Goal: Task Accomplishment & Management: Use online tool/utility

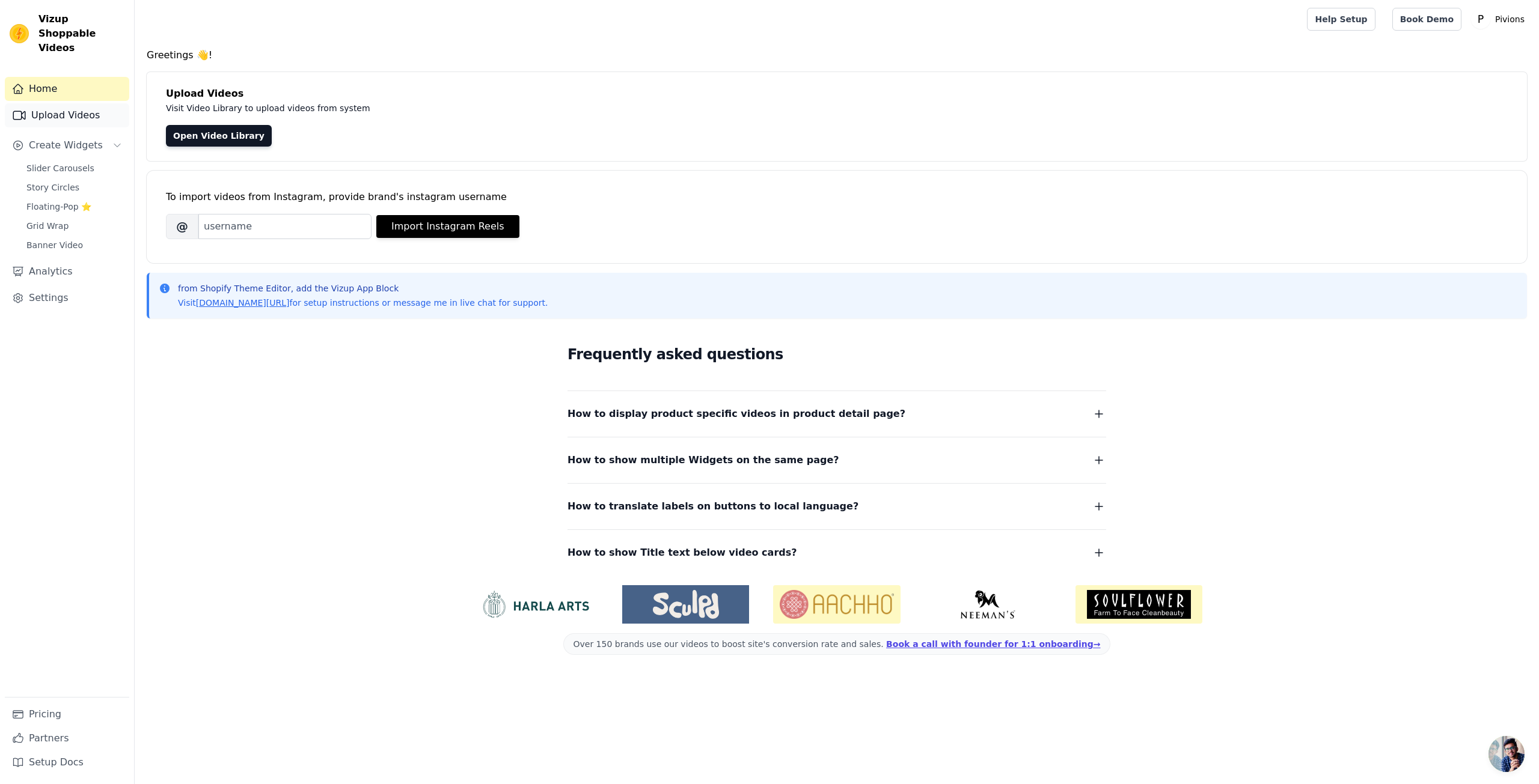
click at [100, 109] on link "Upload Videos" at bounding box center [67, 115] width 125 height 24
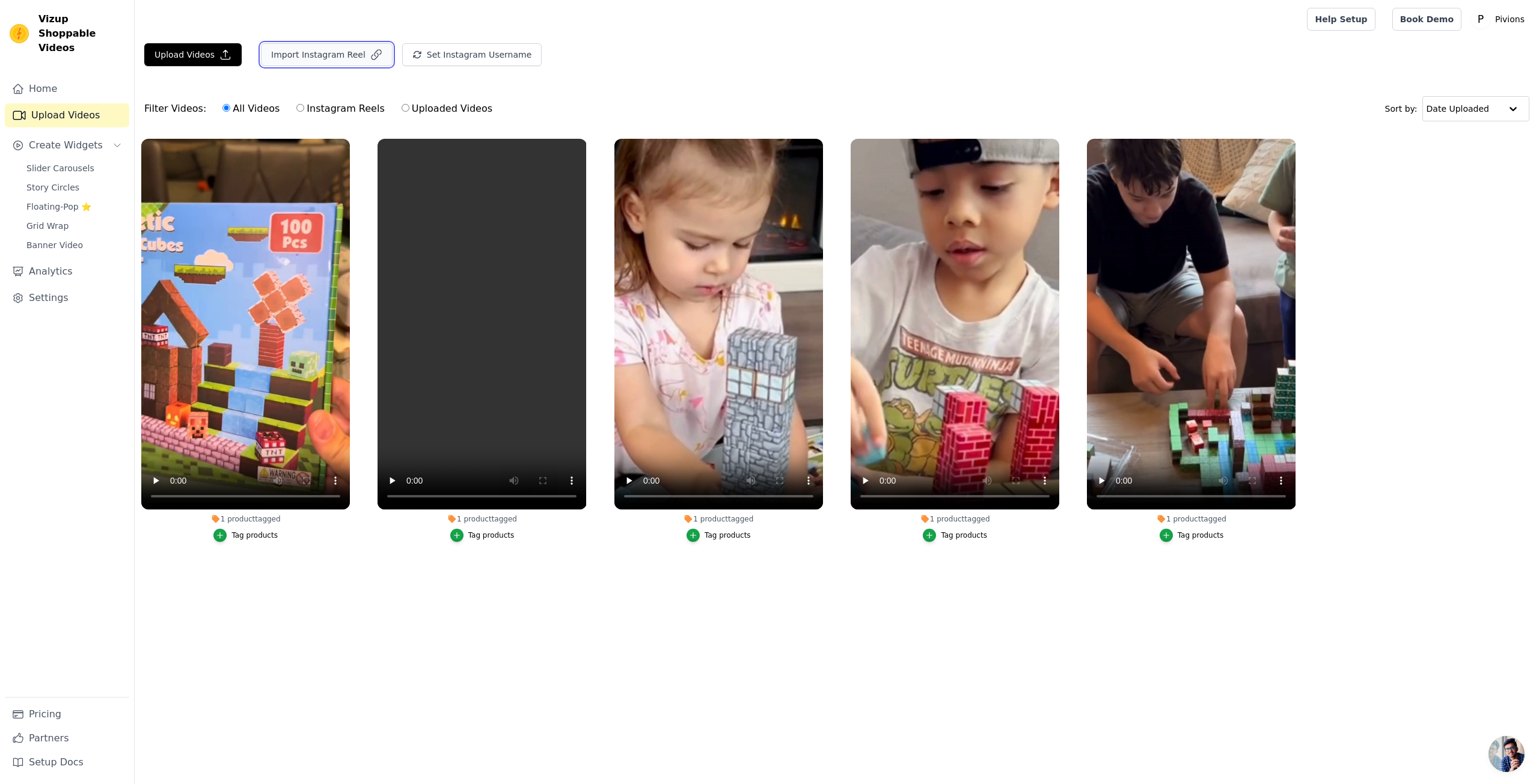
click at [316, 52] on button "Import Instagram Reel" at bounding box center [326, 54] width 131 height 23
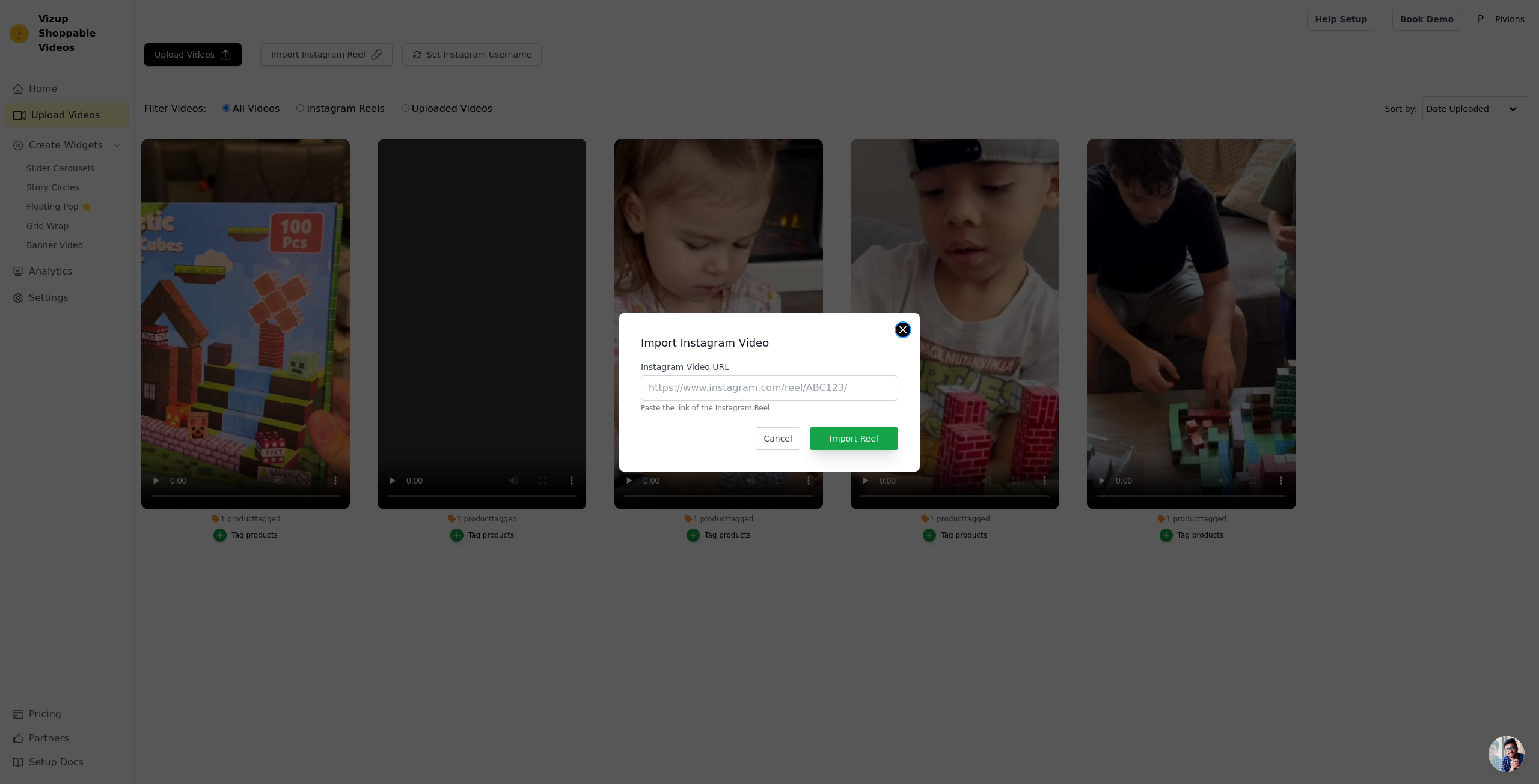
click at [900, 329] on button "Close modal" at bounding box center [903, 330] width 15 height 15
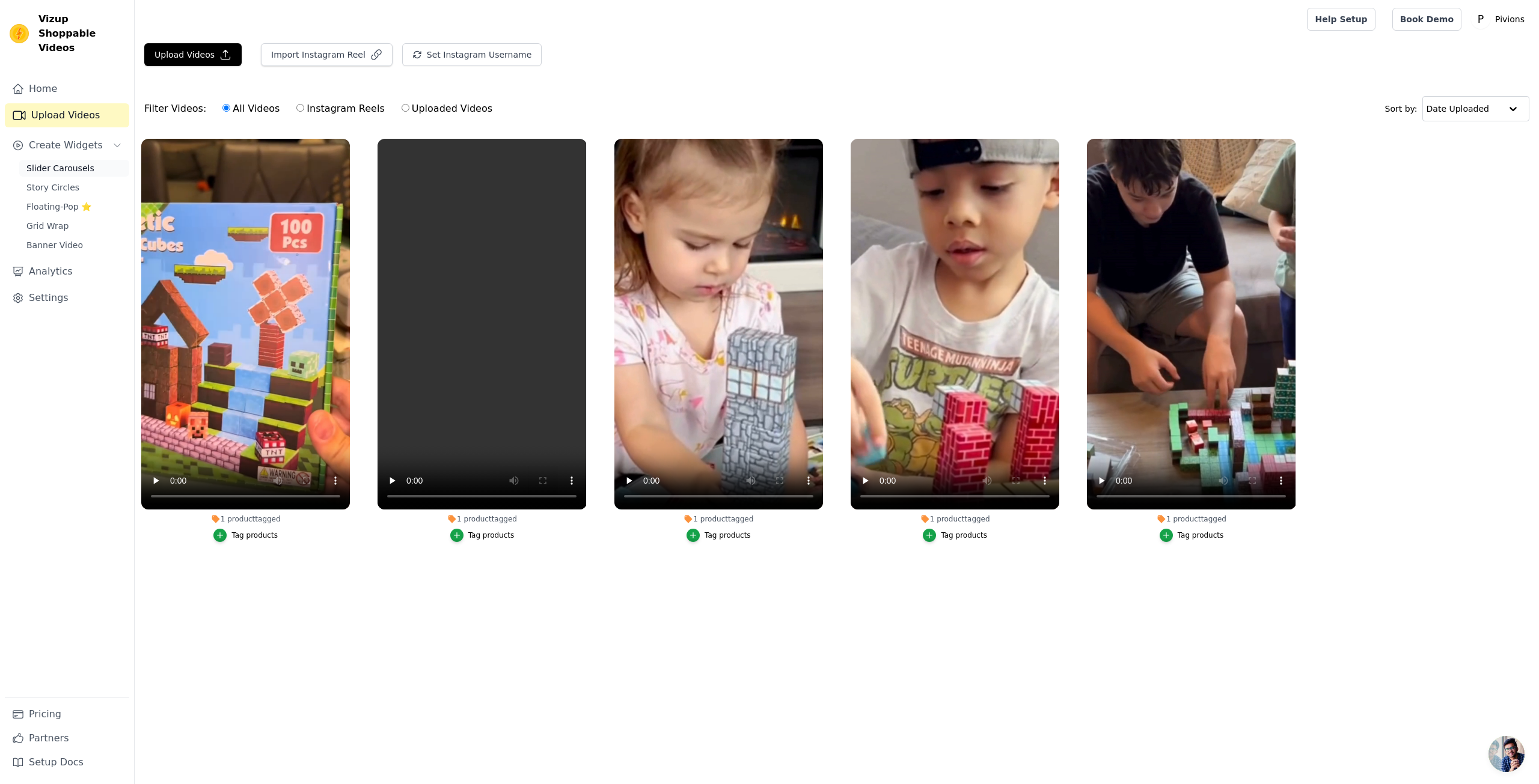
click at [70, 162] on span "Slider Carousels" at bounding box center [60, 168] width 68 height 12
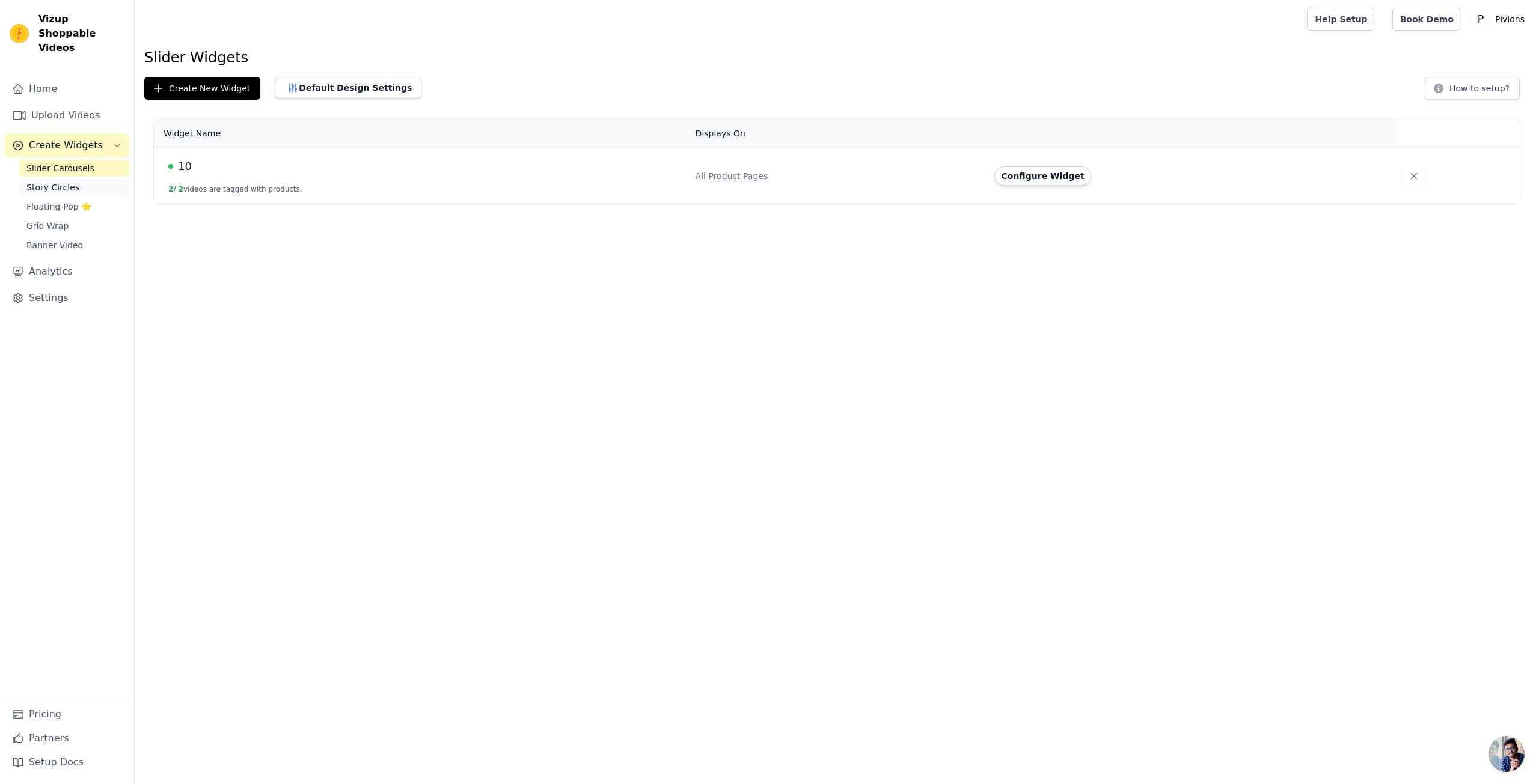
click at [63, 182] on span "Story Circles" at bounding box center [53, 187] width 53 height 12
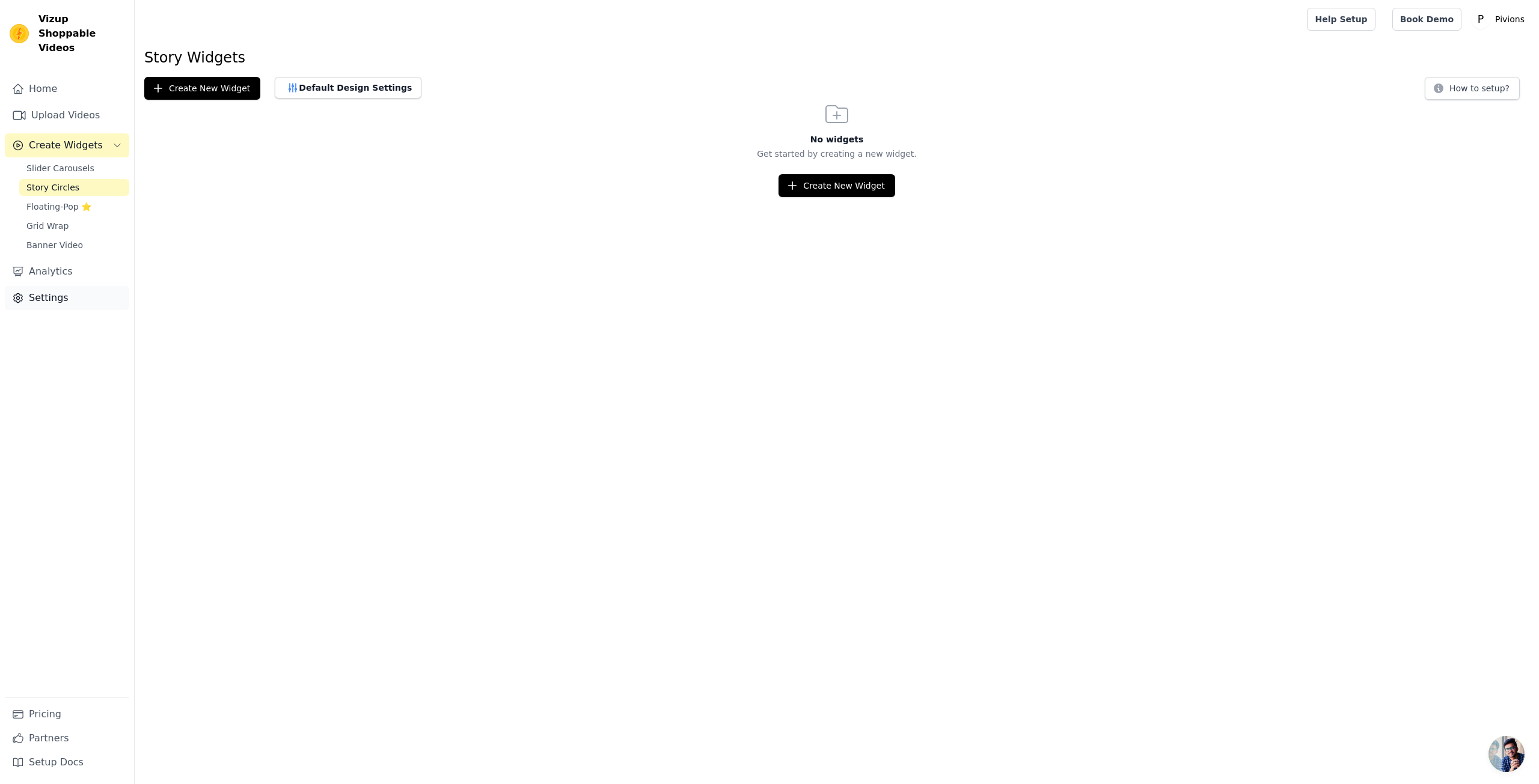
click at [63, 288] on link "Settings" at bounding box center [67, 298] width 125 height 24
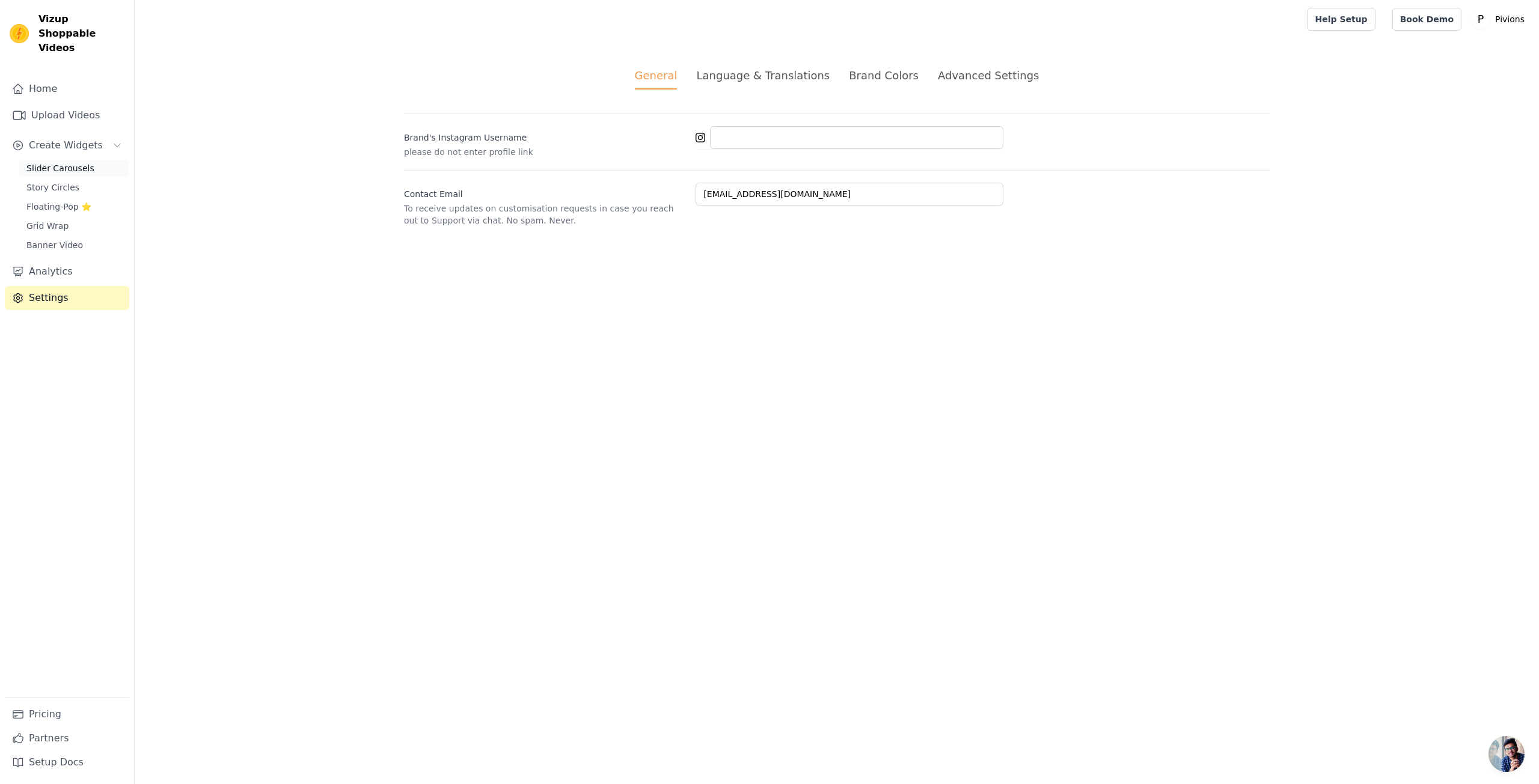
click at [74, 162] on span "Slider Carousels" at bounding box center [60, 168] width 68 height 12
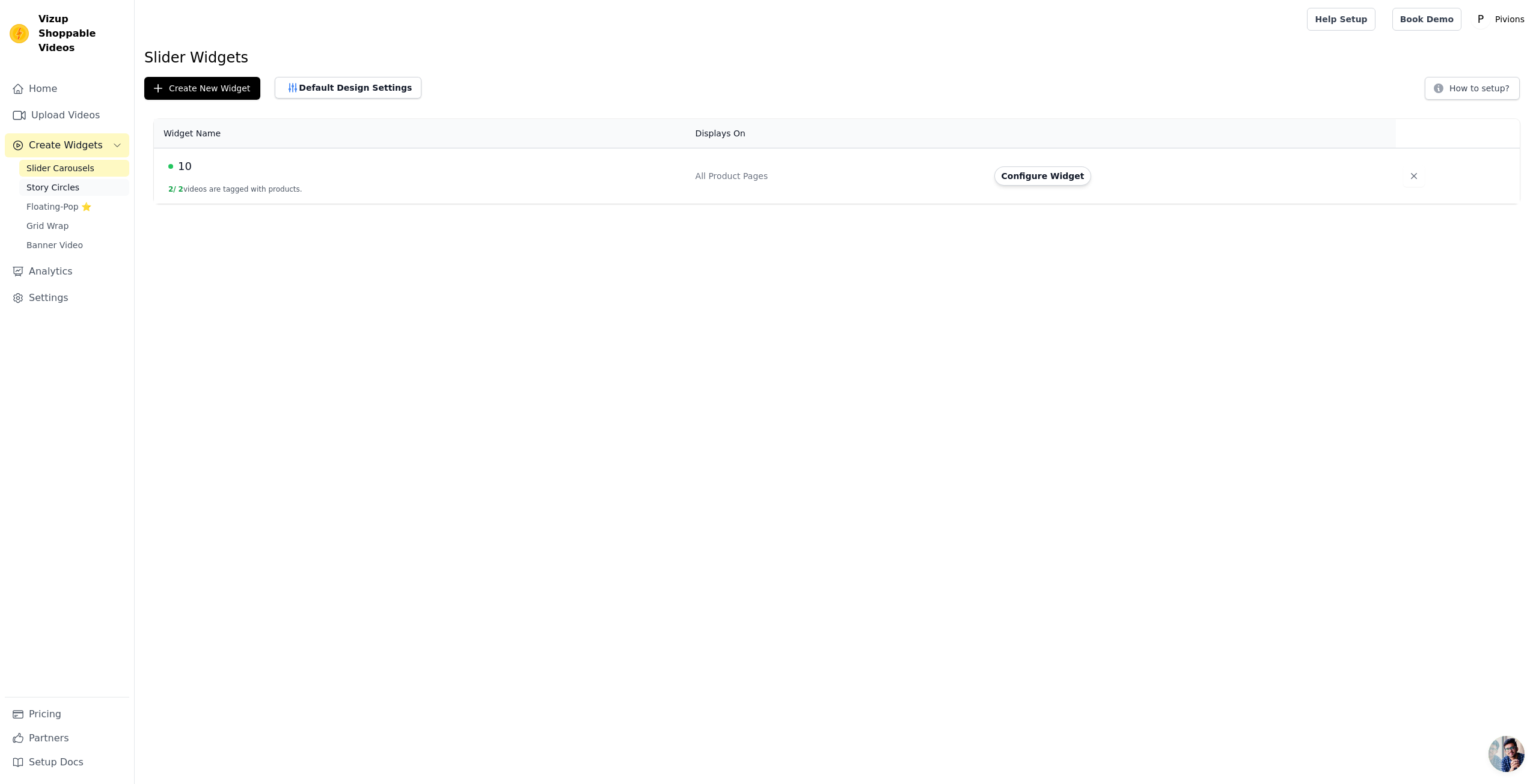
click at [82, 179] on link "Story Circles" at bounding box center [74, 187] width 110 height 17
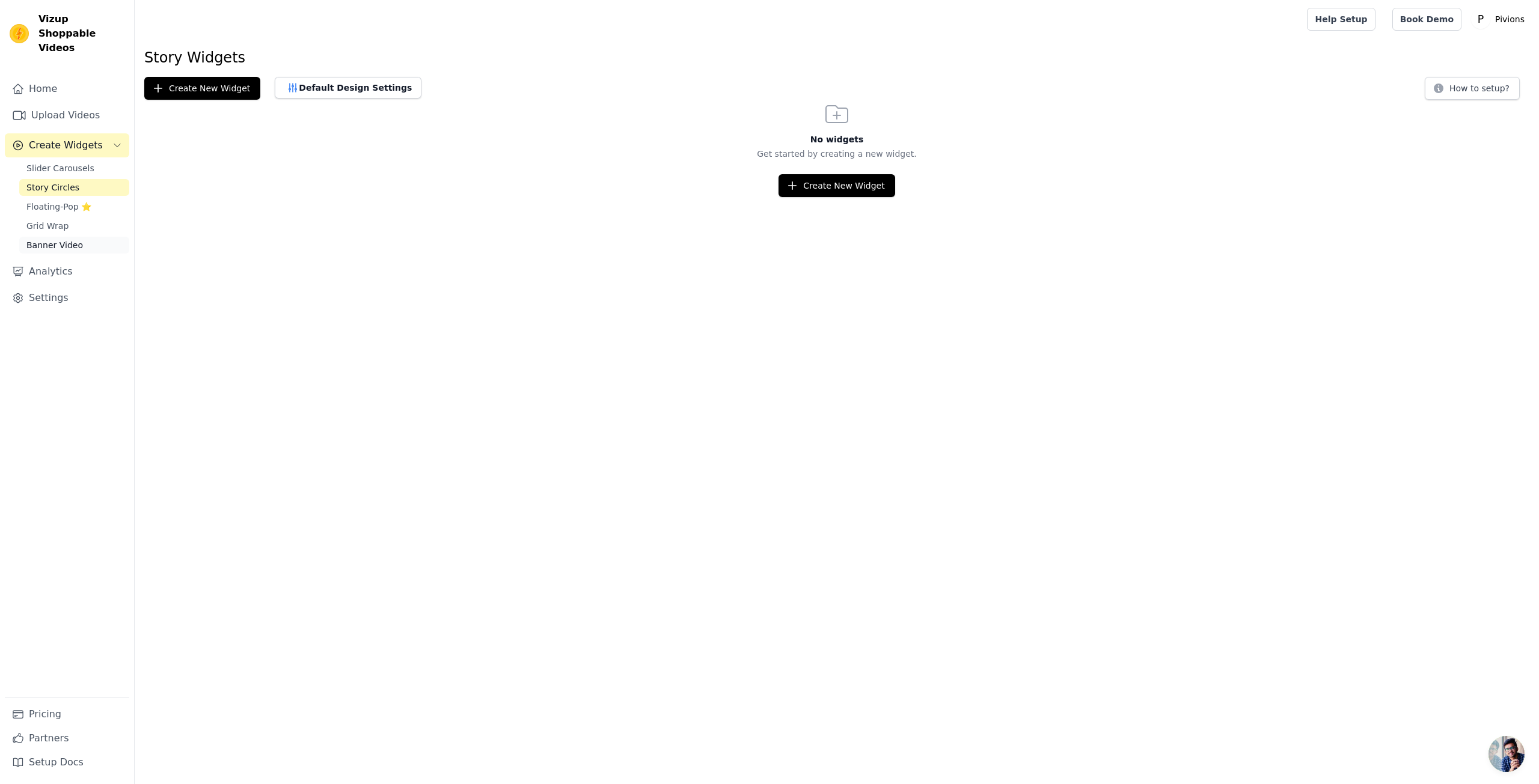
click at [53, 239] on span "Banner Video" at bounding box center [54, 245] width 56 height 12
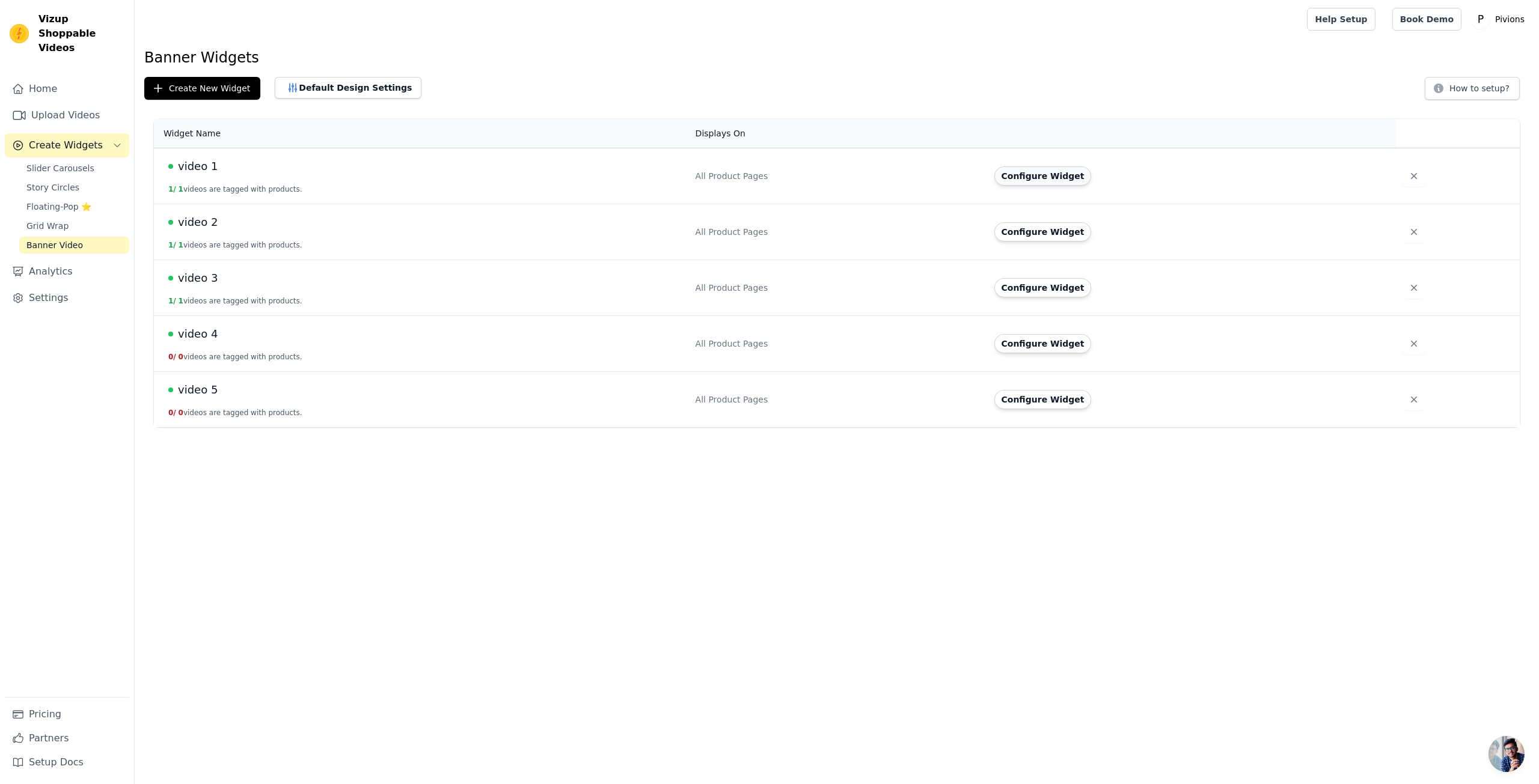
click at [1050, 179] on button "Configure Widget" at bounding box center [1042, 176] width 97 height 19
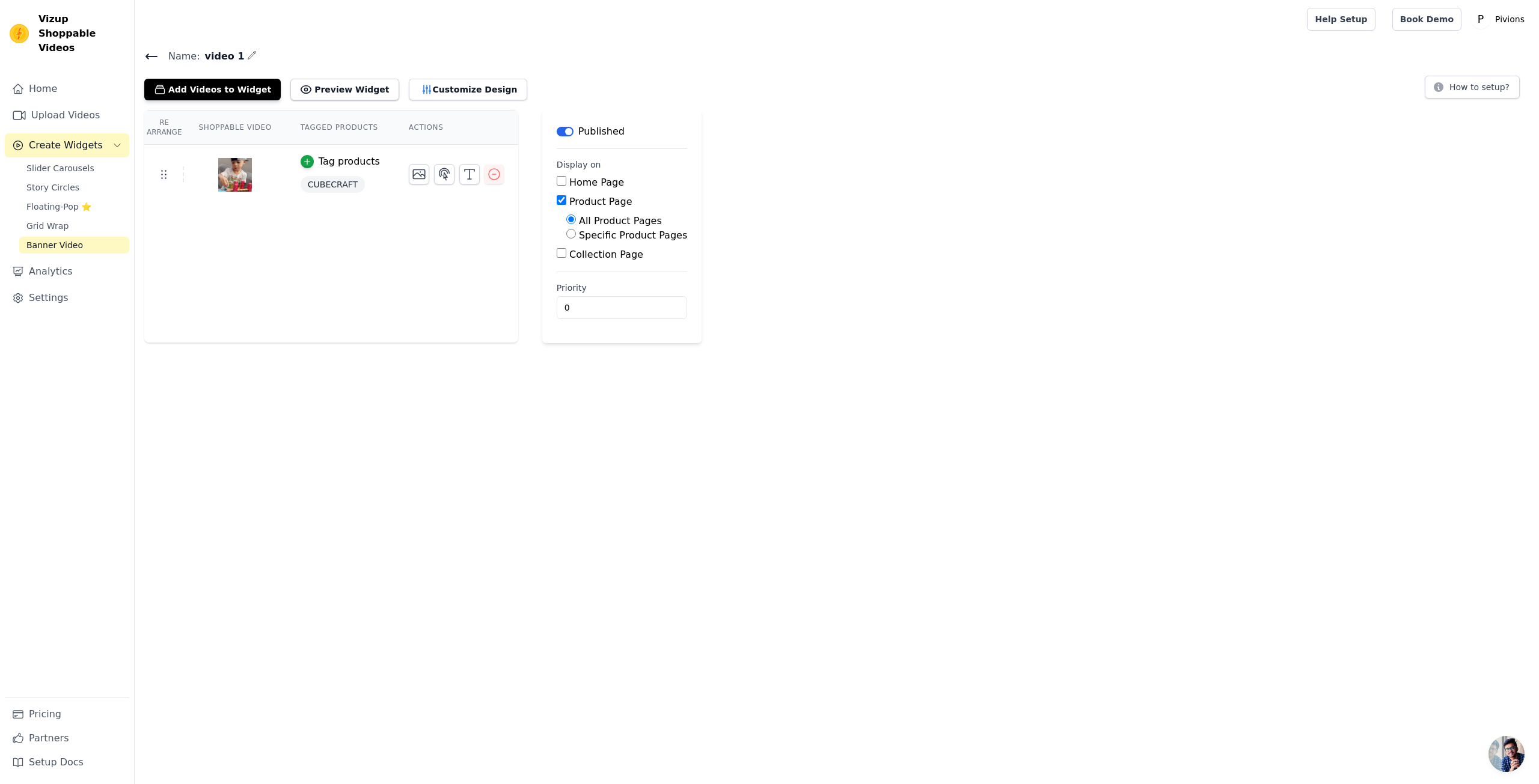
click at [227, 133] on th "Shoppable Video" at bounding box center [234, 128] width 101 height 34
click at [304, 131] on th "Tagged Products" at bounding box center [340, 128] width 108 height 34
click at [423, 115] on th "Actions" at bounding box center [456, 128] width 124 height 34
click at [417, 128] on th "Actions" at bounding box center [456, 128] width 124 height 34
click at [342, 90] on button "Preview Widget" at bounding box center [344, 90] width 108 height 22
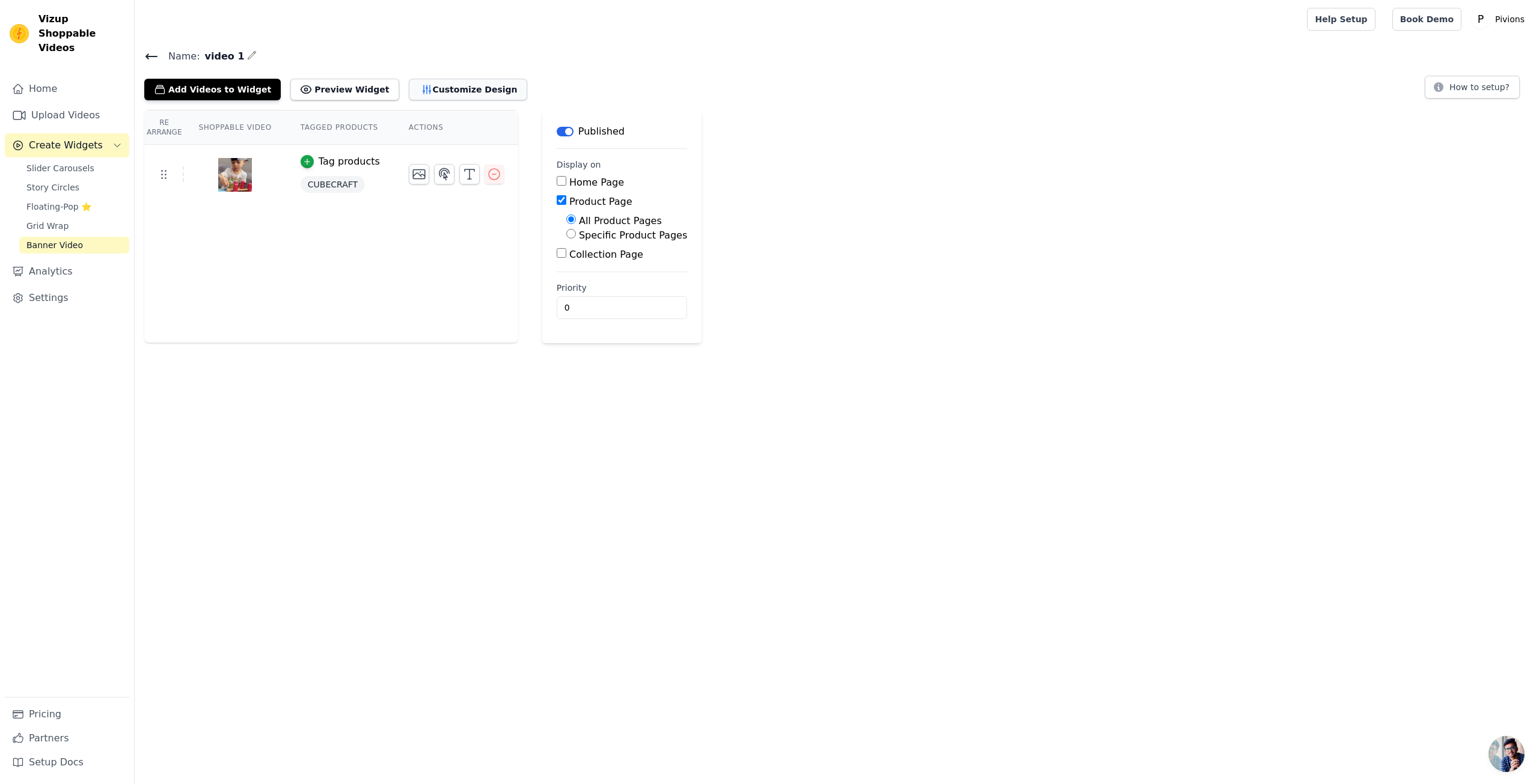
click at [440, 93] on button "Customize Design" at bounding box center [468, 90] width 118 height 22
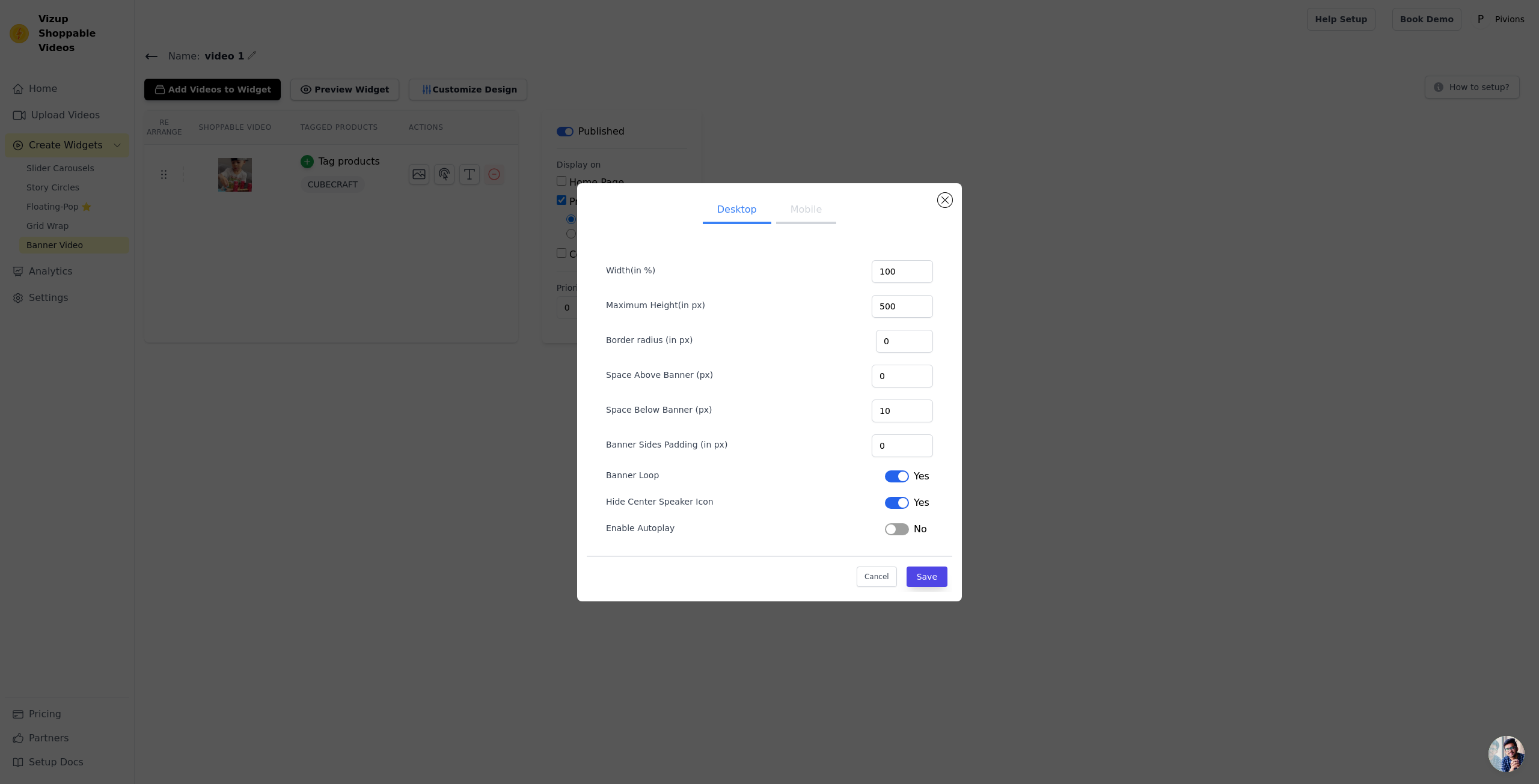
click at [803, 213] on button "Mobile" at bounding box center [806, 211] width 60 height 26
click at [919, 308] on input "599" at bounding box center [902, 306] width 61 height 23
drag, startPoint x: 898, startPoint y: 311, endPoint x: 838, endPoint y: 314, distance: 60.1
click at [838, 314] on div "Maximum Height(in px) 599" at bounding box center [769, 305] width 327 height 26
type input "250"
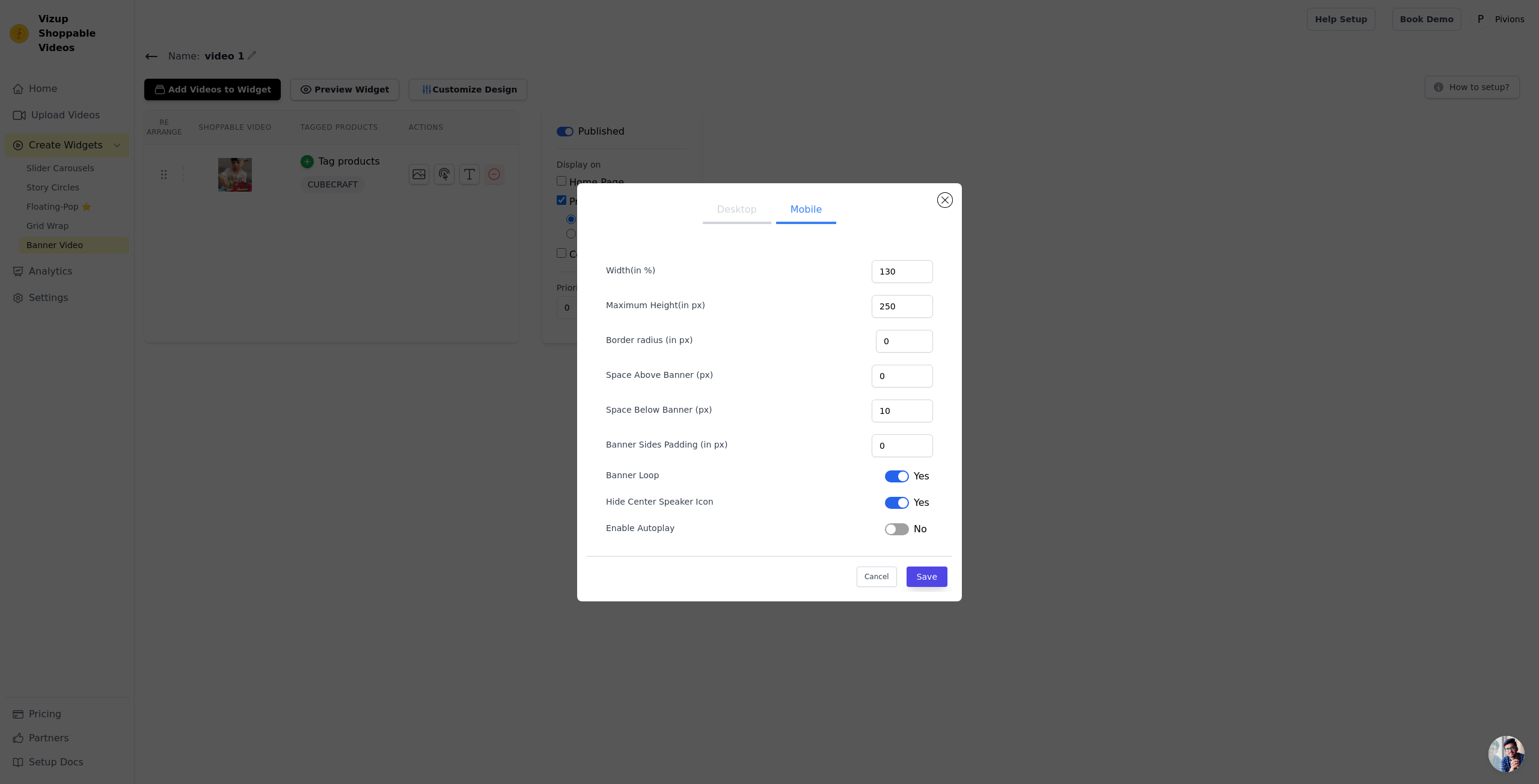
click at [953, 276] on div "Desktop Mobile Width(in %) 130 Maximum Height(in px) 250 Border radius (in px) …" at bounding box center [769, 392] width 385 height 418
click at [904, 276] on input "130" at bounding box center [902, 271] width 61 height 23
click at [944, 199] on button "Close modal" at bounding box center [945, 200] width 15 height 15
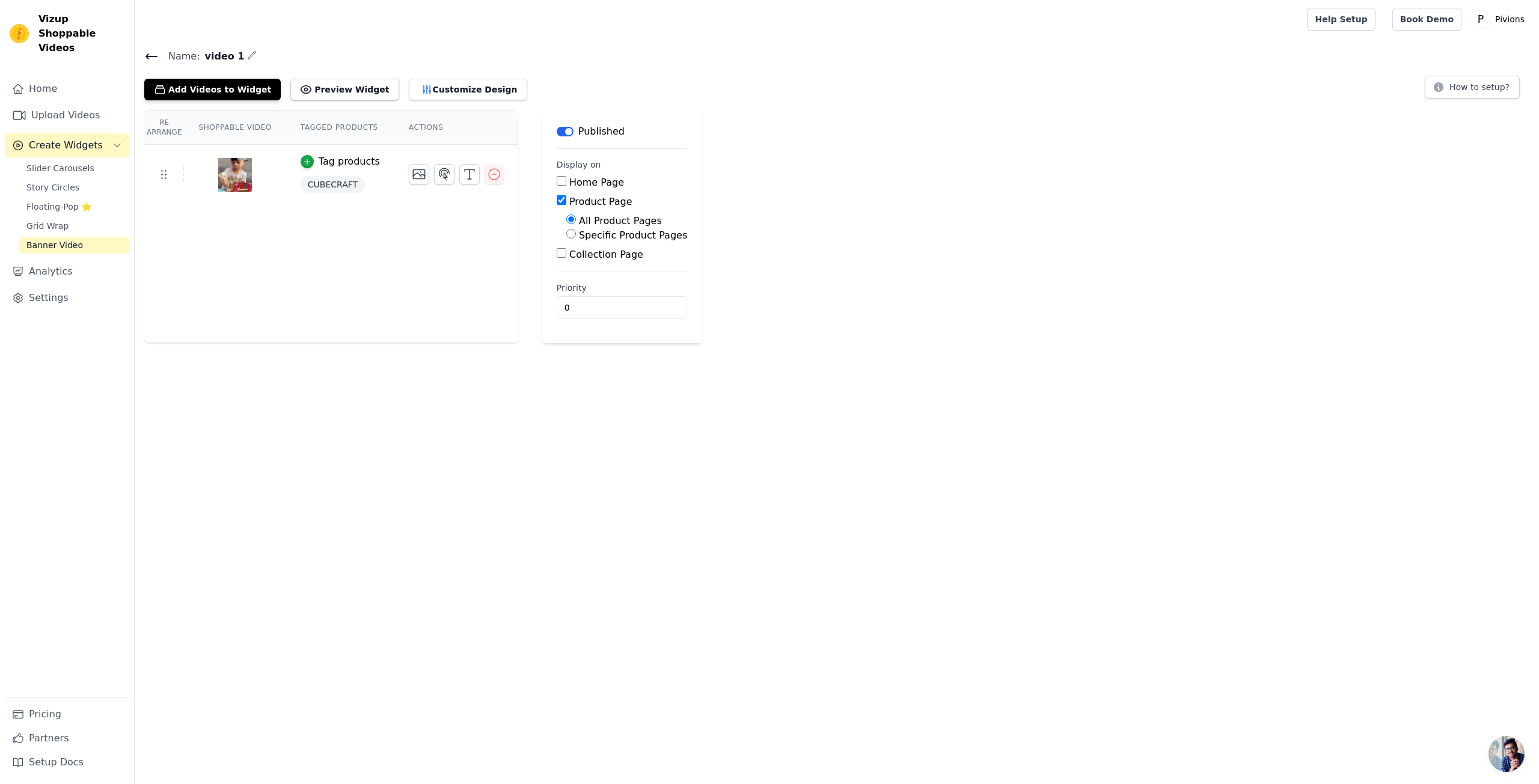
click at [77, 138] on span "Create Widgets" at bounding box center [66, 145] width 74 height 15
click at [77, 162] on span "Slider Carousels" at bounding box center [60, 168] width 68 height 12
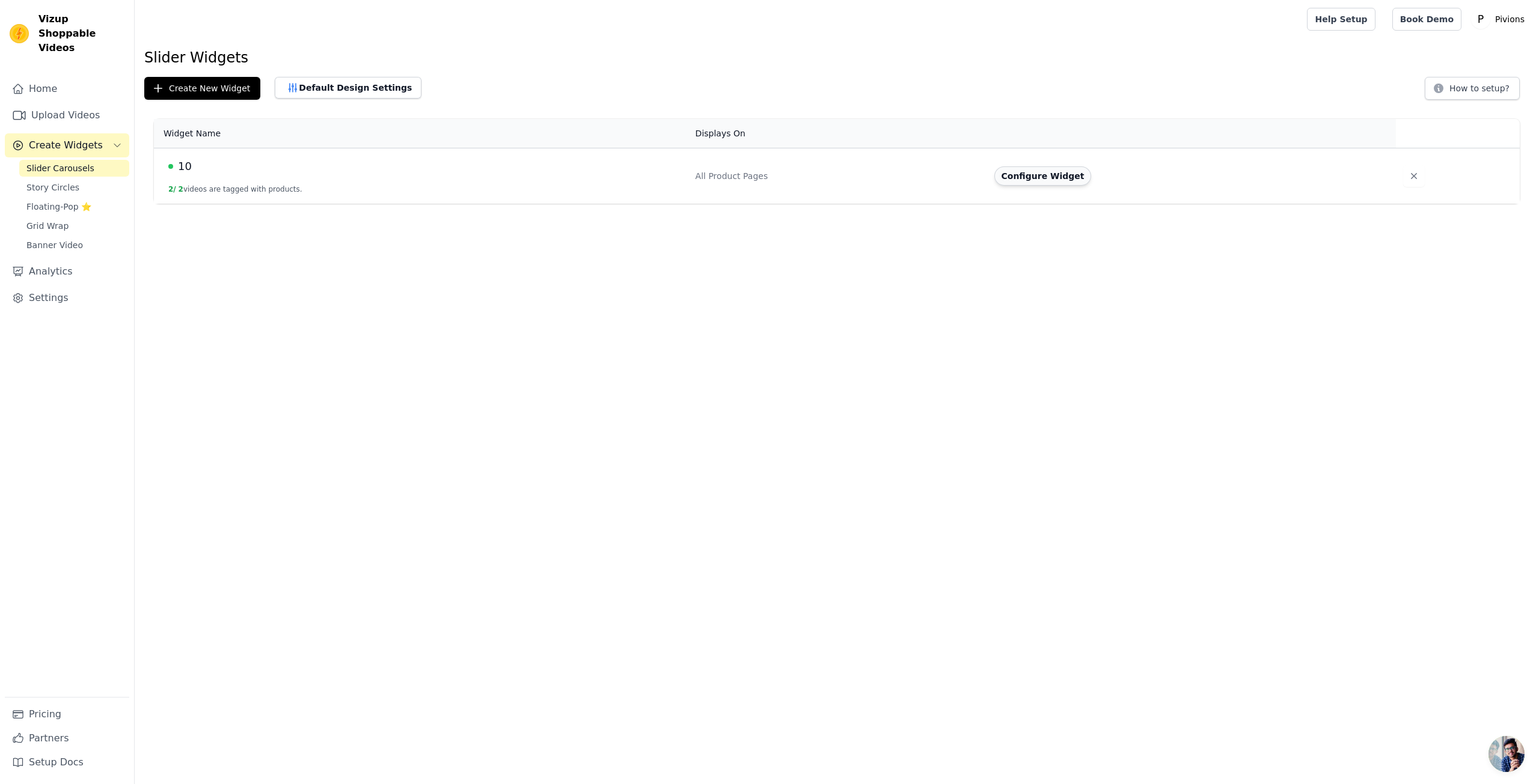
click at [1043, 179] on button "Configure Widget" at bounding box center [1042, 176] width 97 height 19
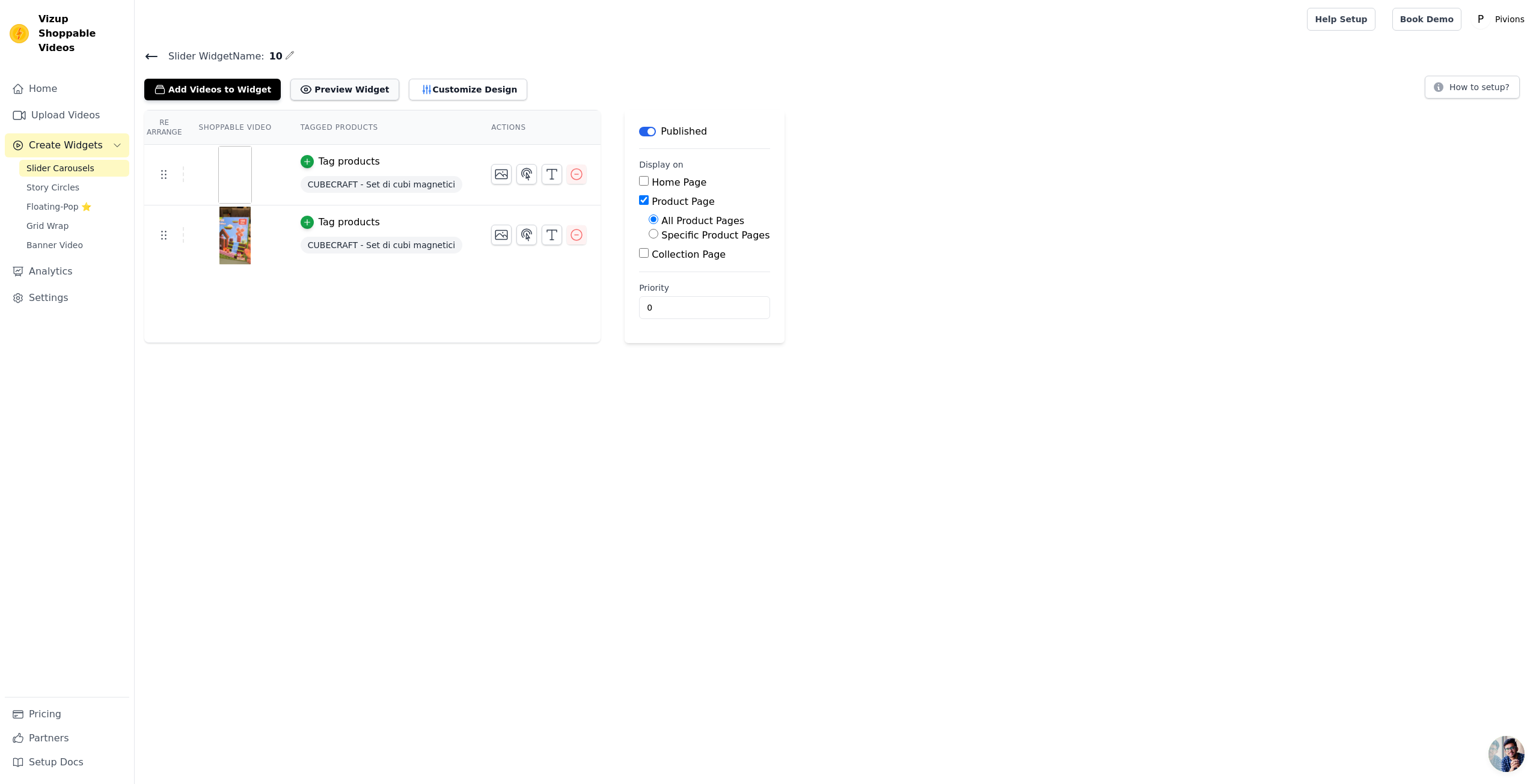
click at [329, 94] on button "Preview Widget" at bounding box center [344, 90] width 108 height 22
click at [649, 231] on input "Specific Product Pages" at bounding box center [653, 233] width 9 height 9
radio input "true"
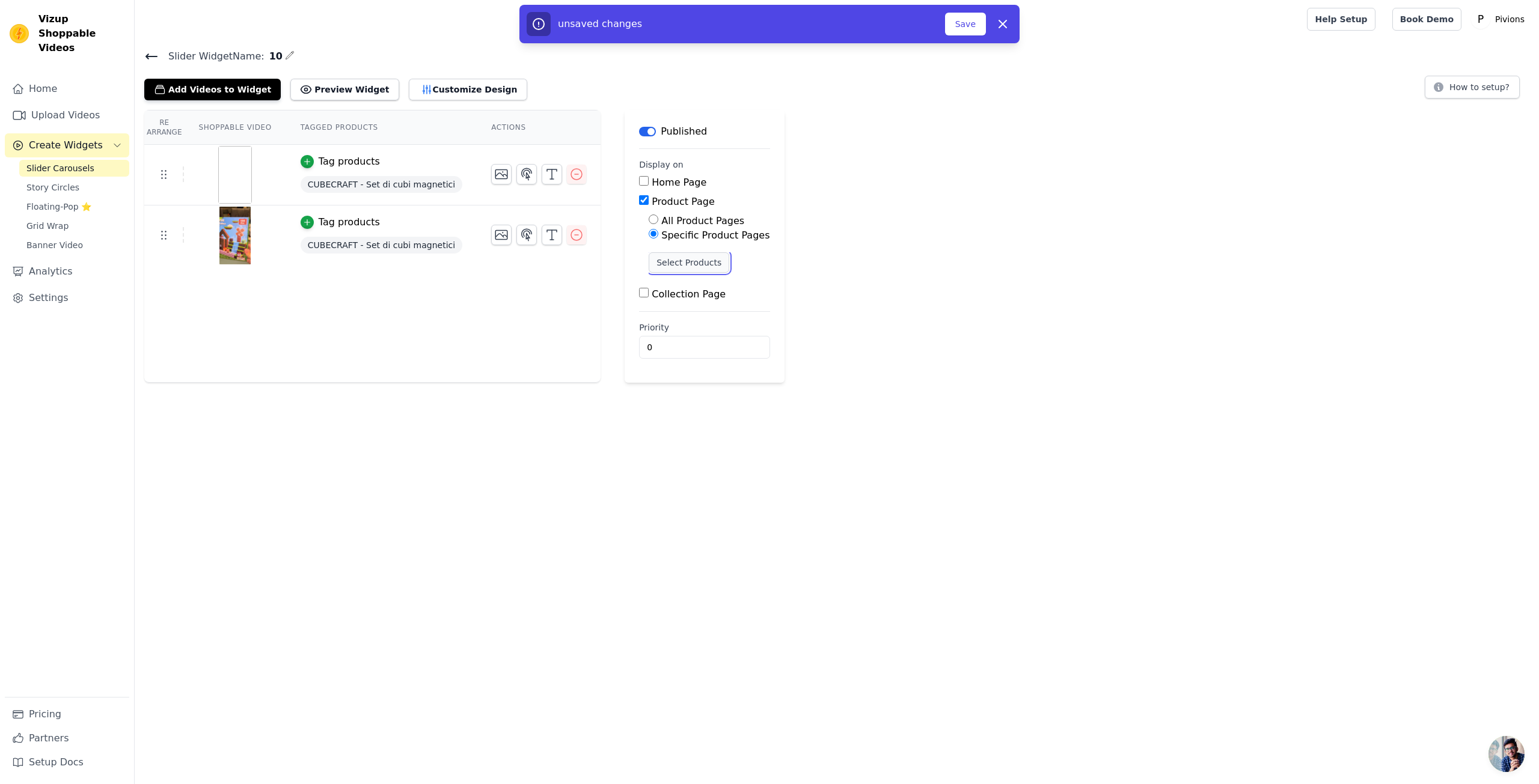
click at [655, 260] on button "Select Products" at bounding box center [689, 263] width 80 height 20
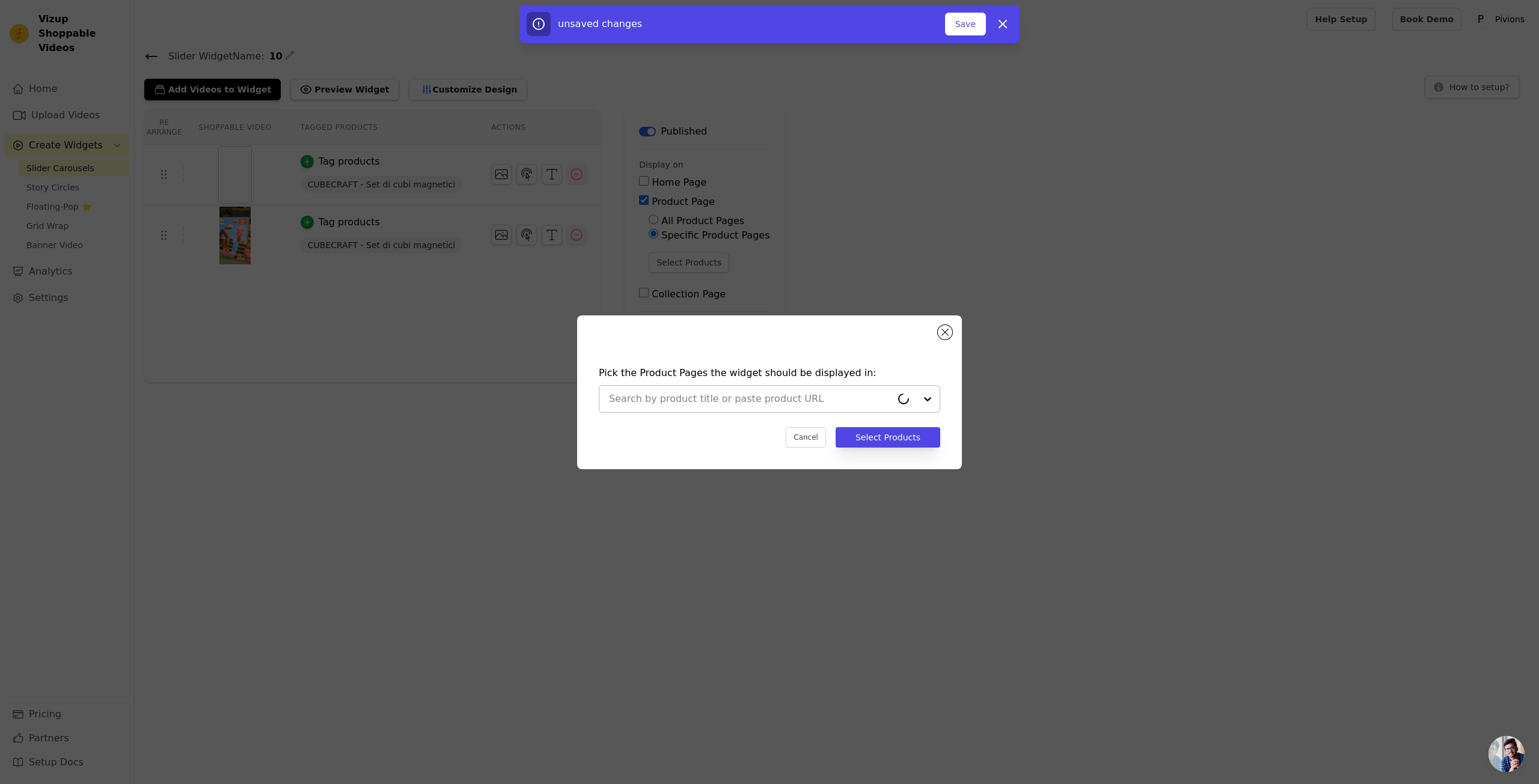
click at [738, 411] on div at bounding box center [749, 399] width 282 height 26
click at [709, 440] on div "Cancel Select Products" at bounding box center [769, 438] width 342 height 20
click at [891, 432] on button "Select Products" at bounding box center [887, 438] width 104 height 20
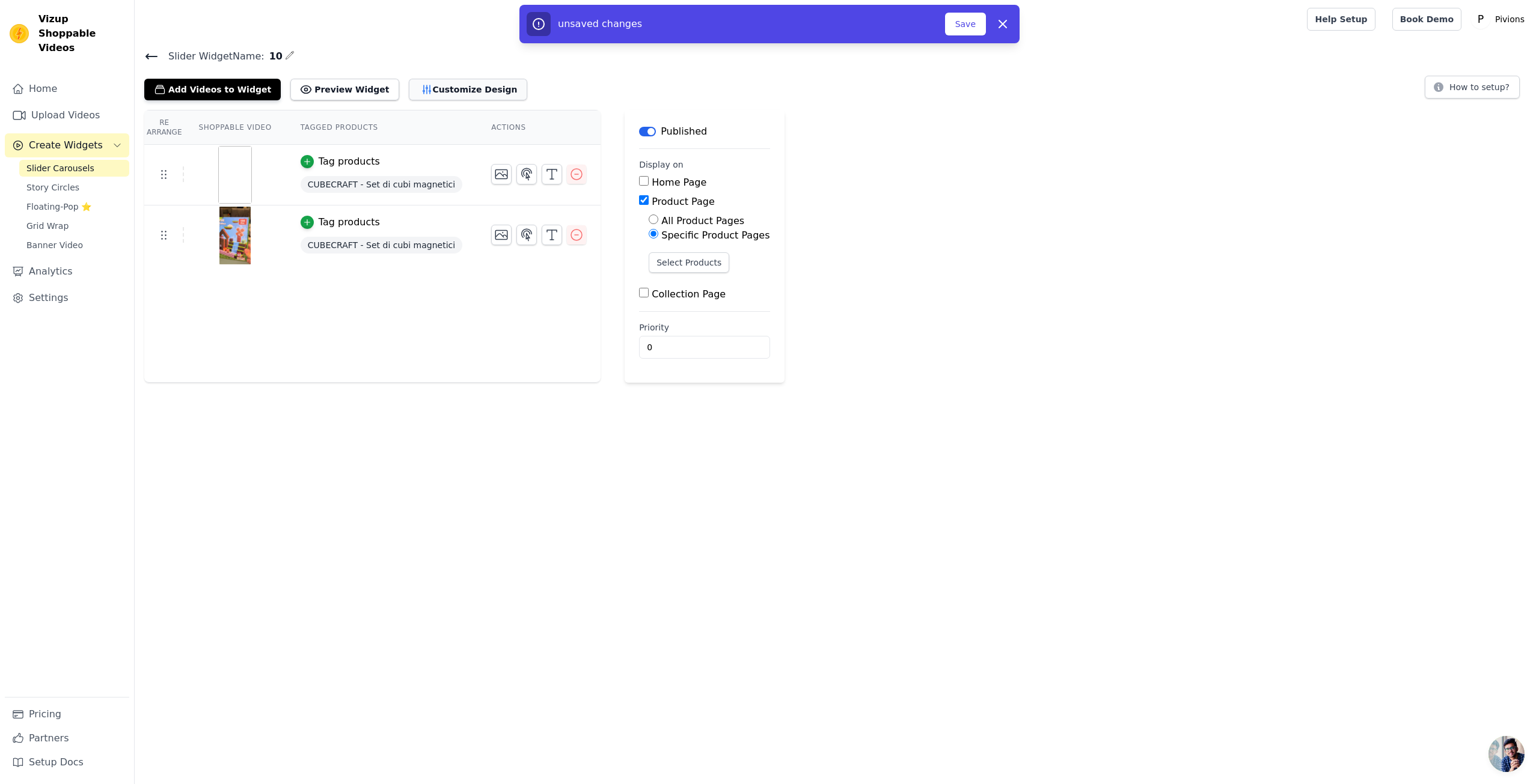
click at [420, 90] on button "Customize Design" at bounding box center [468, 90] width 118 height 22
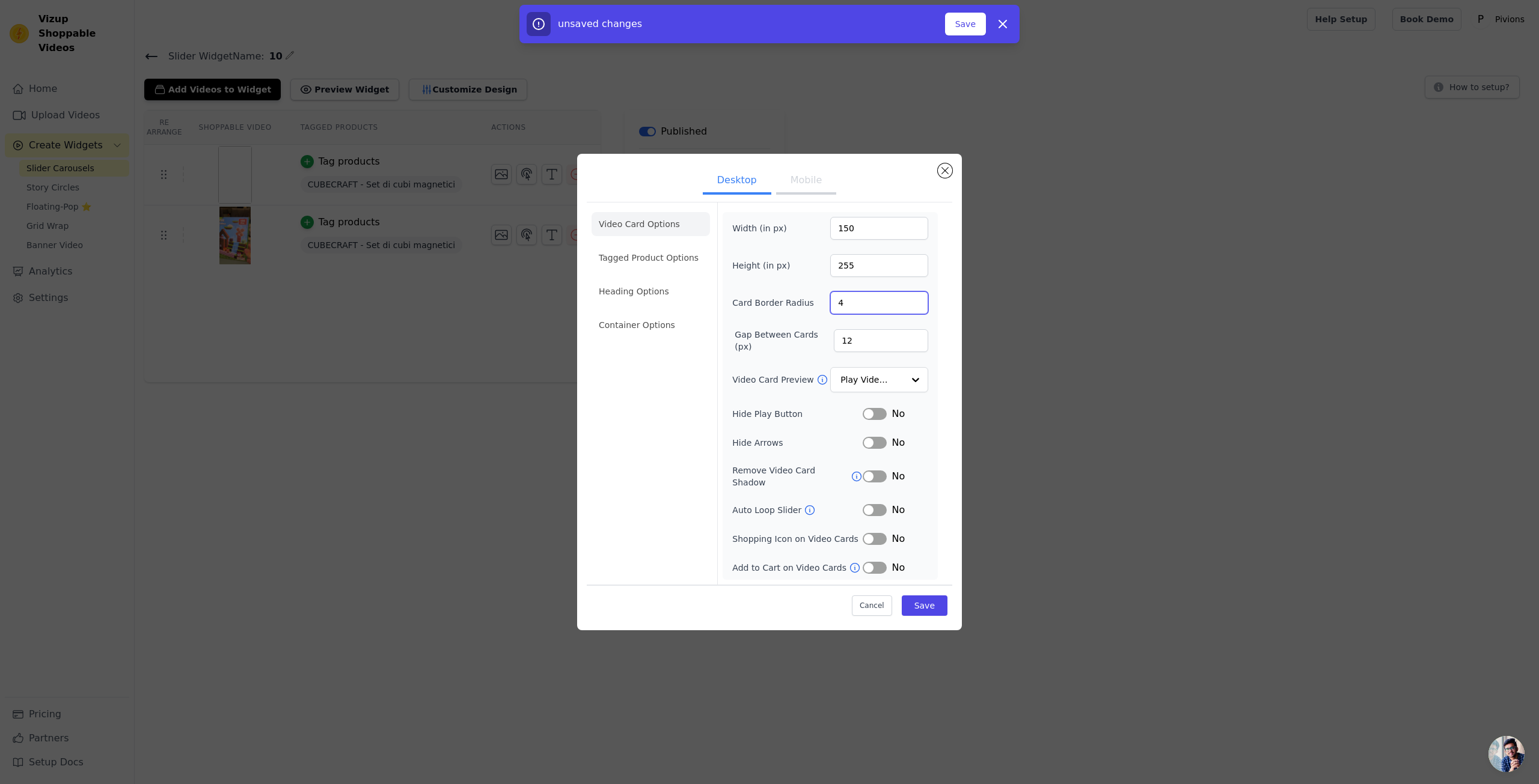
click at [920, 310] on input "4" at bounding box center [879, 302] width 98 height 23
click at [916, 314] on input "4" at bounding box center [879, 302] width 98 height 23
click at [886, 311] on input "4" at bounding box center [879, 302] width 98 height 23
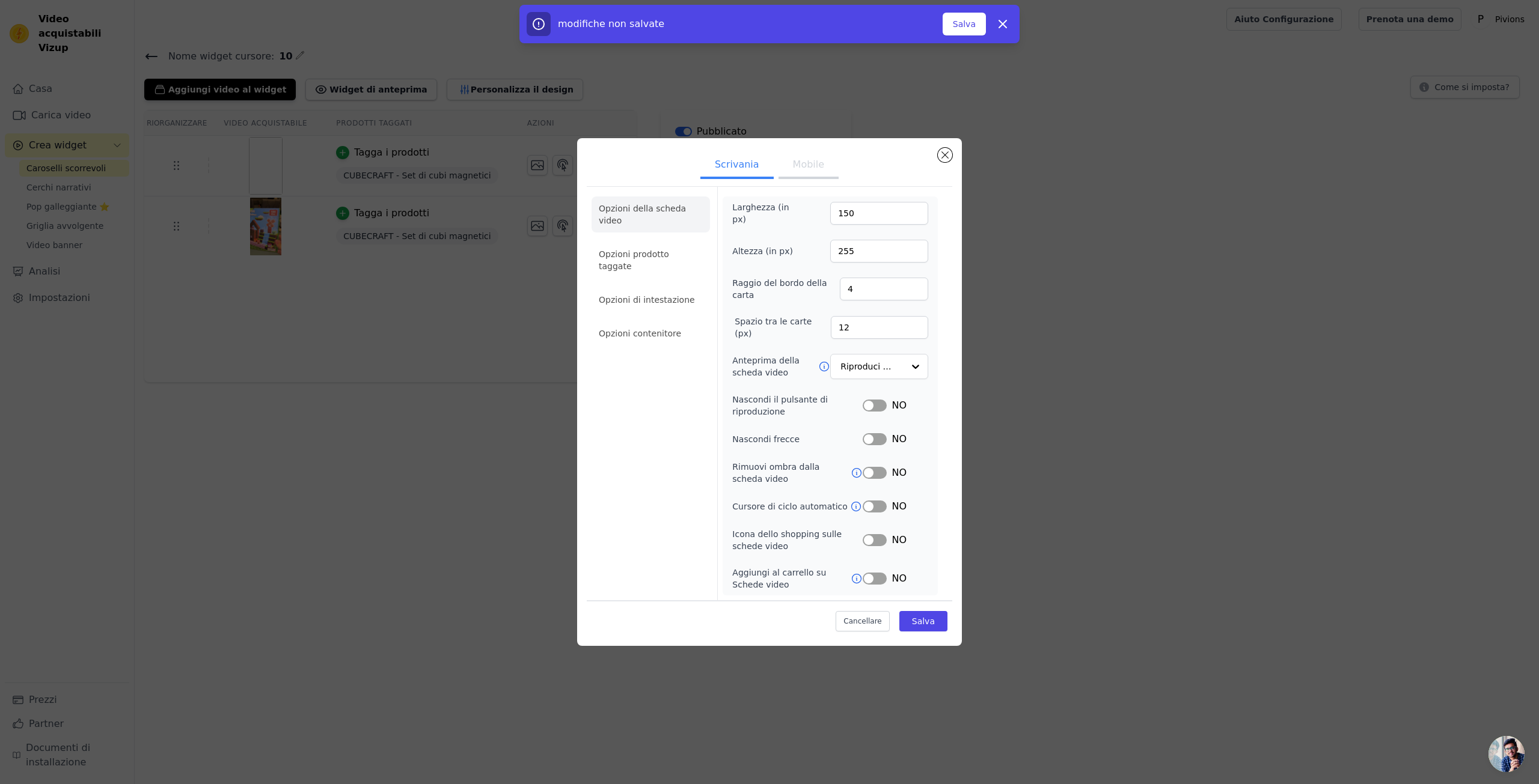
click at [879, 405] on button "Etichetta" at bounding box center [874, 405] width 24 height 12
click at [877, 435] on button "Etichetta" at bounding box center [874, 439] width 24 height 12
click at [882, 537] on button "Etichetta" at bounding box center [874, 540] width 24 height 12
click at [879, 576] on button "Etichetta" at bounding box center [874, 578] width 24 height 12
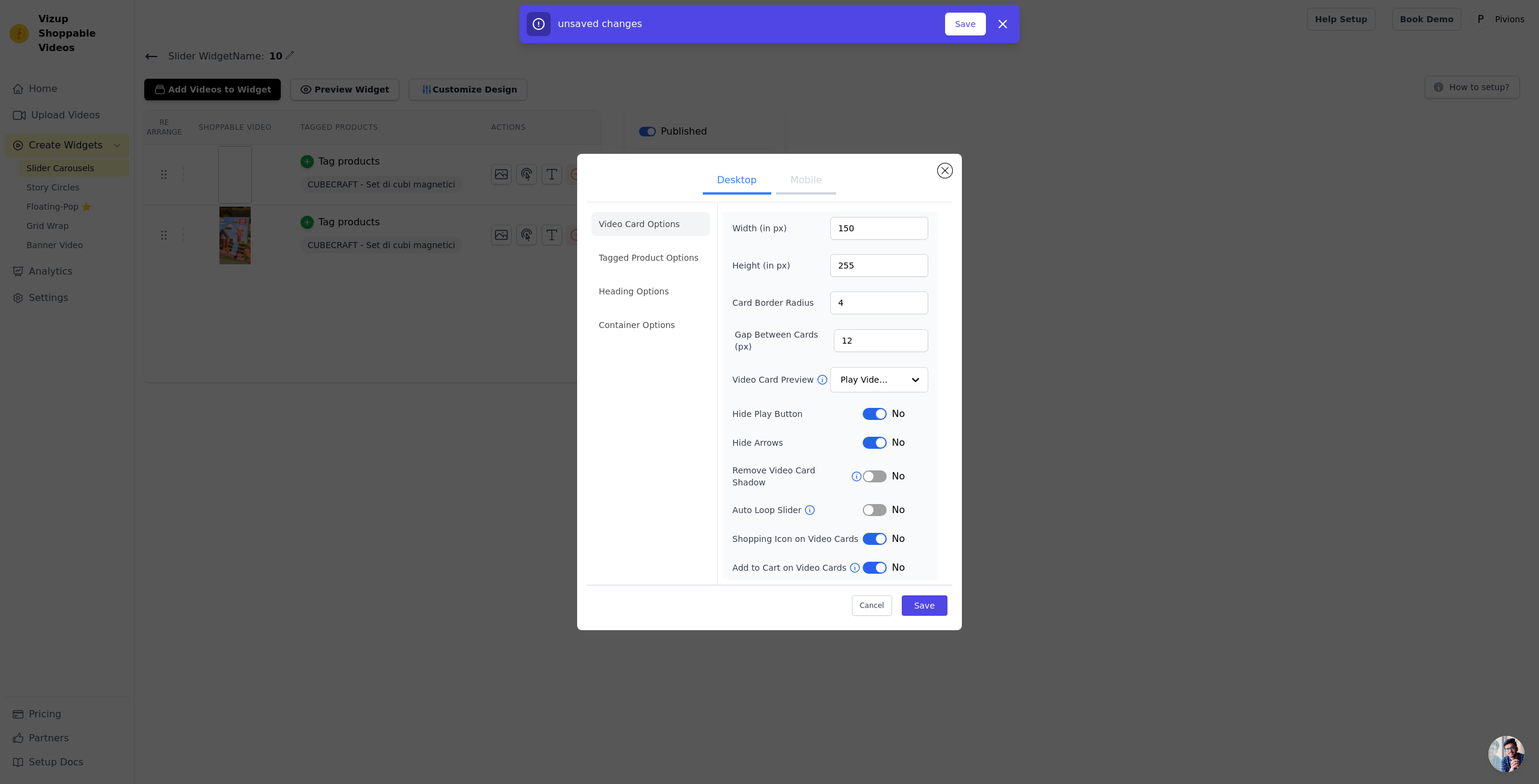
click at [883, 420] on button "Label" at bounding box center [874, 414] width 24 height 12
click at [882, 449] on button "Label" at bounding box center [874, 443] width 24 height 12
drag, startPoint x: 882, startPoint y: 526, endPoint x: 880, endPoint y: 551, distance: 25.1
click at [882, 532] on div "No" at bounding box center [895, 539] width 66 height 15
click at [880, 563] on button "Label" at bounding box center [874, 567] width 24 height 12
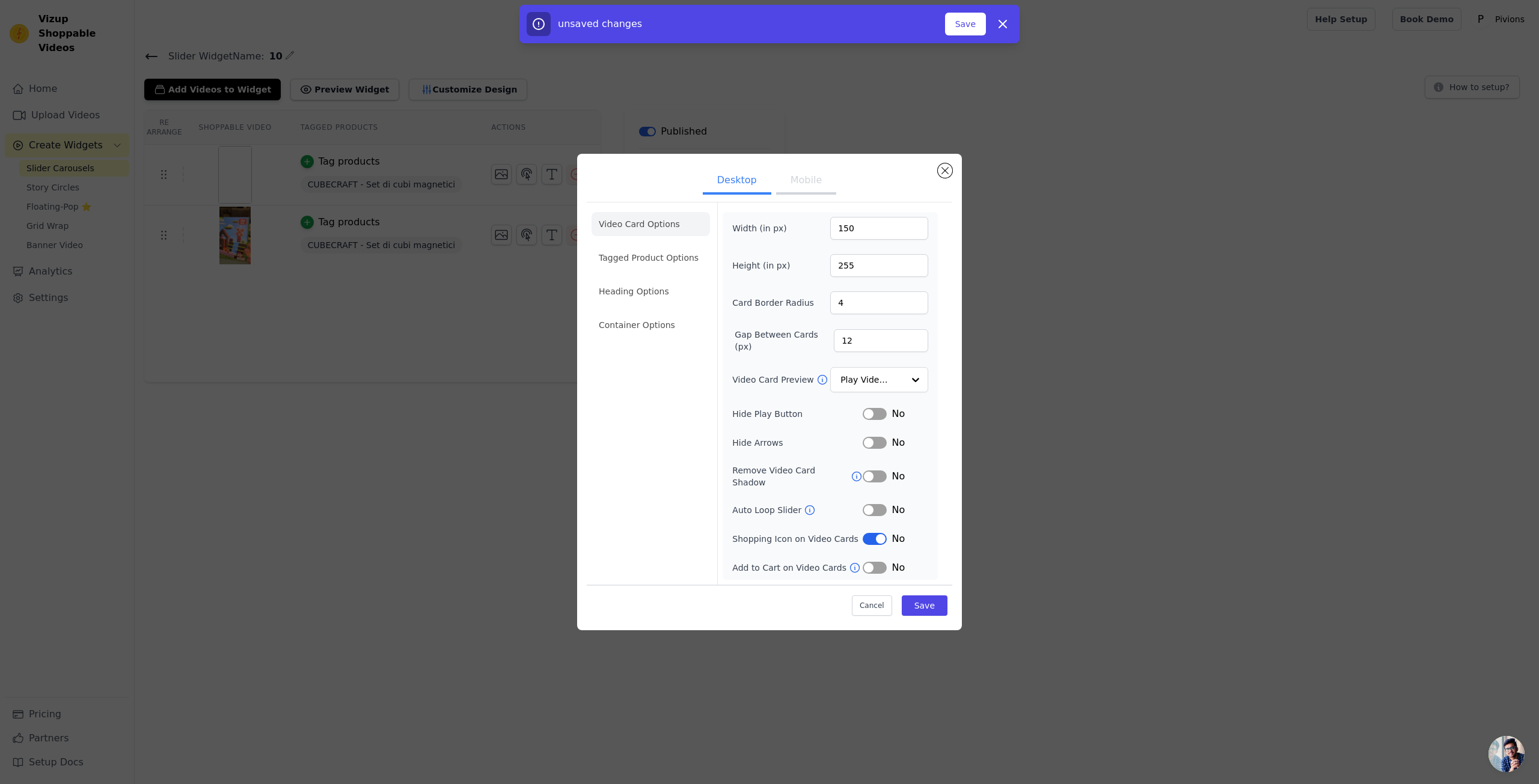
click at [879, 539] on div "No" at bounding box center [895, 539] width 66 height 15
click at [876, 533] on button "Label" at bounding box center [874, 539] width 24 height 12
click at [659, 329] on li "Container Options" at bounding box center [651, 325] width 118 height 24
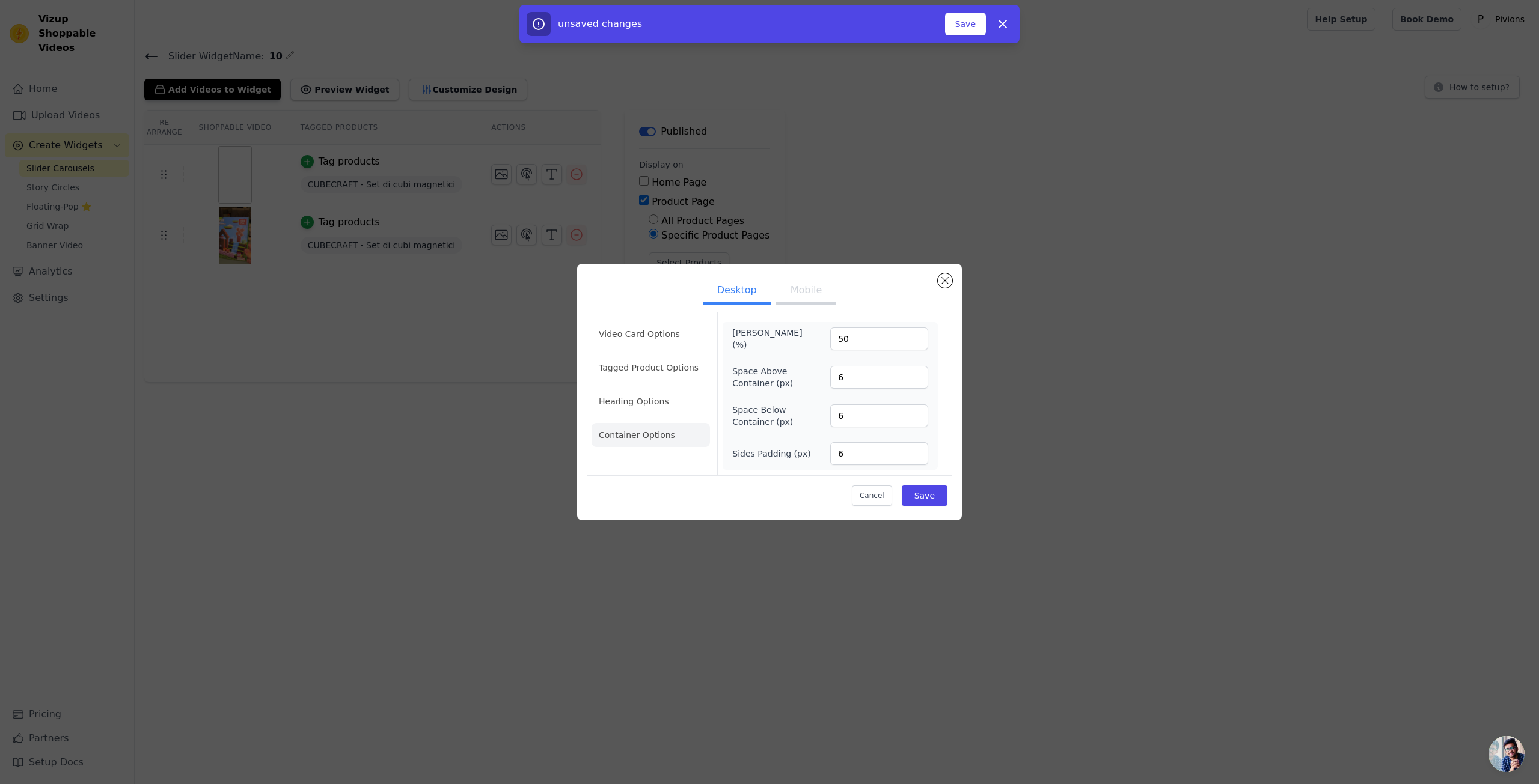
click at [827, 296] on button "Mobile" at bounding box center [806, 291] width 60 height 26
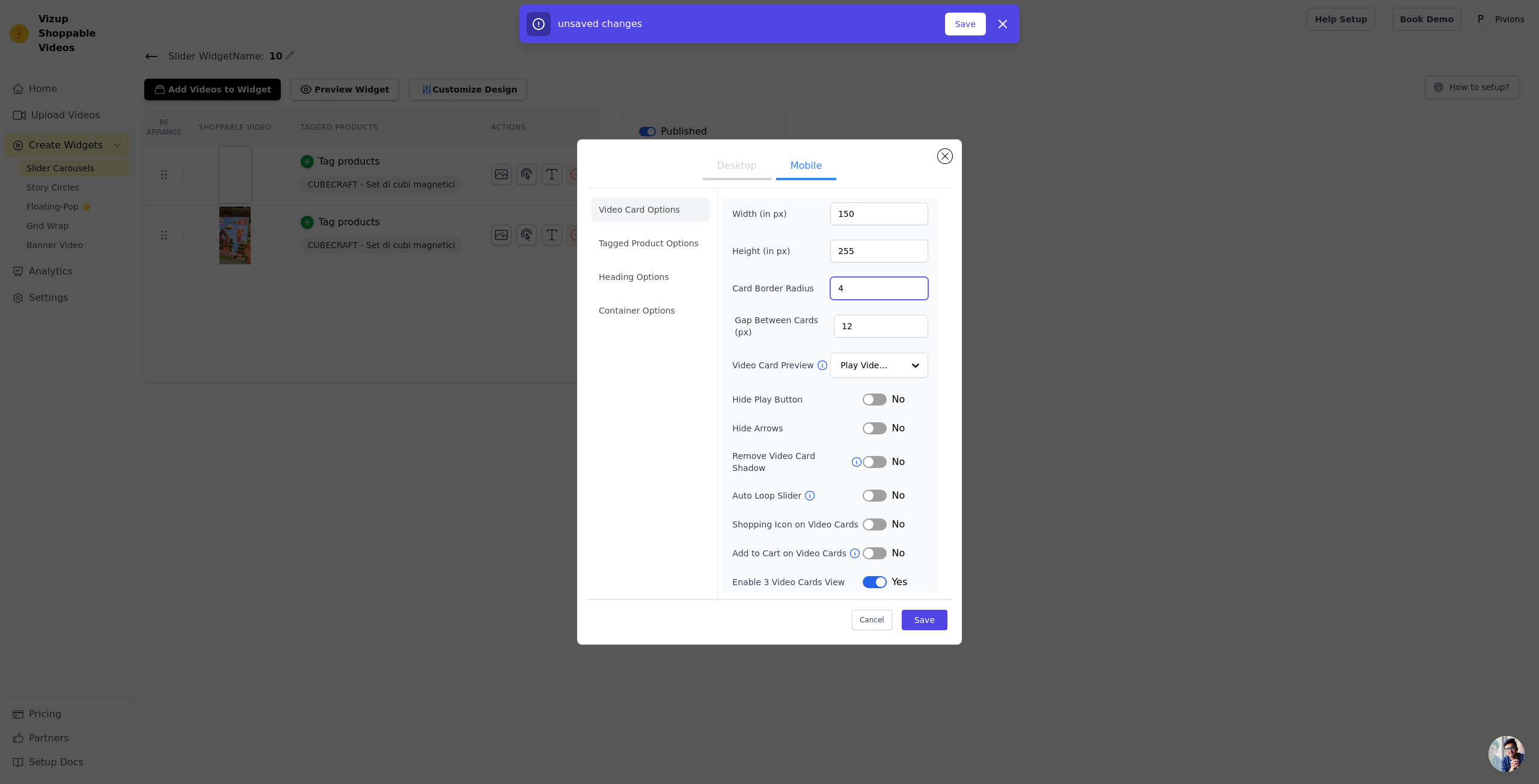
click at [855, 289] on input "4" at bounding box center [879, 288] width 98 height 23
click at [918, 300] on input "4" at bounding box center [879, 288] width 98 height 23
click at [915, 296] on input "3" at bounding box center [879, 288] width 98 height 23
type input "2"
click at [915, 296] on input "2" at bounding box center [879, 288] width 98 height 23
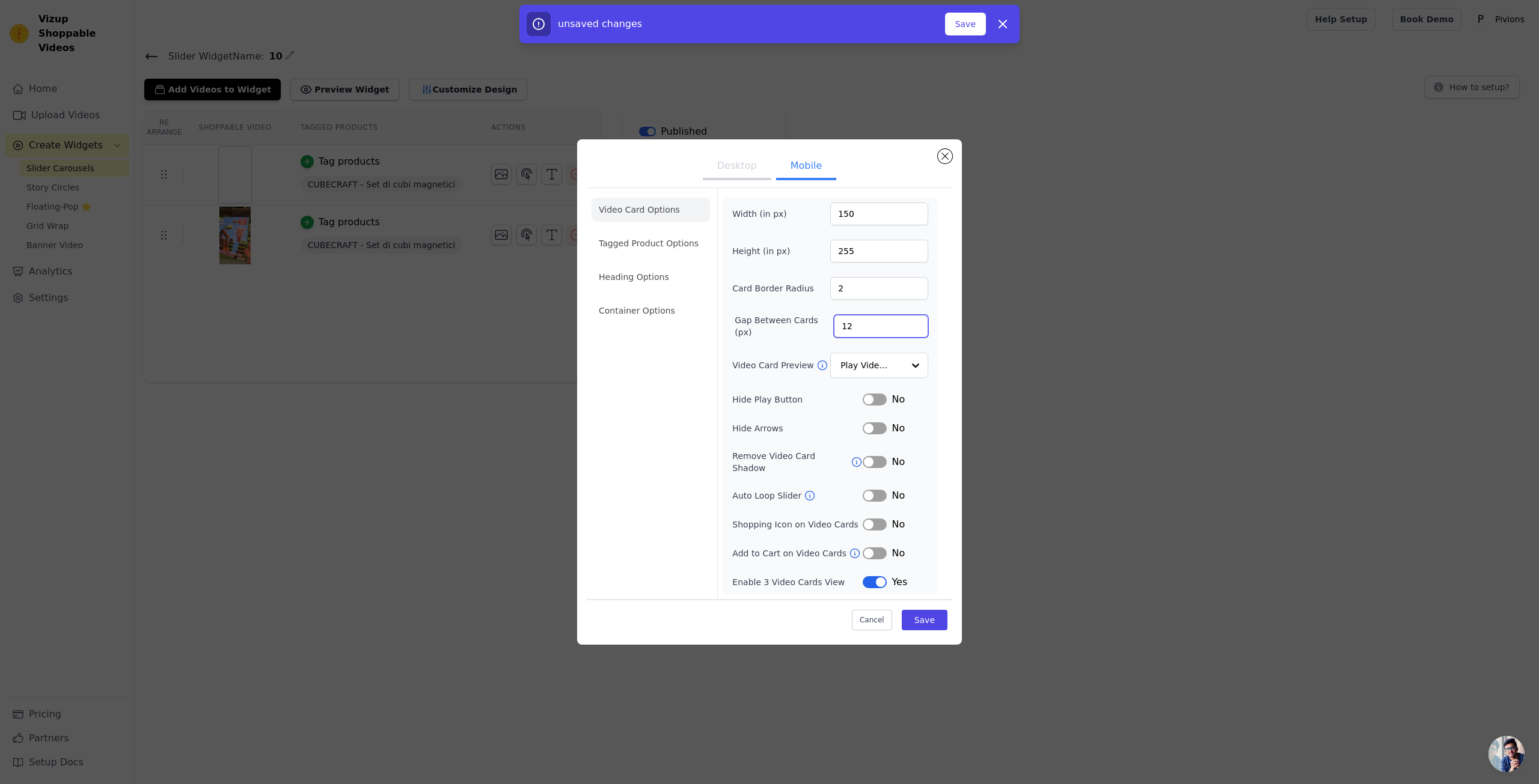
click at [873, 335] on input "12" at bounding box center [880, 326] width 94 height 23
click at [914, 376] on div at bounding box center [914, 365] width 24 height 24
click at [917, 372] on div at bounding box center [914, 365] width 24 height 24
click at [917, 376] on div at bounding box center [914, 365] width 24 height 24
click at [929, 610] on button "Save" at bounding box center [925, 620] width 46 height 20
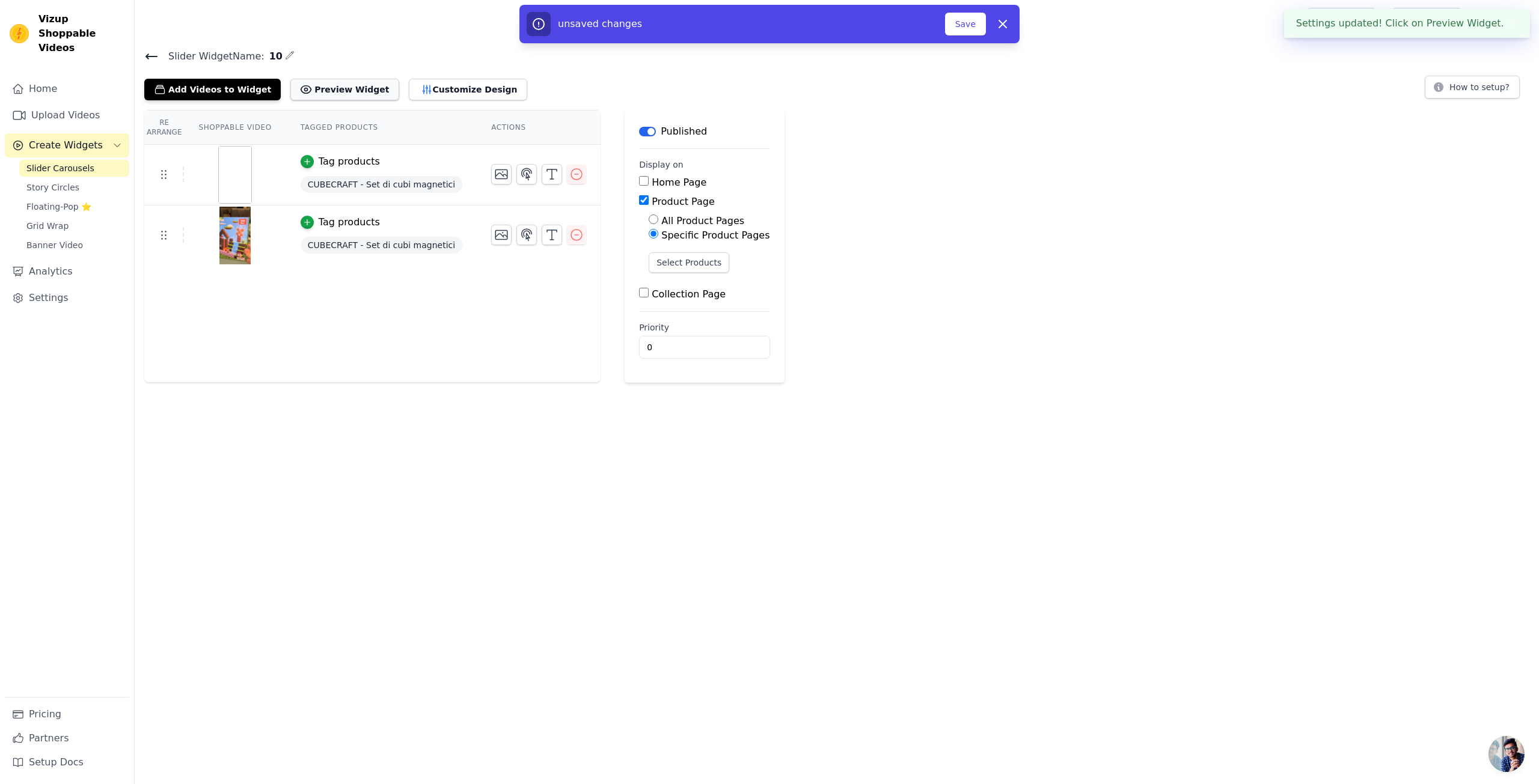
click at [327, 90] on button "Preview Widget" at bounding box center [344, 90] width 108 height 22
click at [228, 163] on img at bounding box center [235, 174] width 34 height 58
click at [231, 129] on th "Shoppable Video" at bounding box center [234, 128] width 101 height 34
click at [230, 166] on img at bounding box center [235, 174] width 34 height 58
click at [327, 167] on div "Tag products" at bounding box center [350, 162] width 61 height 15
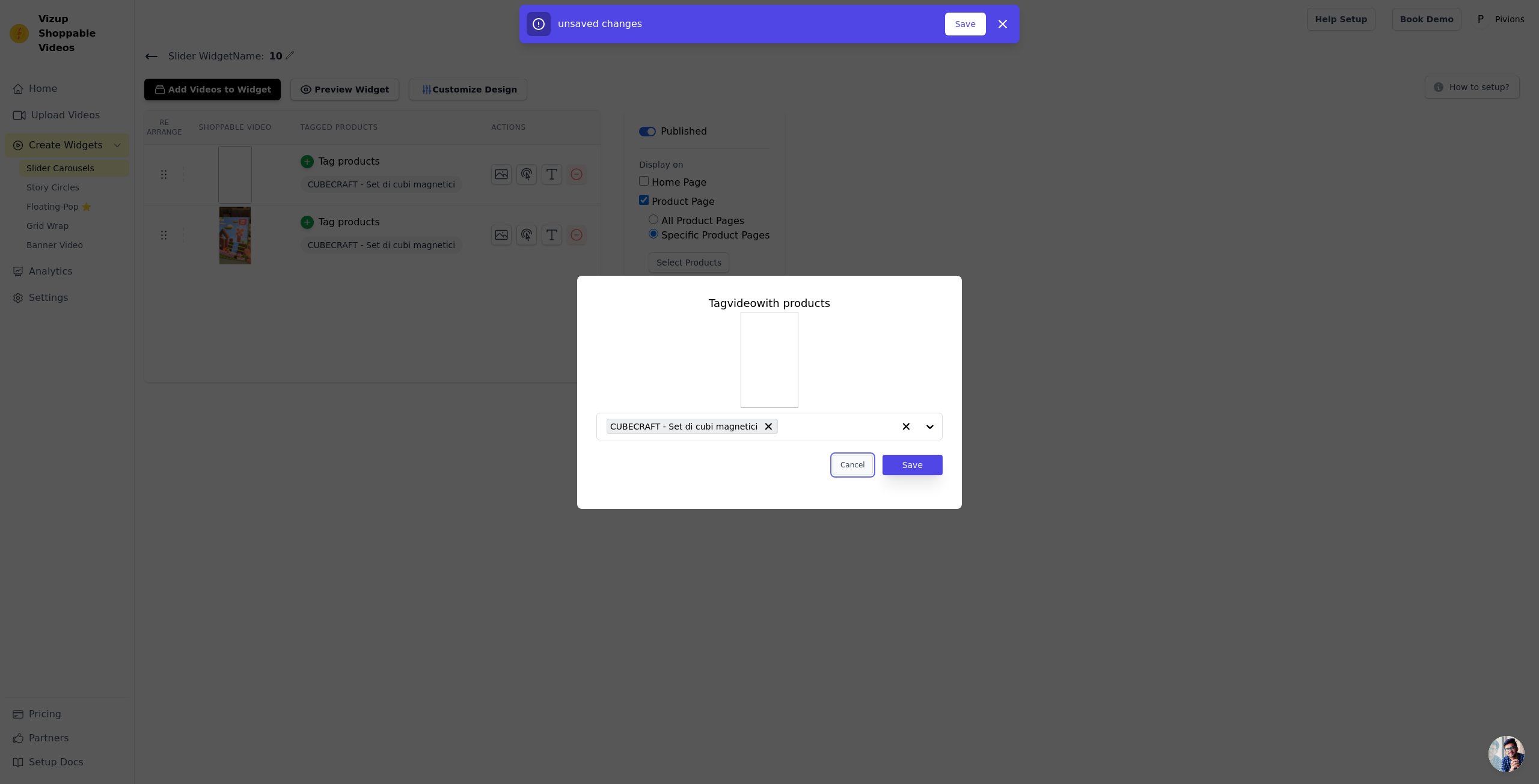
click at [860, 470] on button "Cancel" at bounding box center [852, 465] width 40 height 20
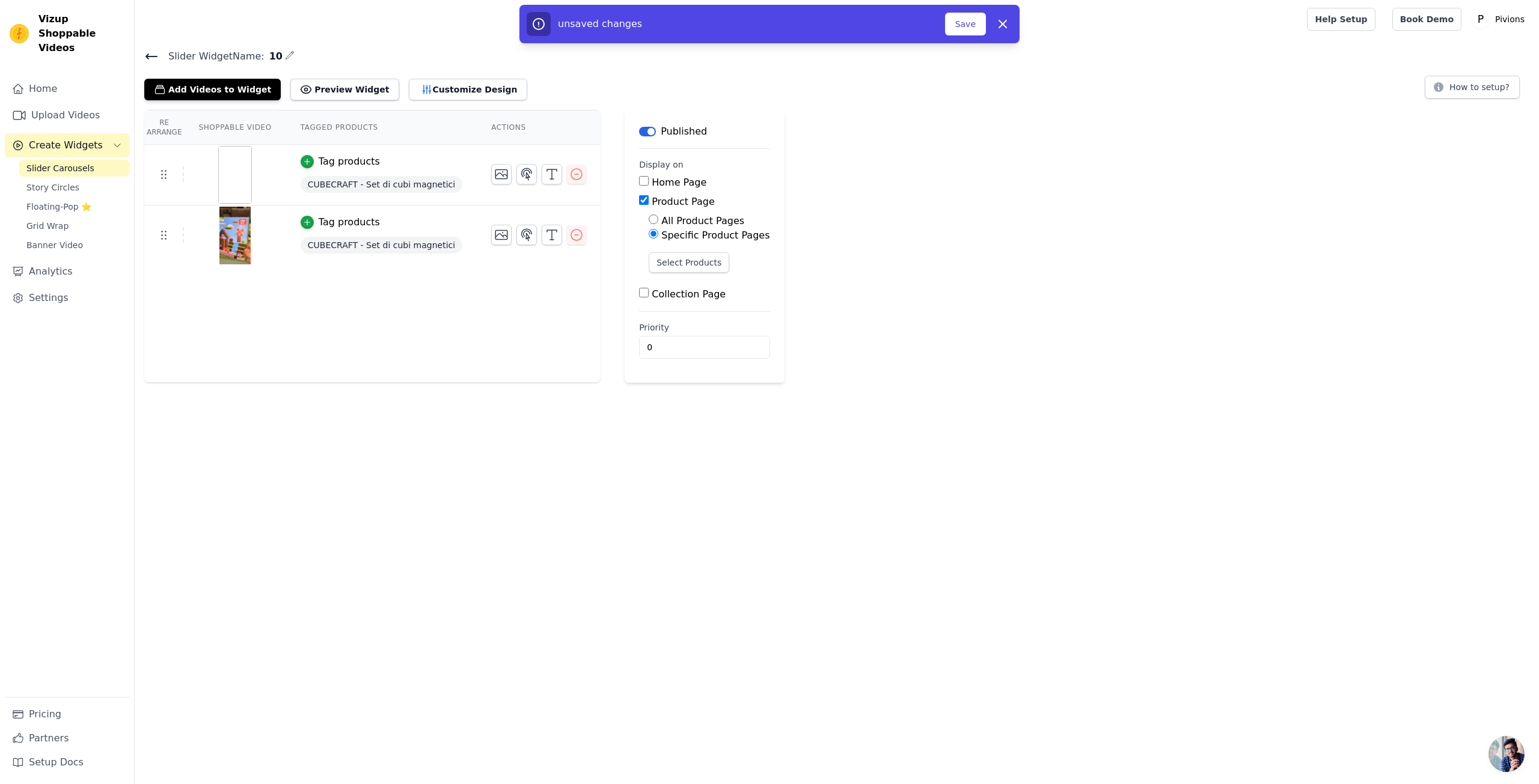
click at [70, 162] on span "Slider Carousels" at bounding box center [60, 168] width 68 height 12
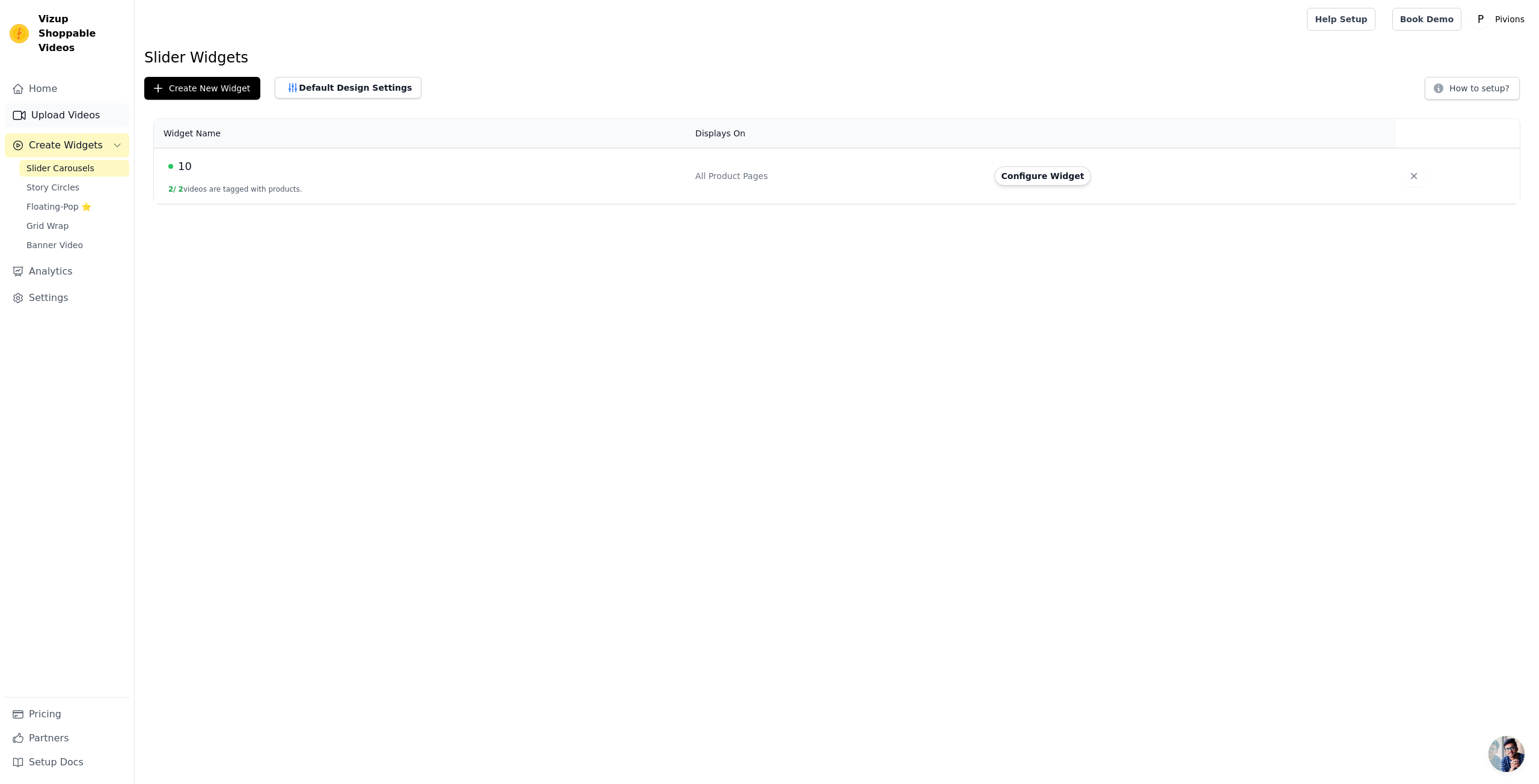
click at [63, 104] on link "Upload Videos" at bounding box center [67, 115] width 125 height 24
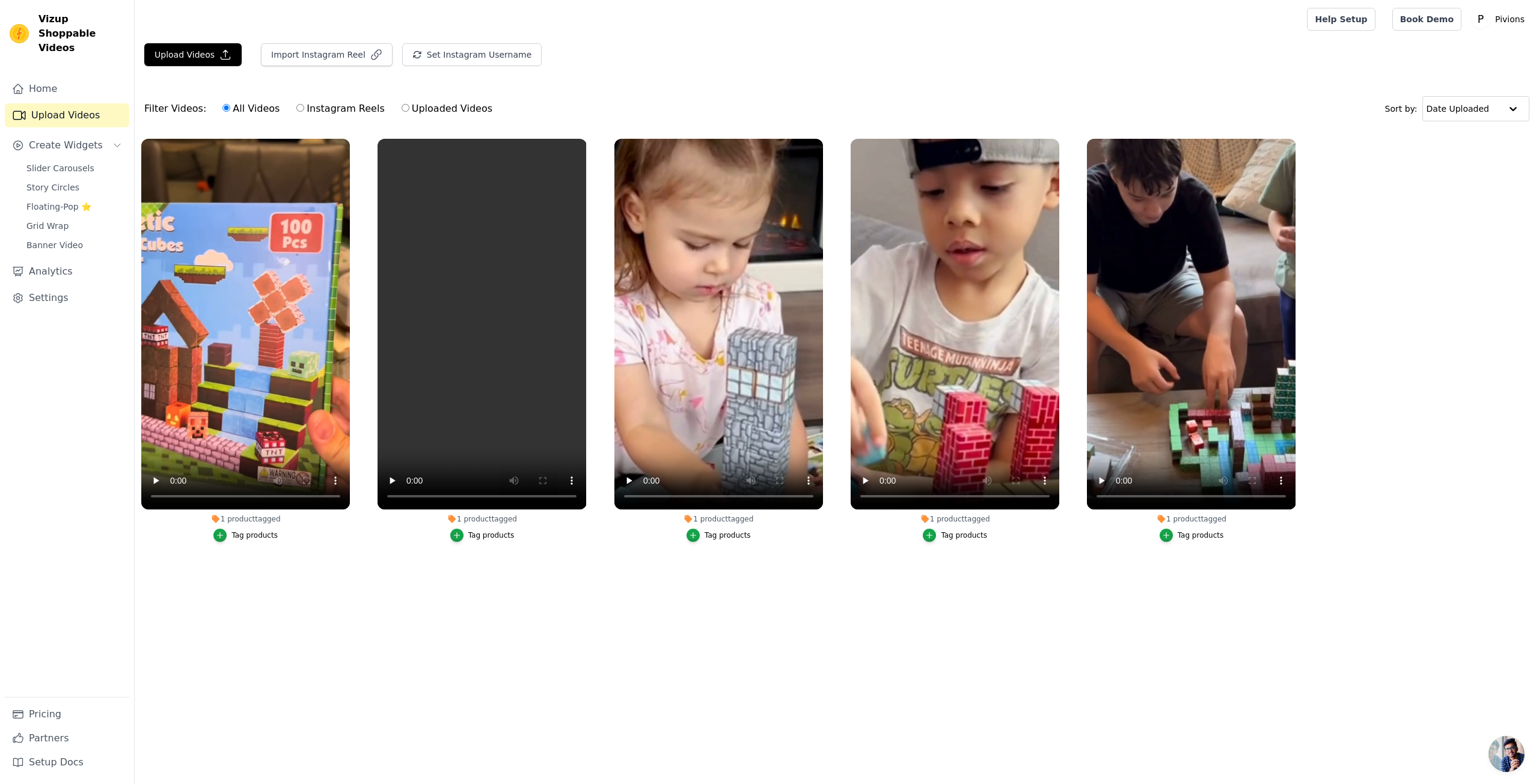
click at [1054, 544] on label "1 product tagged Tag products" at bounding box center [954, 342] width 209 height 409
click at [67, 162] on span "Slider Carousels" at bounding box center [60, 168] width 68 height 12
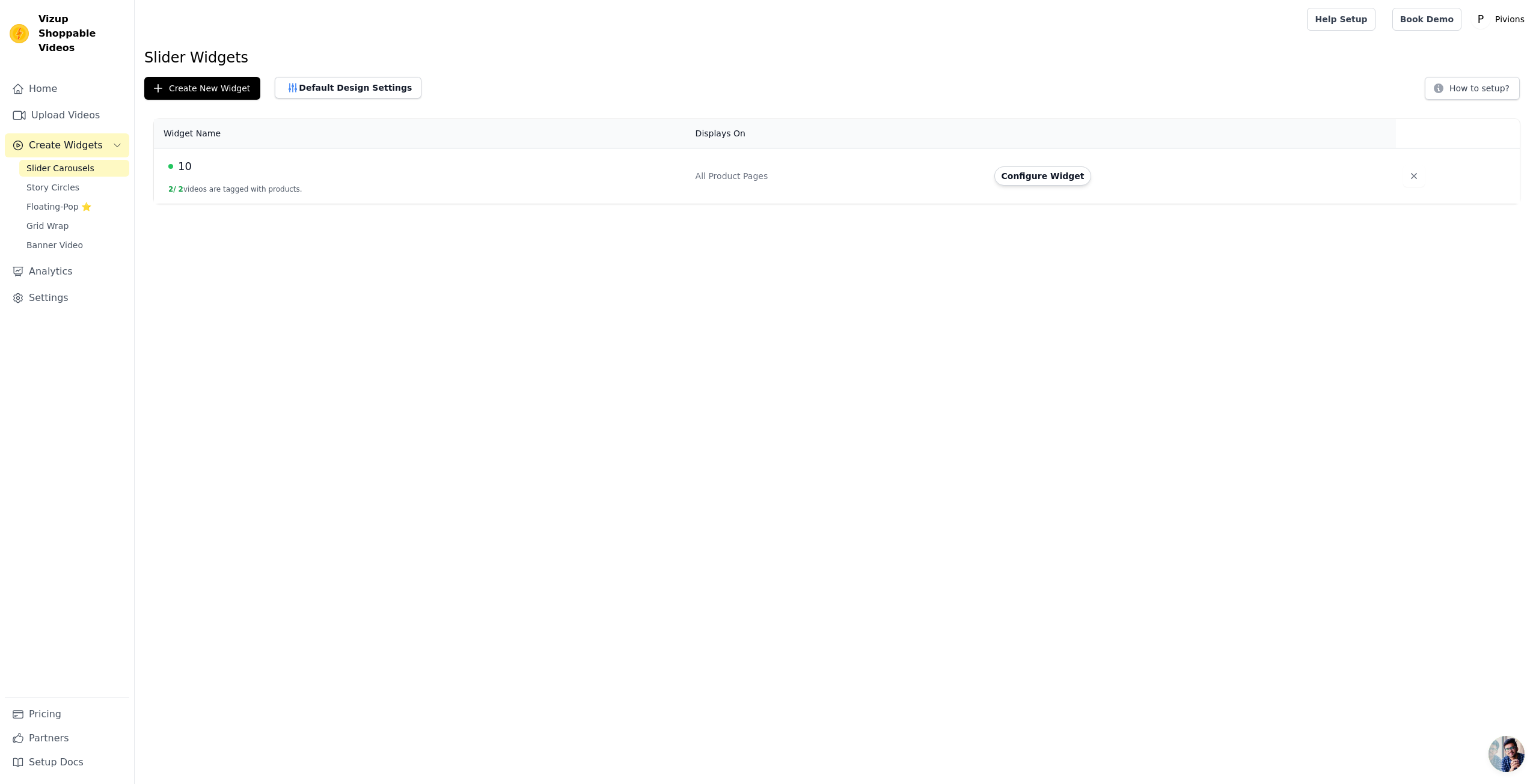
click at [1019, 166] on button "Configure Widget" at bounding box center [1042, 176] width 97 height 19
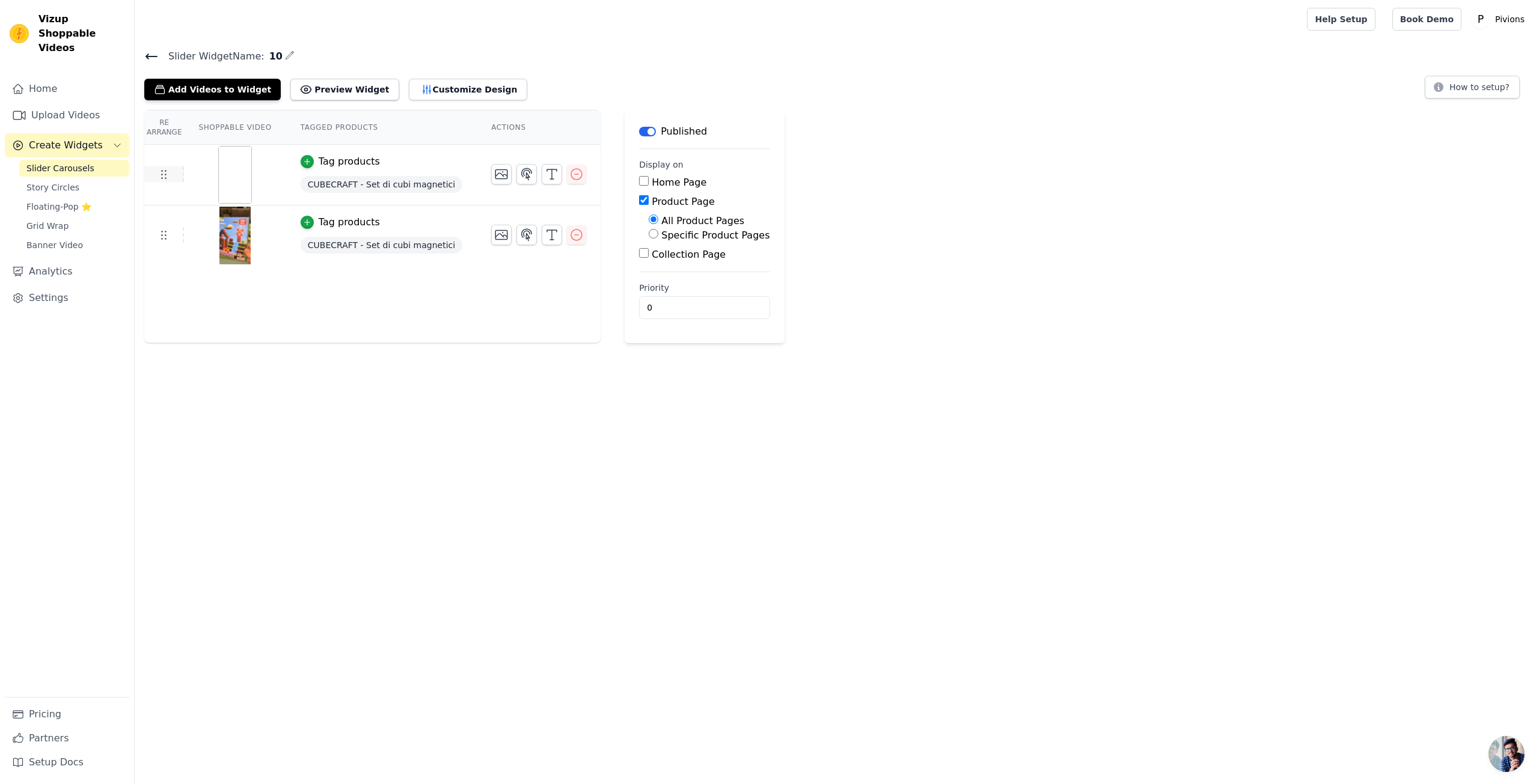
click at [172, 177] on td at bounding box center [164, 174] width 39 height 15
click at [219, 92] on button "Add Videos to Widget" at bounding box center [212, 90] width 136 height 22
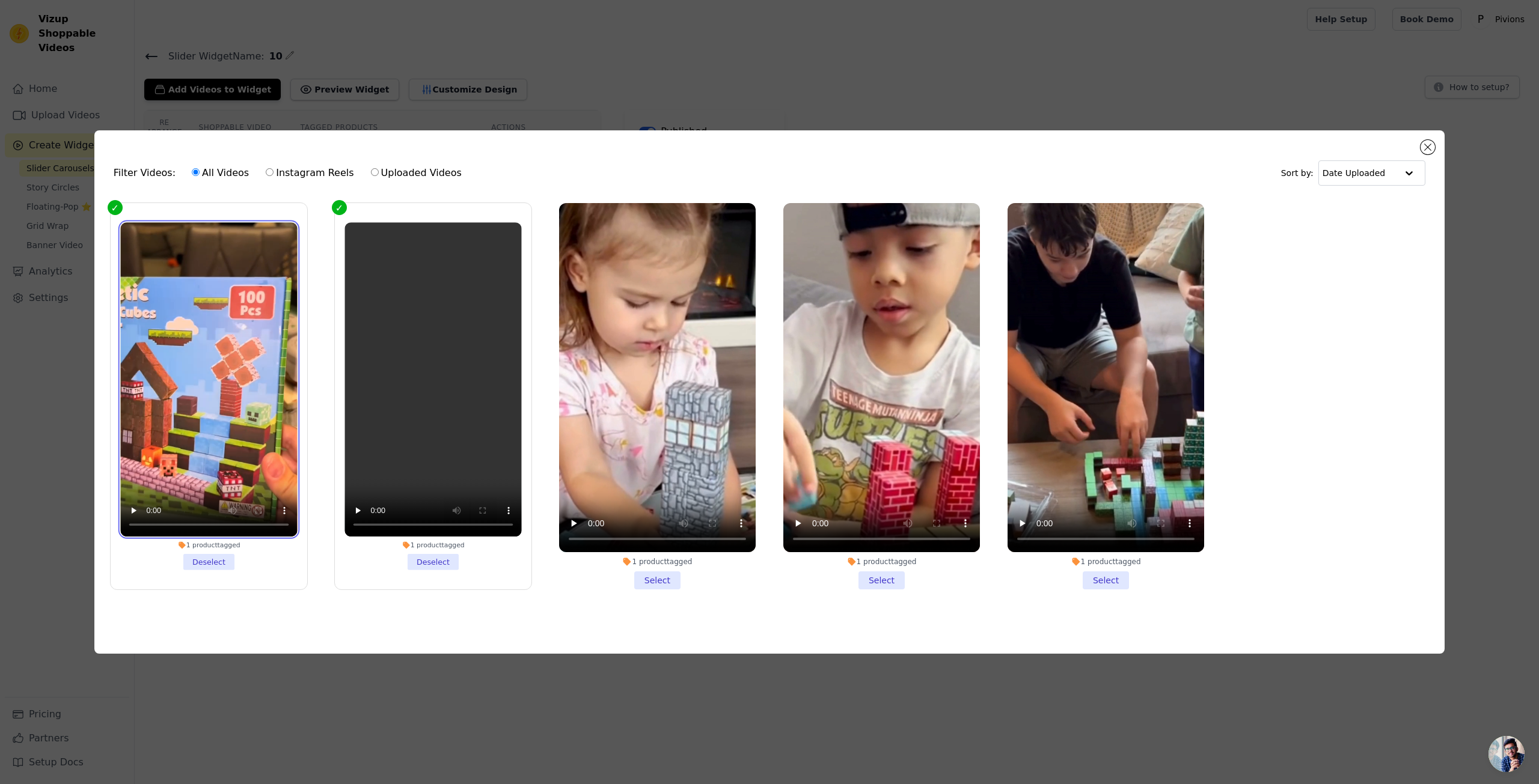
click at [215, 384] on video at bounding box center [209, 379] width 177 height 314
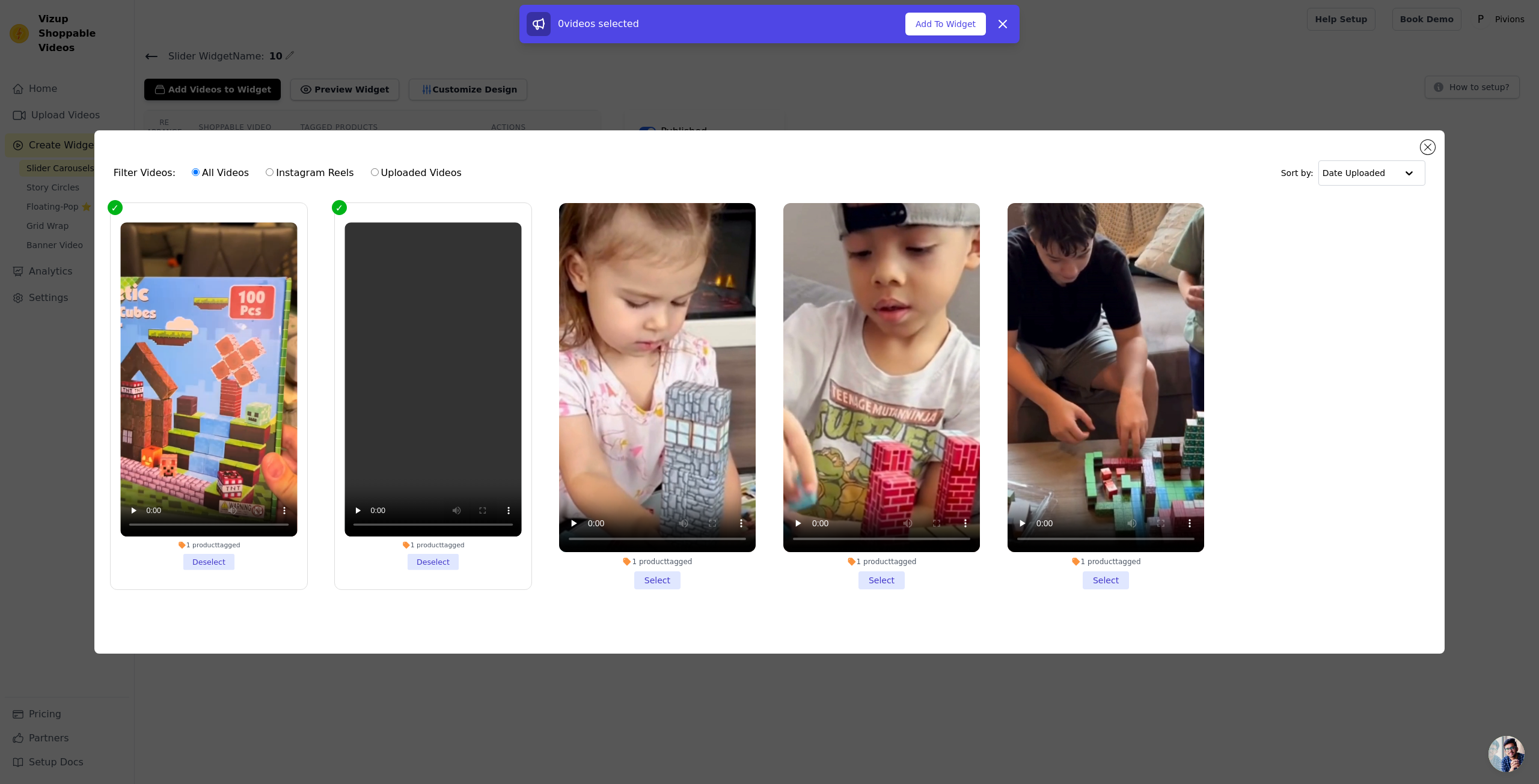
click at [947, 36] on div "0 videos selected Add To Widget Dismiss" at bounding box center [769, 24] width 500 height 39
click at [946, 31] on button "Add To Widget" at bounding box center [945, 23] width 80 height 23
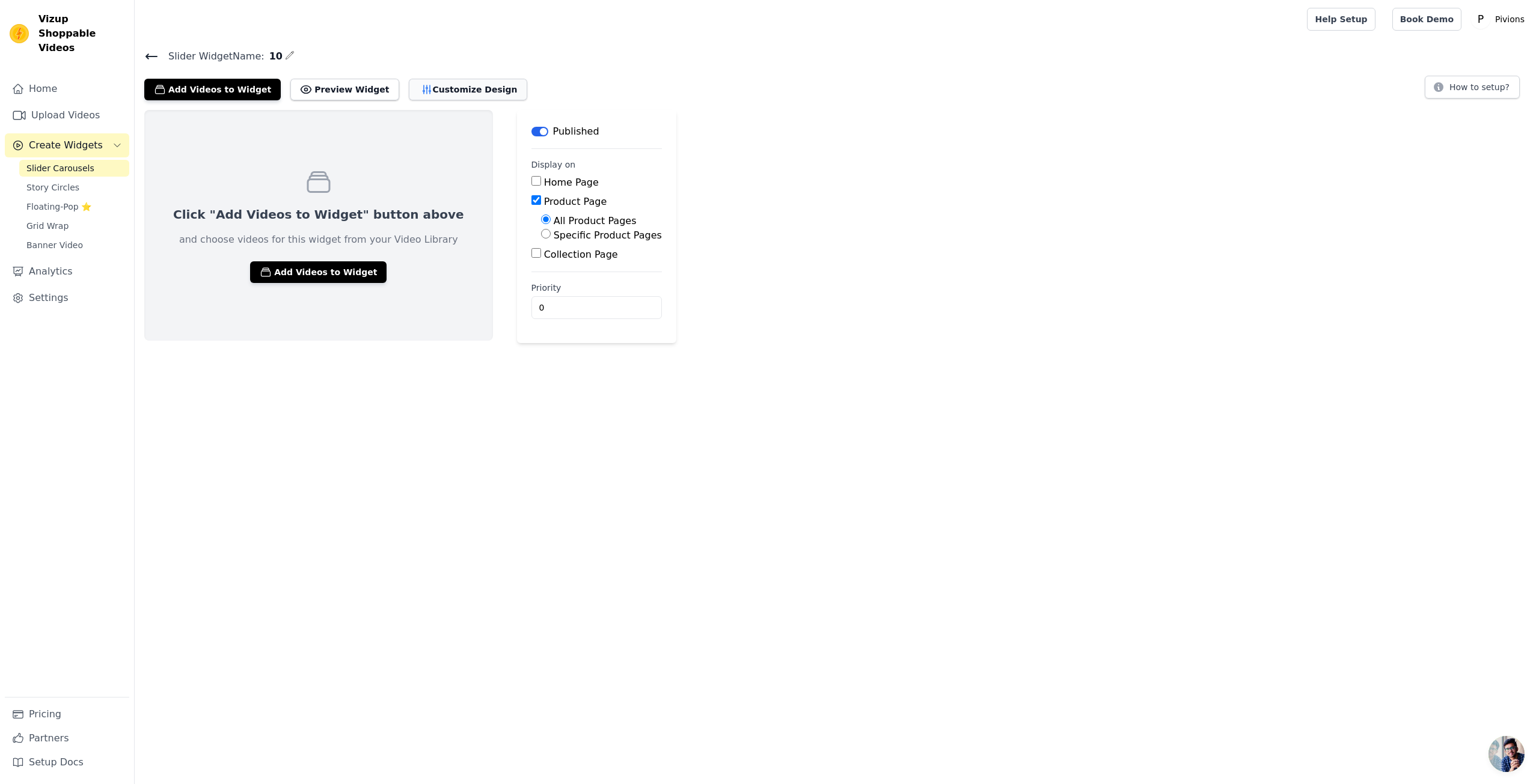
click at [447, 95] on button "Customize Design" at bounding box center [468, 90] width 118 height 22
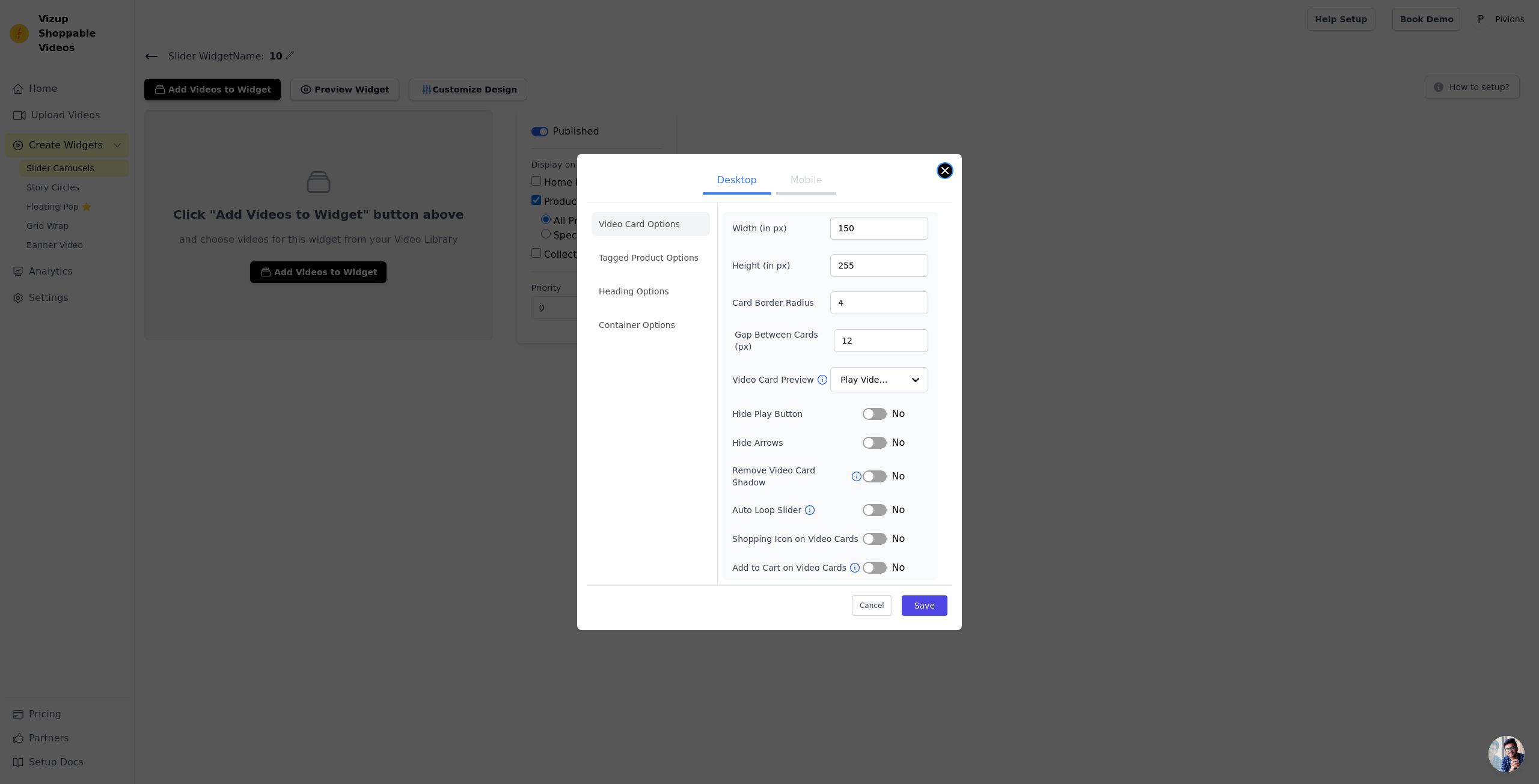
click at [941, 178] on button "Close modal" at bounding box center [945, 171] width 15 height 15
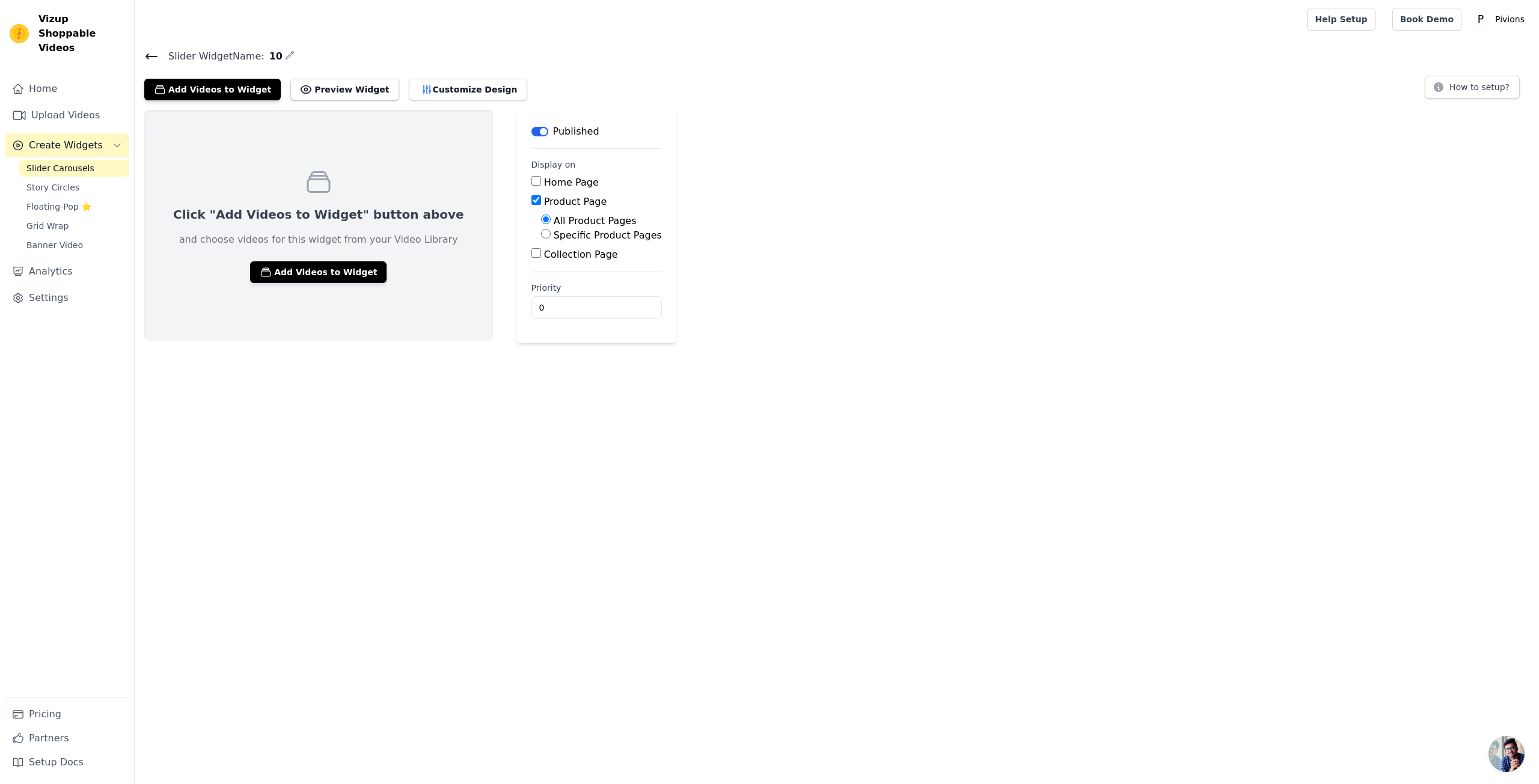
click at [206, 99] on div "Slider Widget Name: 10 Add Videos to Widget Preview Widget Customize Design How…" at bounding box center [837, 195] width 1404 height 295
click at [301, 85] on button "Preview Widget" at bounding box center [344, 90] width 108 height 22
click at [101, 160] on link "Slider Carousels" at bounding box center [74, 168] width 110 height 17
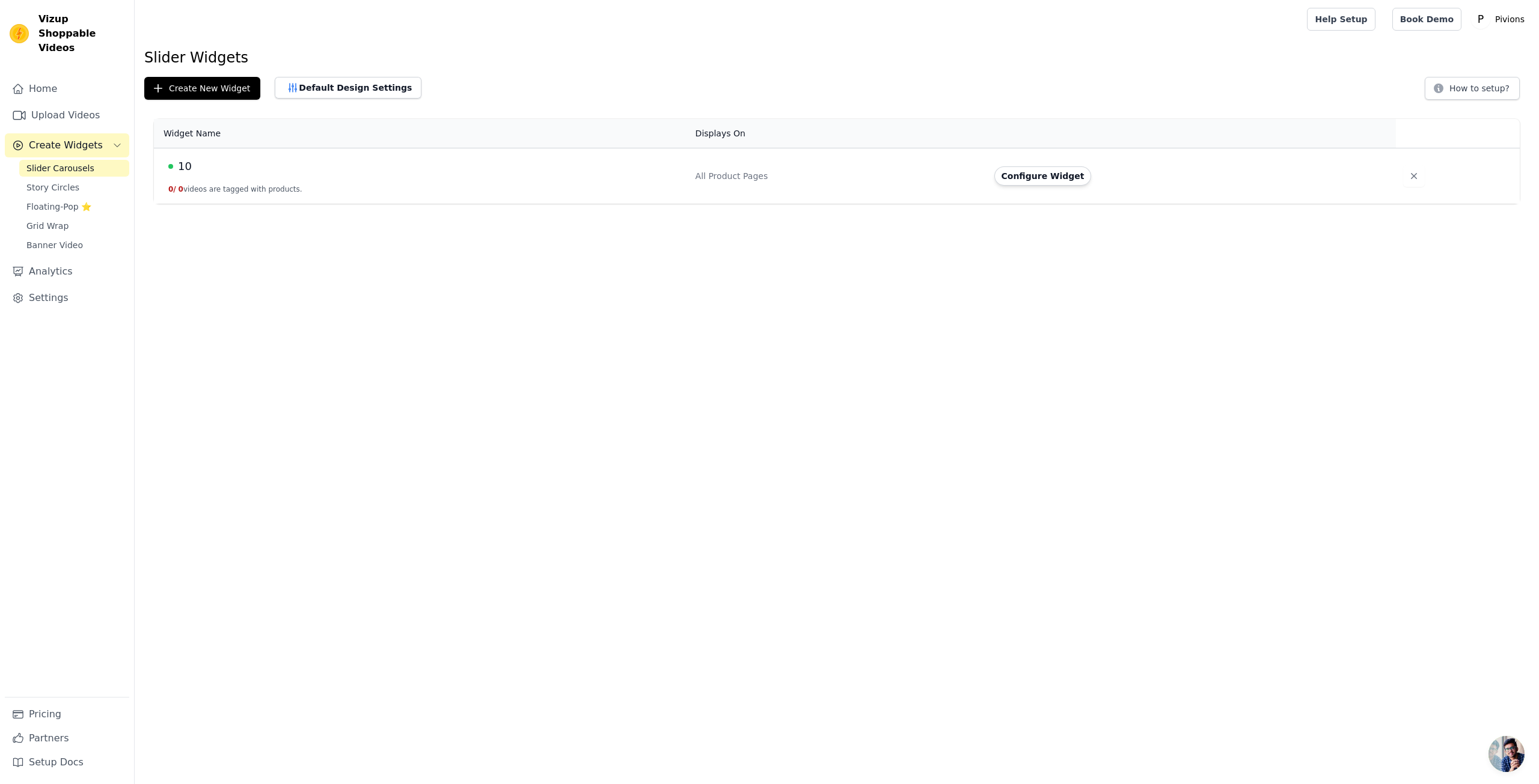
click at [312, 161] on div "10" at bounding box center [425, 166] width 513 height 17
click at [1054, 177] on button "Configure Widget" at bounding box center [1042, 176] width 97 height 19
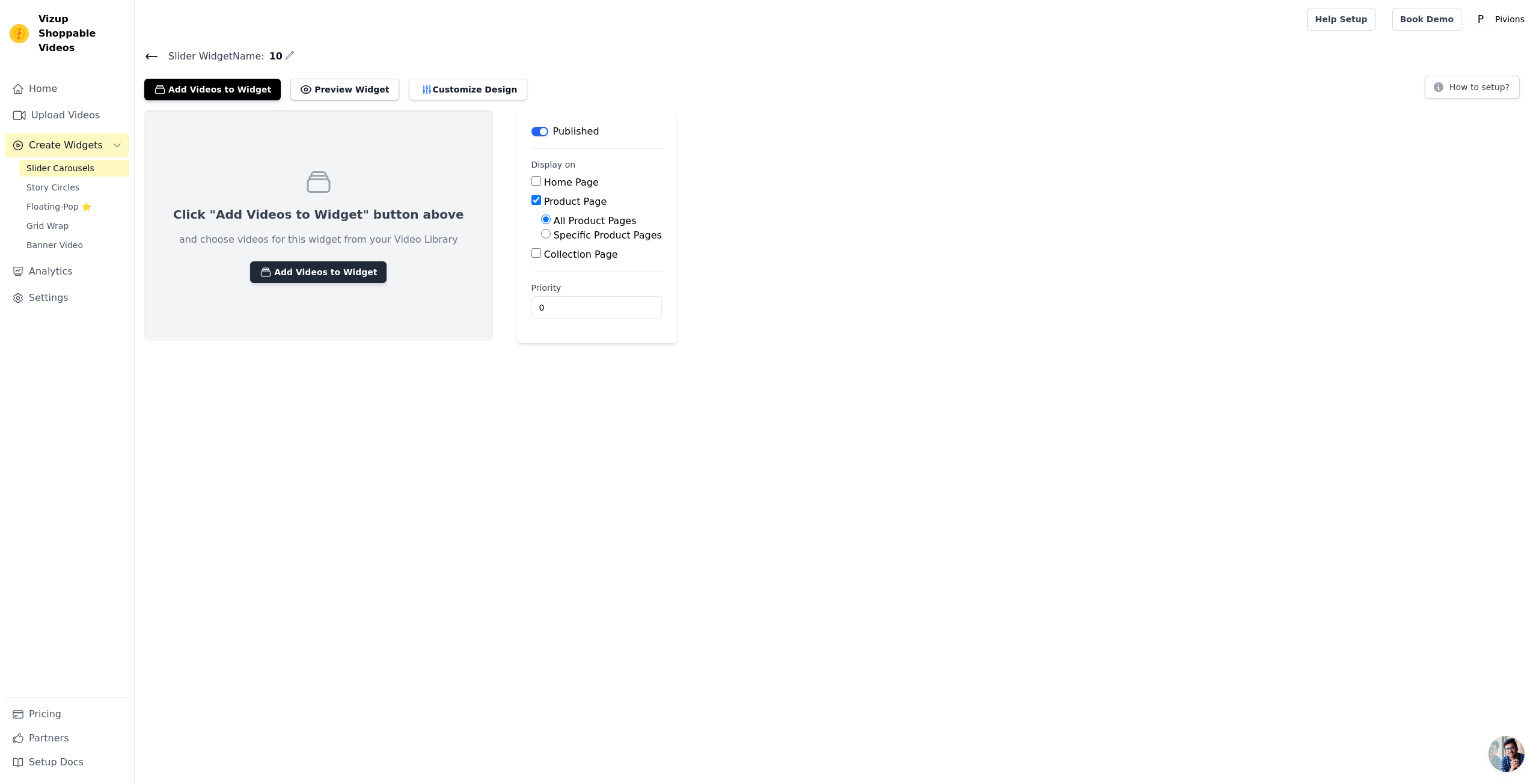
click at [306, 265] on button "Add Videos to Widget" at bounding box center [318, 272] width 136 height 22
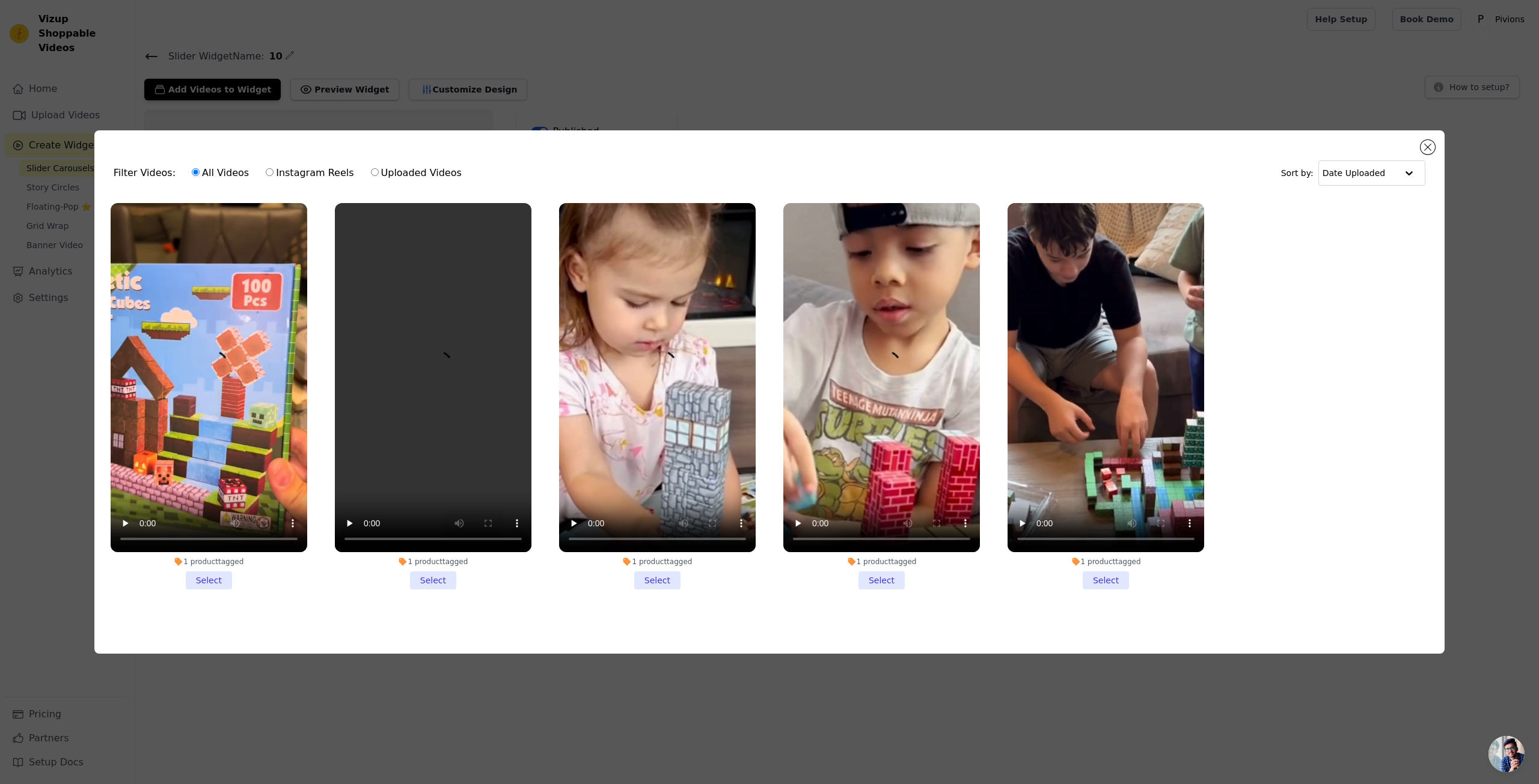
click at [219, 578] on li "1 product tagged Select" at bounding box center [209, 396] width 196 height 387
click at [0, 0] on input "1 product tagged Select" at bounding box center [0, 0] width 0 height 0
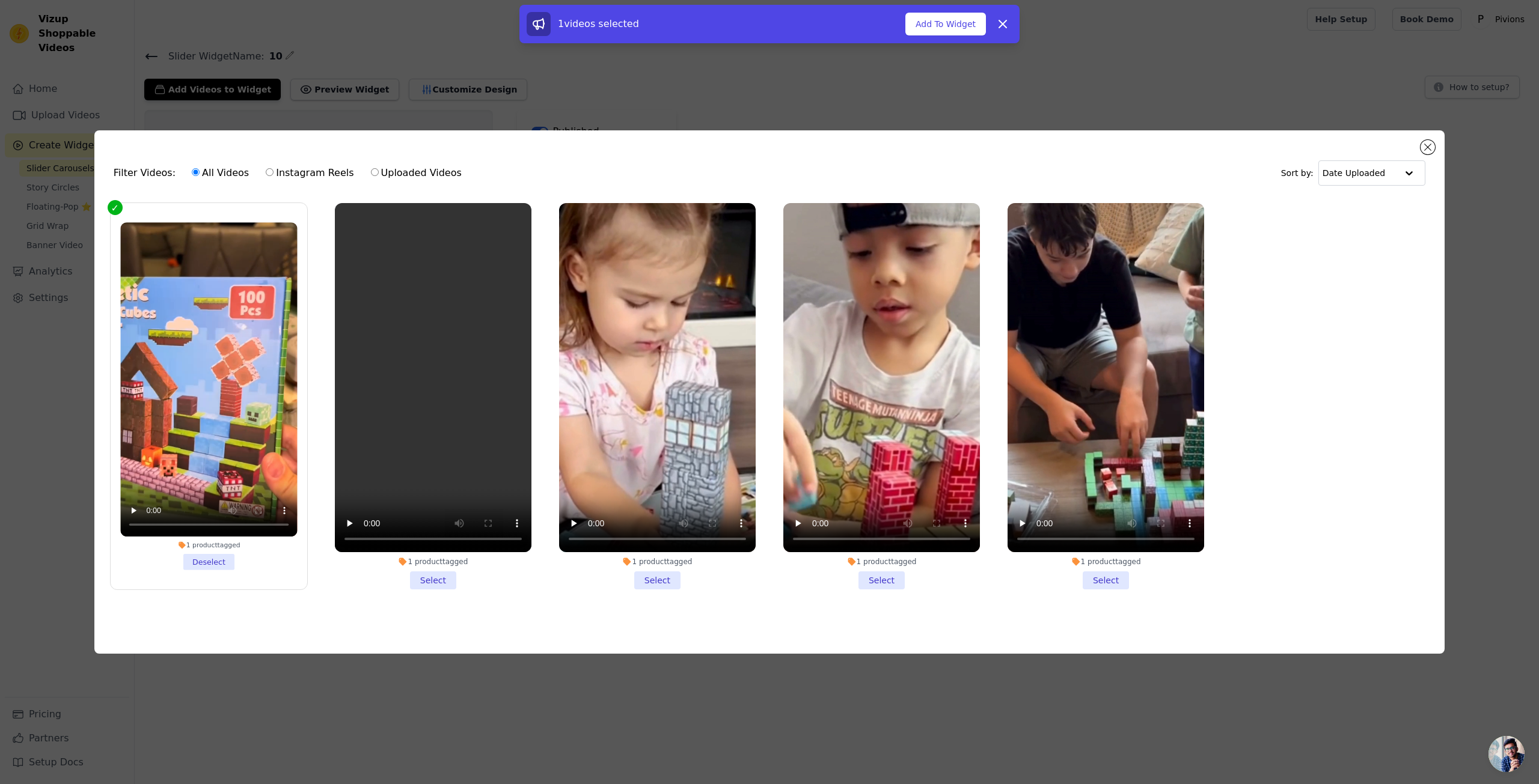
click at [456, 573] on li "1 product tagged Select" at bounding box center [433, 396] width 196 height 387
click at [0, 0] on input "1 product tagged Select" at bounding box center [0, 0] width 0 height 0
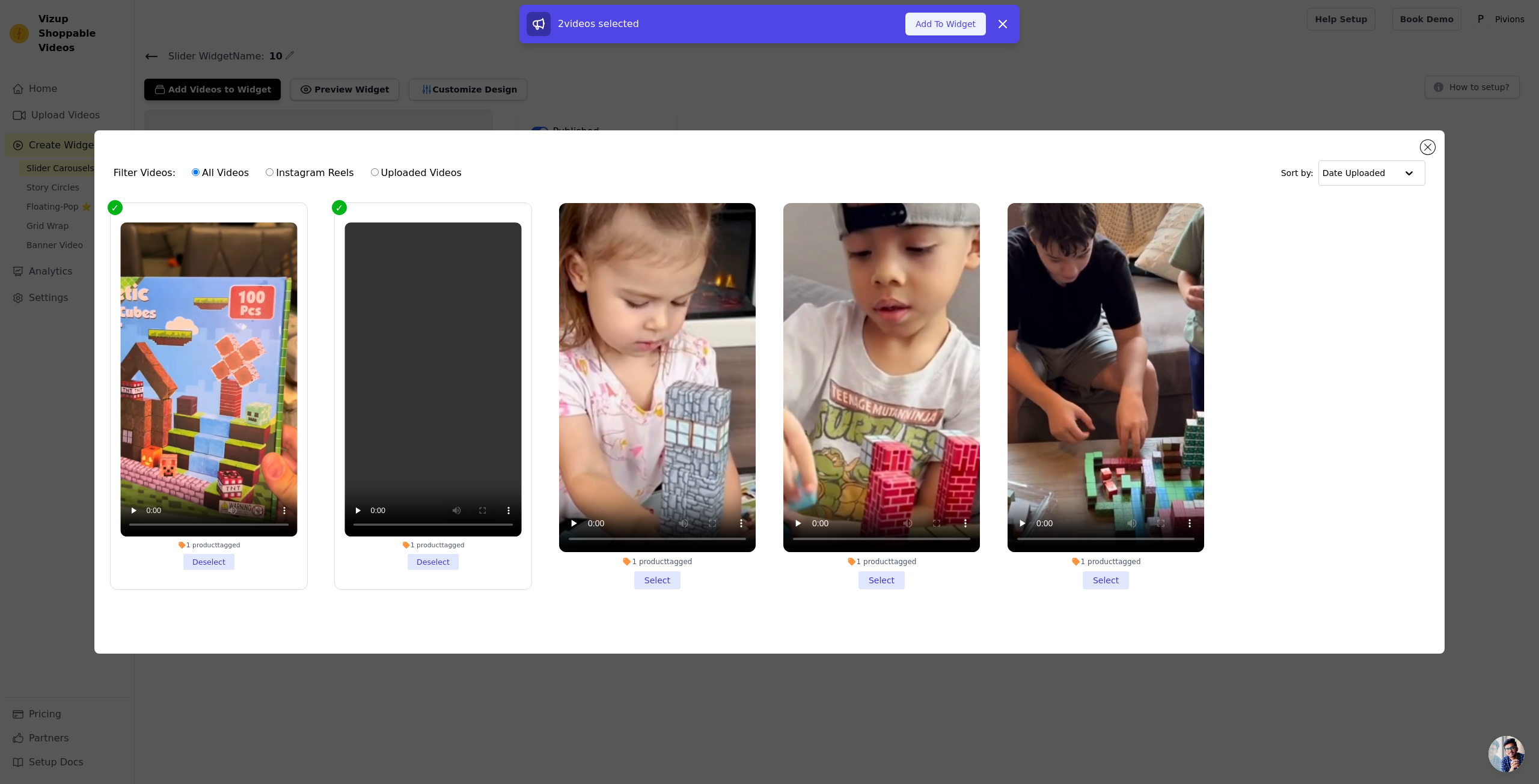
click at [965, 26] on button "Add To Widget" at bounding box center [945, 23] width 80 height 23
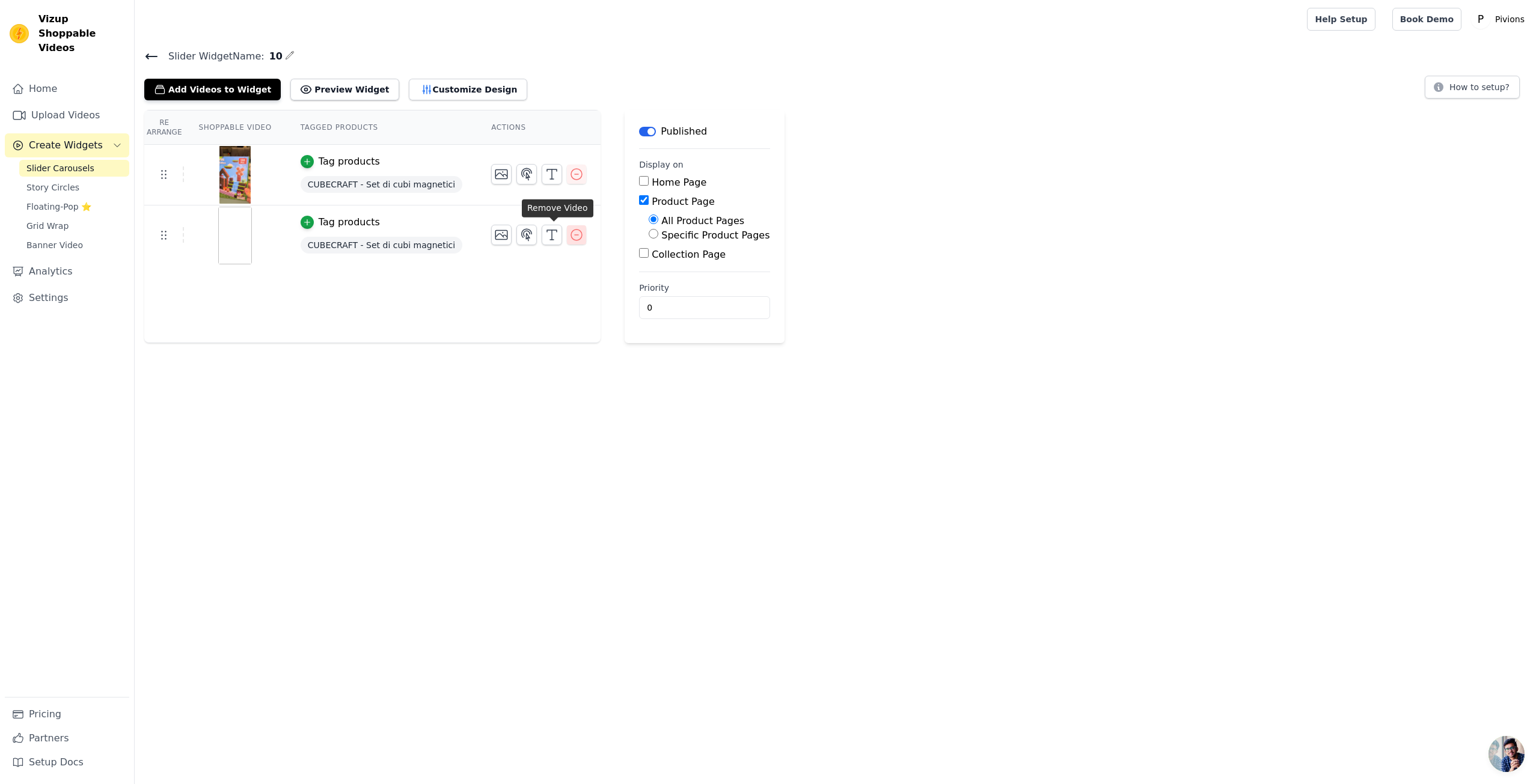
click at [571, 236] on icon "button" at bounding box center [576, 235] width 11 height 11
click at [193, 85] on button "Add Videos to Widget" at bounding box center [212, 90] width 136 height 22
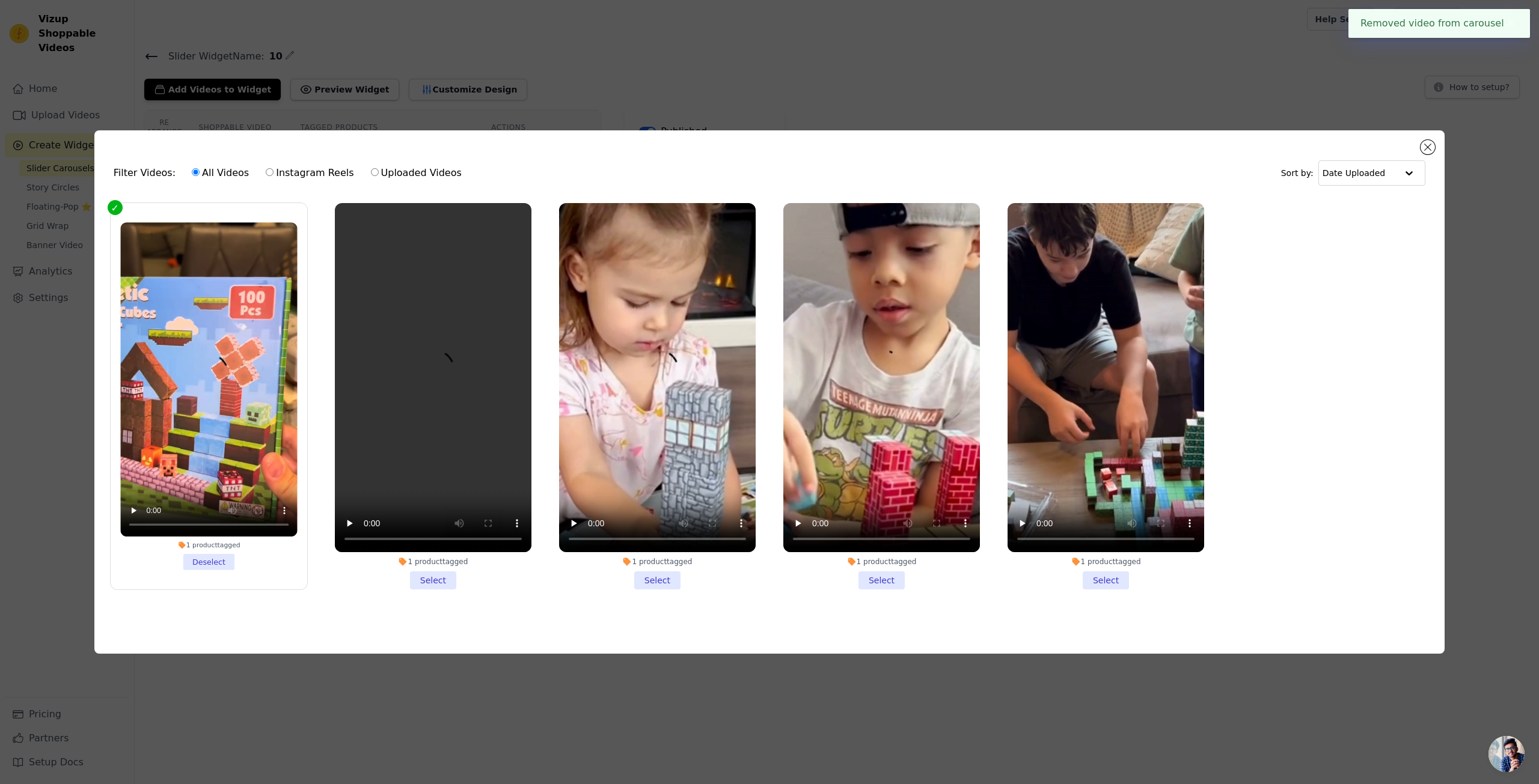
click at [668, 578] on li "1 product tagged Select" at bounding box center [657, 396] width 196 height 387
click at [0, 0] on input "1 product tagged Select" at bounding box center [0, 0] width 0 height 0
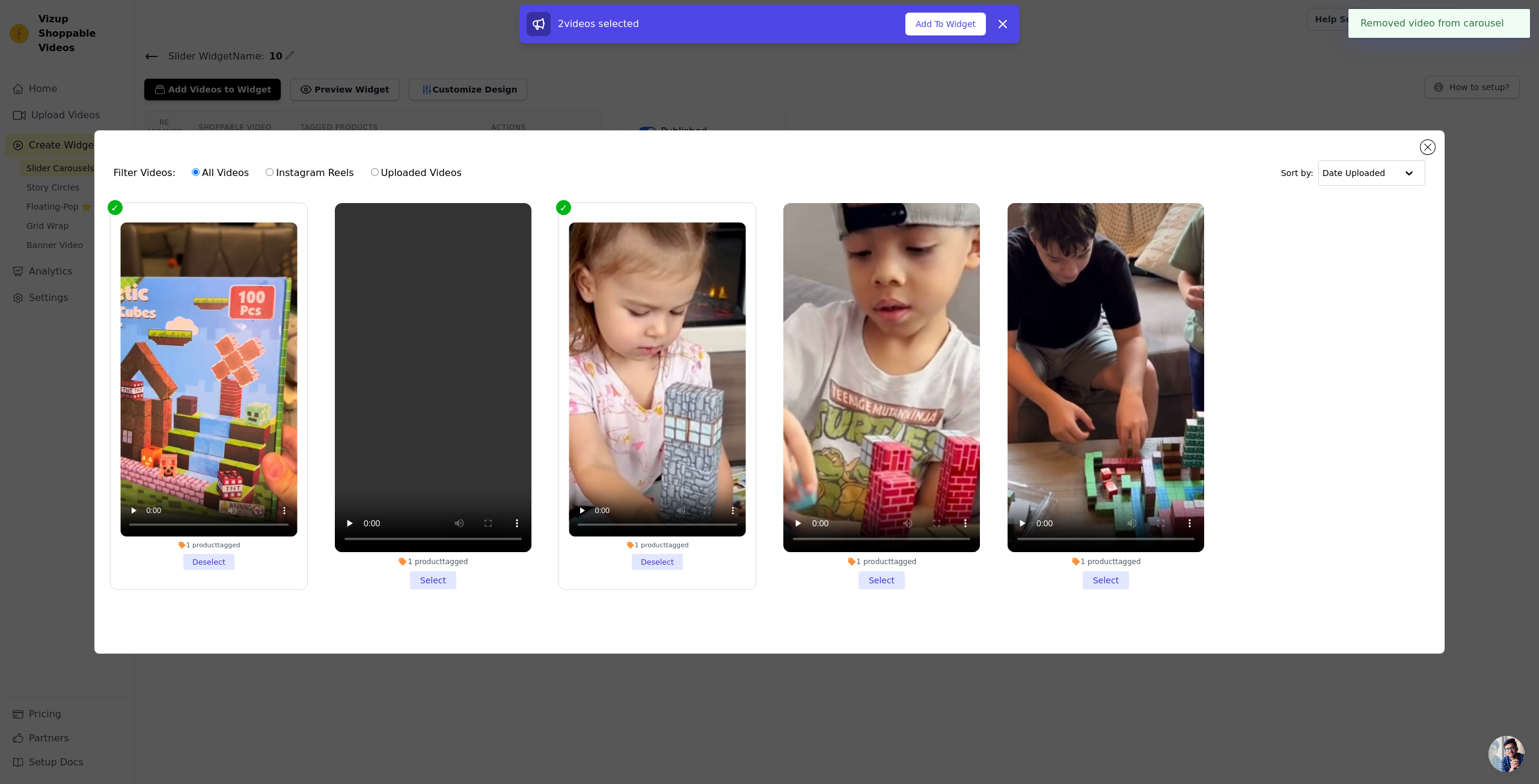
click at [441, 582] on li "1 product tagged Select" at bounding box center [433, 396] width 196 height 387
click at [0, 0] on input "1 product tagged Select" at bounding box center [0, 0] width 0 height 0
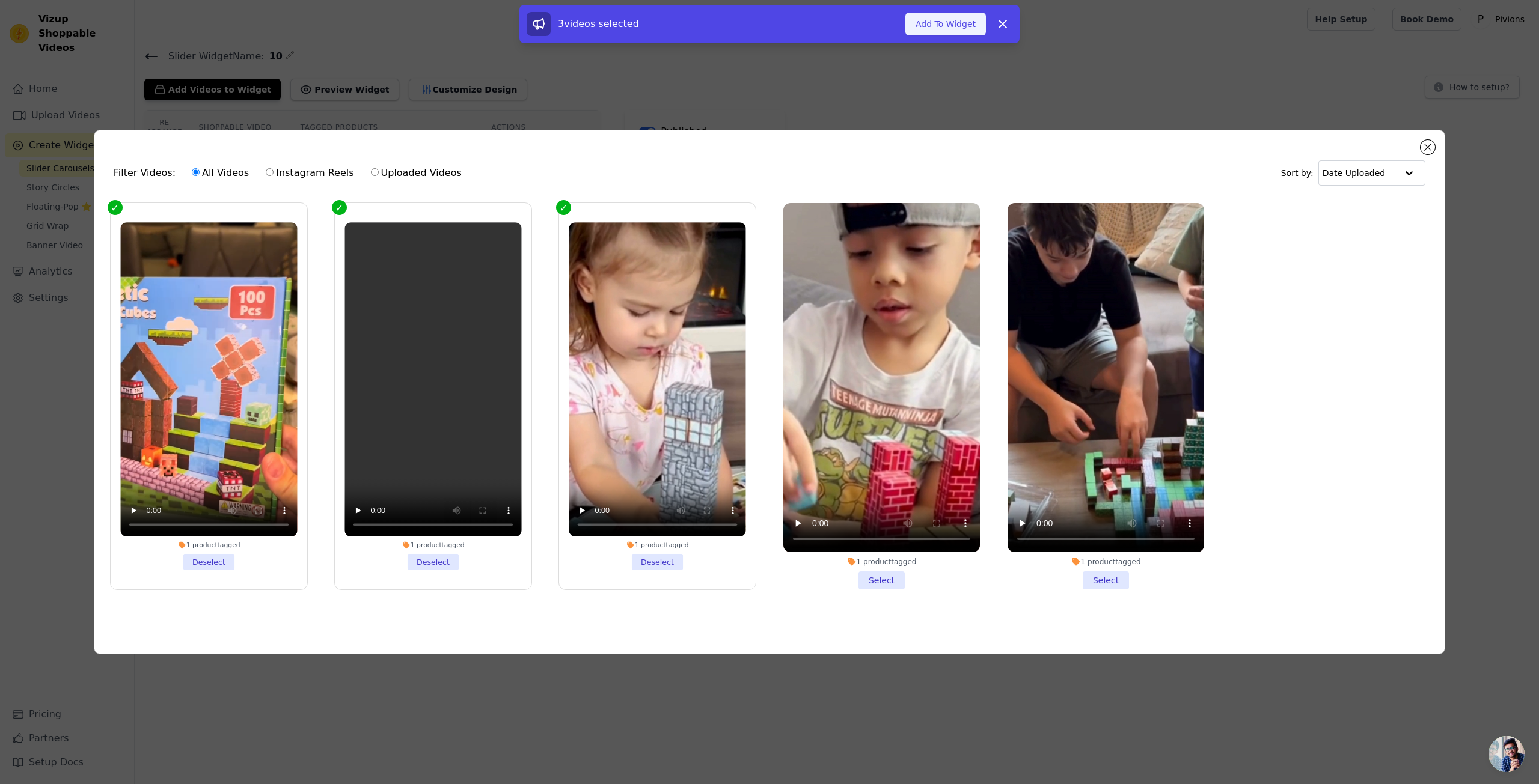
click at [963, 29] on button "Add To Widget" at bounding box center [945, 23] width 80 height 23
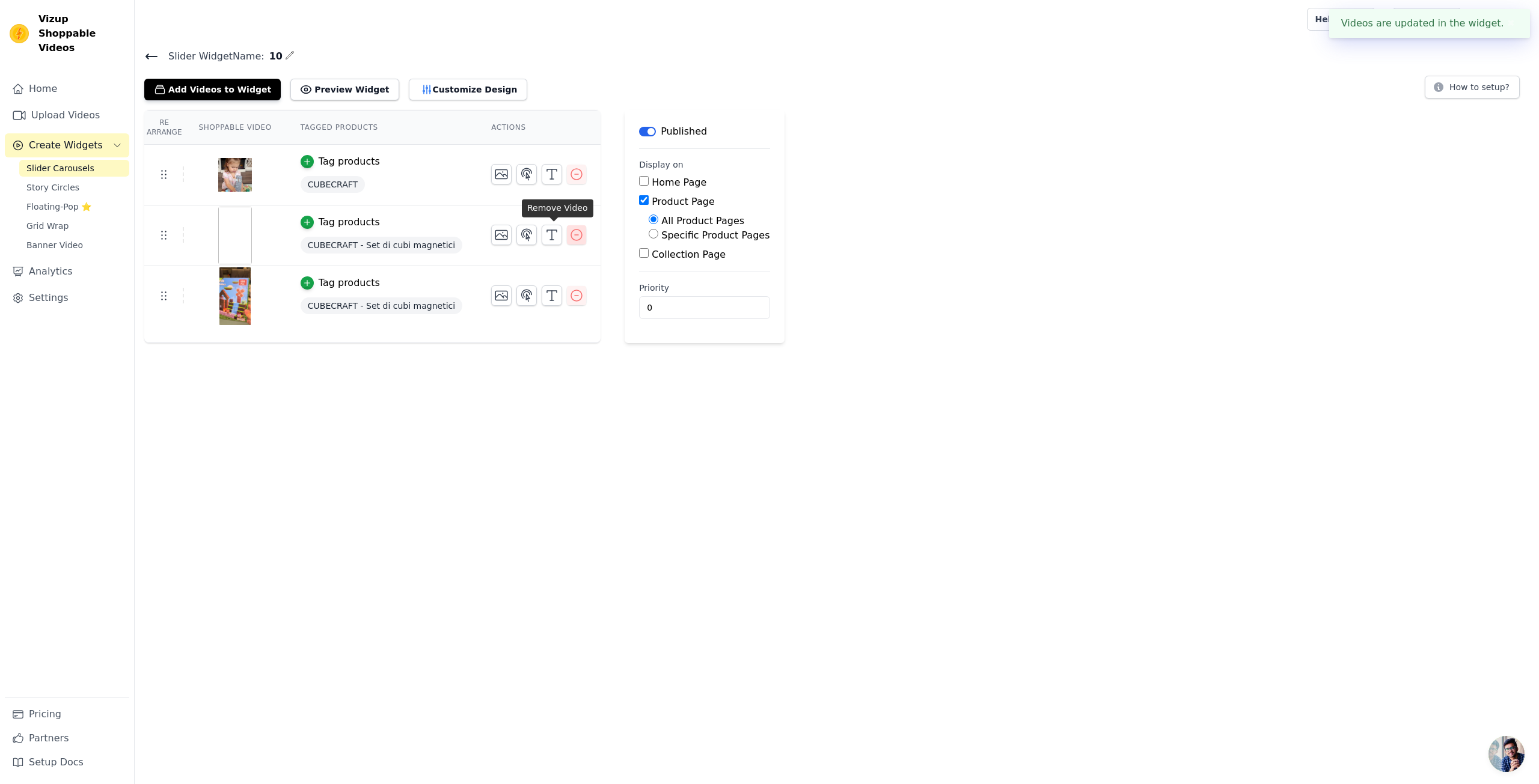
click at [569, 233] on icon "button" at bounding box center [576, 235] width 15 height 15
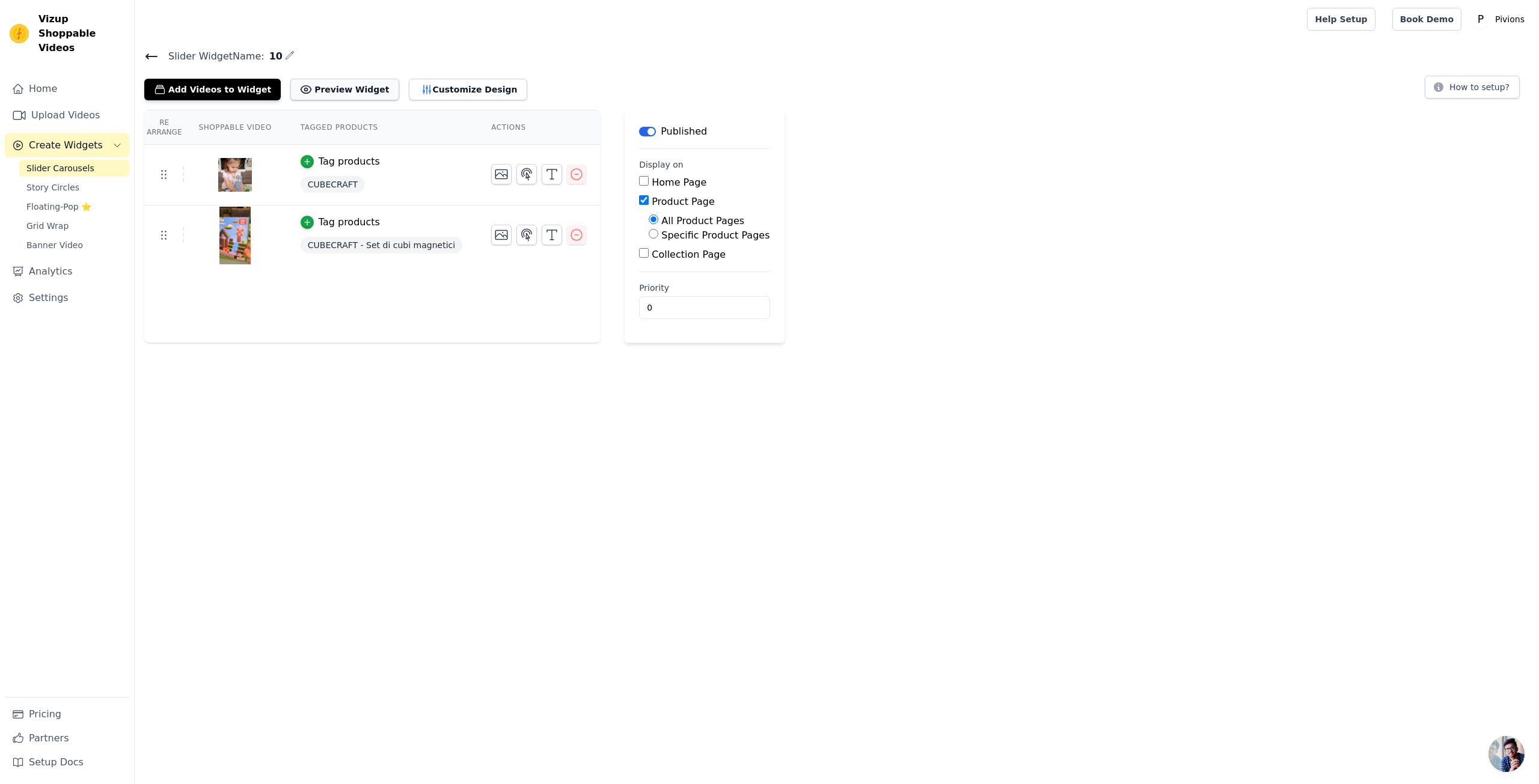
click at [308, 82] on button "Preview Widget" at bounding box center [344, 90] width 108 height 22
click at [448, 88] on button "Customize Design" at bounding box center [468, 90] width 118 height 22
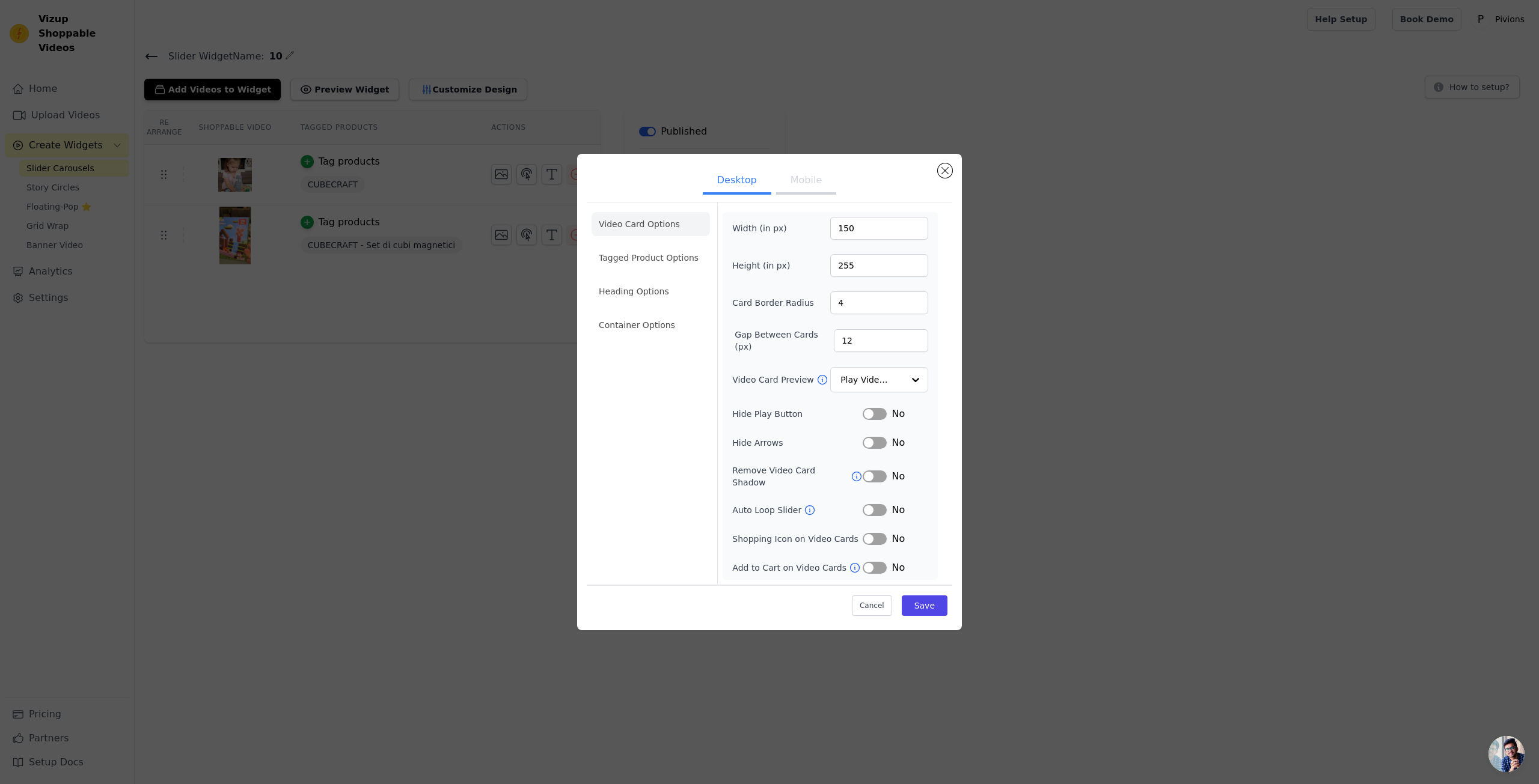
drag, startPoint x: 926, startPoint y: 230, endPoint x: 947, endPoint y: 475, distance: 245.9
click at [892, 268] on input "255" at bounding box center [879, 265] width 98 height 23
drag, startPoint x: 858, startPoint y: 268, endPoint x: 821, endPoint y: 271, distance: 37.1
click at [816, 271] on div "Height (in px) 255" at bounding box center [830, 265] width 196 height 23
type input "200"
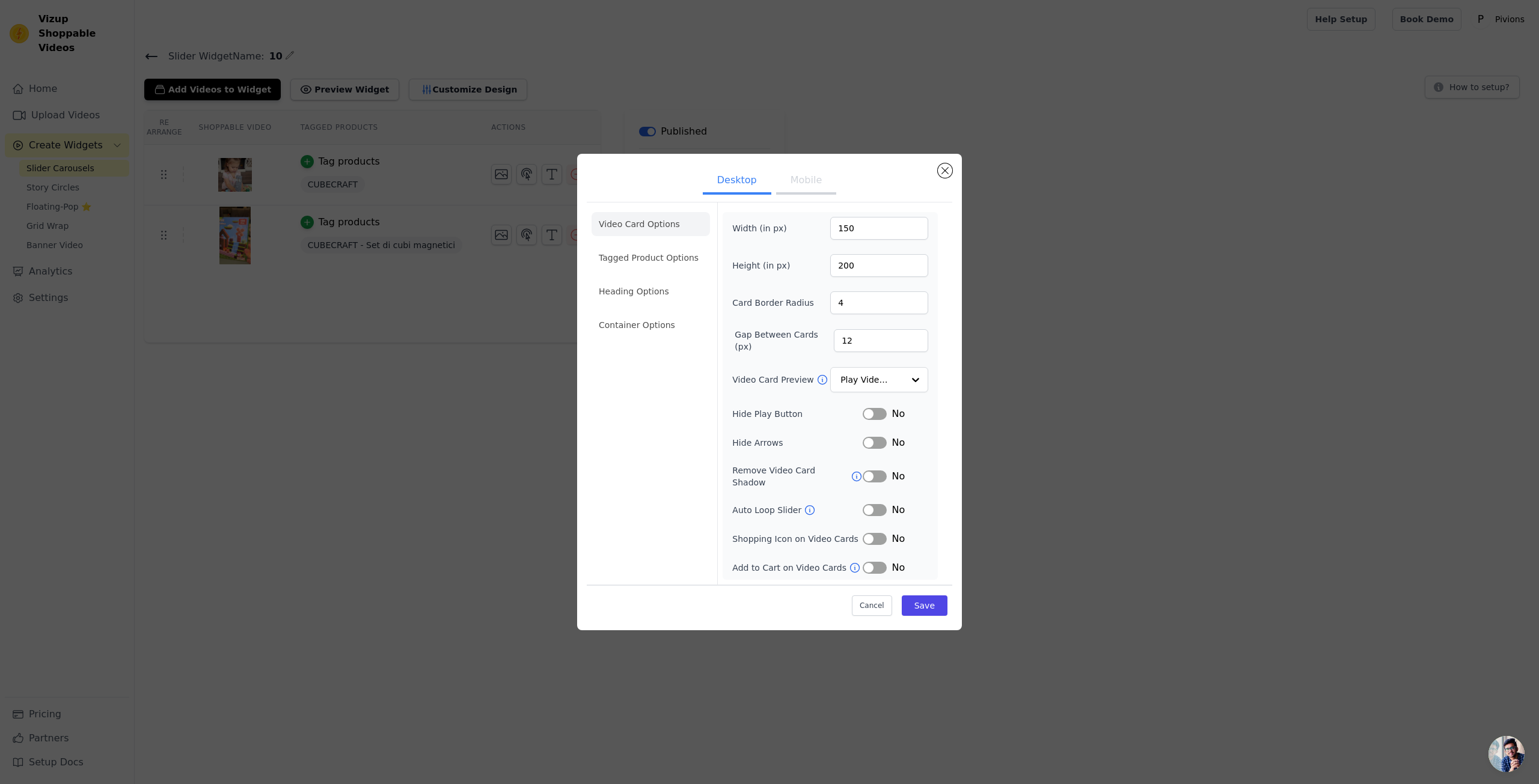
click at [945, 308] on div "Video Card Options Tagged Product Options Heading Options Container Options Wid…" at bounding box center [769, 393] width 366 height 383
click at [936, 601] on button "Save" at bounding box center [925, 605] width 46 height 20
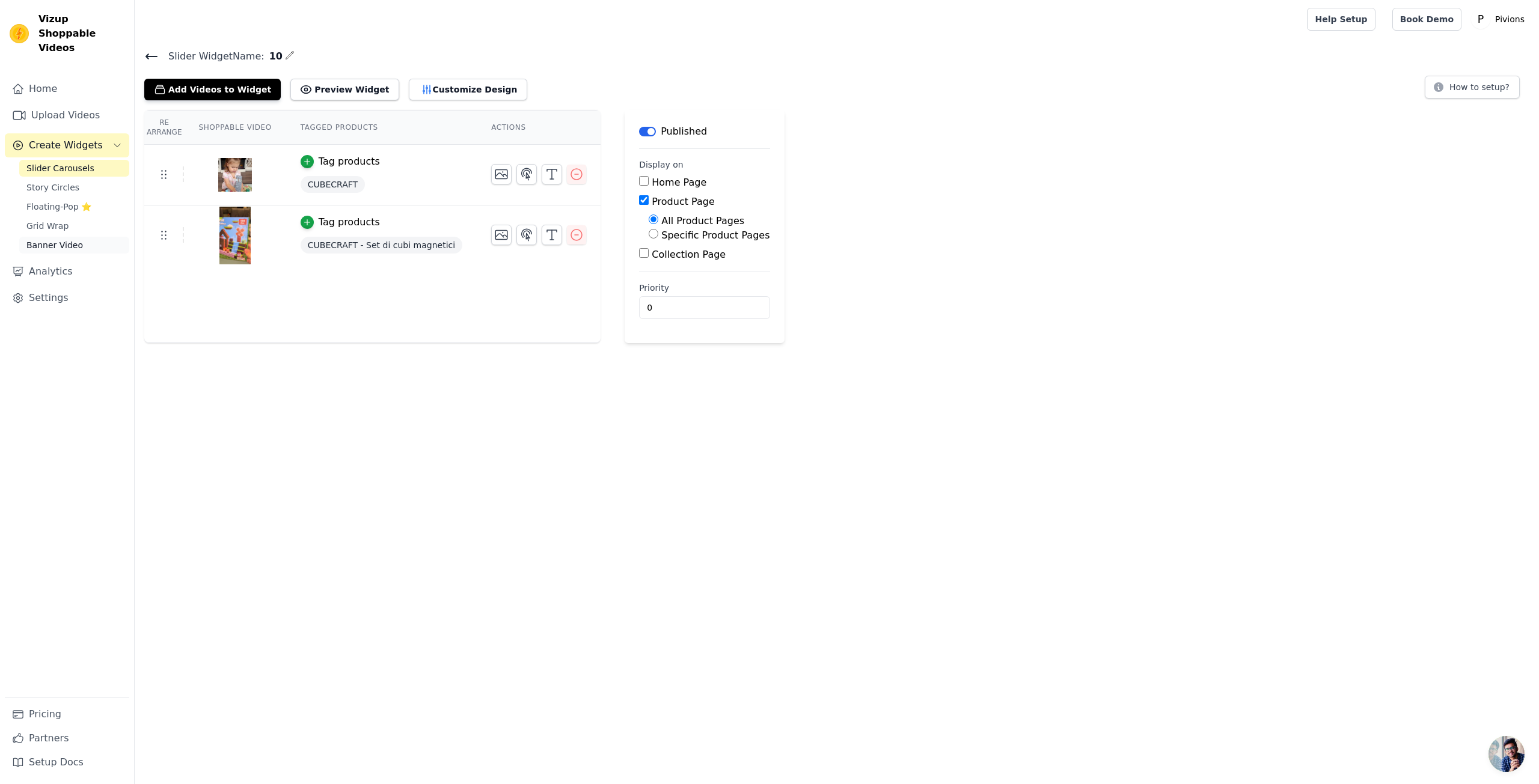
click at [93, 237] on link "Banner Video" at bounding box center [74, 245] width 110 height 17
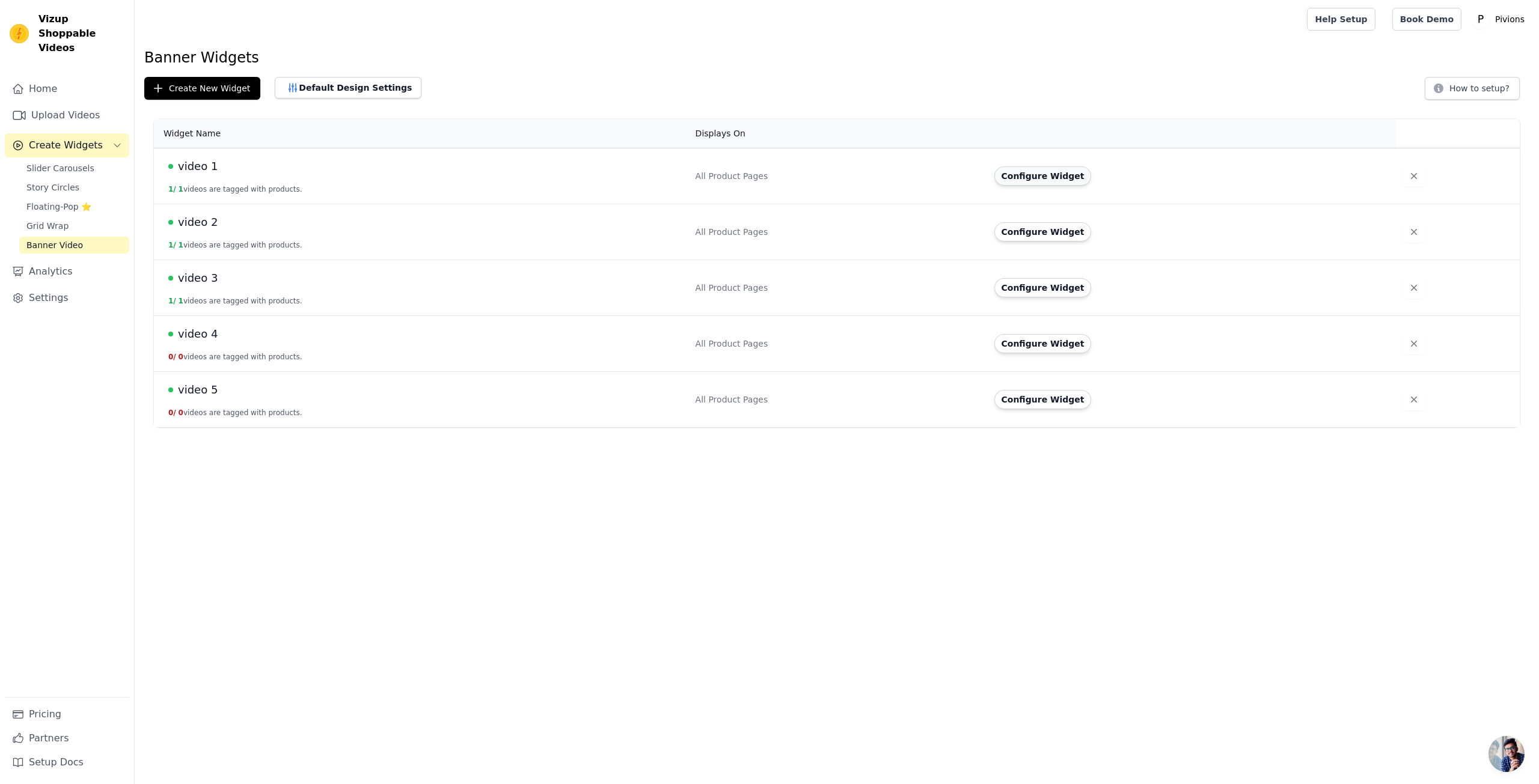
click at [1040, 175] on button "Configure Widget" at bounding box center [1042, 176] width 97 height 19
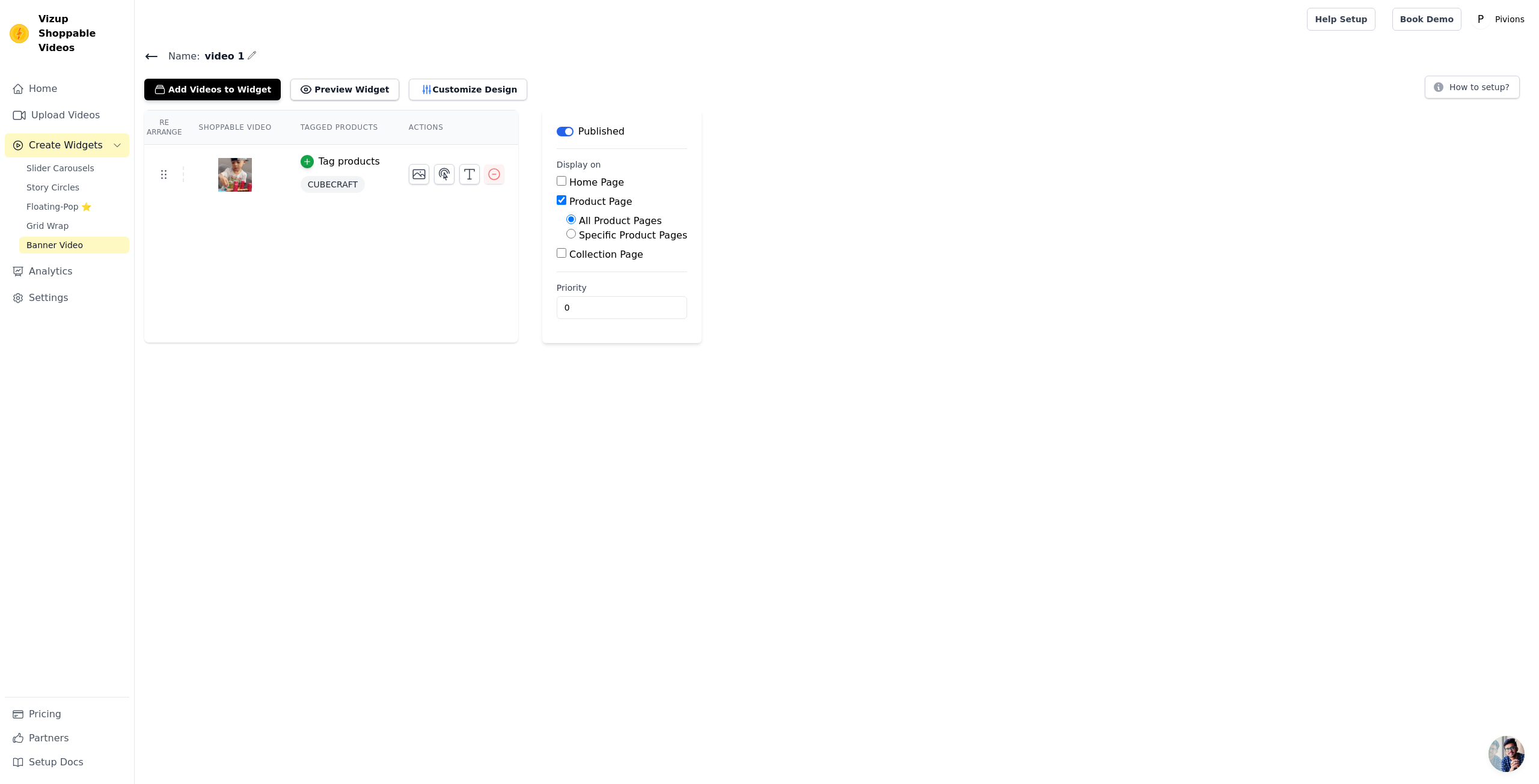
click at [230, 99] on div "Name: video 1 Add Videos to Widget Preview Widget Customize Design How to setup…" at bounding box center [837, 195] width 1404 height 295
click at [234, 88] on button "Add Videos to Widget" at bounding box center [212, 90] width 136 height 22
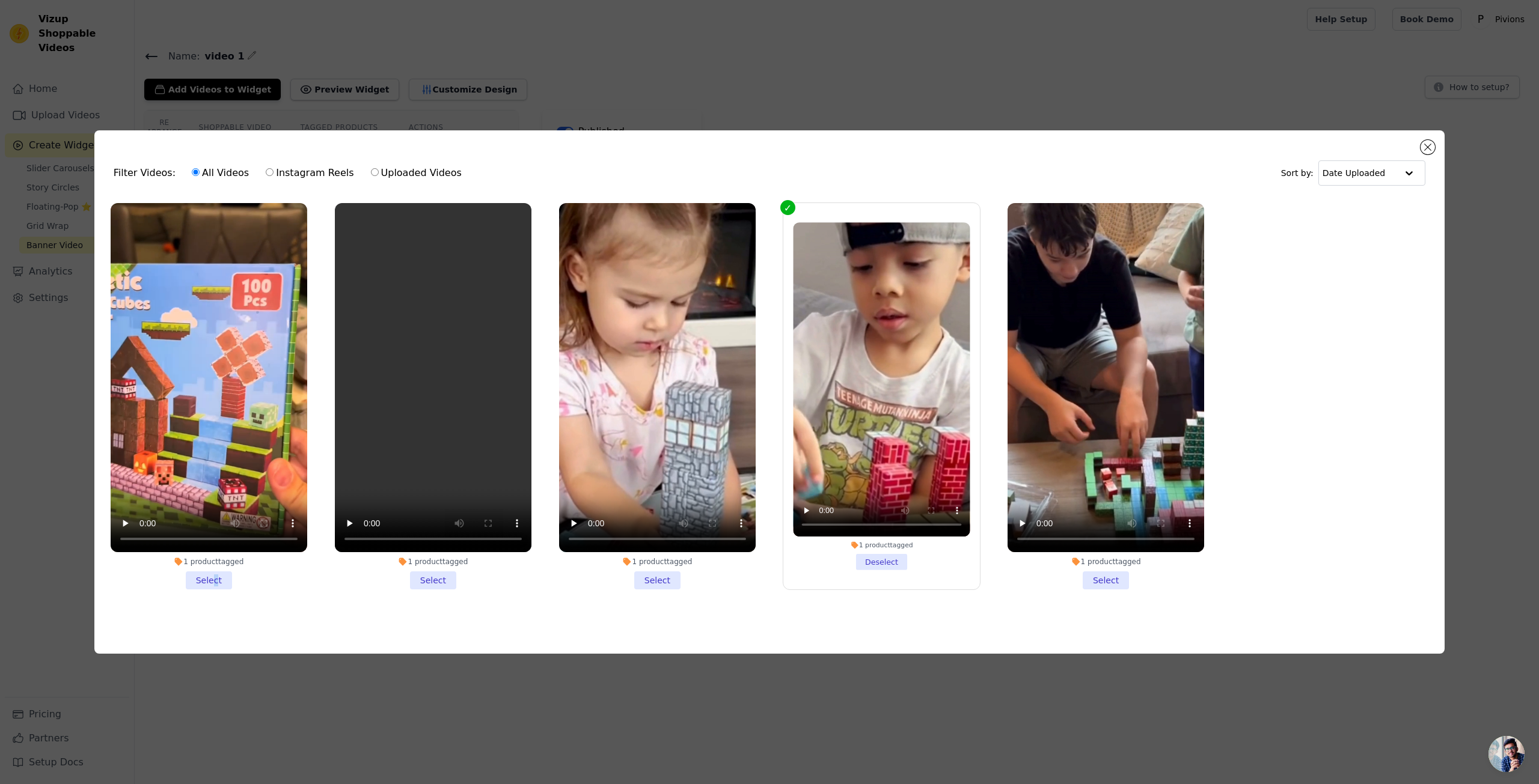
click at [215, 572] on li "1 product tagged Select" at bounding box center [209, 396] width 196 height 387
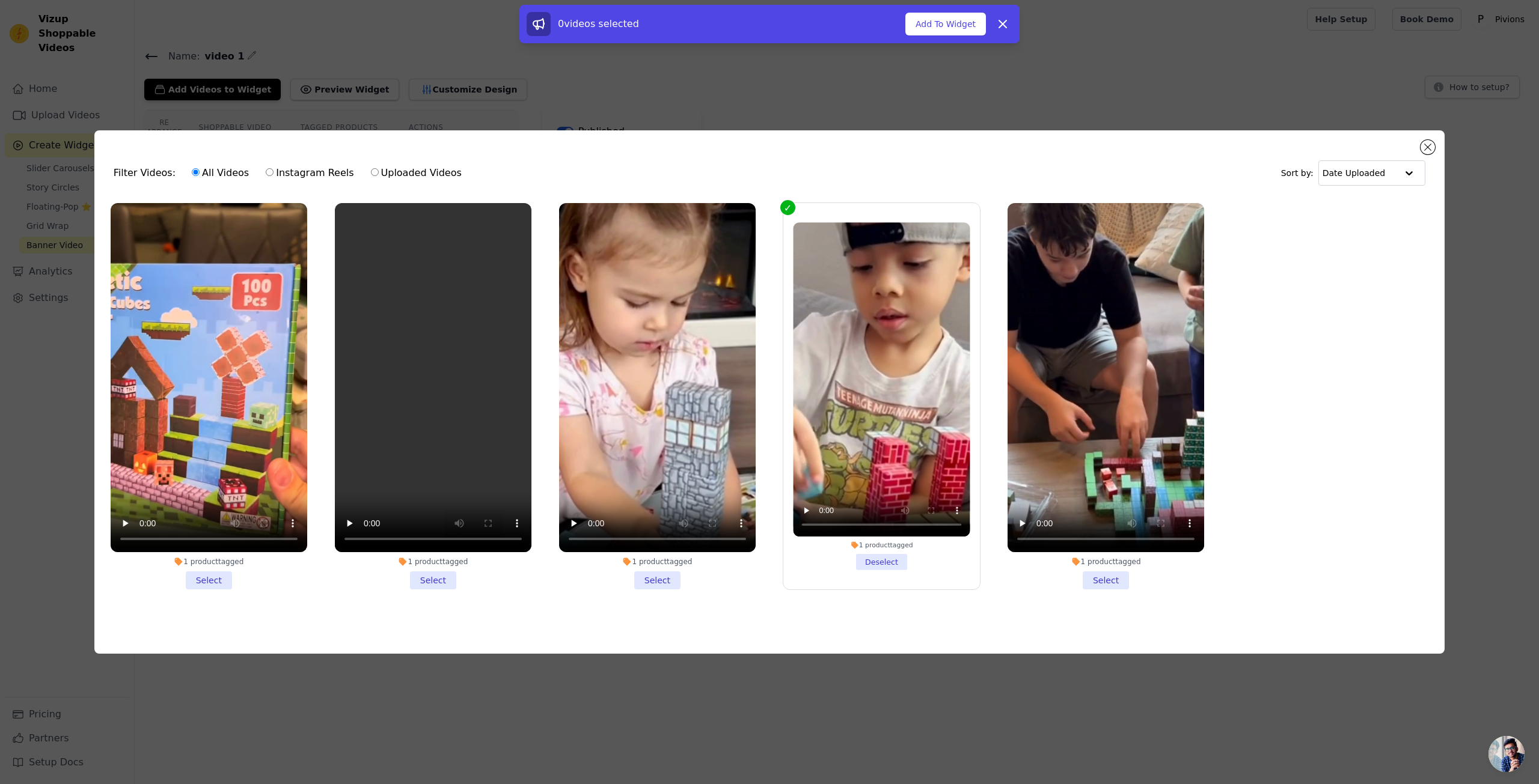
click at [425, 578] on li "1 product tagged Select" at bounding box center [433, 396] width 196 height 387
click at [0, 0] on input "1 product tagged Select" at bounding box center [0, 0] width 0 height 0
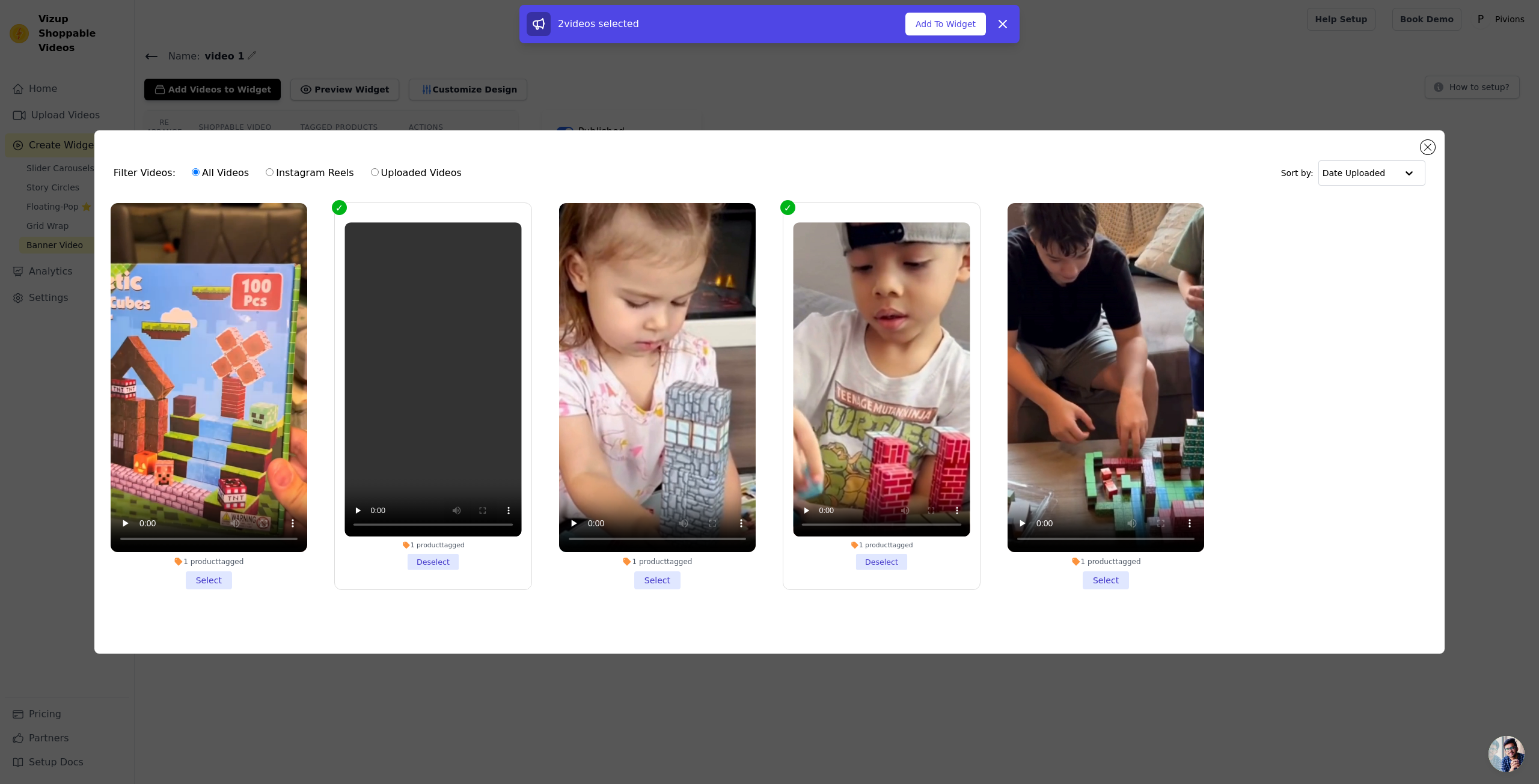
click at [1104, 573] on li "1 product tagged Select" at bounding box center [1106, 396] width 196 height 387
click at [0, 0] on input "1 product tagged Select" at bounding box center [0, 0] width 0 height 0
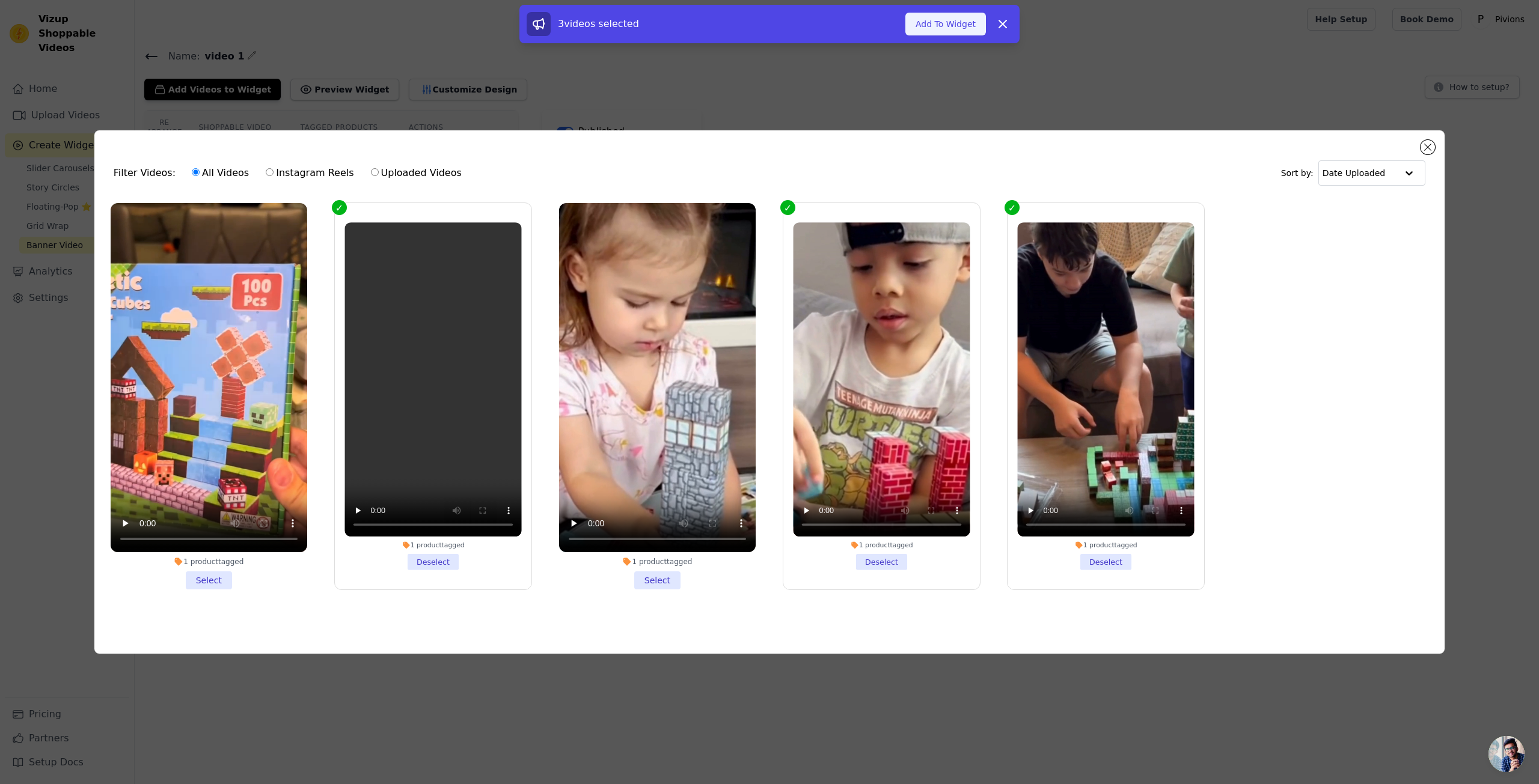
click at [947, 26] on button "Add To Widget" at bounding box center [945, 23] width 80 height 23
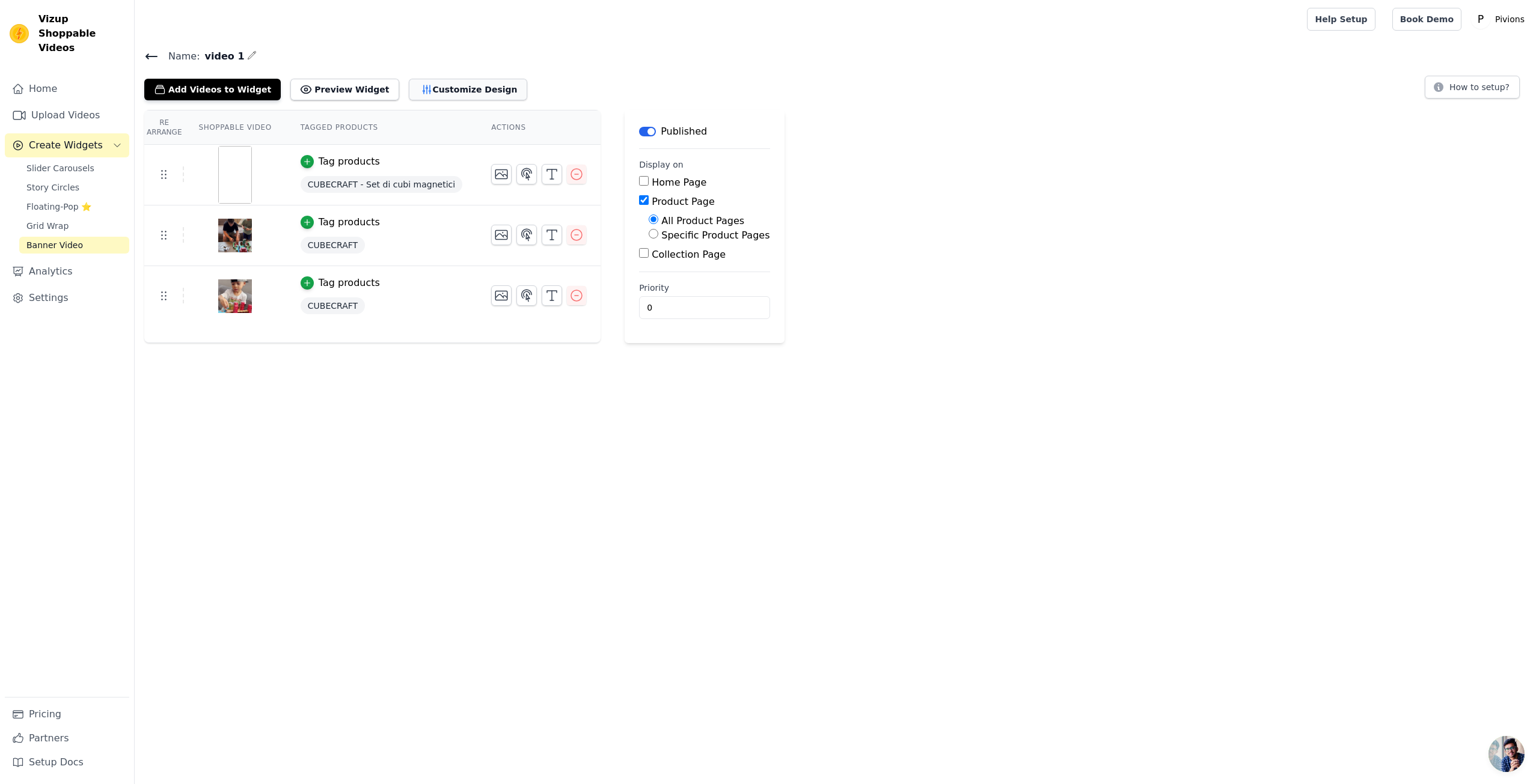
click at [423, 97] on button "Customize Design" at bounding box center [468, 90] width 118 height 22
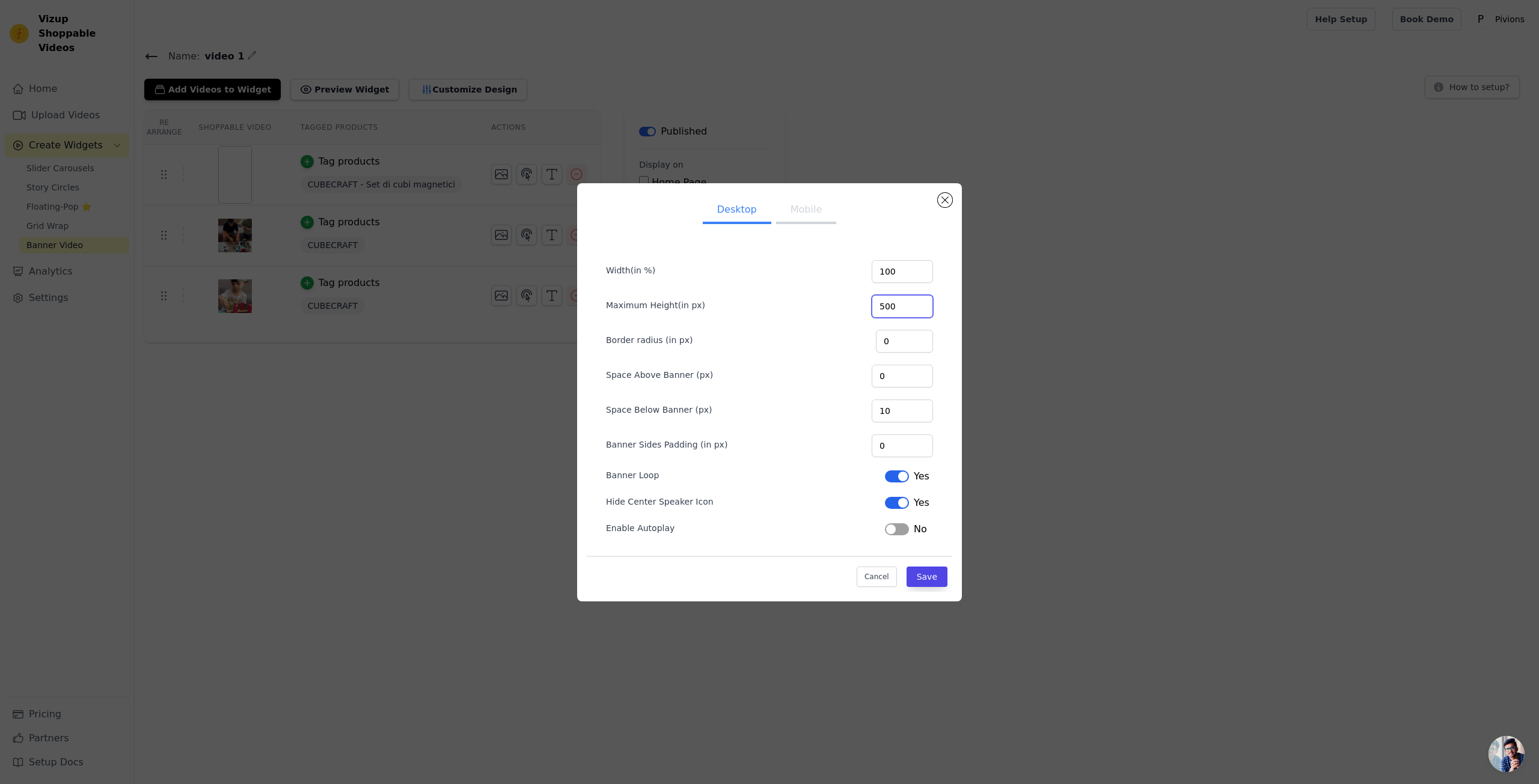
drag, startPoint x: 905, startPoint y: 304, endPoint x: 861, endPoint y: 303, distance: 44.0
click at [861, 303] on div "Maximum Height(in px) 500" at bounding box center [769, 305] width 327 height 26
click at [793, 190] on div "Desktop Mobile Width(in %) 100 Maximum Height(in px) 500 Border radius (in px) …" at bounding box center [769, 392] width 385 height 418
click at [811, 208] on button "Mobile" at bounding box center [806, 211] width 60 height 26
drag, startPoint x: 902, startPoint y: 308, endPoint x: 878, endPoint y: 307, distance: 24.0
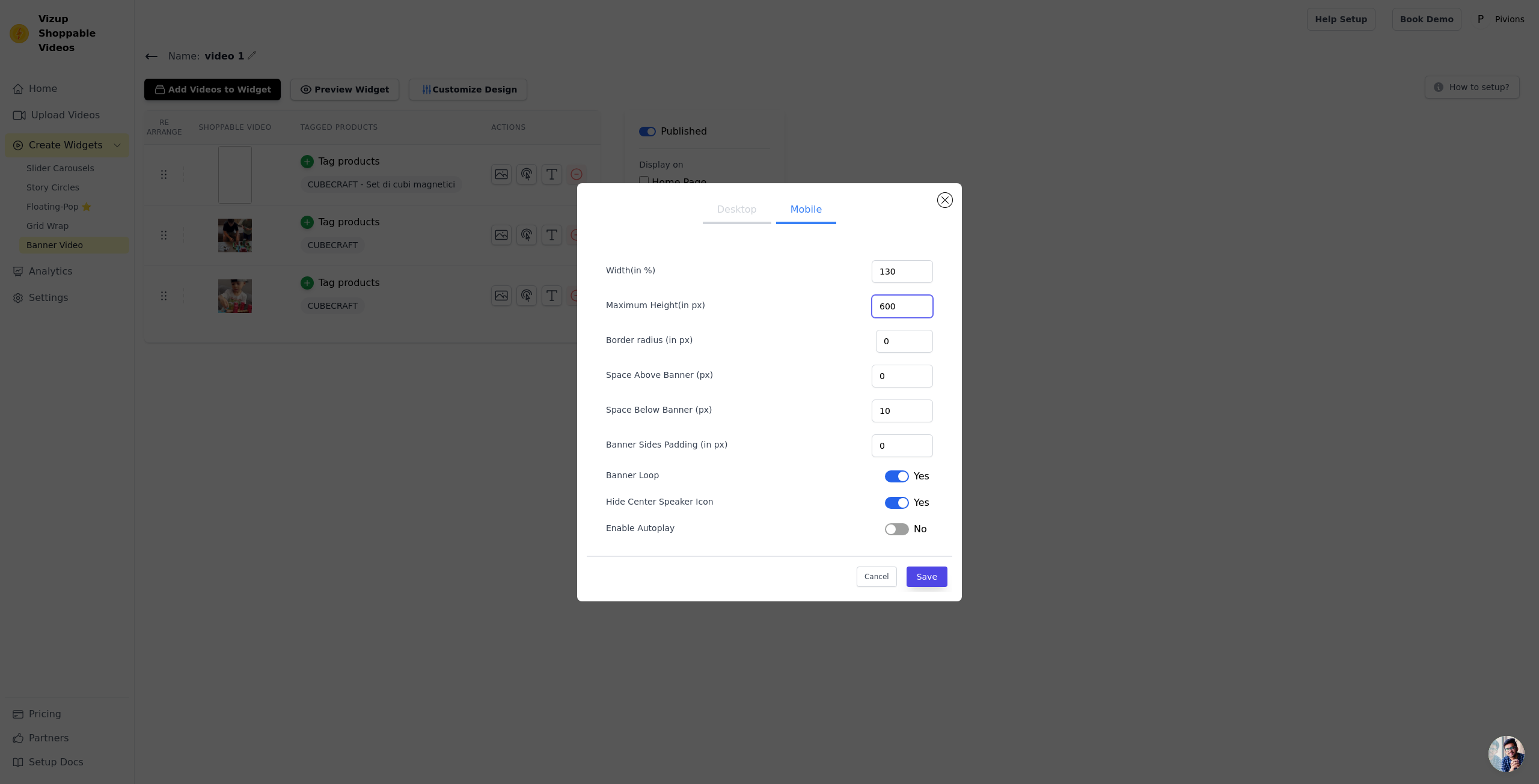
click at [878, 307] on input "600" at bounding box center [902, 306] width 61 height 23
type input "250"
drag, startPoint x: 910, startPoint y: 268, endPoint x: 857, endPoint y: 272, distance: 53.2
click at [854, 272] on div "Width(in %) 130" at bounding box center [769, 270] width 327 height 26
type input "150"
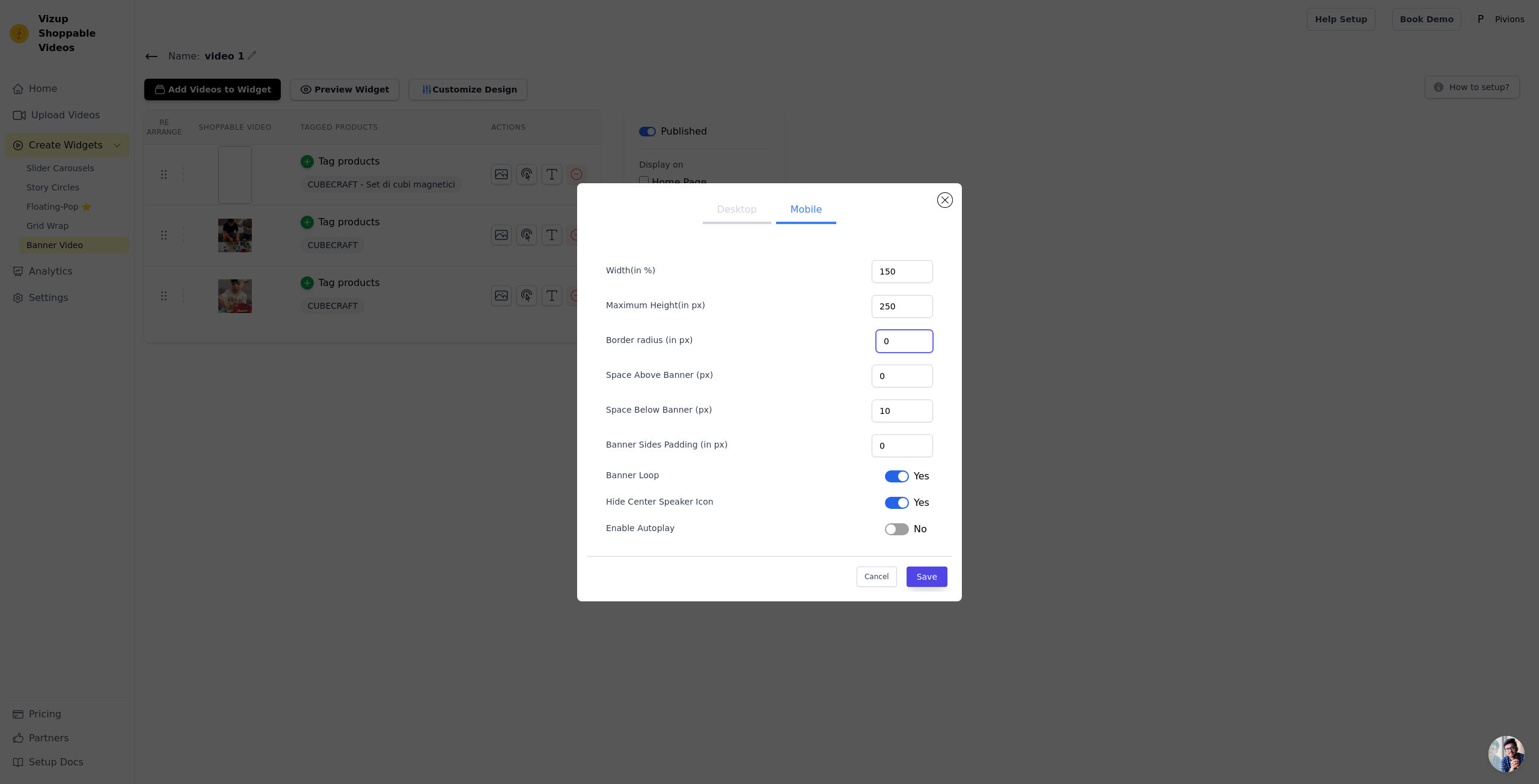
click at [902, 349] on input "0" at bounding box center [904, 341] width 57 height 23
click at [898, 524] on button "Label" at bounding box center [896, 529] width 24 height 12
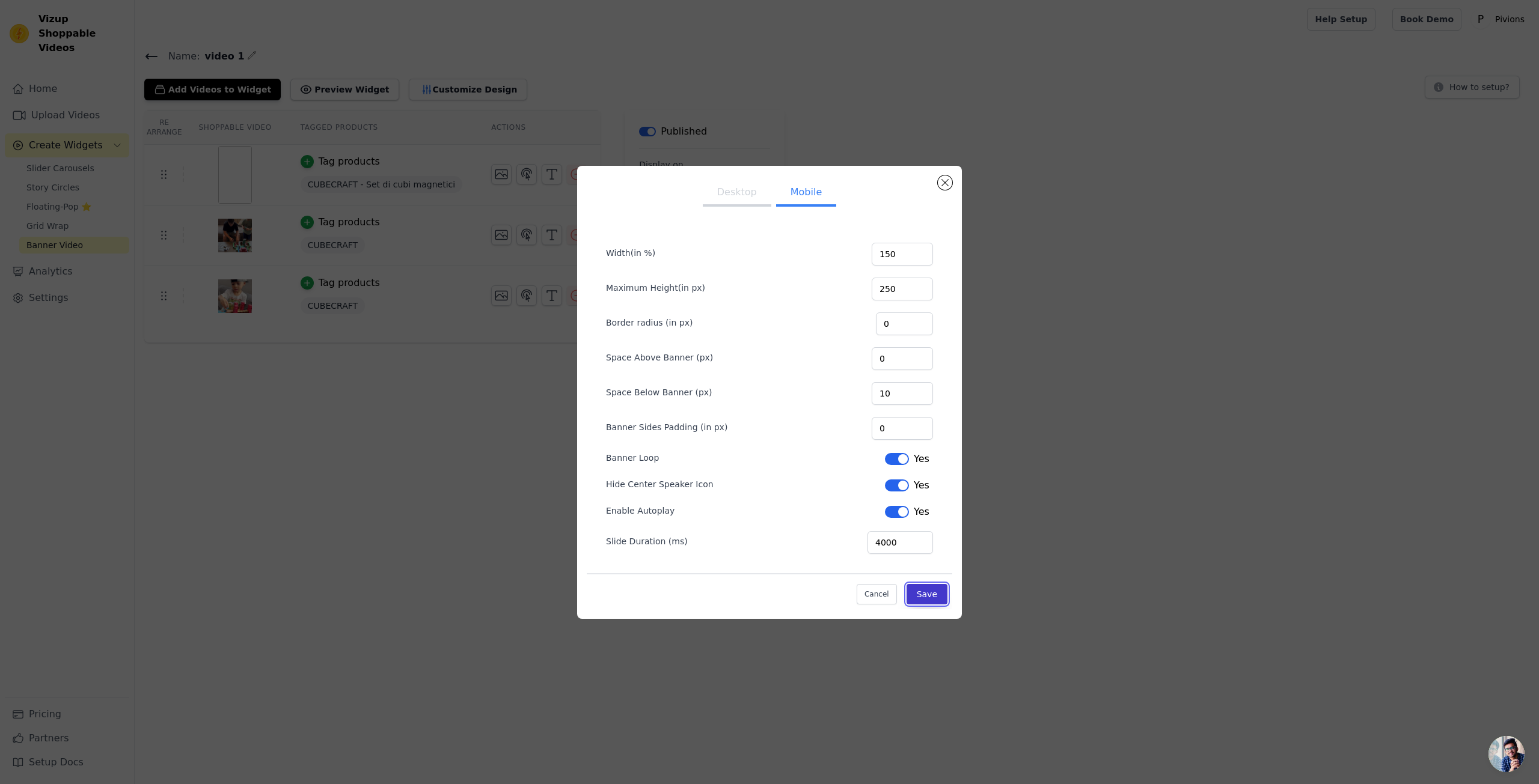
click at [930, 598] on button "Save" at bounding box center [927, 594] width 41 height 20
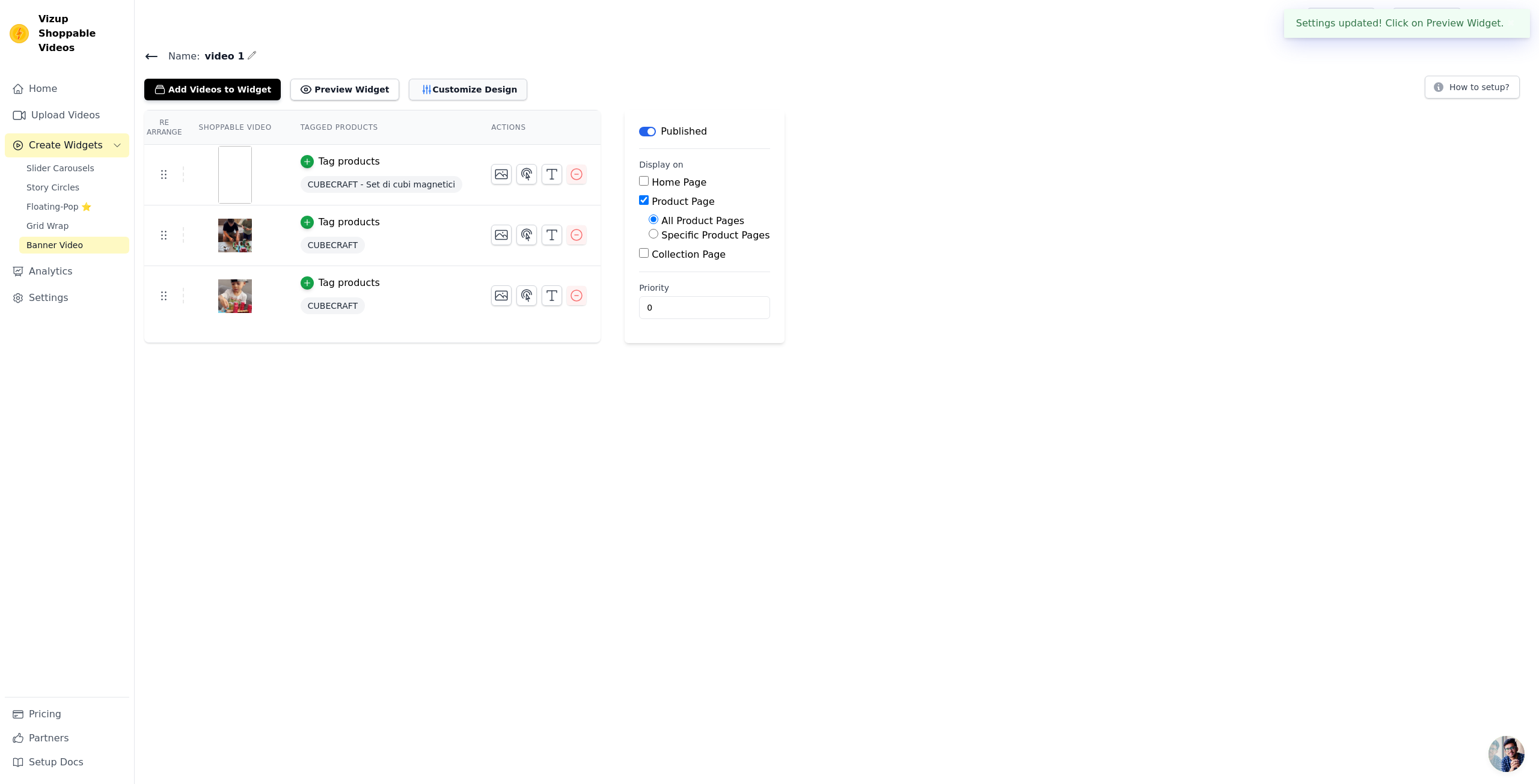
click at [414, 87] on button "Customize Design" at bounding box center [468, 90] width 118 height 22
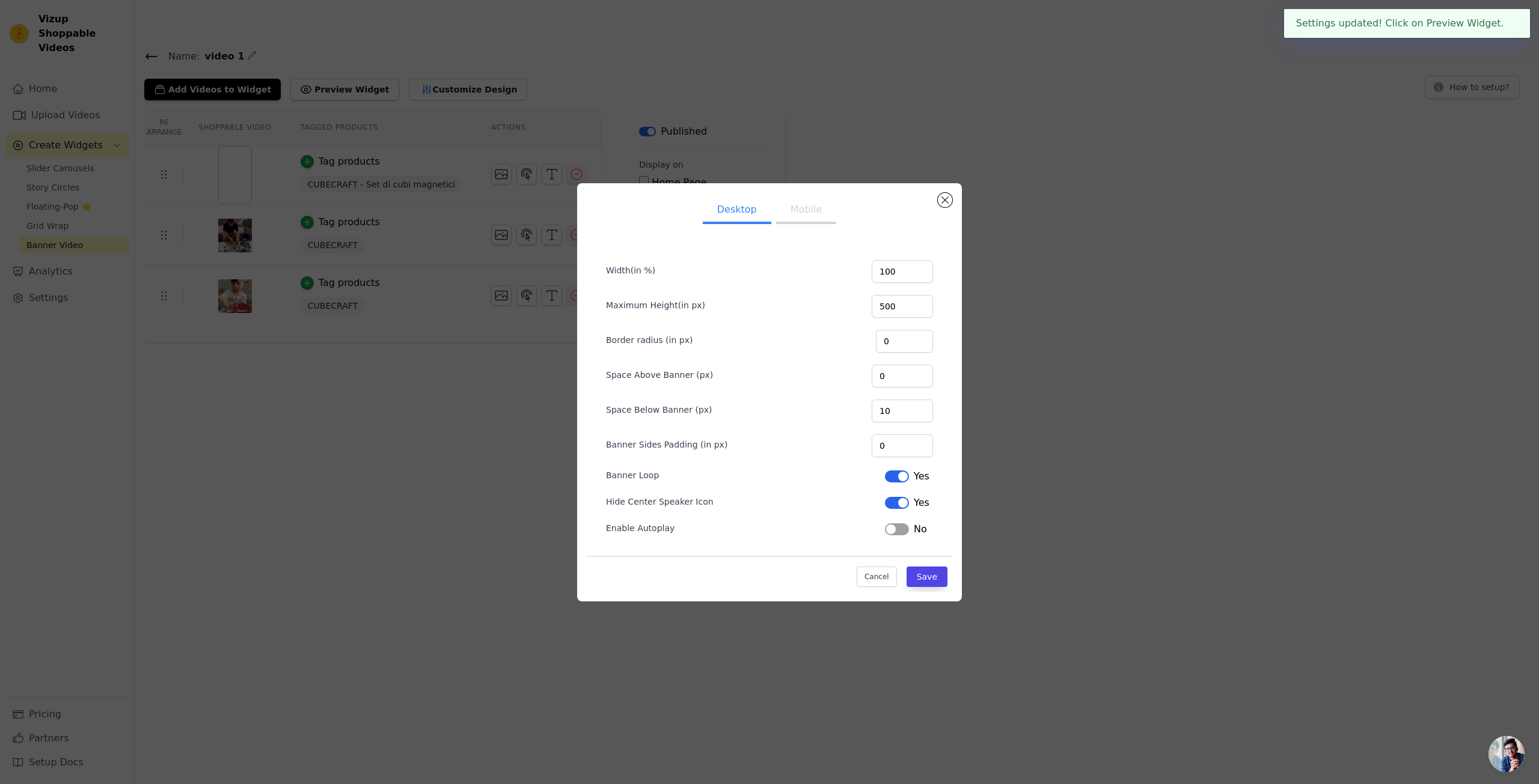
drag, startPoint x: 537, startPoint y: 545, endPoint x: 636, endPoint y: 392, distance: 182.2
click at [537, 545] on div "Desktop Mobile Width(in %) 100 Maximum Height(in px) 500 Border radius (in px) …" at bounding box center [769, 392] width 1500 height 457
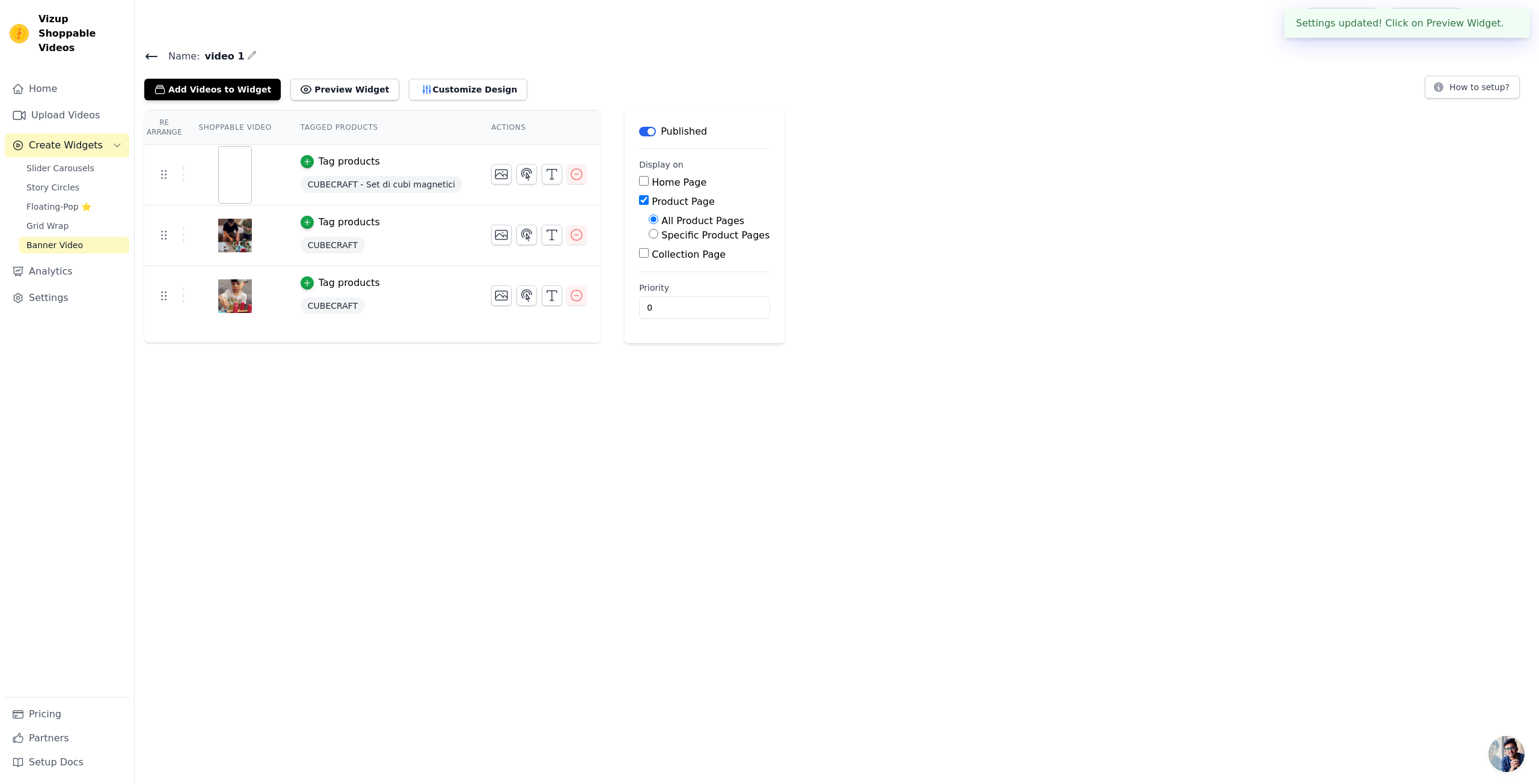
click at [674, 238] on label "Specific Product Pages" at bounding box center [715, 236] width 108 height 12
click at [658, 238] on input "Specific Product Pages" at bounding box center [653, 233] width 9 height 9
radio input "true"
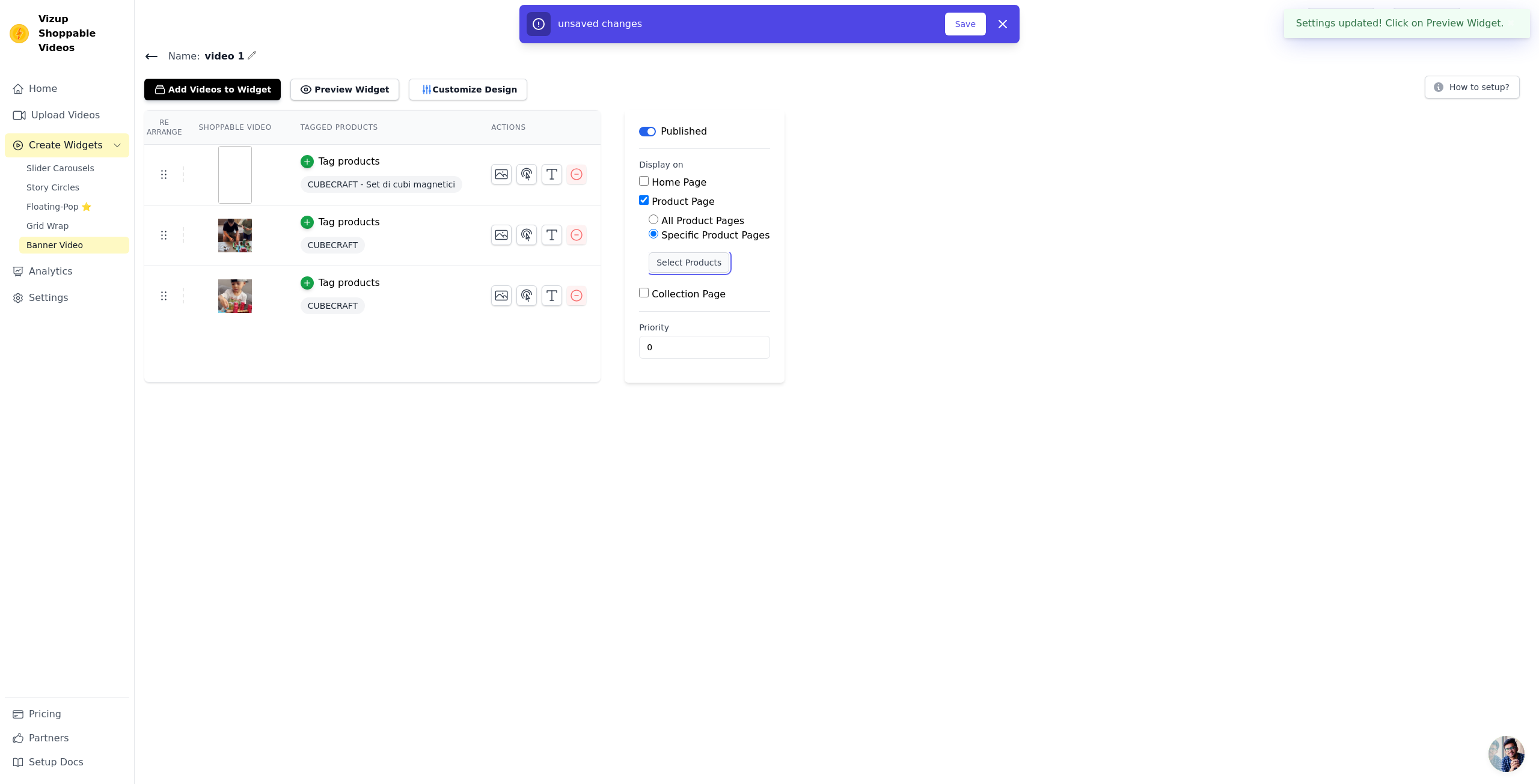
click at [669, 265] on button "Select Products" at bounding box center [689, 263] width 80 height 20
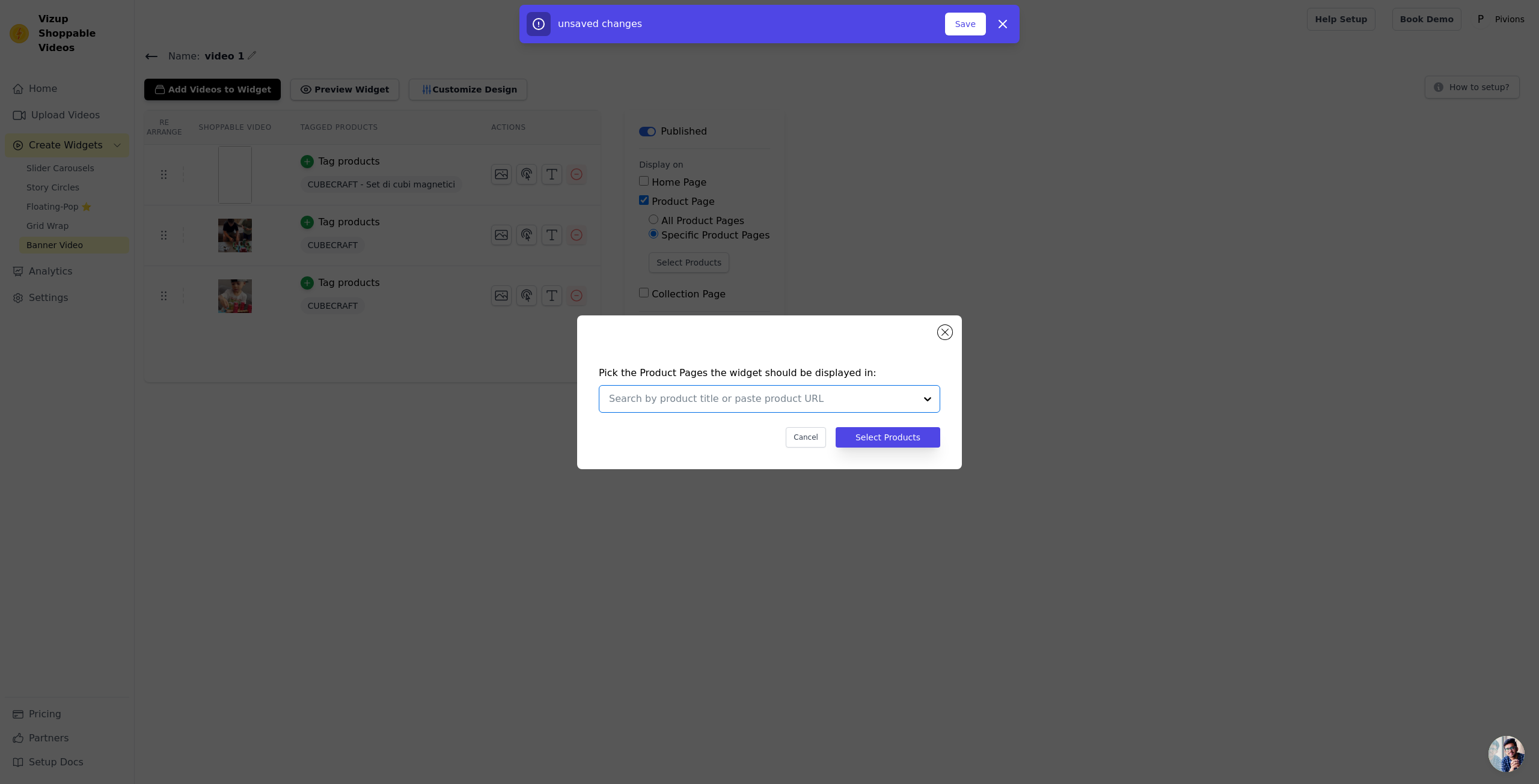
click at [860, 403] on input "text" at bounding box center [762, 399] width 306 height 15
click at [714, 438] on div "CUBECRAFT - Set di cubi magnetici" at bounding box center [769, 427] width 317 height 24
click at [895, 439] on button "Select Products" at bounding box center [887, 438] width 104 height 20
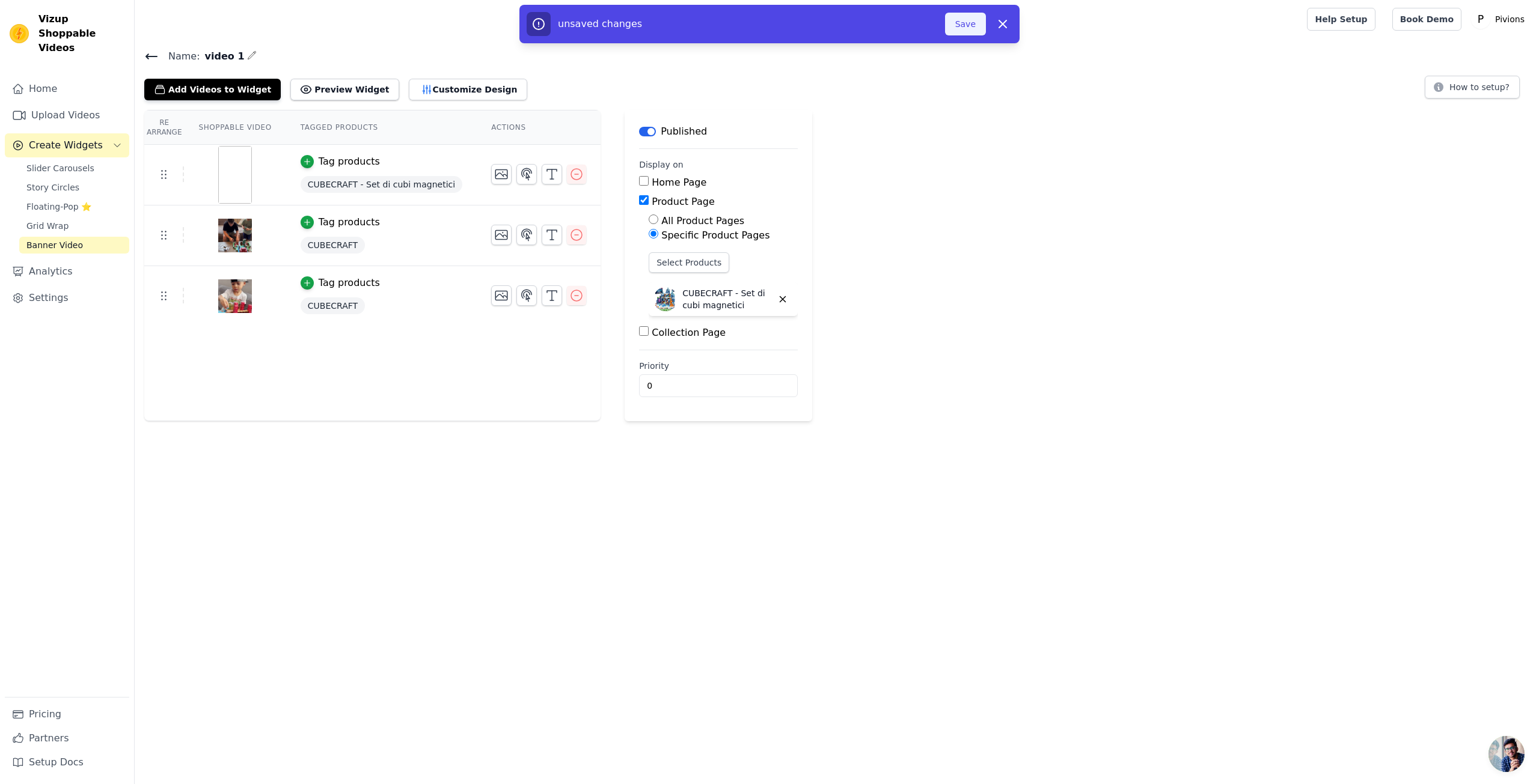
click at [970, 27] on button "Save" at bounding box center [965, 23] width 41 height 23
click at [974, 19] on button "Save" at bounding box center [965, 23] width 41 height 23
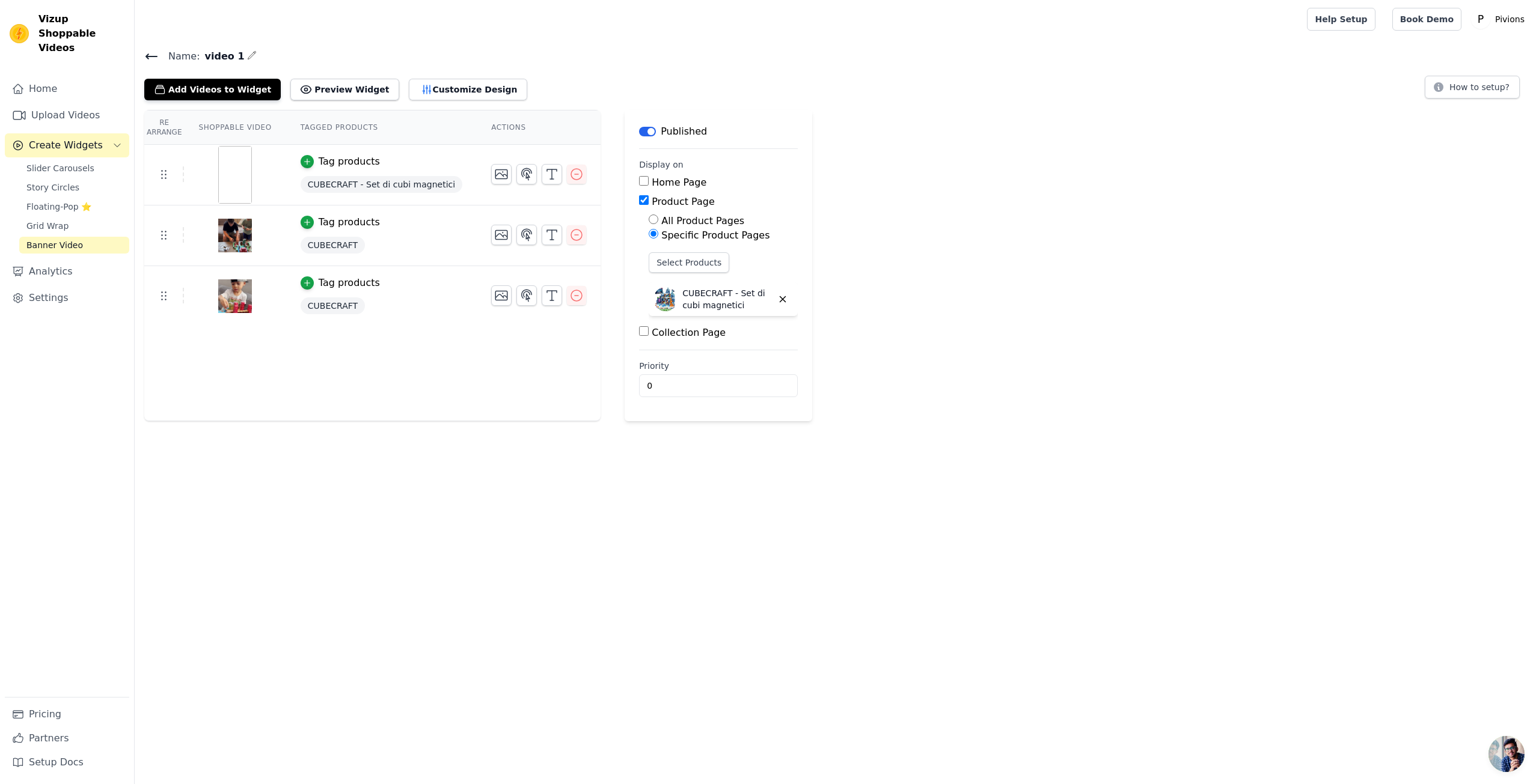
click at [411, 99] on div "Name: video 1 Add Videos to Widget Preview Widget Customize Design How to setup…" at bounding box center [837, 235] width 1404 height 373
click at [411, 89] on button "Customize Design" at bounding box center [468, 90] width 118 height 22
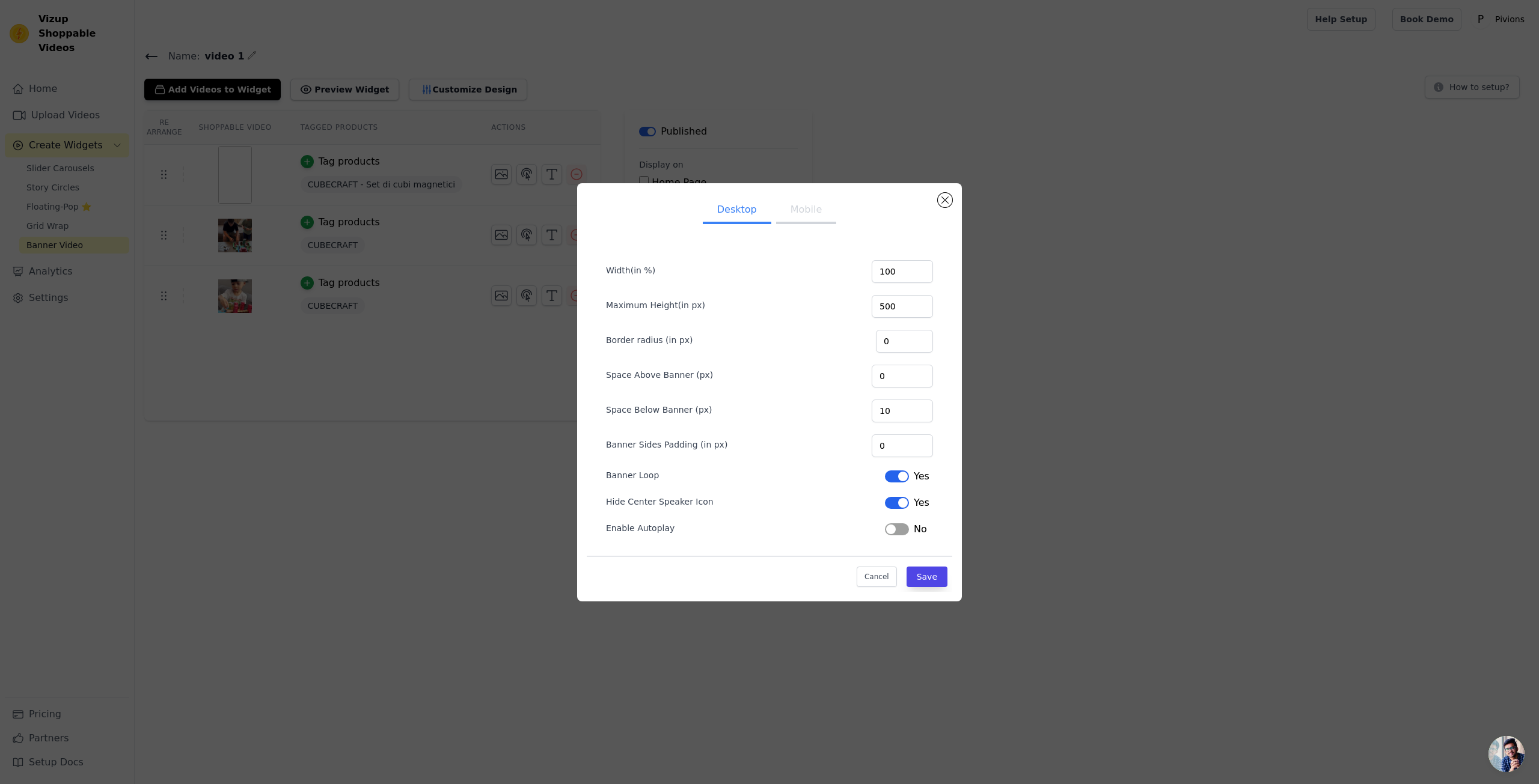
click at [814, 213] on button "Mobile" at bounding box center [806, 211] width 60 height 26
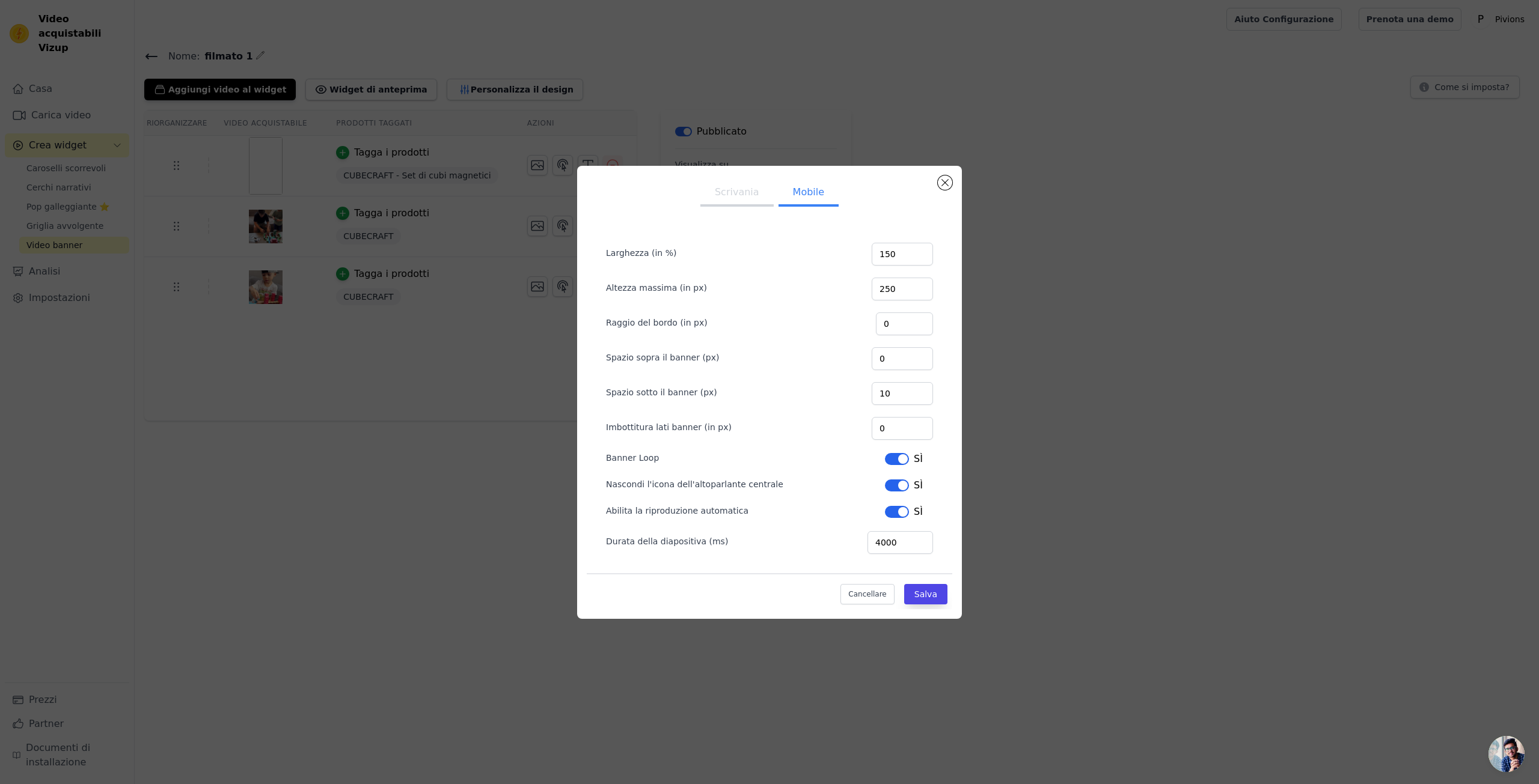
click at [900, 480] on button "Etichetta" at bounding box center [896, 485] width 24 height 12
click at [936, 591] on font "Salva" at bounding box center [925, 594] width 23 height 9
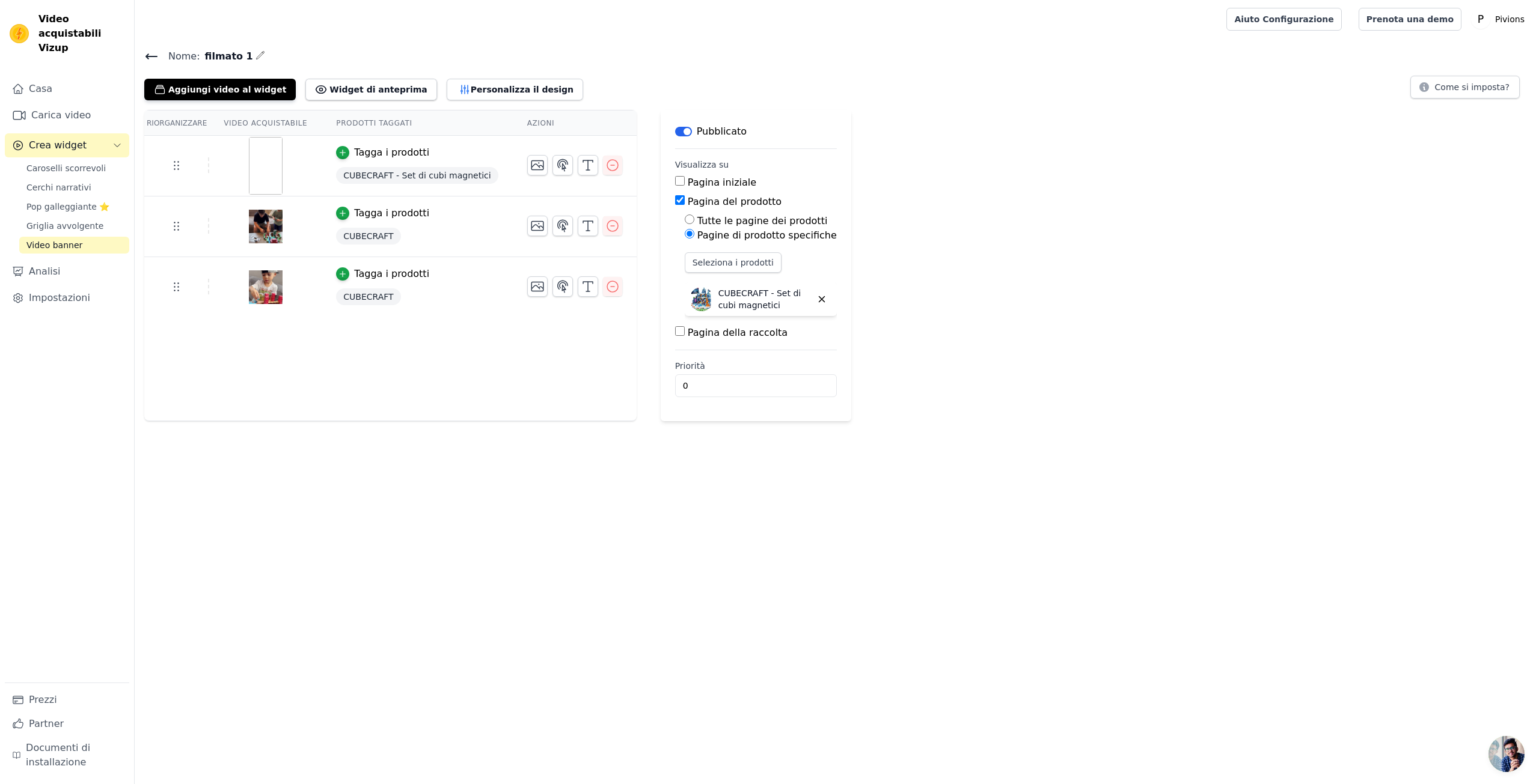
click at [112, 141] on icon "Barra laterale" at bounding box center [117, 145] width 9 height 9
click at [82, 162] on span "Slider Carousels" at bounding box center [60, 168] width 68 height 12
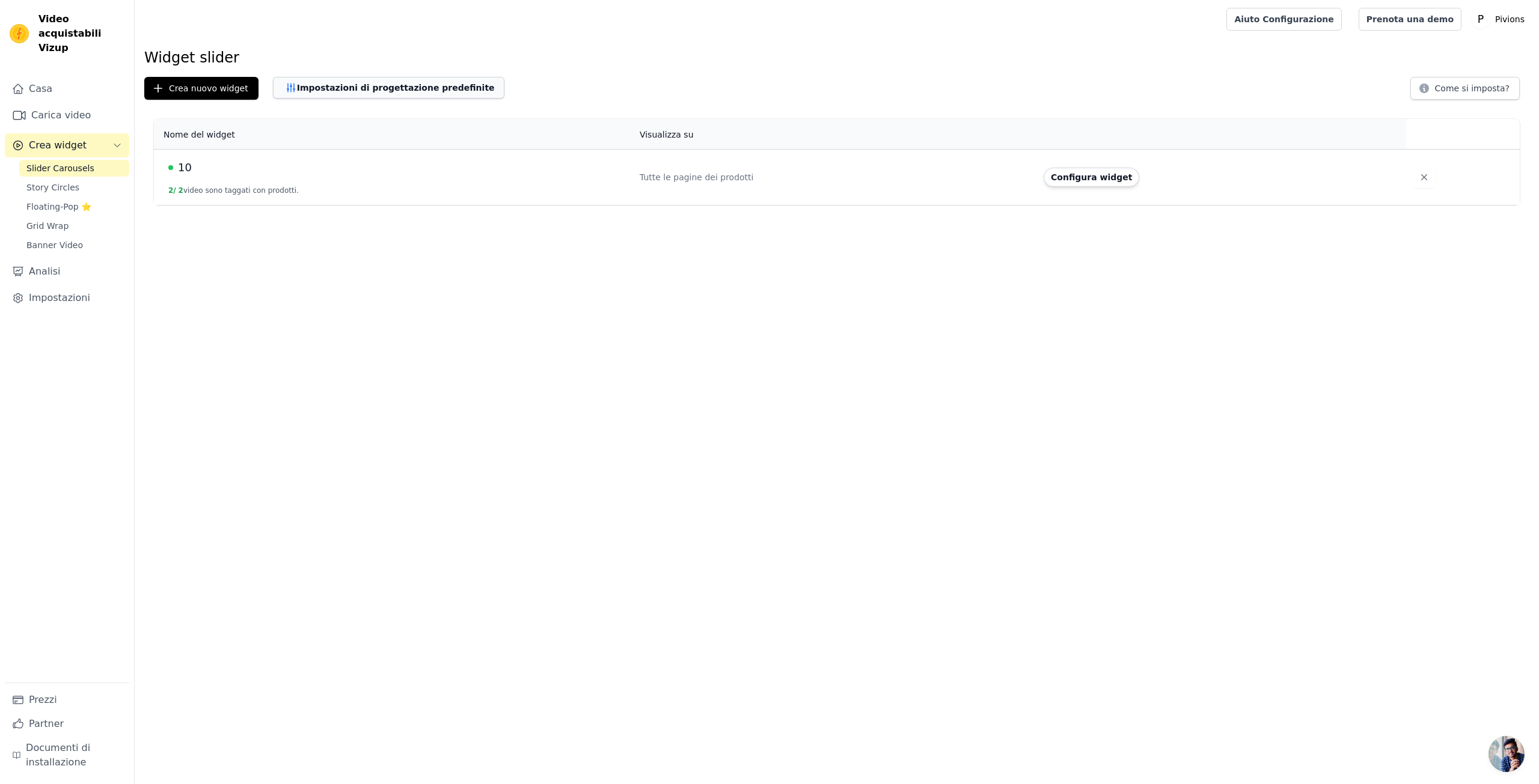
click at [383, 92] on font "Impostazioni di progettazione predefinite" at bounding box center [396, 88] width 198 height 9
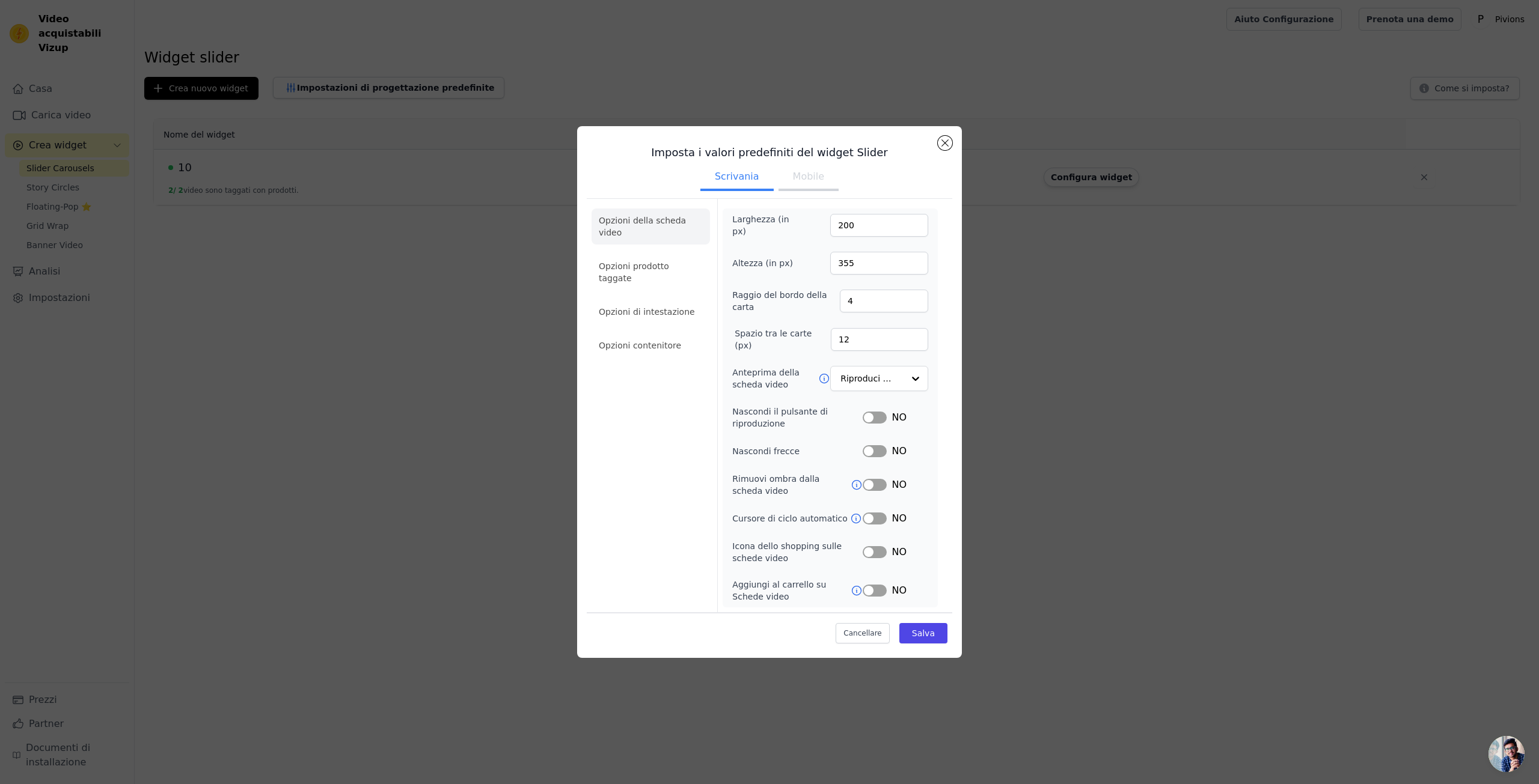
click at [811, 187] on button "Mobile" at bounding box center [809, 178] width 60 height 26
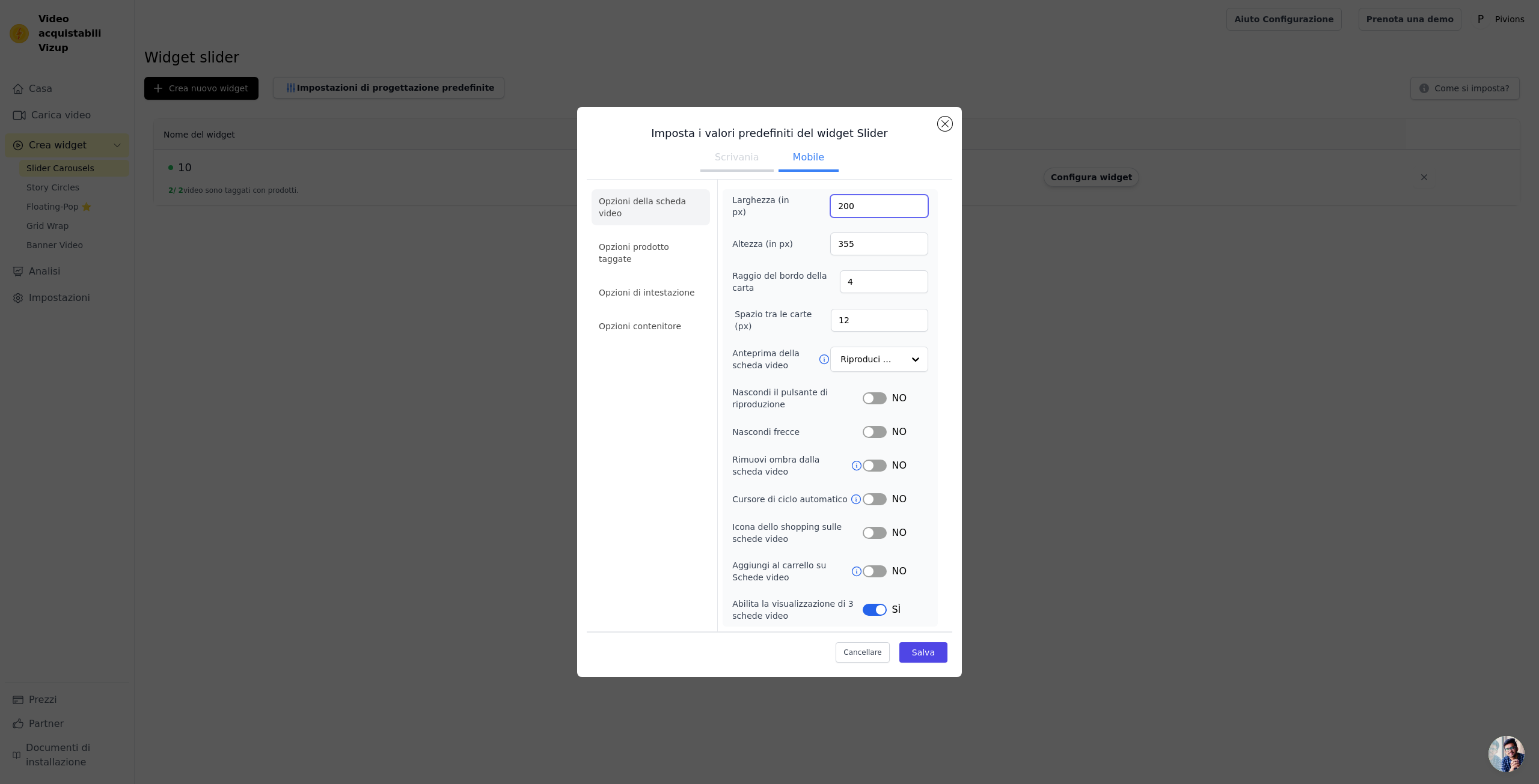
drag, startPoint x: 880, startPoint y: 206, endPoint x: 761, endPoint y: 207, distance: 119.0
click at [761, 207] on div "Larghezza (in px) 200" at bounding box center [830, 206] width 196 height 24
type input "150"
drag, startPoint x: 811, startPoint y: 249, endPoint x: 775, endPoint y: 258, distance: 37.1
click at [775, 258] on div "Larghezza (in px) 150 Altezza (in px) 355 Raggio del bordo della carta 4 Spazio…" at bounding box center [830, 408] width 196 height 427
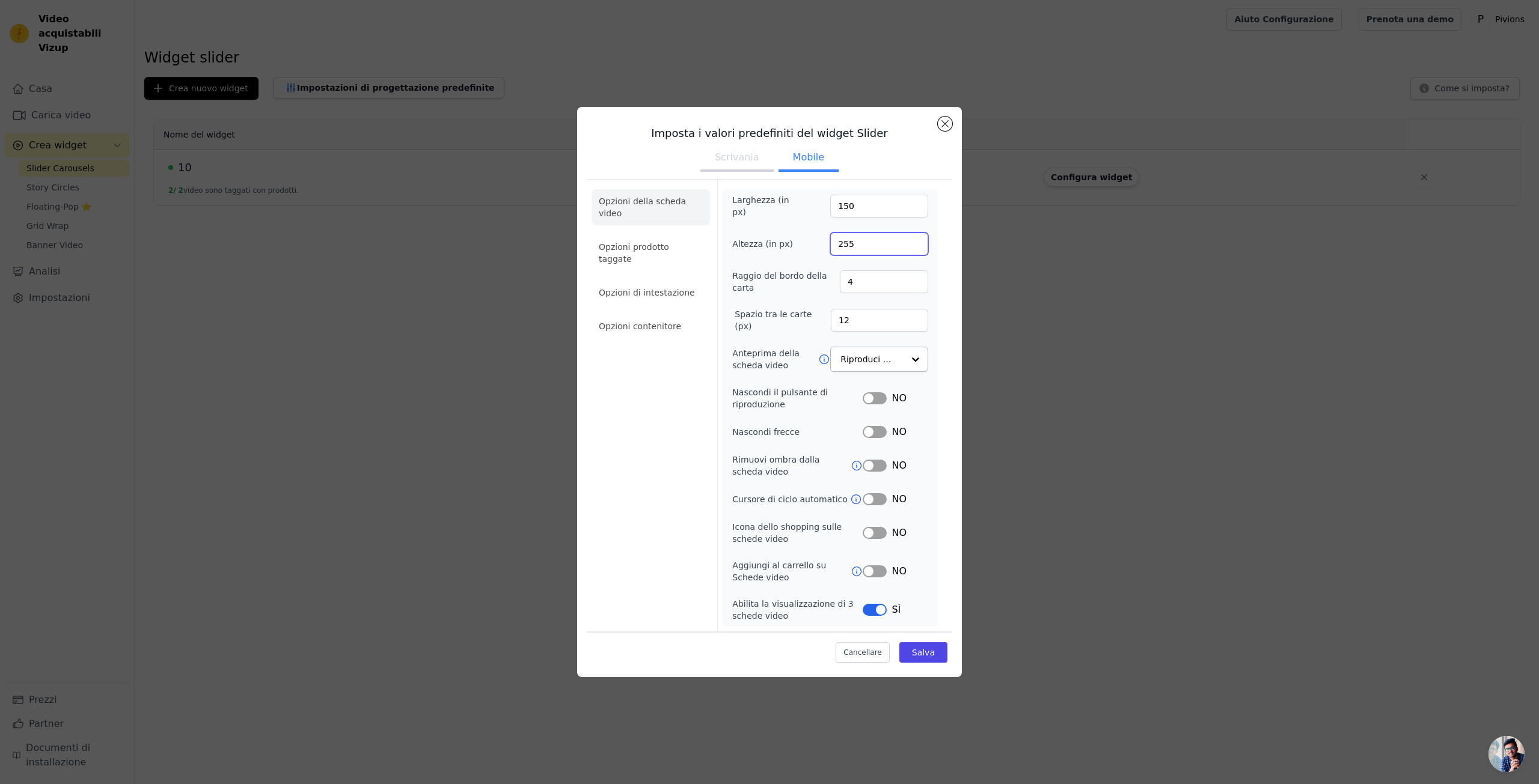
type input "255"
click at [922, 360] on div at bounding box center [914, 359] width 24 height 24
click at [923, 360] on div at bounding box center [914, 359] width 24 height 24
click at [925, 360] on div at bounding box center [914, 359] width 24 height 24
click at [940, 358] on form "Larghezza (in px) 150 Altezza (in px) 255 Raggio del bordo della carta 4 Spazio…" at bounding box center [830, 405] width 225 height 451
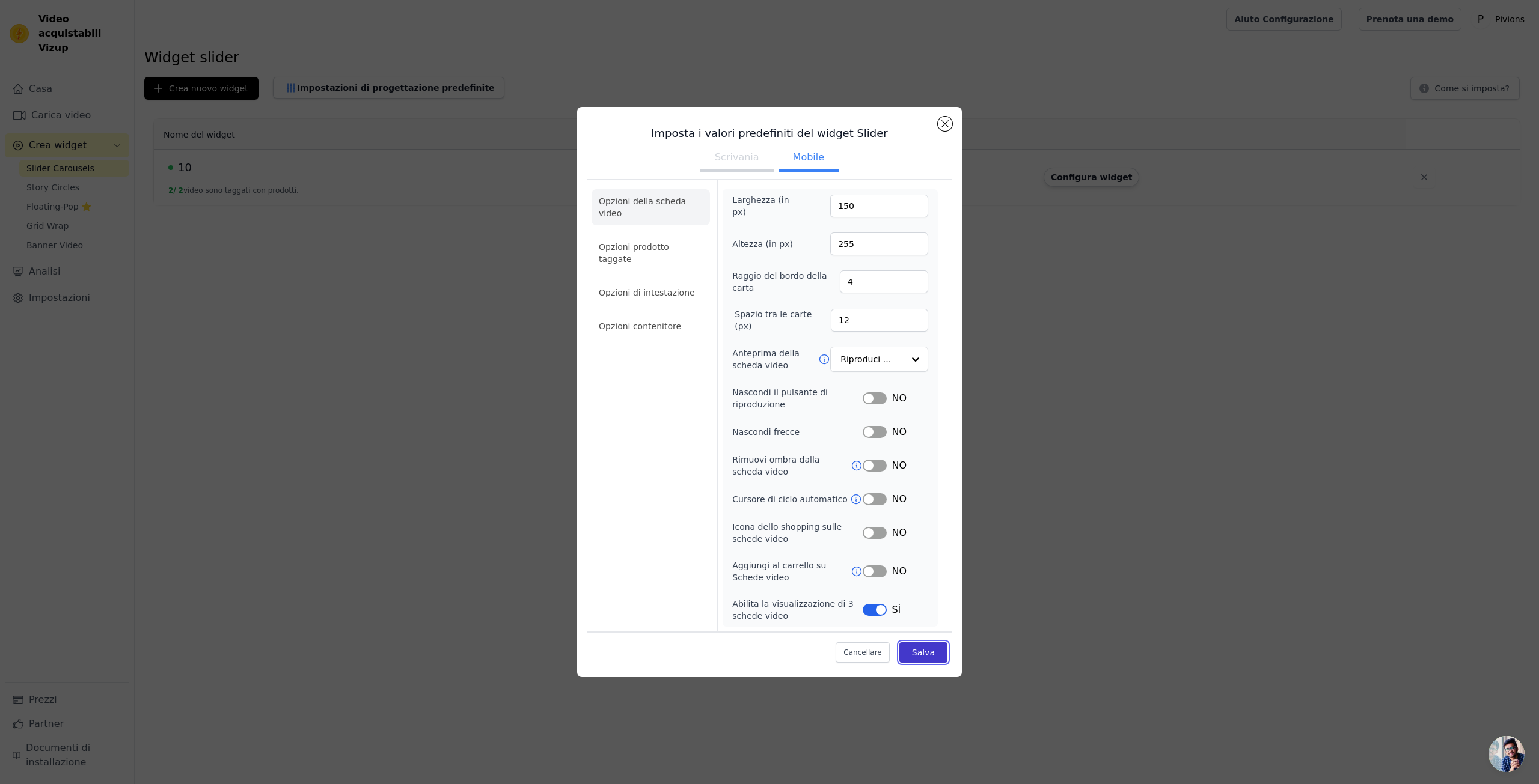
click at [942, 652] on button "Salva" at bounding box center [923, 653] width 48 height 20
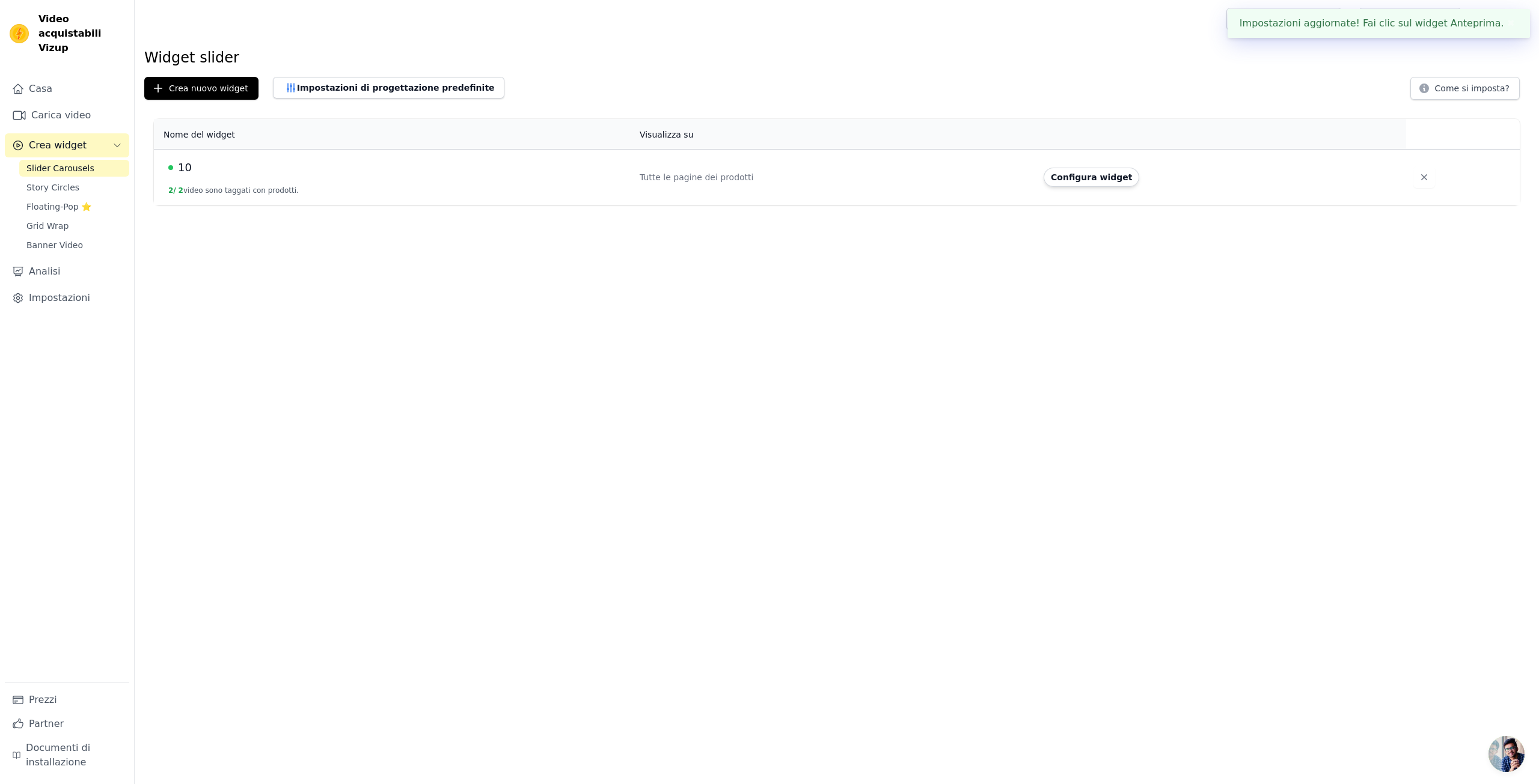
click at [338, 201] on td "10 2 / 2 video sono taggati con prodotti." at bounding box center [393, 176] width 479 height 56
click at [343, 185] on td "10 2 / 2 video sono taggati con prodotti." at bounding box center [393, 176] width 479 height 56
click at [363, 90] on font "Impostazioni di progettazione predefinite" at bounding box center [396, 88] width 198 height 9
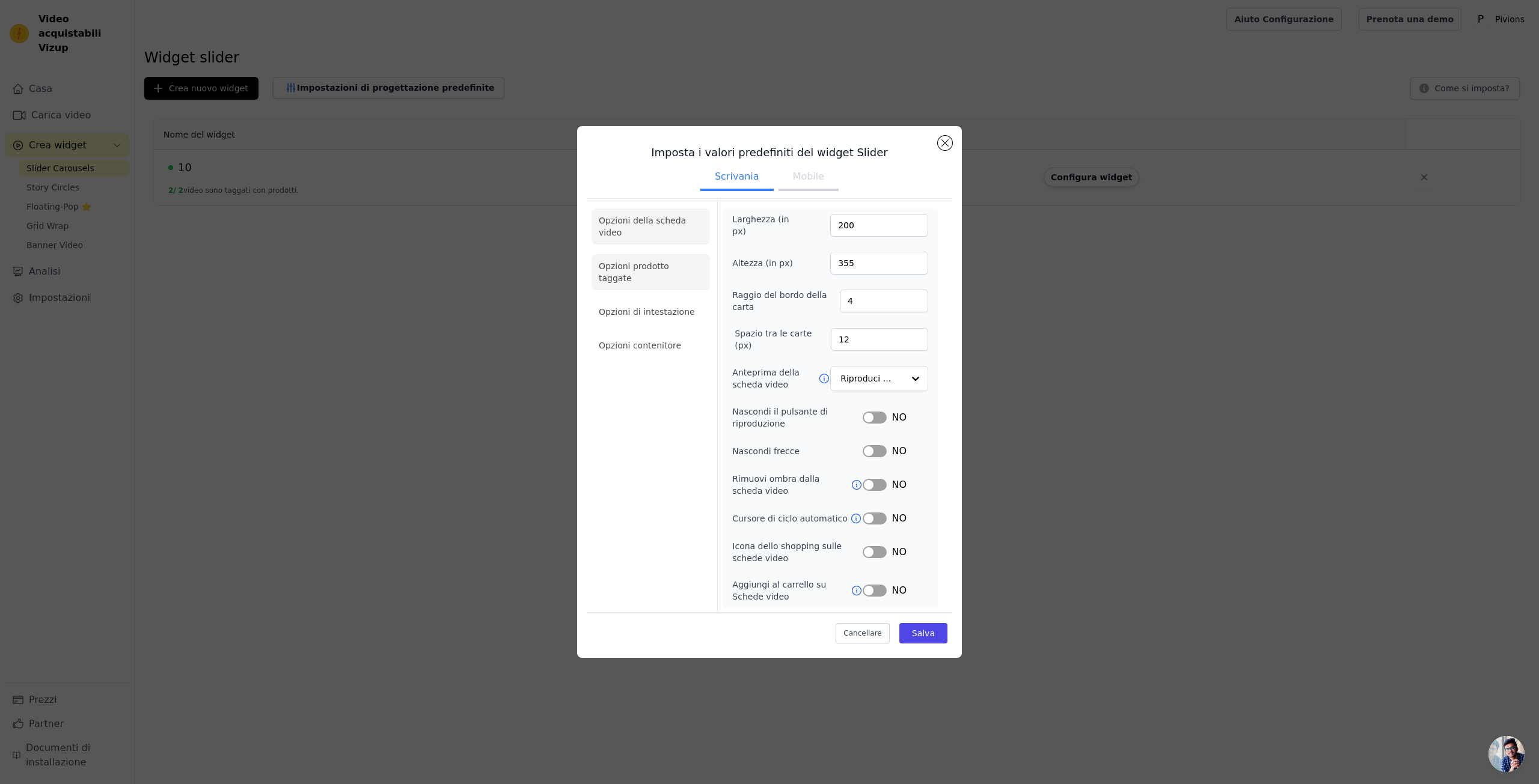
click at [652, 261] on font "Opzioni prodotto taggate" at bounding box center [633, 272] width 70 height 22
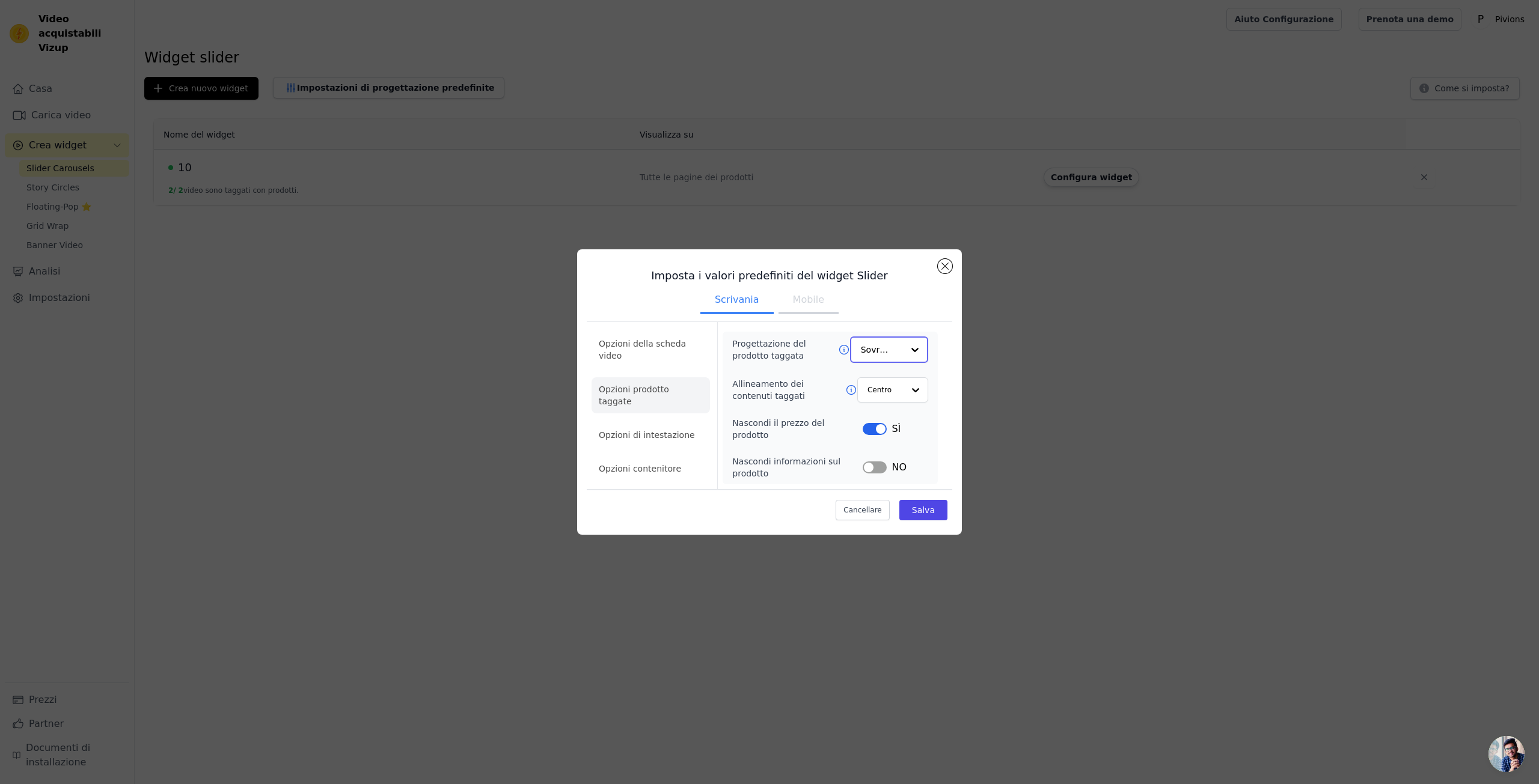
click at [911, 359] on div at bounding box center [914, 349] width 24 height 24
click at [924, 356] on div at bounding box center [914, 349] width 24 height 24
click at [949, 370] on div "Opzioni della scheda video Opzioni prodotto taggate Opzioni di intestazione Opz…" at bounding box center [769, 405] width 366 height 166
click at [915, 400] on div at bounding box center [914, 389] width 24 height 24
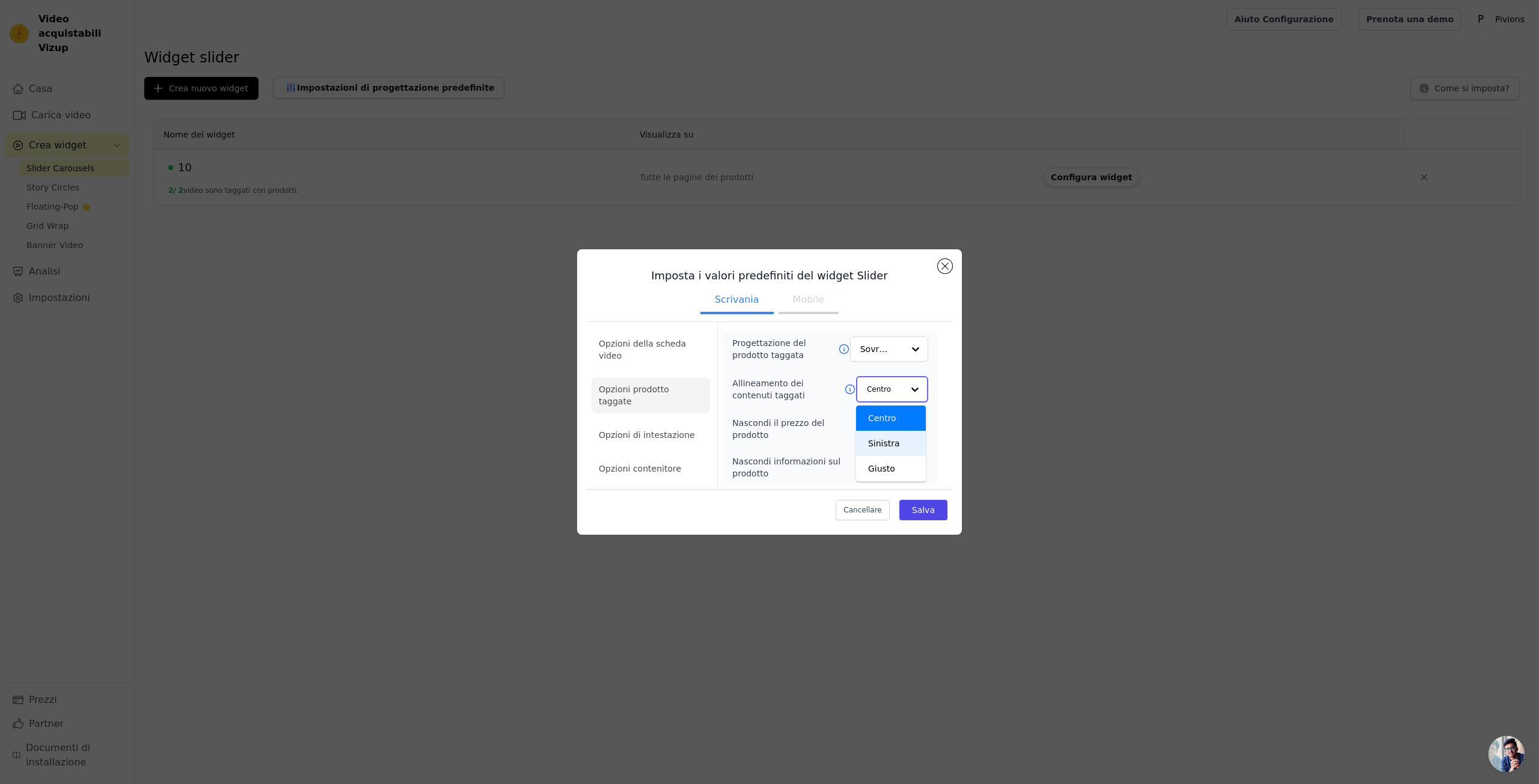
click at [887, 448] on font "Sinistra" at bounding box center [884, 443] width 32 height 9
click at [883, 468] on div "NO" at bounding box center [895, 467] width 66 height 15
click at [874, 464] on button "Etichetta" at bounding box center [874, 467] width 24 height 12
click at [664, 431] on font "Opzioni di intestazione" at bounding box center [647, 435] width 96 height 9
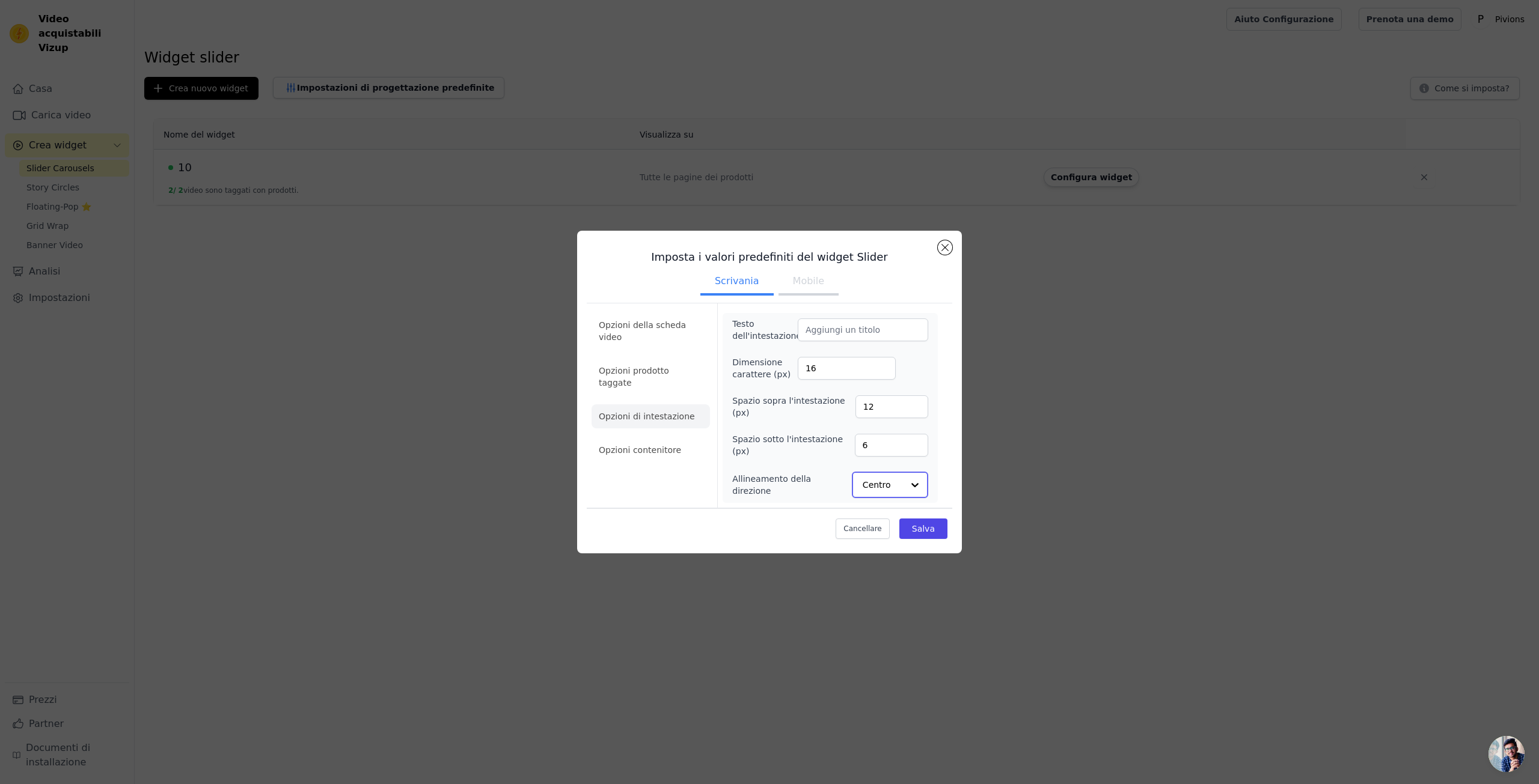
click at [909, 484] on div at bounding box center [914, 484] width 24 height 24
click at [899, 433] on div "Sinistra" at bounding box center [889, 430] width 74 height 26
click at [916, 484] on div at bounding box center [914, 484] width 24 height 24
click at [893, 427] on div "Sinistra" at bounding box center [889, 430] width 74 height 26
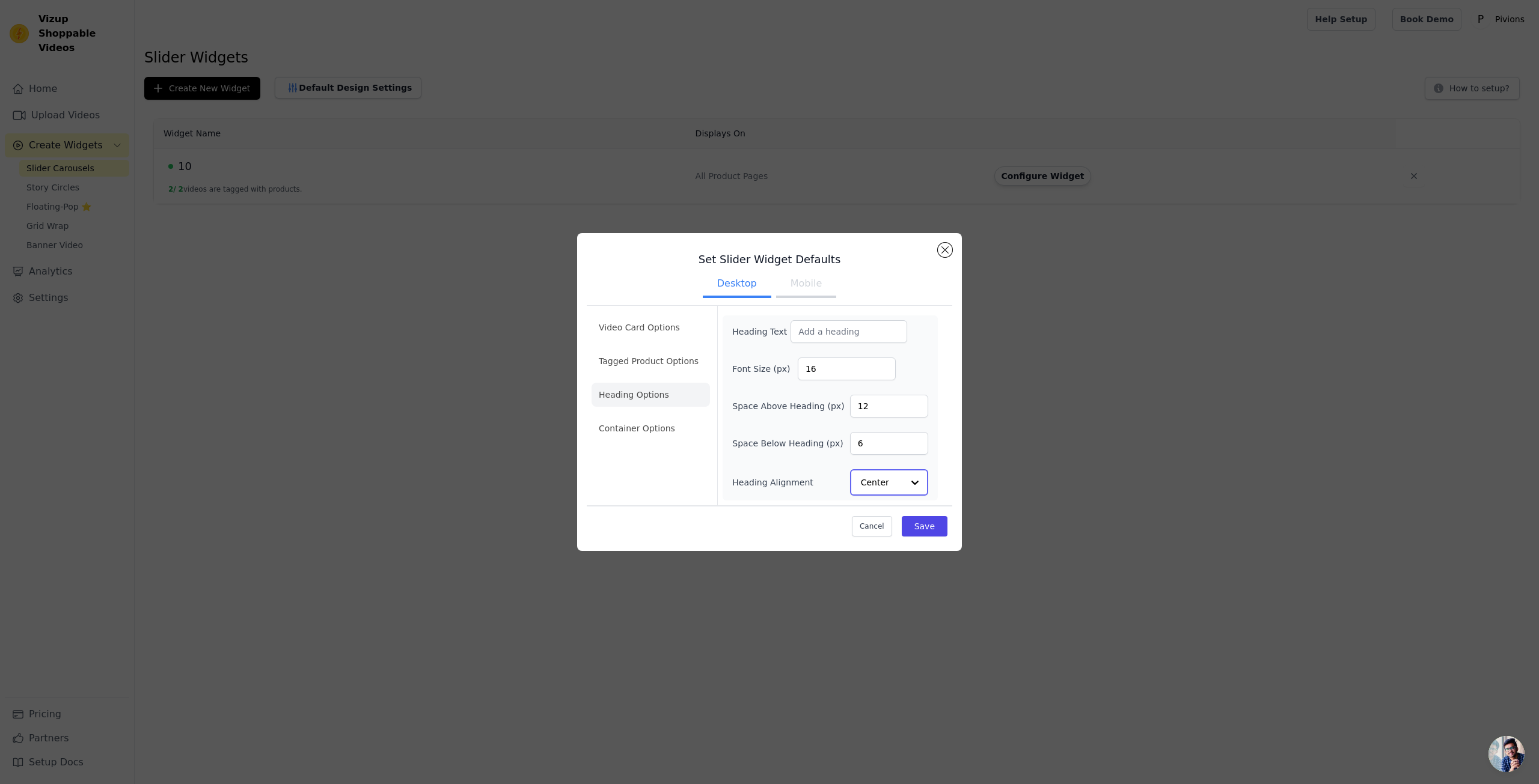
click at [915, 482] on div at bounding box center [914, 482] width 24 height 24
click at [875, 419] on div "Left" at bounding box center [887, 428] width 74 height 26
click at [927, 481] on div "Option Left, selected. Select is focused, type to refine list, press down to op…" at bounding box center [889, 482] width 78 height 26
click at [891, 461] on div "Right" at bounding box center [887, 454] width 74 height 26
click at [909, 484] on div at bounding box center [914, 482] width 24 height 24
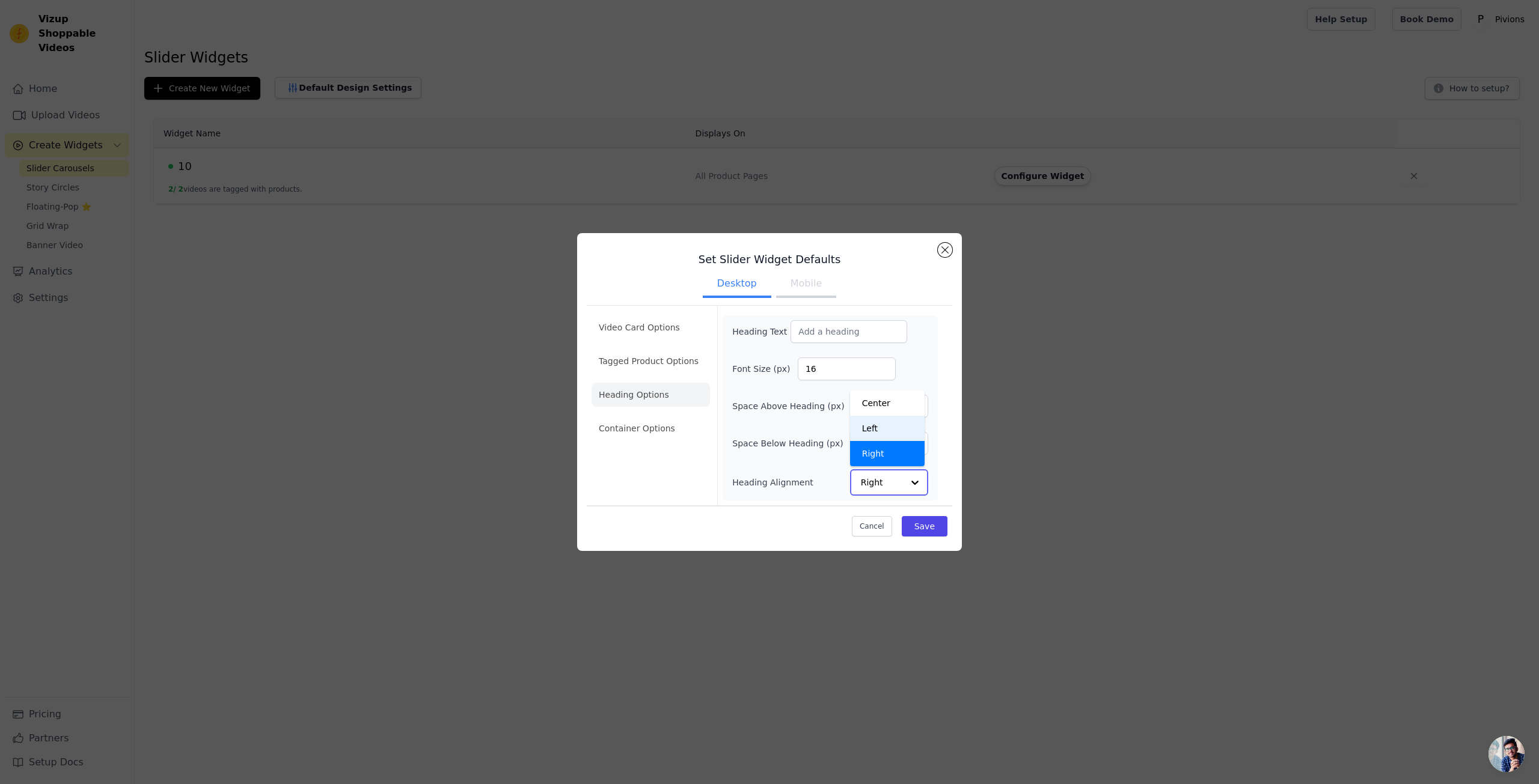
click at [865, 434] on div "Left" at bounding box center [887, 428] width 74 height 26
click at [940, 520] on button "Save" at bounding box center [925, 526] width 46 height 20
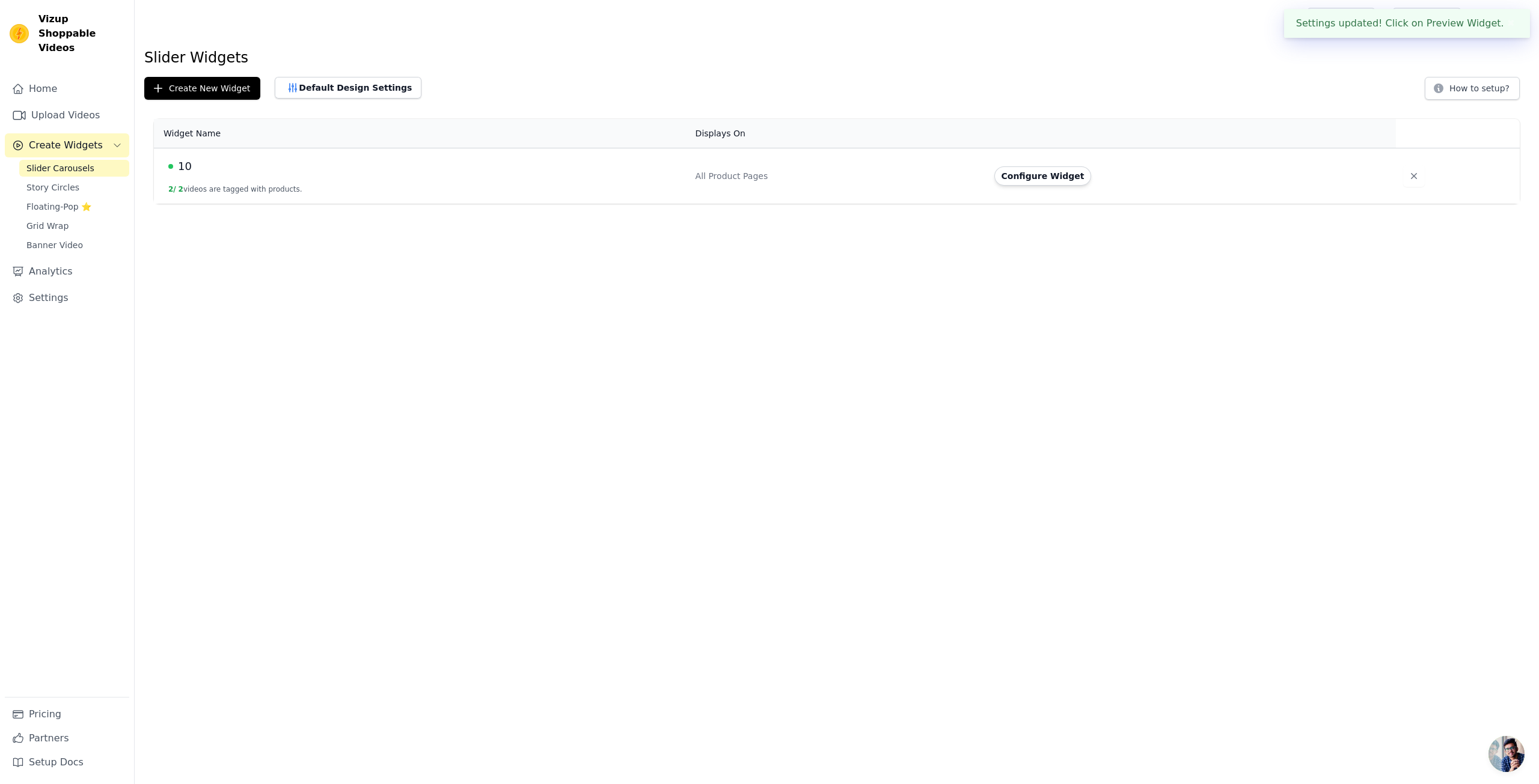
click at [1036, 171] on button "Configure Widget" at bounding box center [1042, 176] width 97 height 19
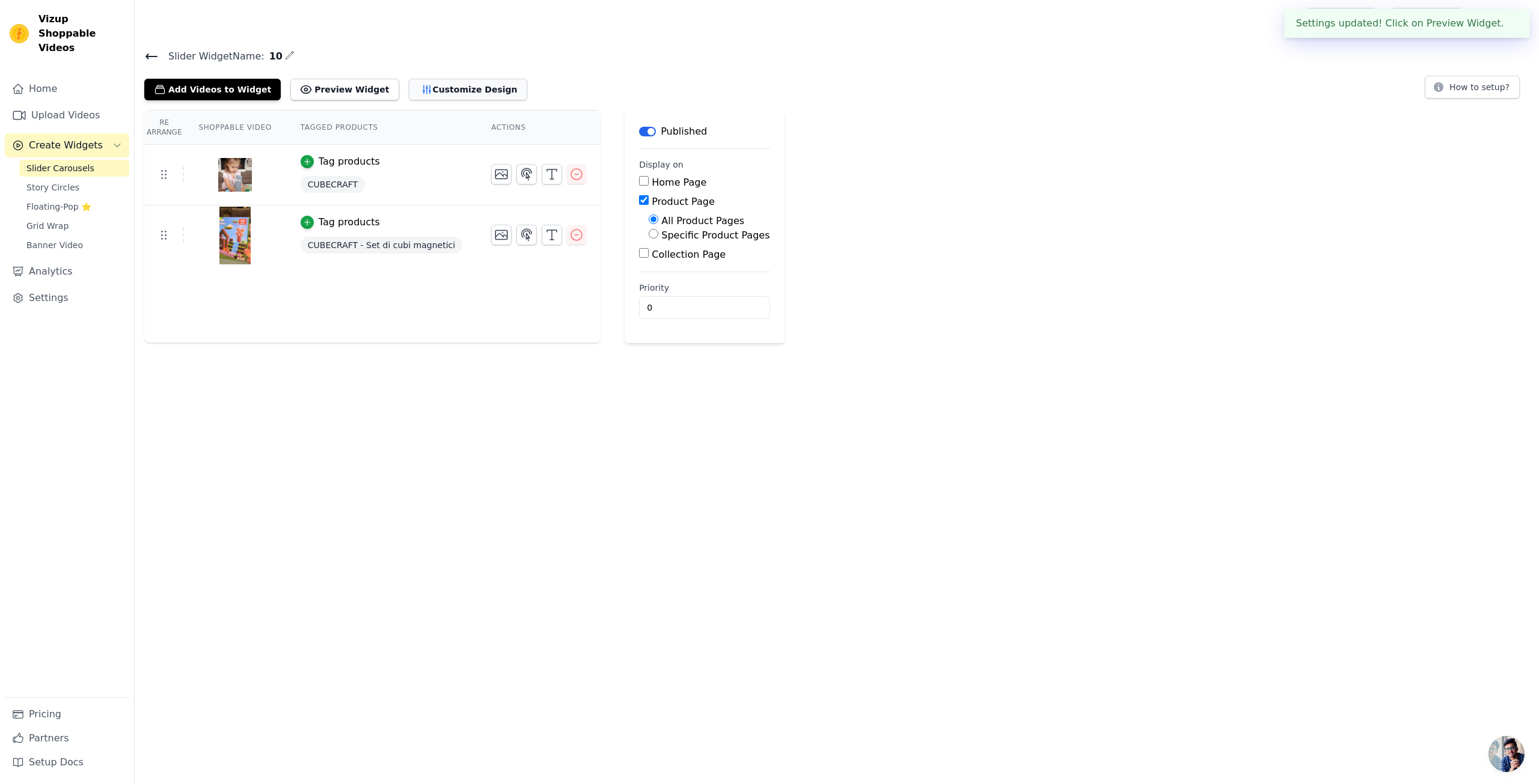
click at [436, 88] on button "Customize Design" at bounding box center [468, 90] width 118 height 22
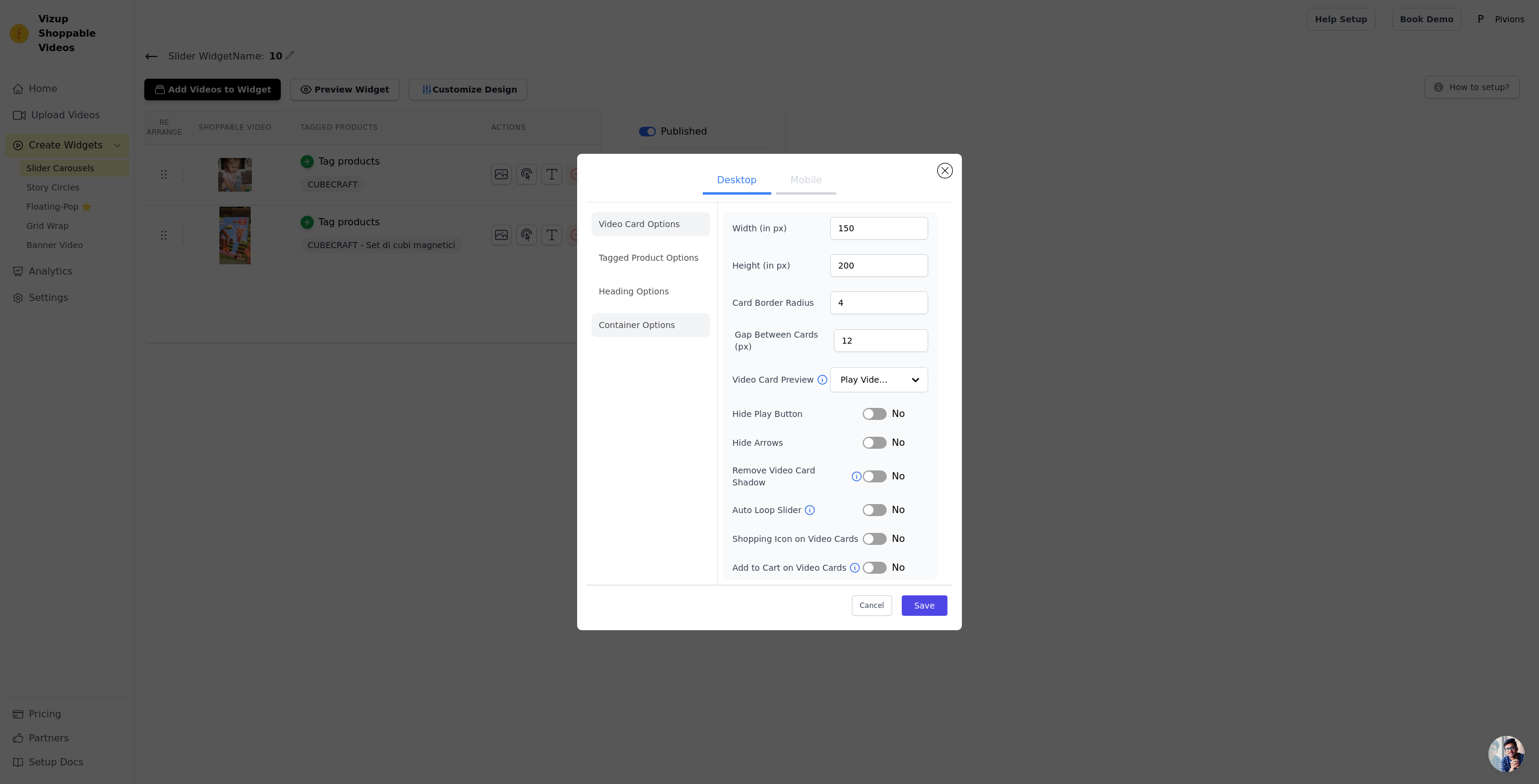
click at [610, 324] on li "Container Options" at bounding box center [651, 325] width 118 height 24
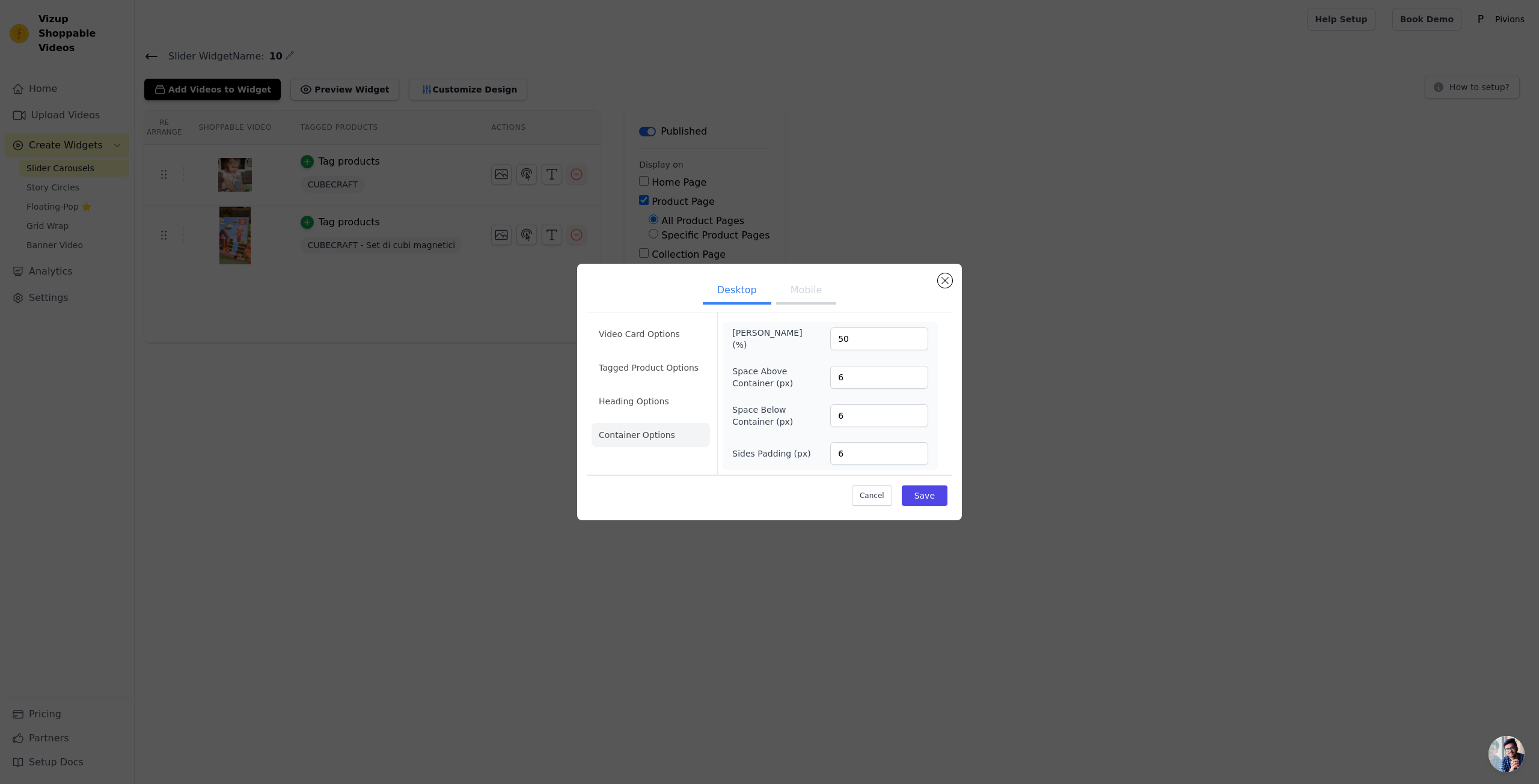
drag, startPoint x: 487, startPoint y: 346, endPoint x: 475, endPoint y: 357, distance: 16.3
click at [486, 348] on div "Desktop Mobile Video Card Options Tagged Product Options Heading Options Contai…" at bounding box center [769, 392] width 1500 height 295
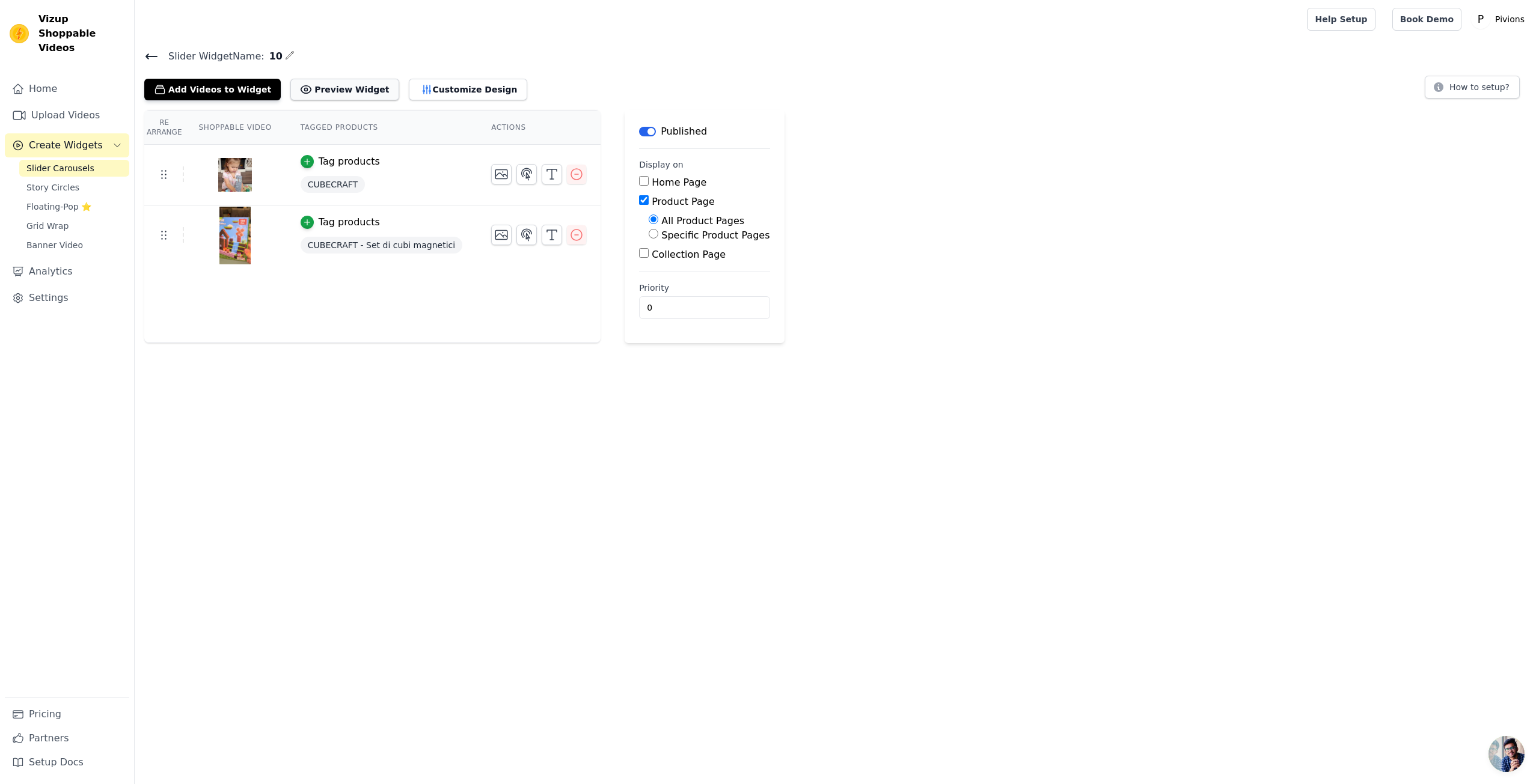
click at [361, 87] on button "Preview Widget" at bounding box center [344, 90] width 108 height 22
click at [409, 87] on button "Customize Design" at bounding box center [468, 90] width 118 height 22
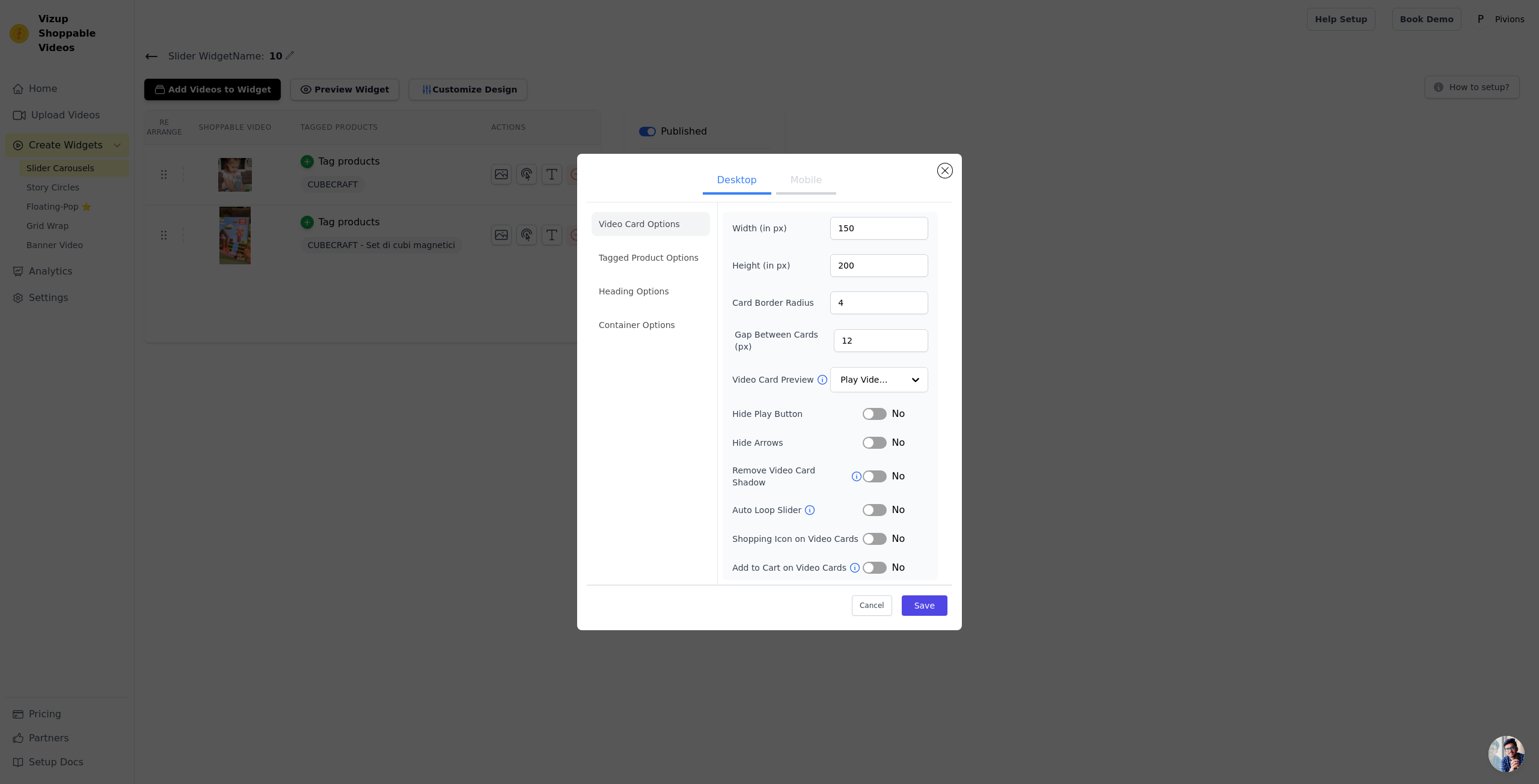
click at [796, 185] on button "Mobile" at bounding box center [806, 182] width 60 height 26
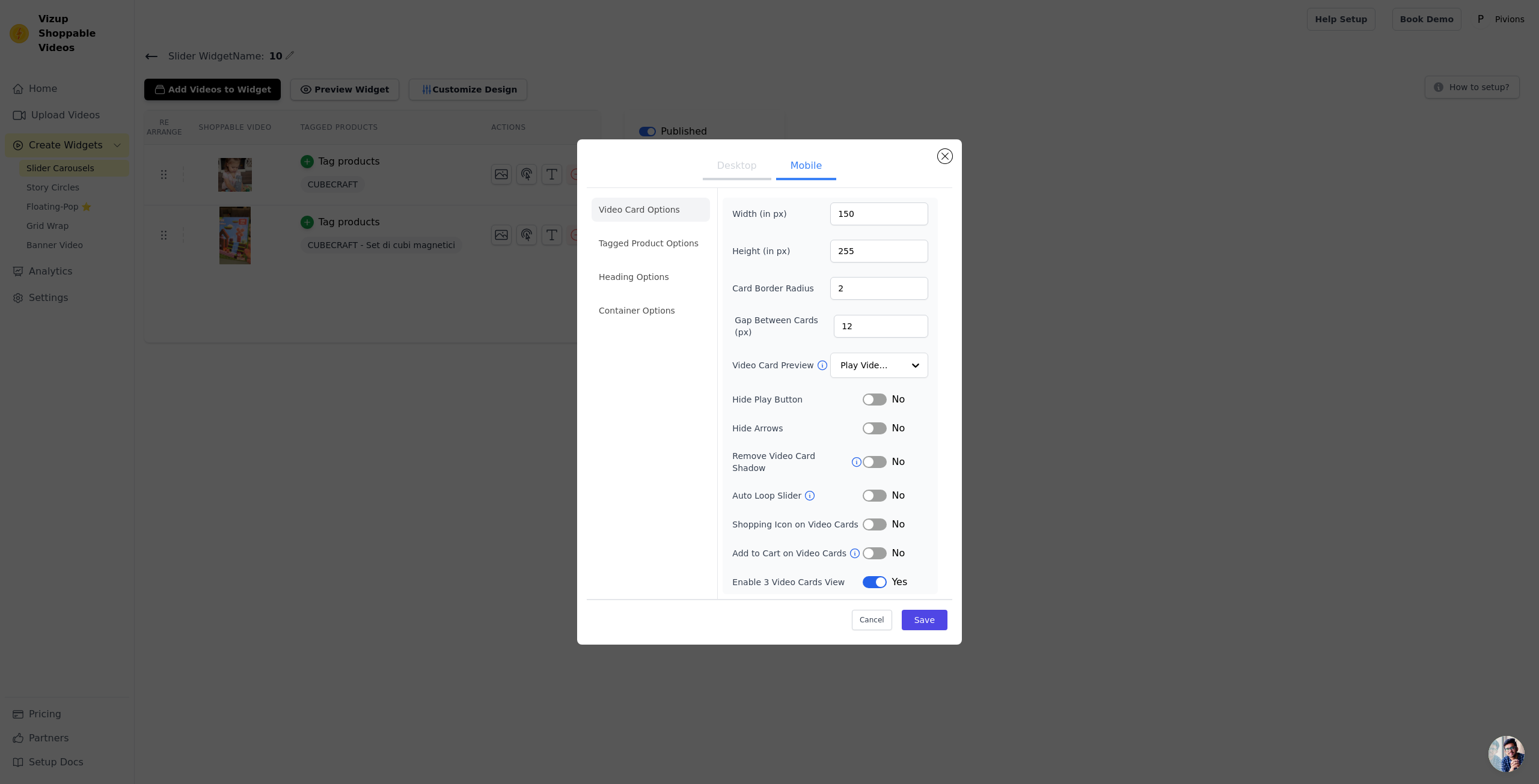
click at [736, 180] on button "Desktop" at bounding box center [737, 167] width 69 height 26
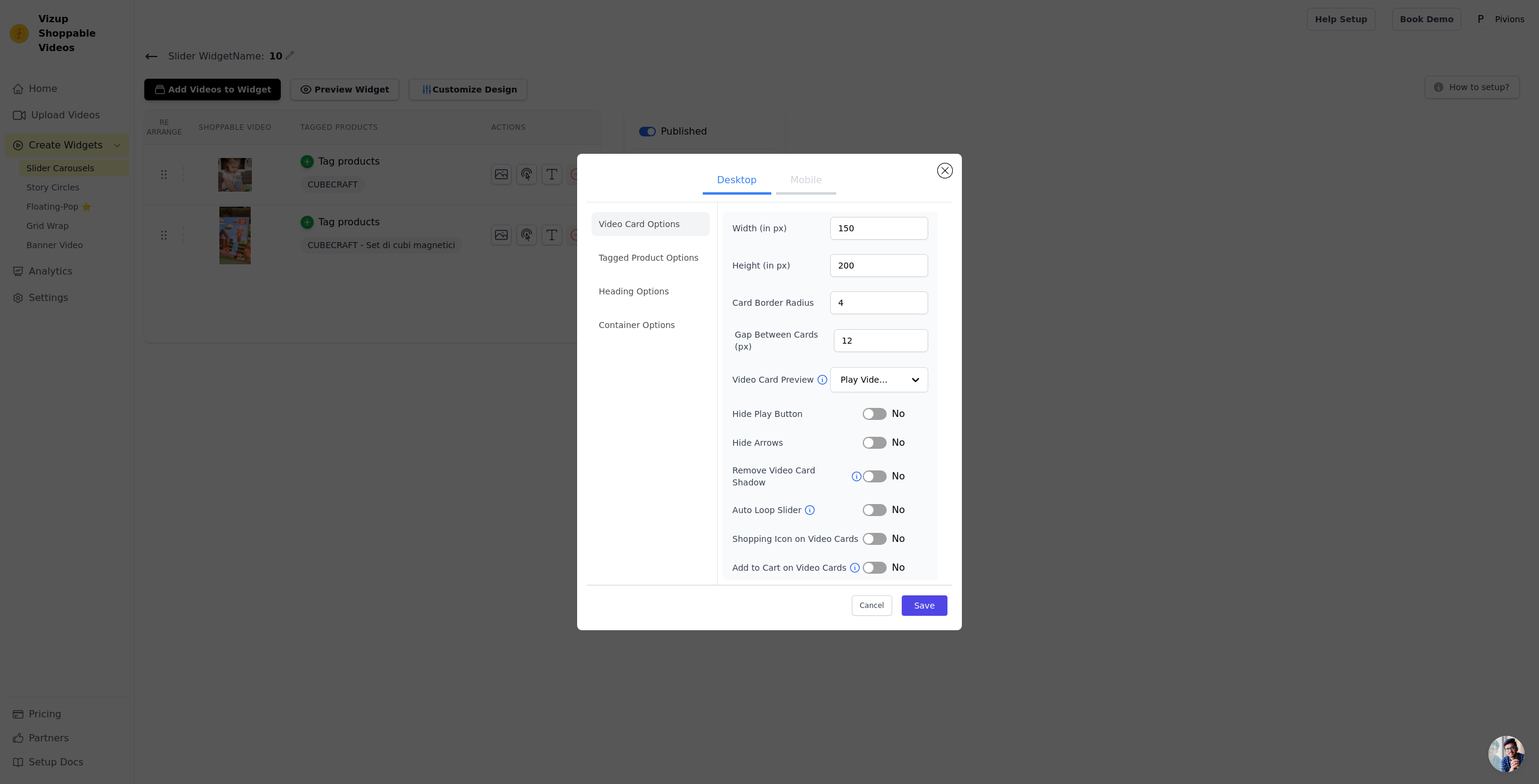
click at [817, 186] on button "Mobile" at bounding box center [806, 182] width 60 height 26
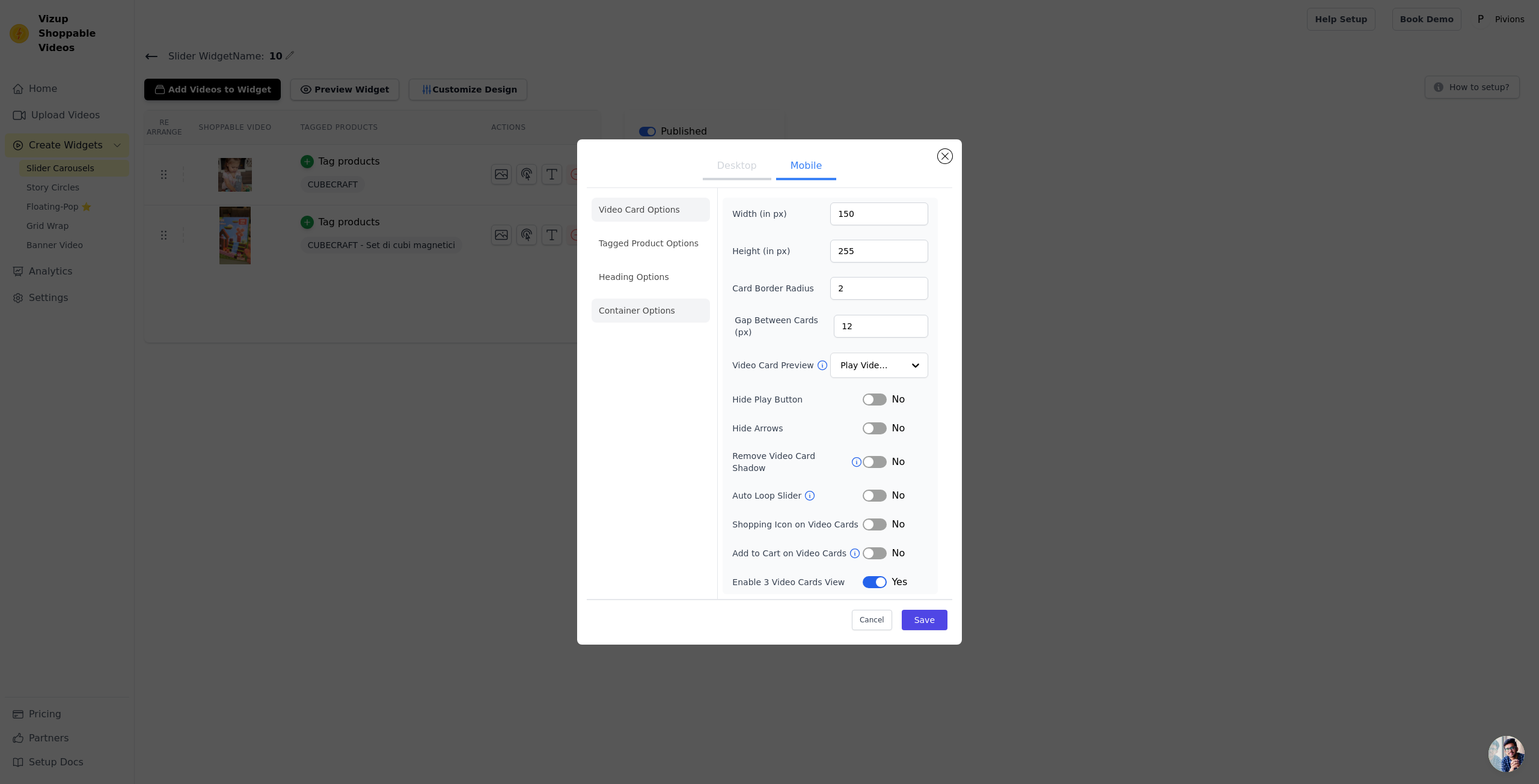
click at [636, 314] on li "Container Options" at bounding box center [651, 310] width 118 height 24
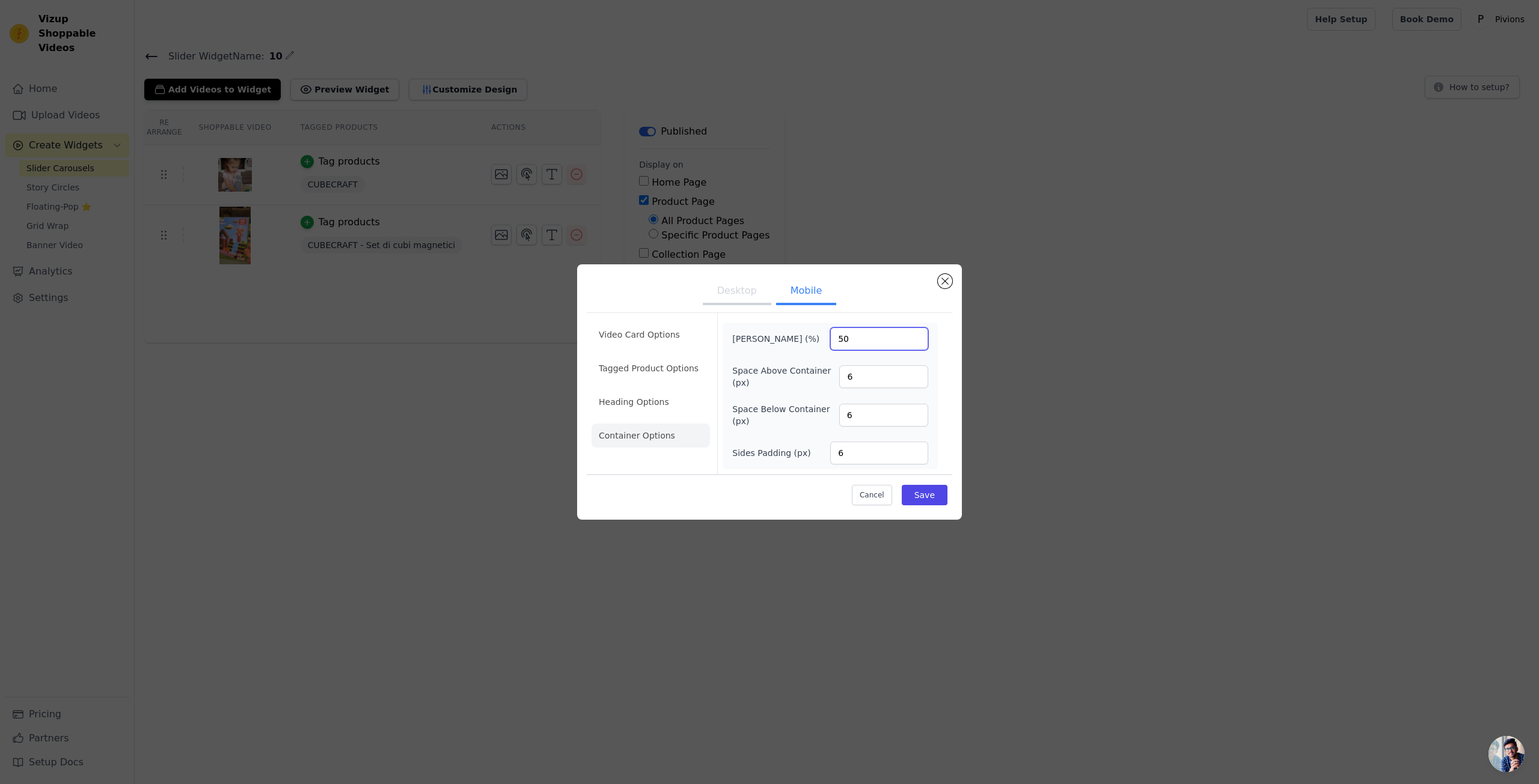
click at [856, 337] on input "50" at bounding box center [879, 338] width 98 height 23
click at [952, 313] on div "Desktop Mobile Video Card Options Tagged Product Options Heading Options Contai…" at bounding box center [769, 392] width 385 height 255
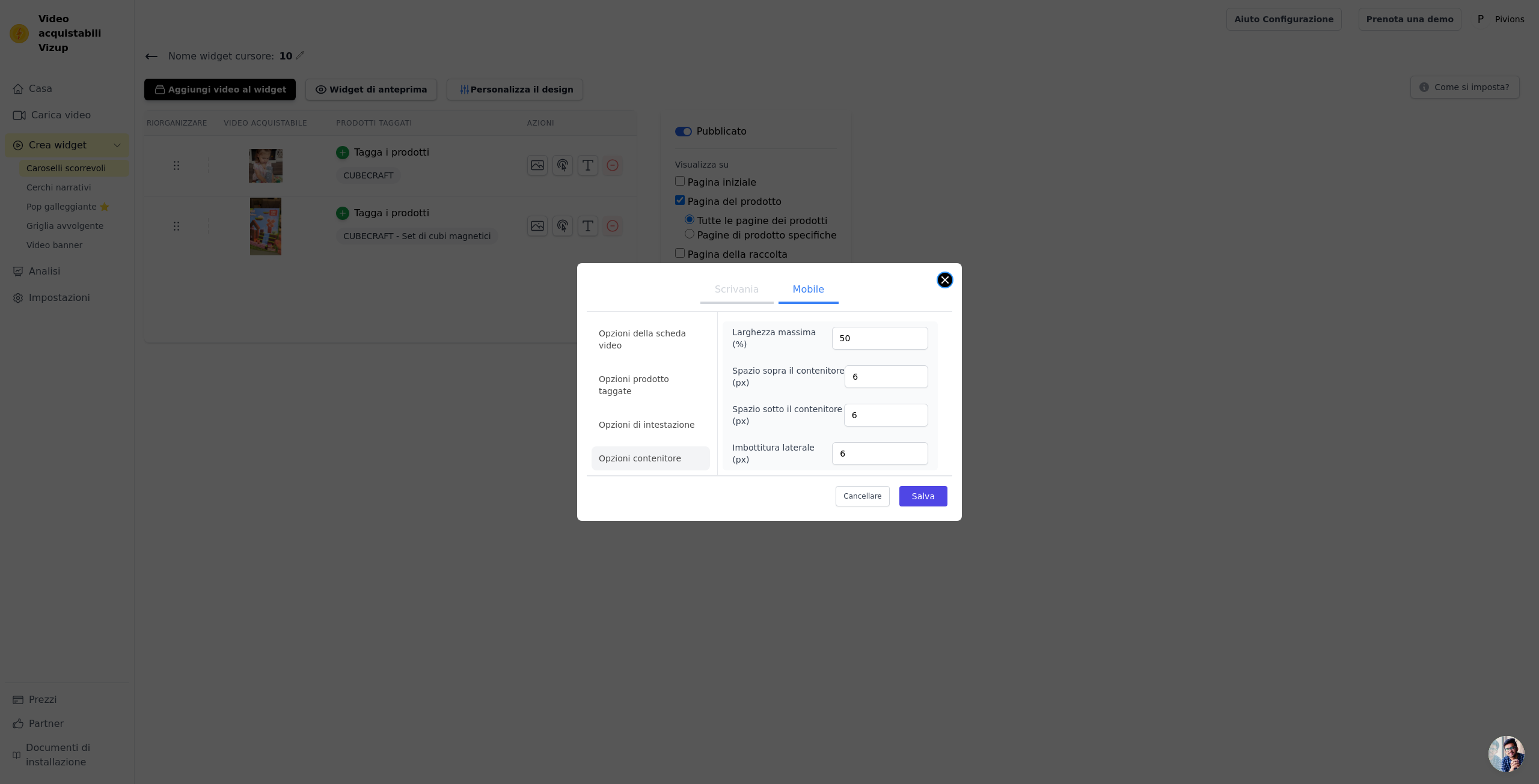
click at [949, 279] on button "Chiudi modale" at bounding box center [945, 280] width 15 height 15
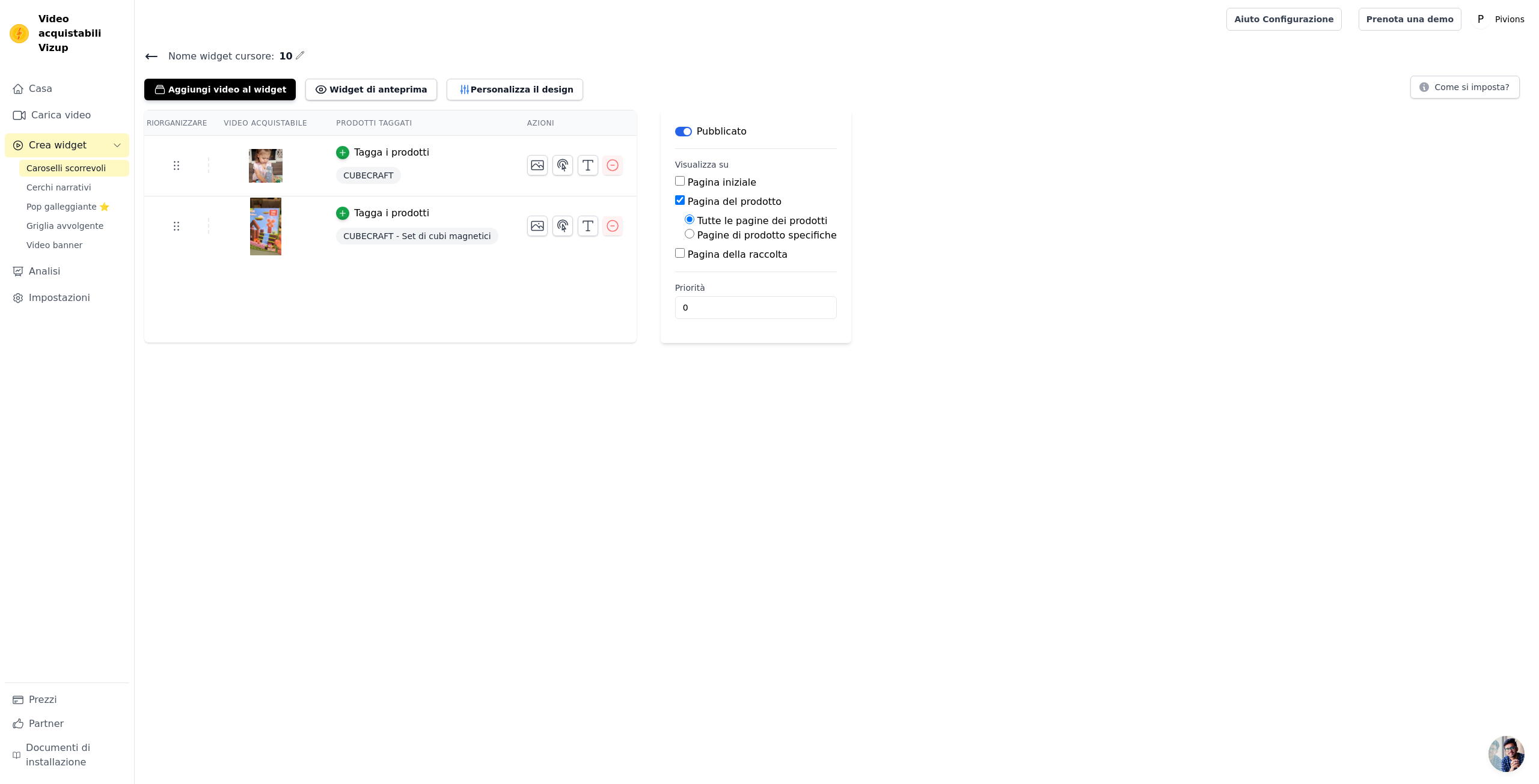
click at [66, 163] on font "Caroselli scorrevoli" at bounding box center [66, 168] width 80 height 9
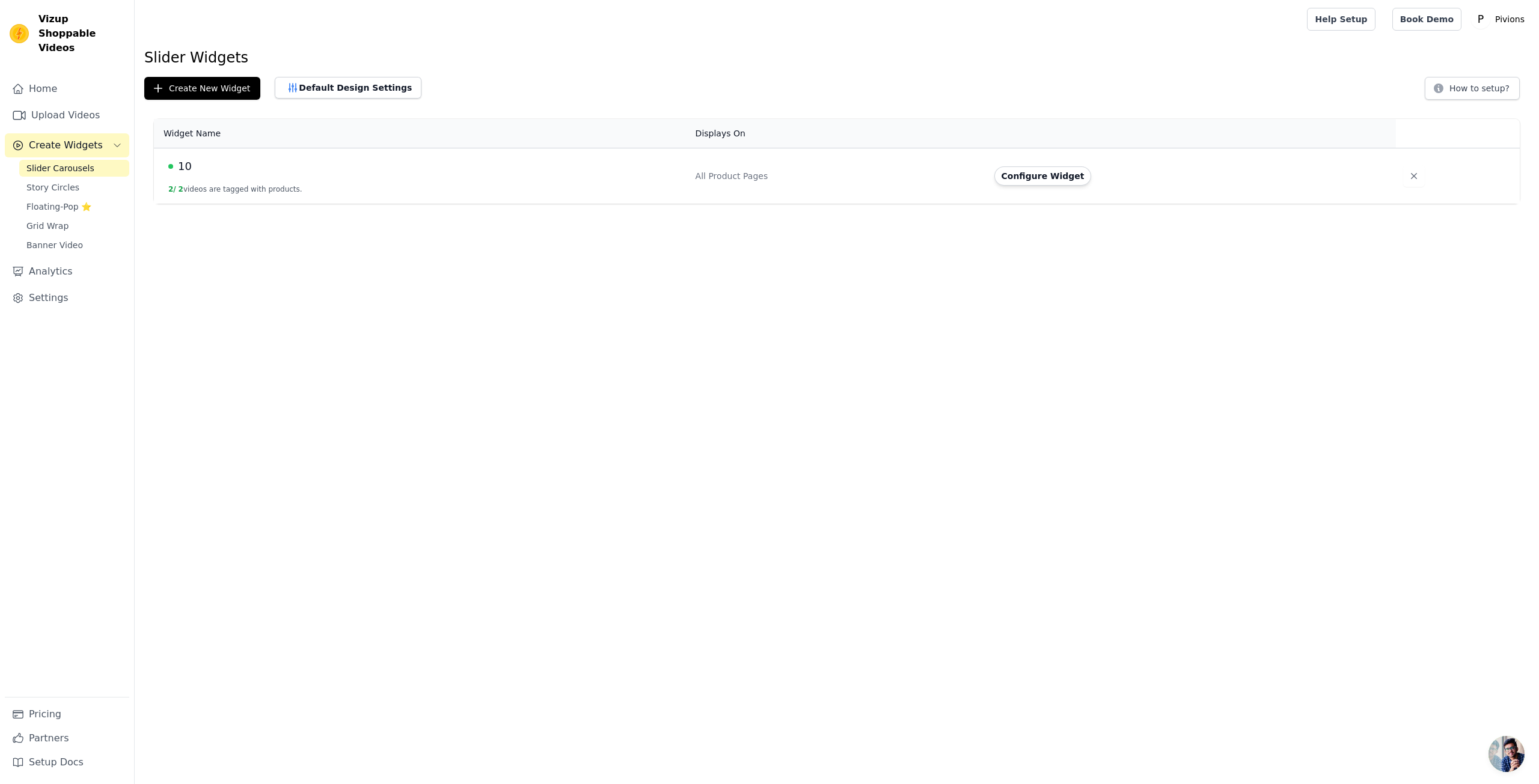
click at [303, 203] on html "Vizup Shoppable Videos Home Upload Videos Create Widgets Slider Carousels Story…" at bounding box center [769, 101] width 1539 height 203
click at [433, 171] on div "10" at bounding box center [425, 166] width 513 height 17
click at [207, 91] on button "Create New Widget" at bounding box center [202, 88] width 116 height 23
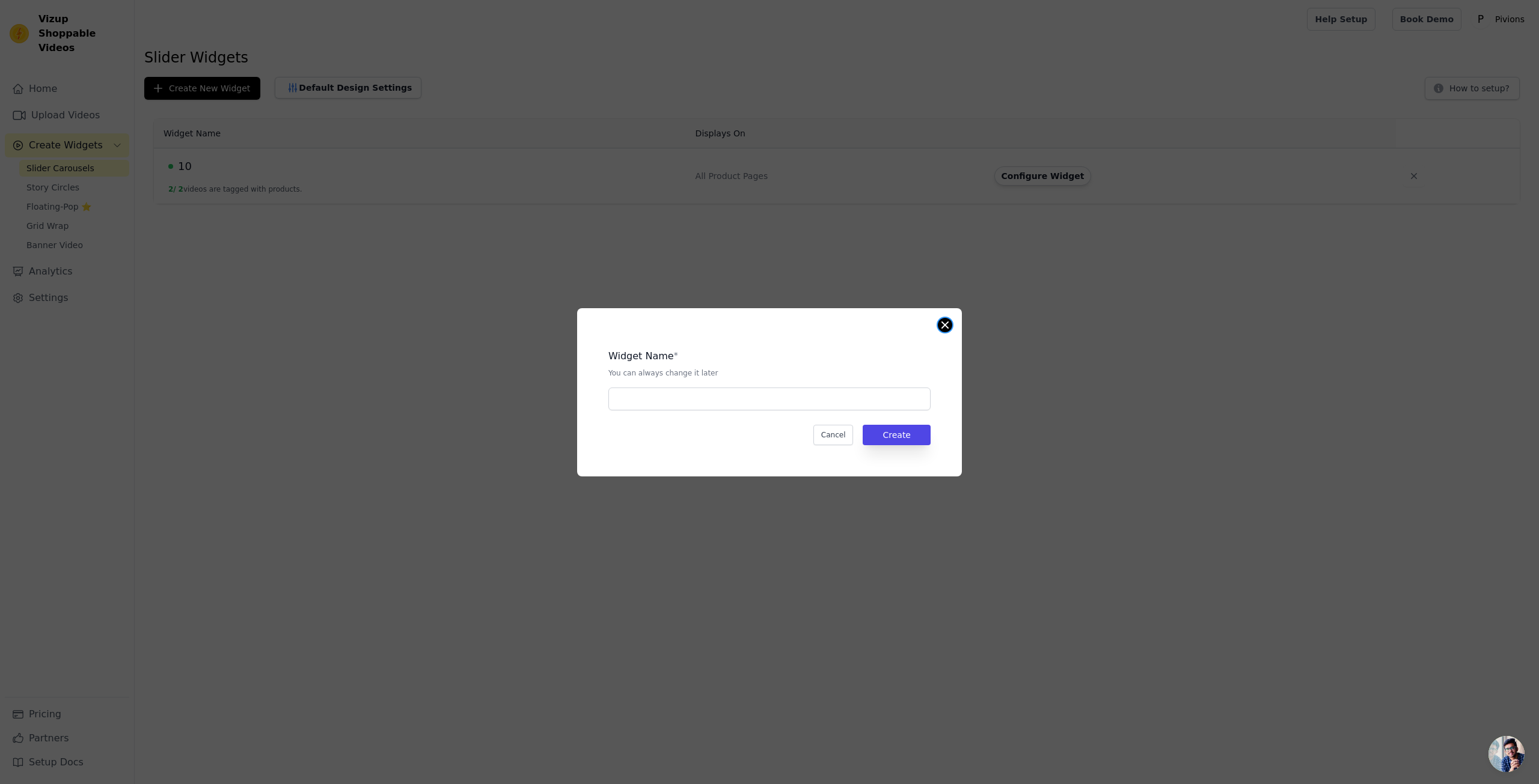
click at [944, 327] on button "Close modal" at bounding box center [945, 325] width 15 height 15
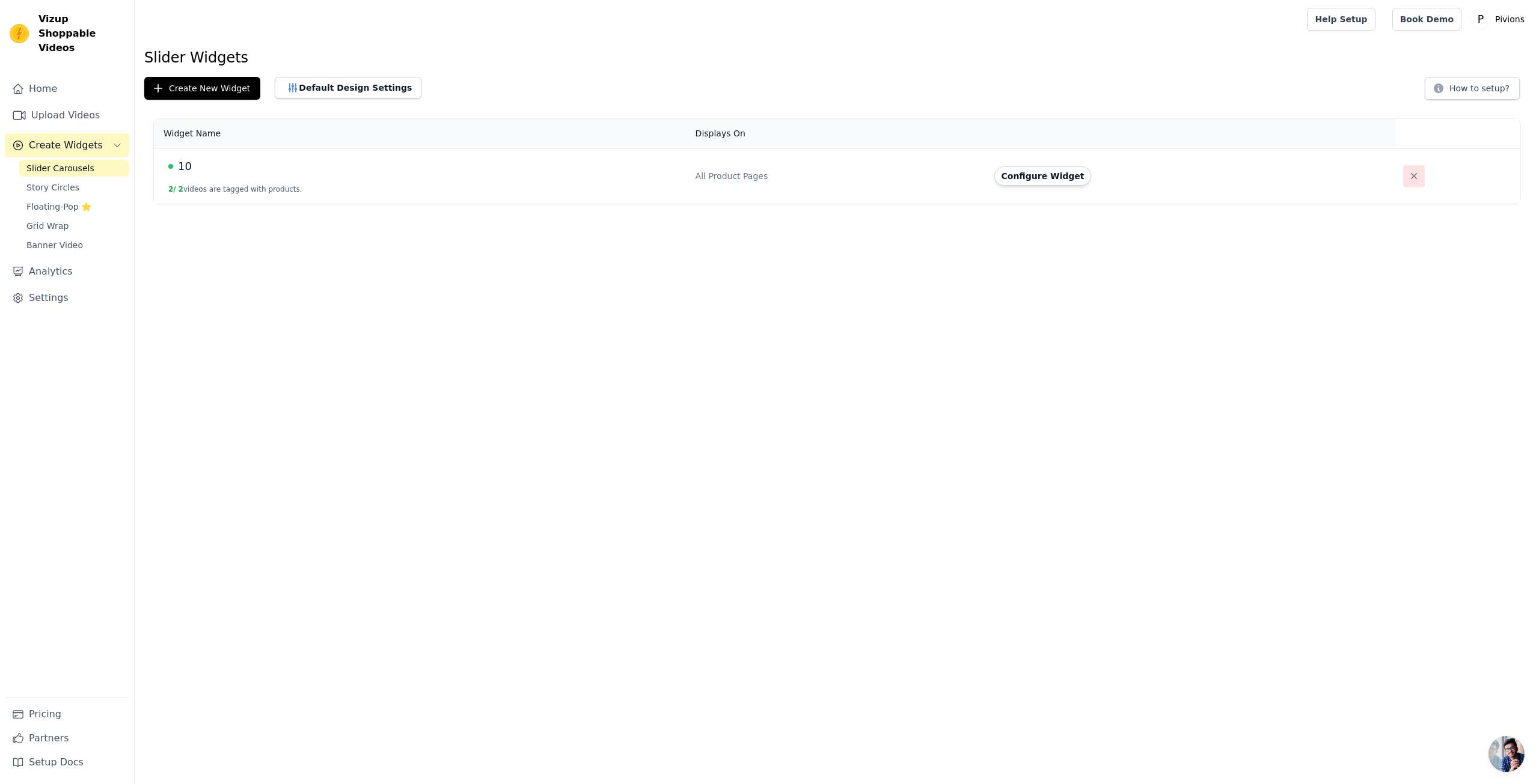
click at [1411, 177] on icon "button" at bounding box center [1413, 176] width 6 height 6
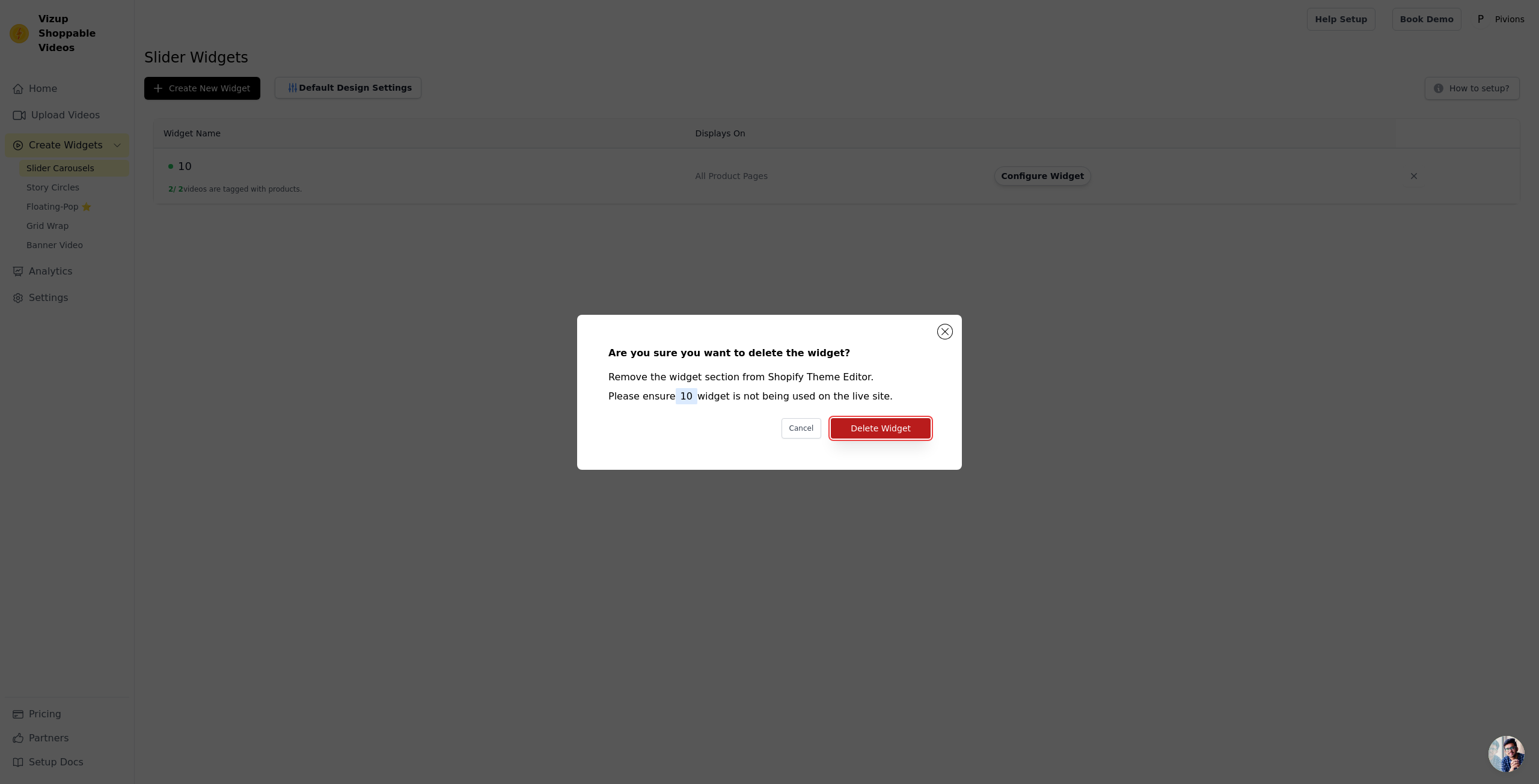
click at [915, 425] on button "Delete Widget" at bounding box center [880, 428] width 100 height 20
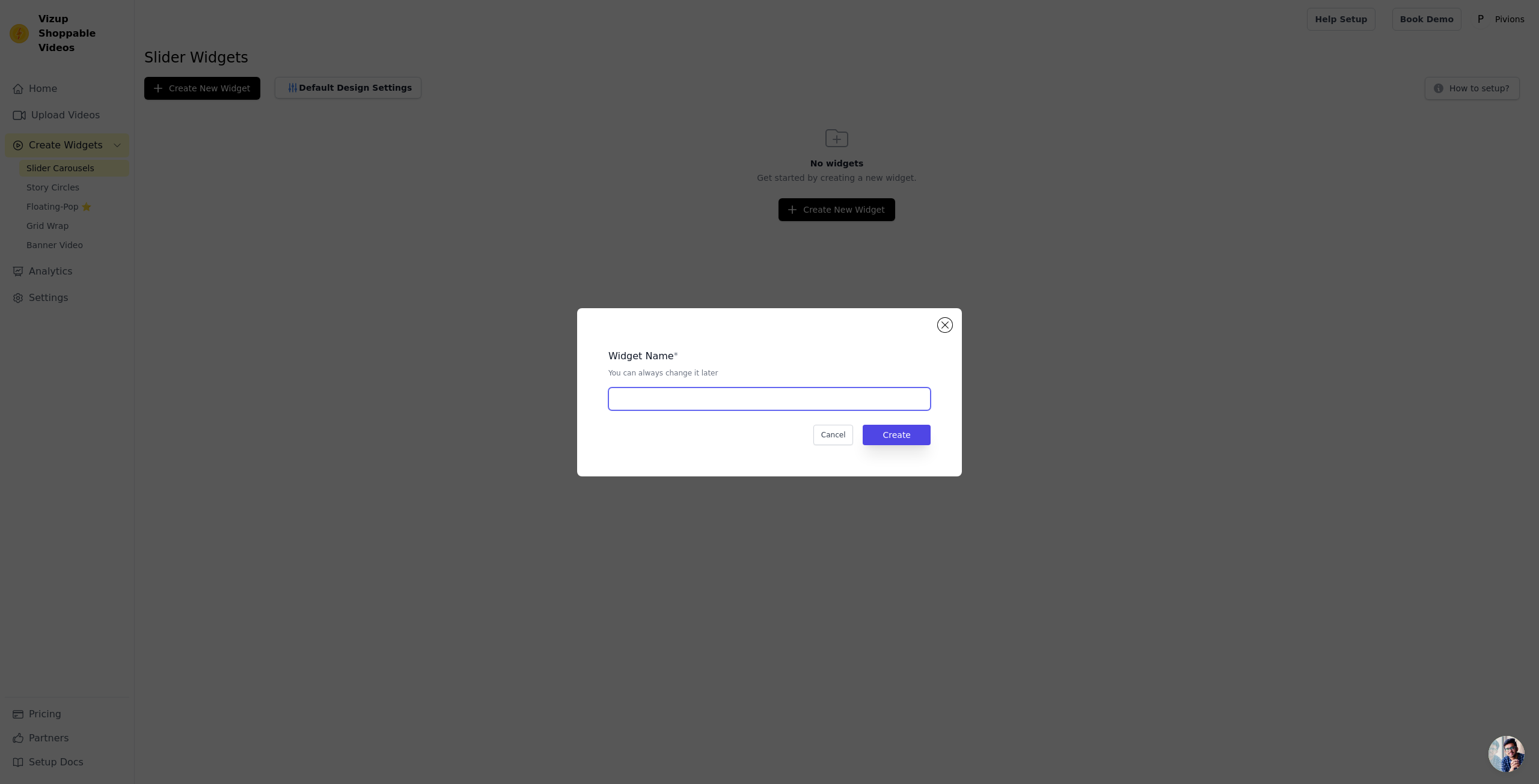
click at [687, 395] on input "text" at bounding box center [770, 398] width 323 height 23
type input "cubecraft"
click at [900, 435] on button "Create" at bounding box center [896, 435] width 68 height 20
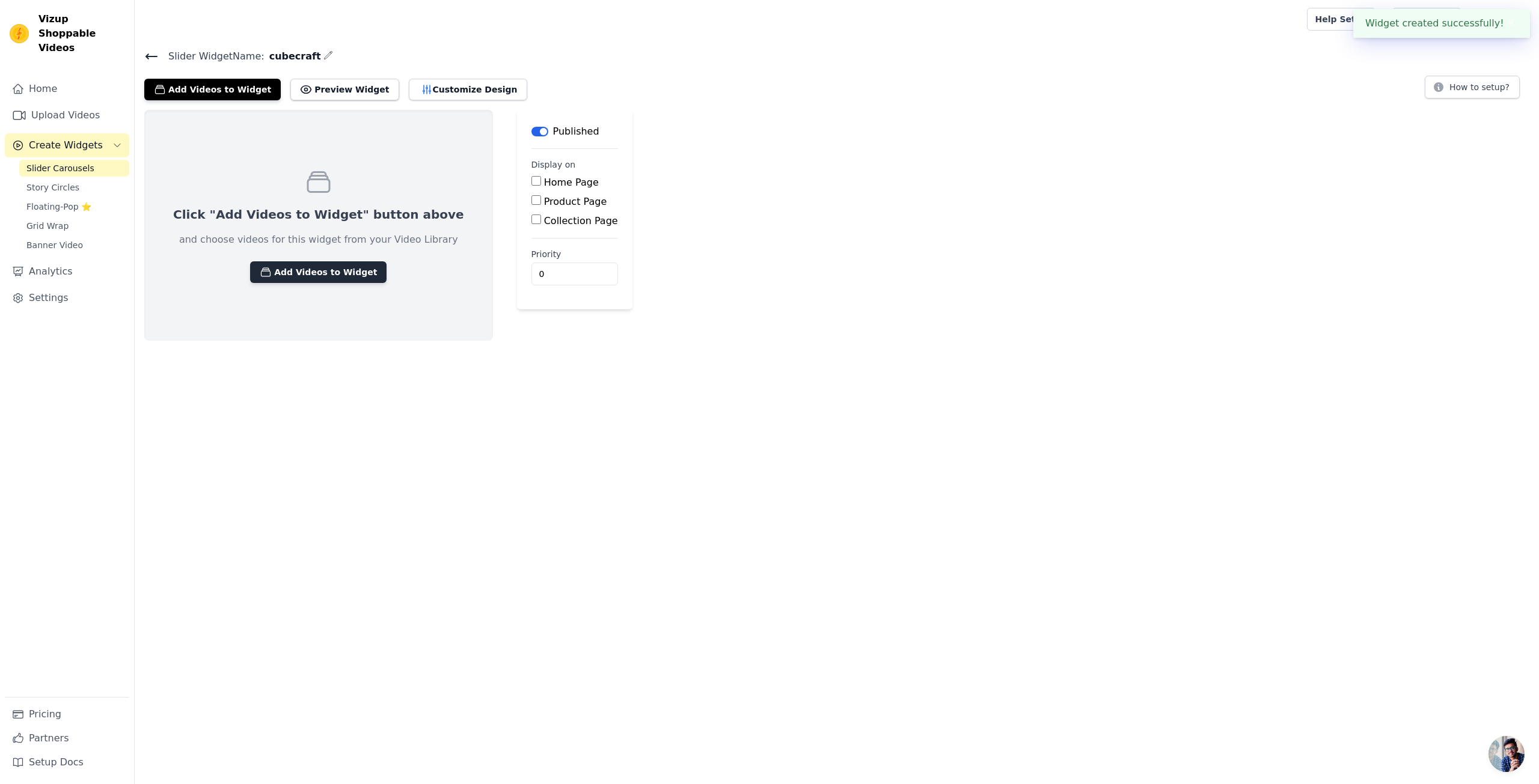
click at [346, 268] on button "Add Videos to Widget" at bounding box center [318, 272] width 136 height 22
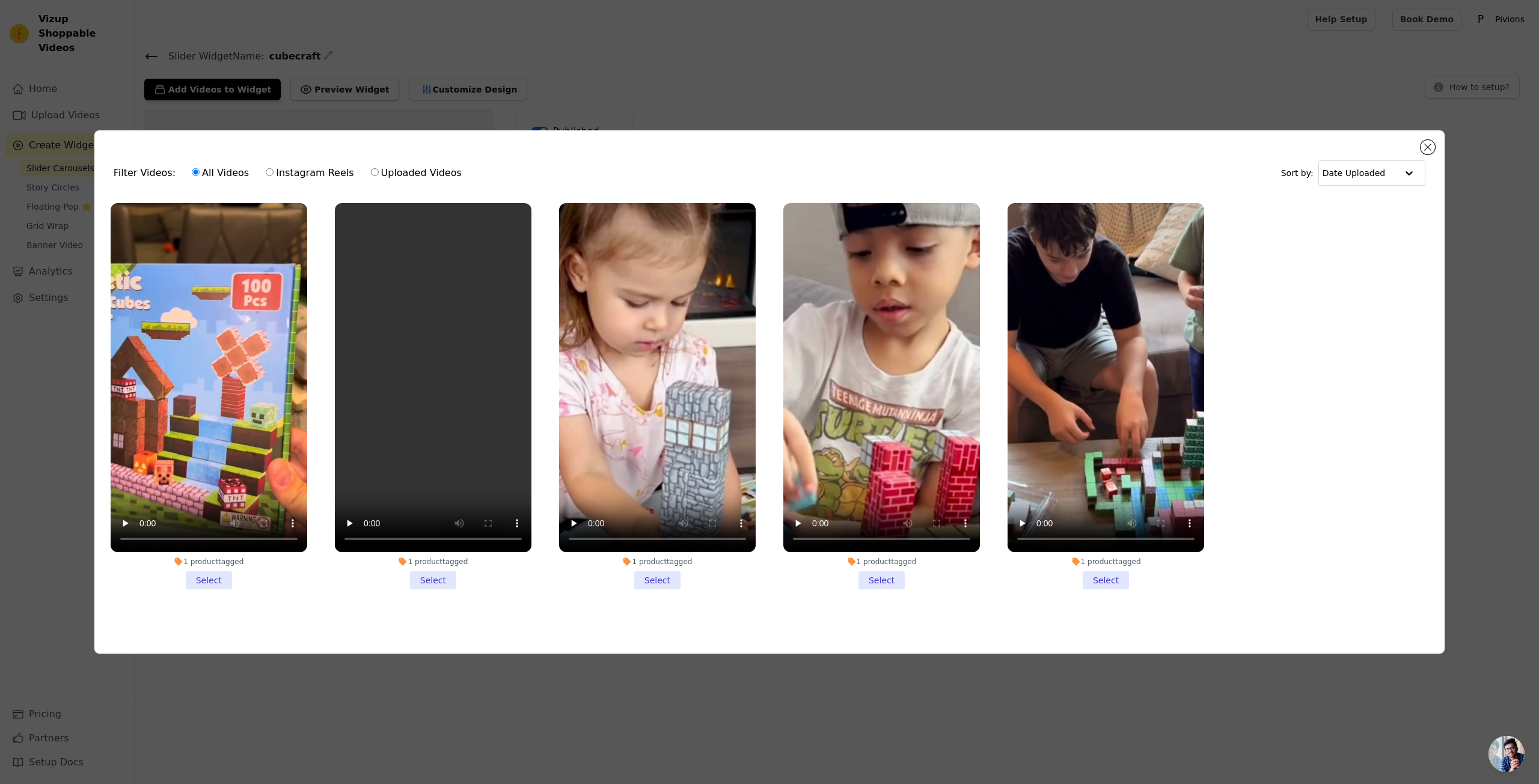
click at [1095, 578] on li "1 product tagged Select" at bounding box center [1106, 396] width 196 height 387
click at [0, 0] on input "1 product tagged Select" at bounding box center [0, 0] width 0 height 0
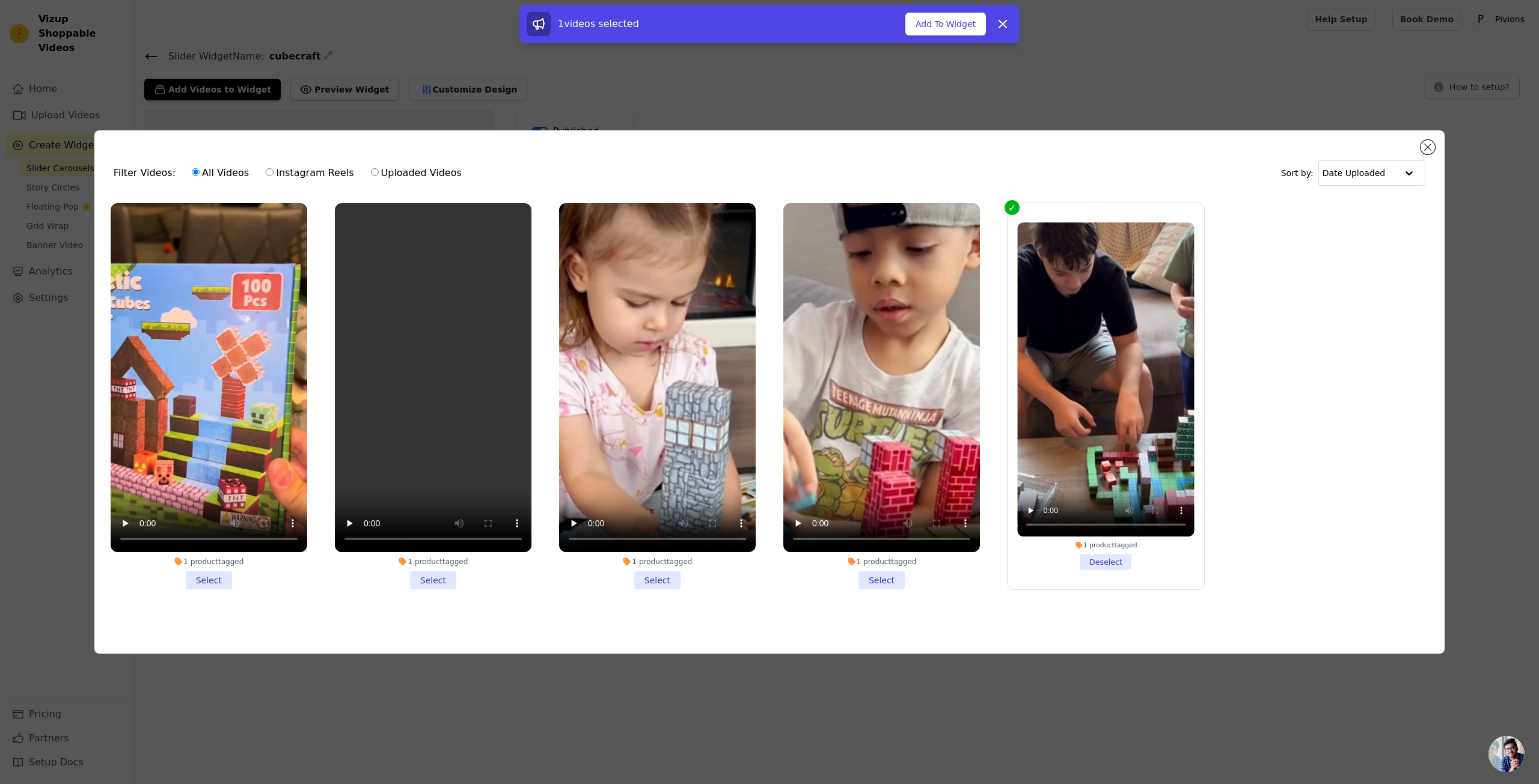
click at [667, 584] on li "1 product tagged Select" at bounding box center [657, 396] width 196 height 387
click at [0, 0] on input "1 product tagged Select" at bounding box center [0, 0] width 0 height 0
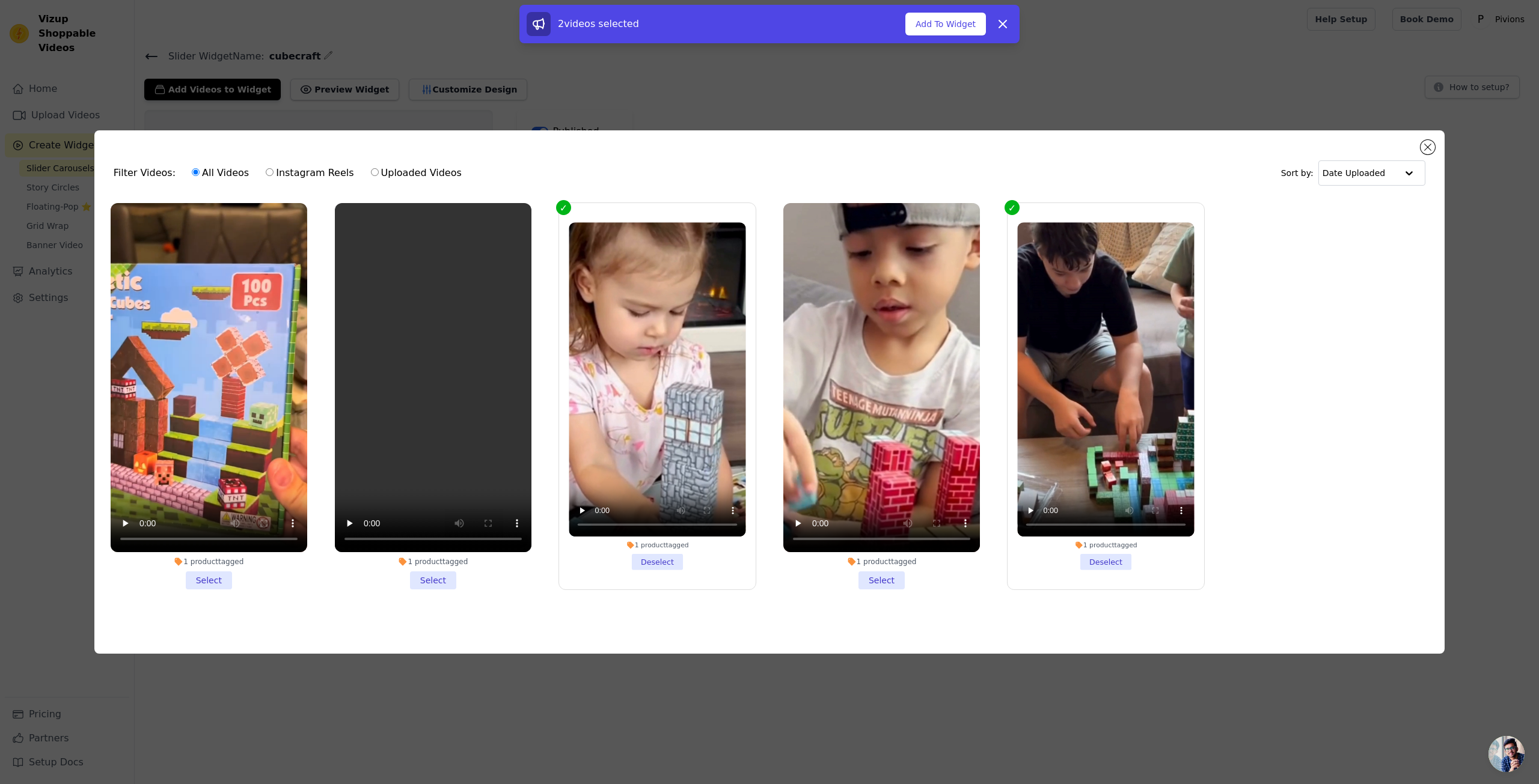
click at [884, 583] on li "1 product tagged Select" at bounding box center [881, 396] width 196 height 387
click at [0, 0] on input "1 product tagged Select" at bounding box center [0, 0] width 0 height 0
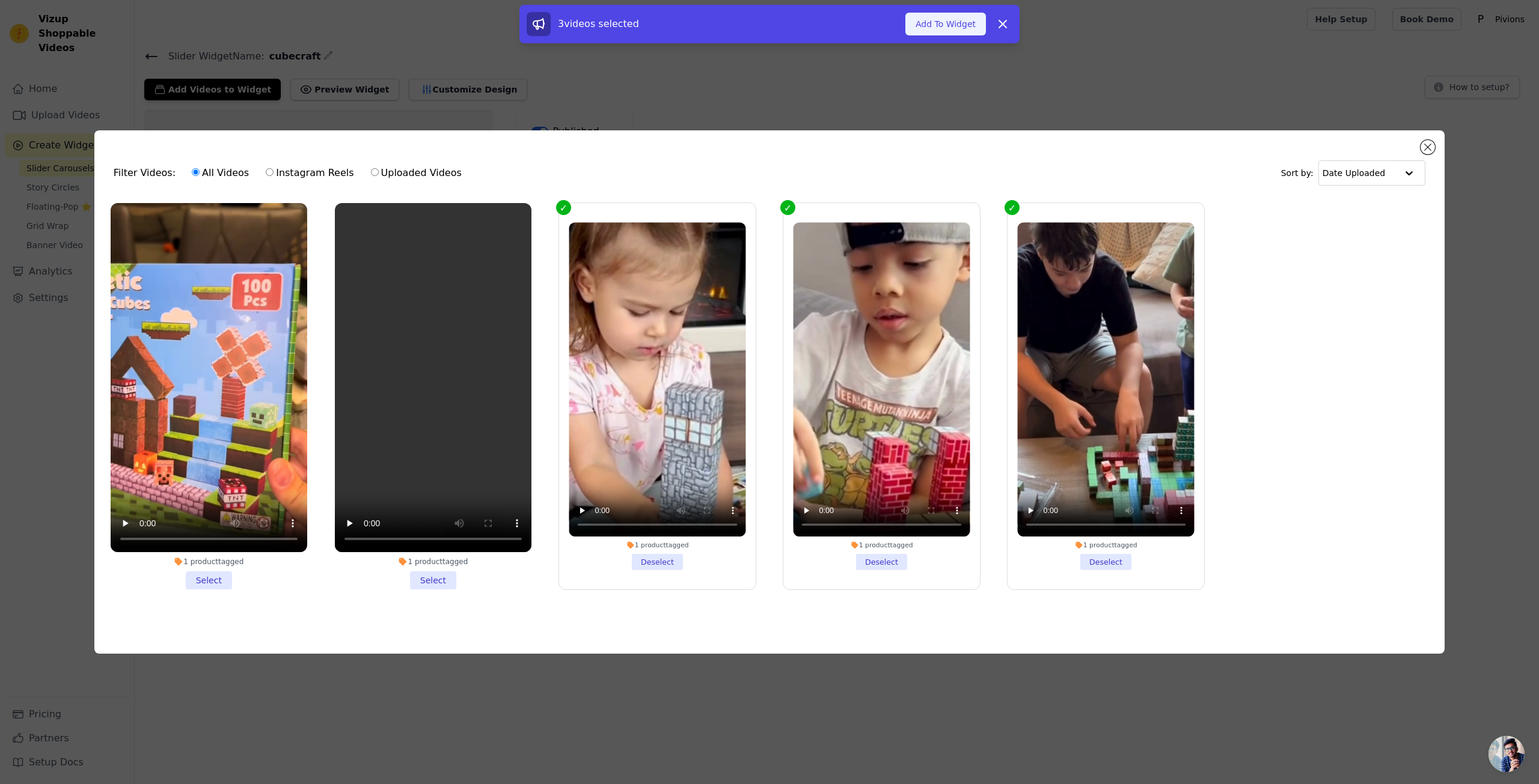
click at [956, 26] on button "Add To Widget" at bounding box center [945, 23] width 80 height 23
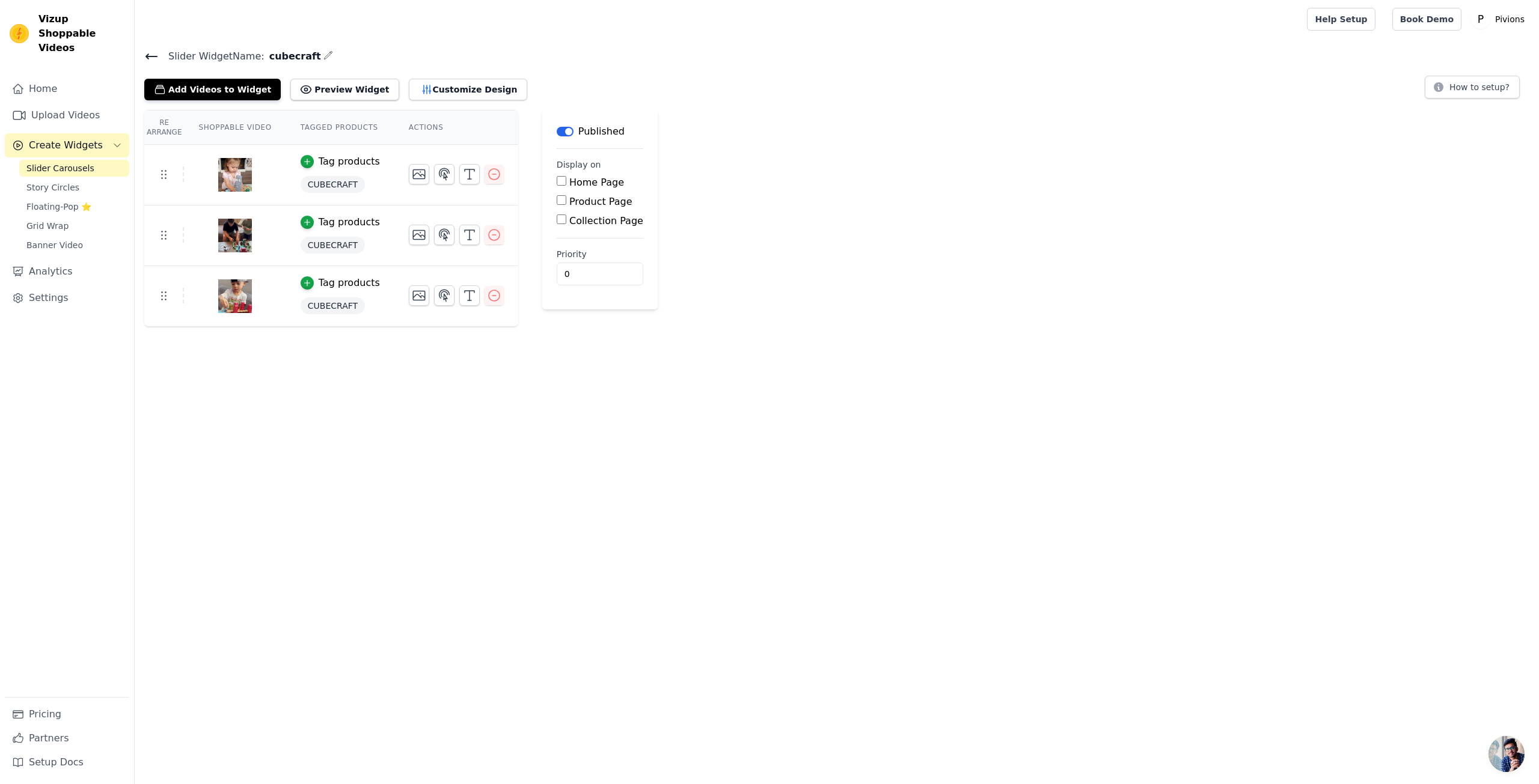
click at [569, 198] on label "Product Page" at bounding box center [601, 202] width 63 height 12
click at [558, 198] on input "Product Page" at bounding box center [561, 200] width 9 height 9
checkbox input "true"
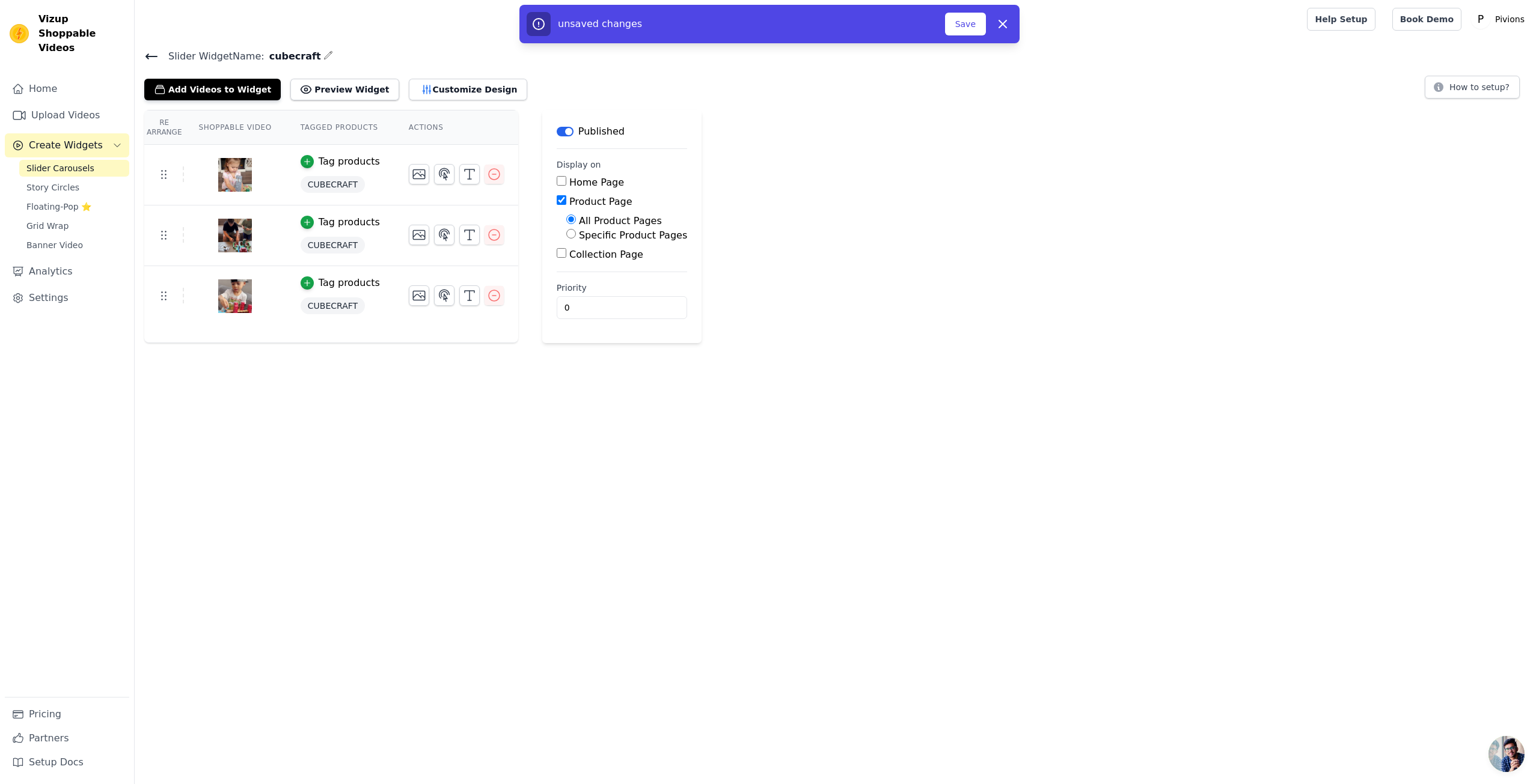
click at [566, 230] on div "Specific Product Pages" at bounding box center [627, 236] width 121 height 15
click at [566, 236] on input "Specific Product Pages" at bounding box center [571, 233] width 9 height 9
radio input "true"
click at [566, 257] on button "Select Products" at bounding box center [606, 263] width 80 height 20
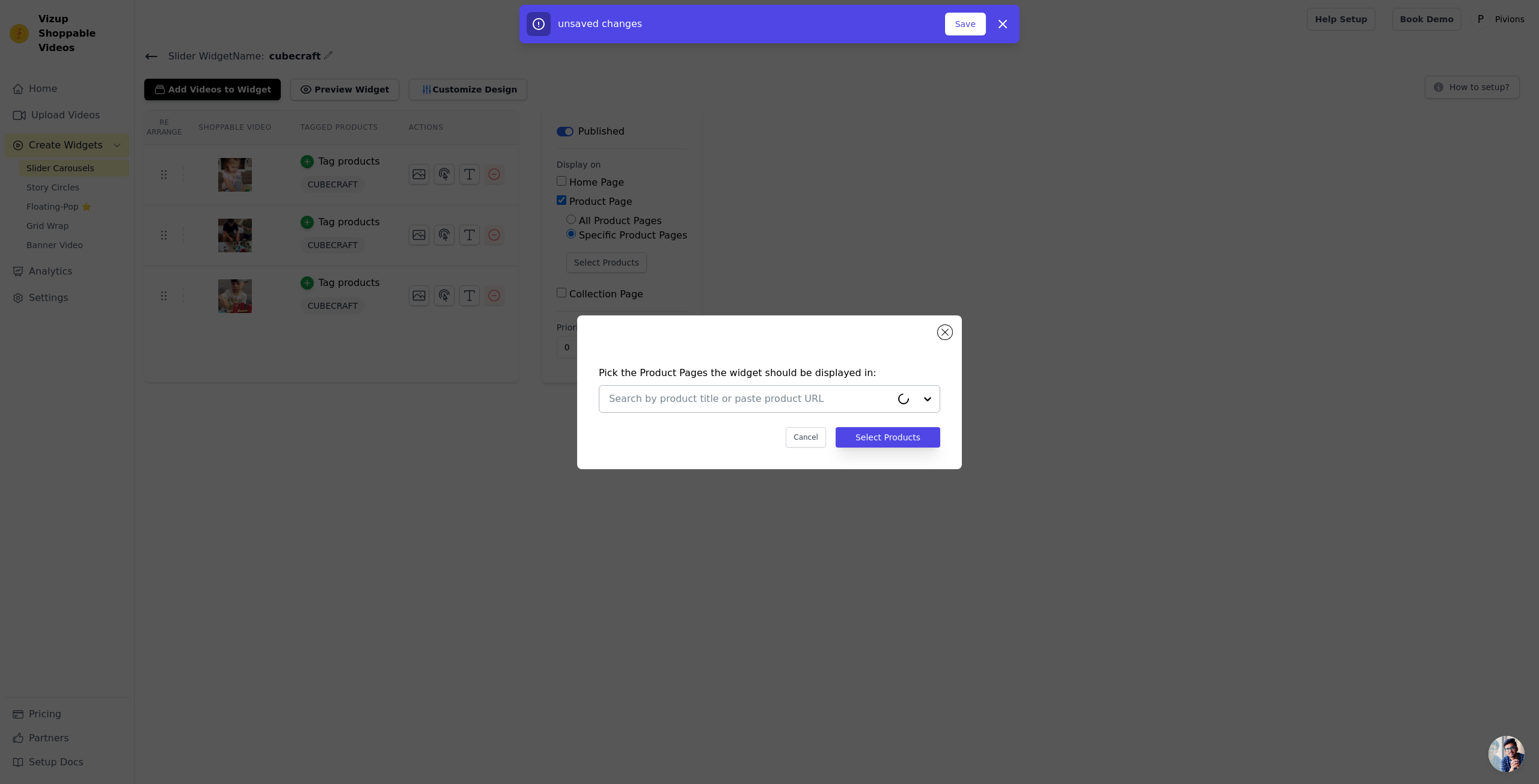
click at [728, 392] on input "text" at bounding box center [749, 399] width 282 height 15
drag, startPoint x: 686, startPoint y: 432, endPoint x: 703, endPoint y: 432, distance: 17.0
click at [690, 432] on div "CUBECRAFT - Set di cubi magnetici" at bounding box center [713, 427] width 147 height 12
click at [890, 438] on button "Select Products" at bounding box center [887, 438] width 104 height 20
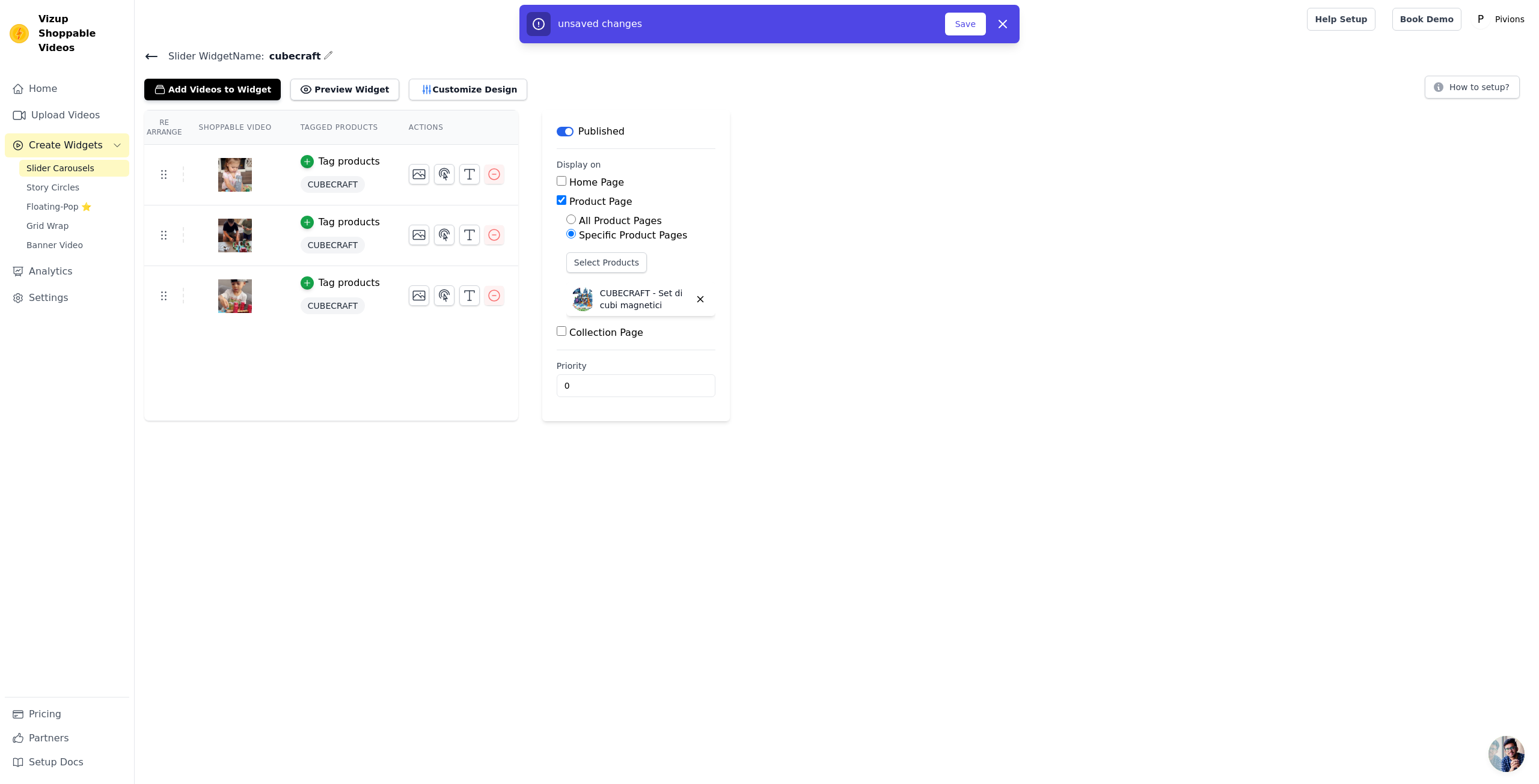
click at [365, 411] on div "Re Arrange Shoppable Video Tagged Products Actions Tag products CUBECRAFT Tag p…" at bounding box center [331, 265] width 374 height 311
click at [225, 129] on th "Shoppable Video" at bounding box center [234, 128] width 101 height 34
click at [93, 160] on link "Slider Carousels" at bounding box center [74, 168] width 110 height 17
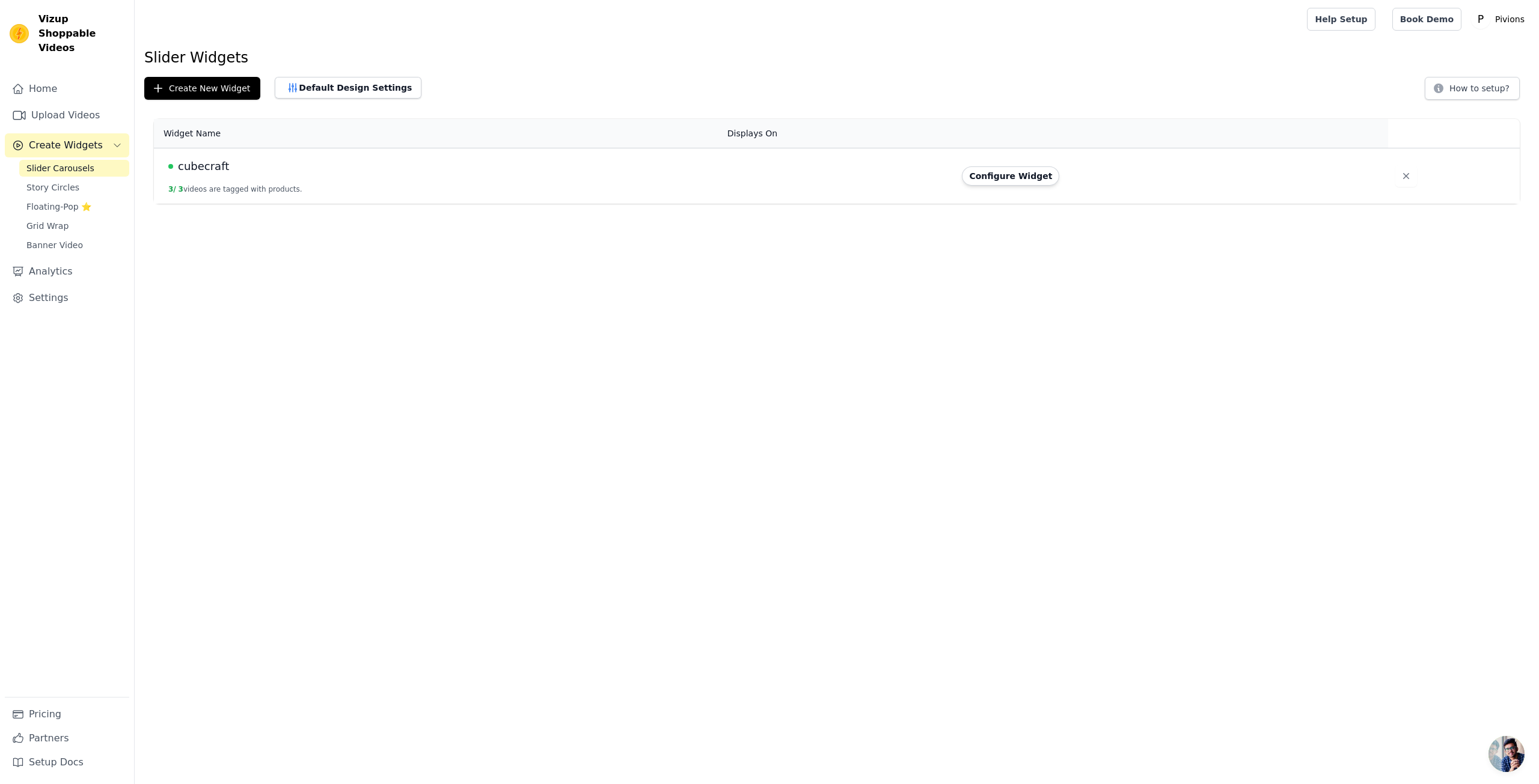
click at [347, 185] on td "cubecraft 3 / 3 videos are tagged with products." at bounding box center [437, 176] width 566 height 56
click at [1010, 172] on button "Configure Widget" at bounding box center [1010, 176] width 97 height 19
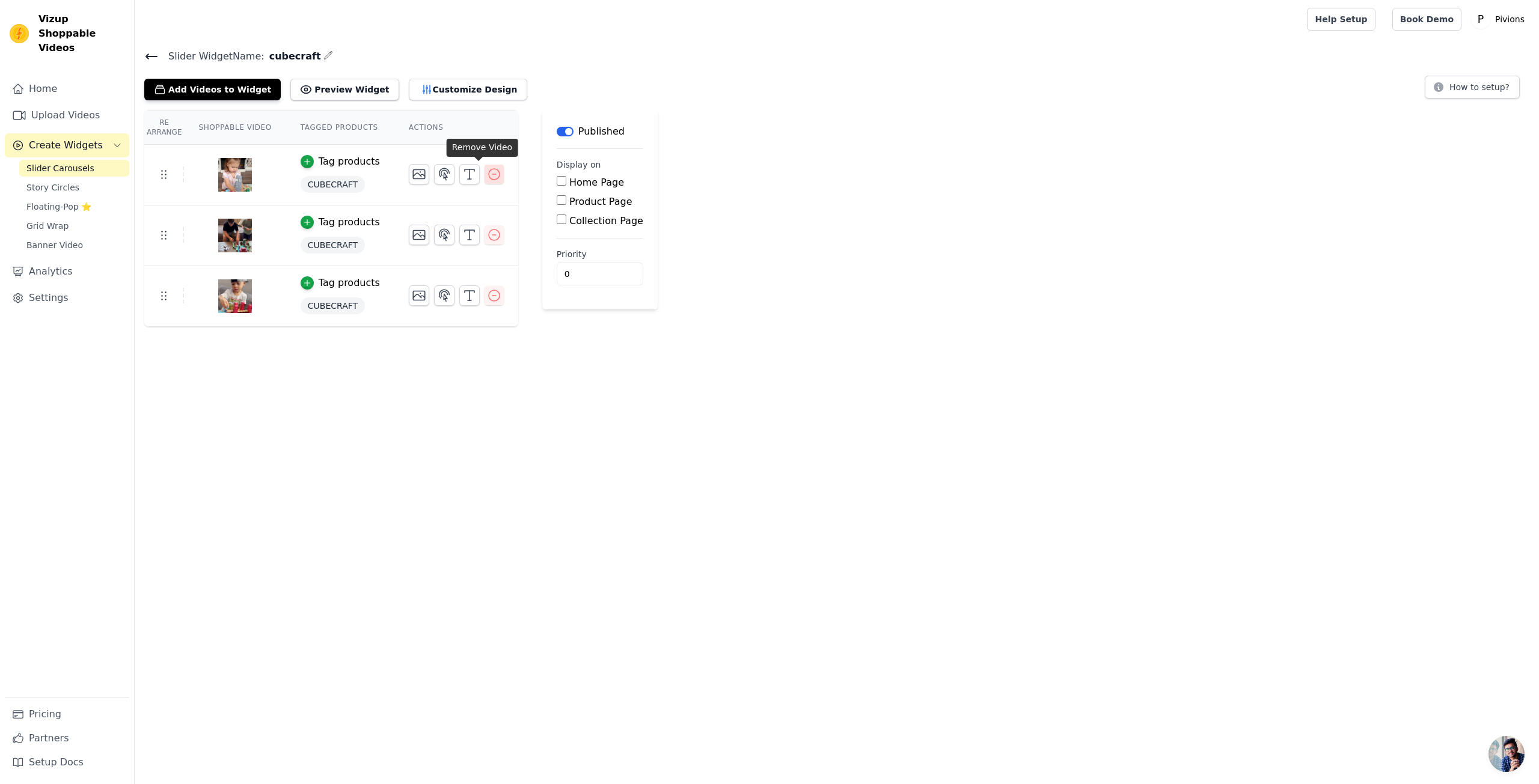
click at [487, 175] on icon "button" at bounding box center [494, 174] width 15 height 15
click at [487, 176] on icon "button" at bounding box center [494, 174] width 15 height 15
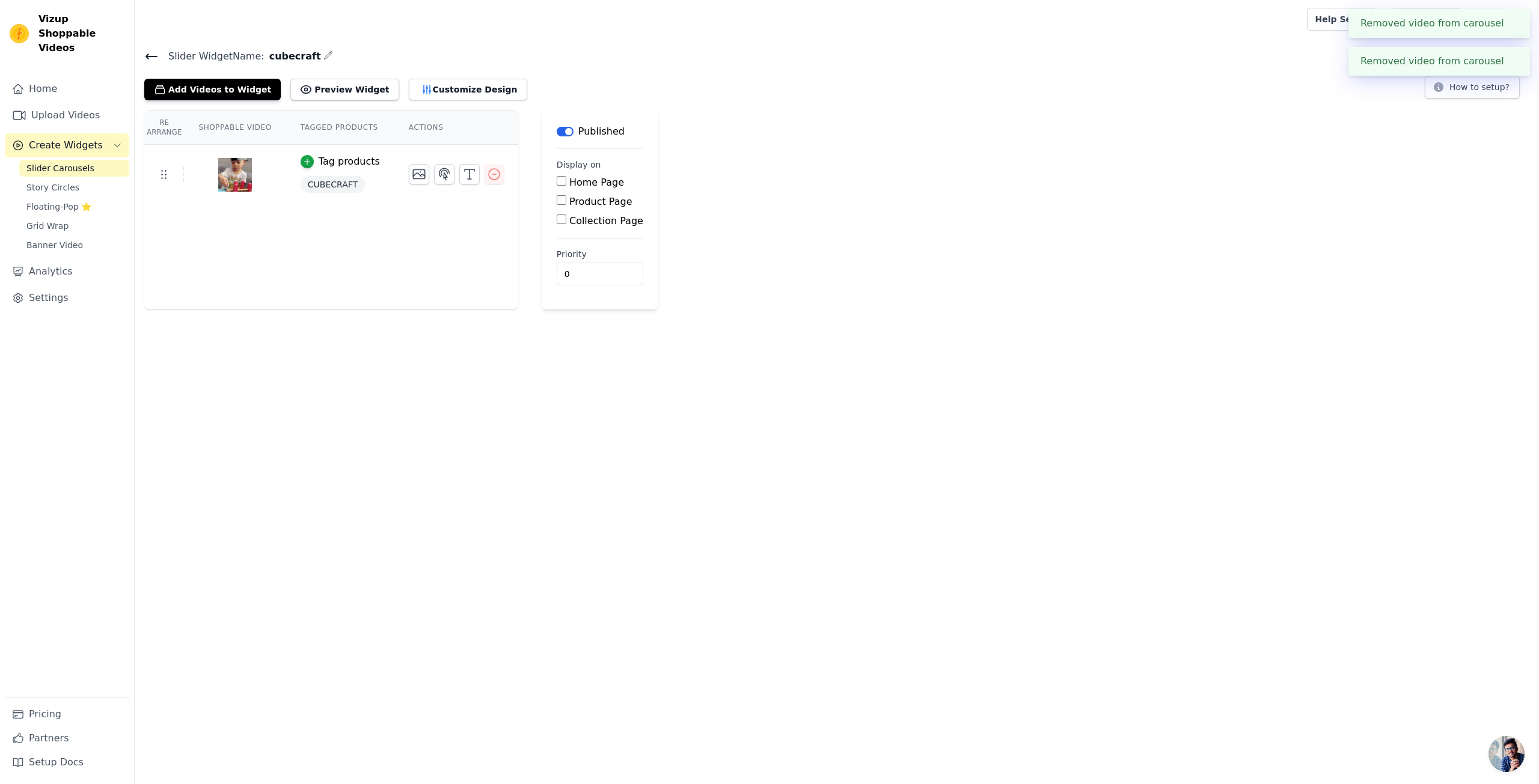
click at [487, 176] on icon "button" at bounding box center [494, 174] width 15 height 15
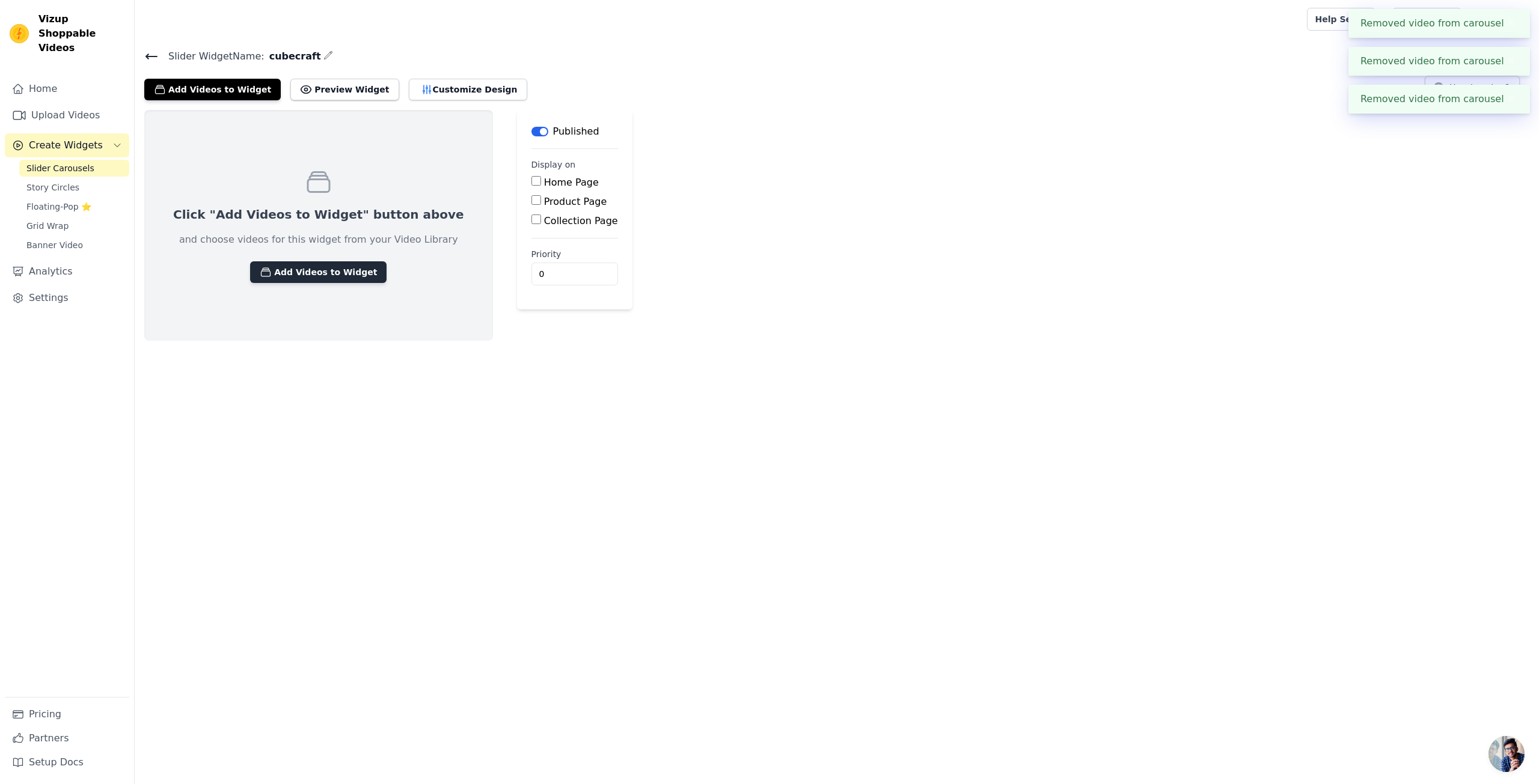
click at [293, 277] on button "Add Videos to Widget" at bounding box center [318, 272] width 136 height 22
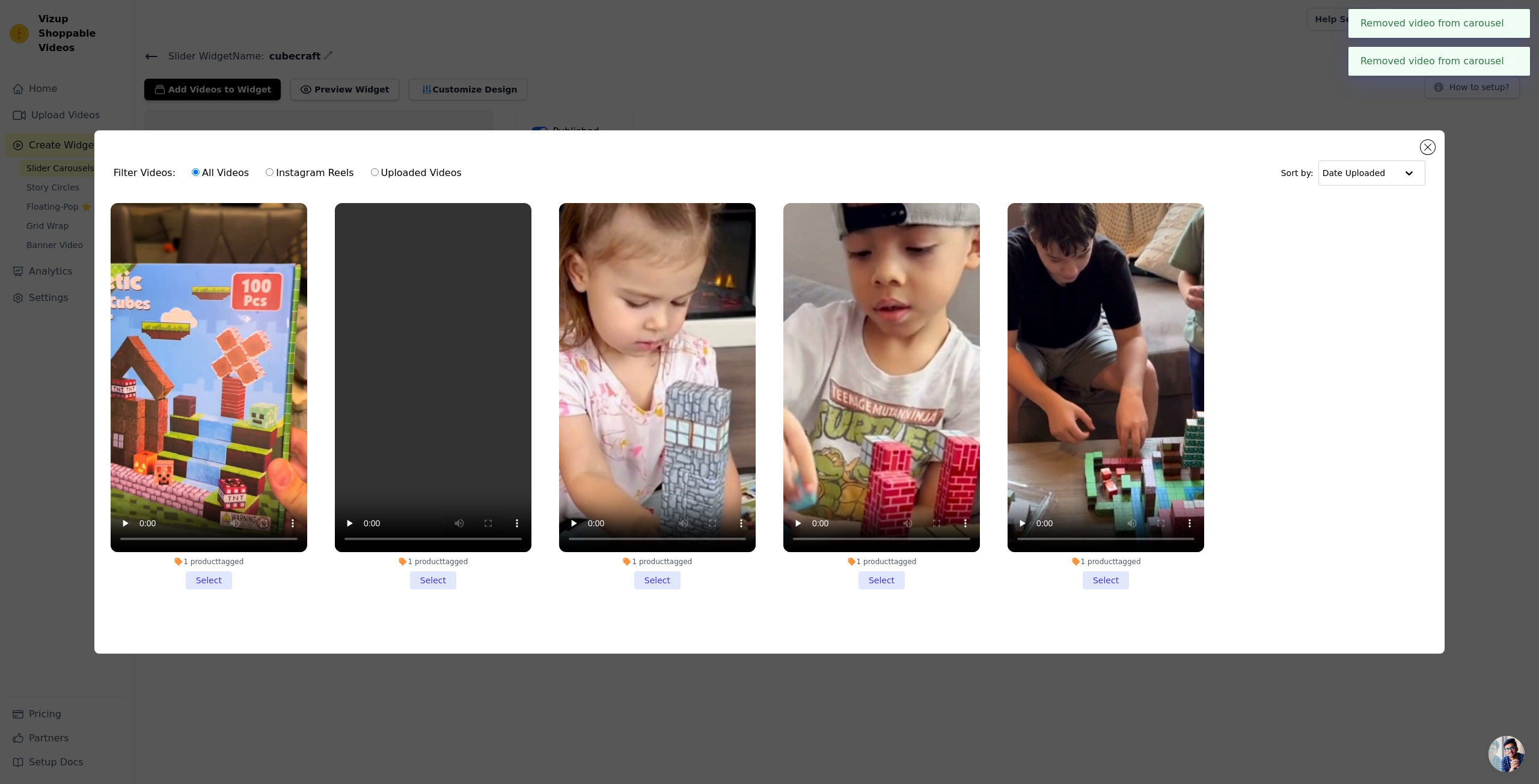
click at [204, 578] on li "1 product tagged Select" at bounding box center [209, 396] width 196 height 387
click at [0, 0] on input "1 product tagged Select" at bounding box center [0, 0] width 0 height 0
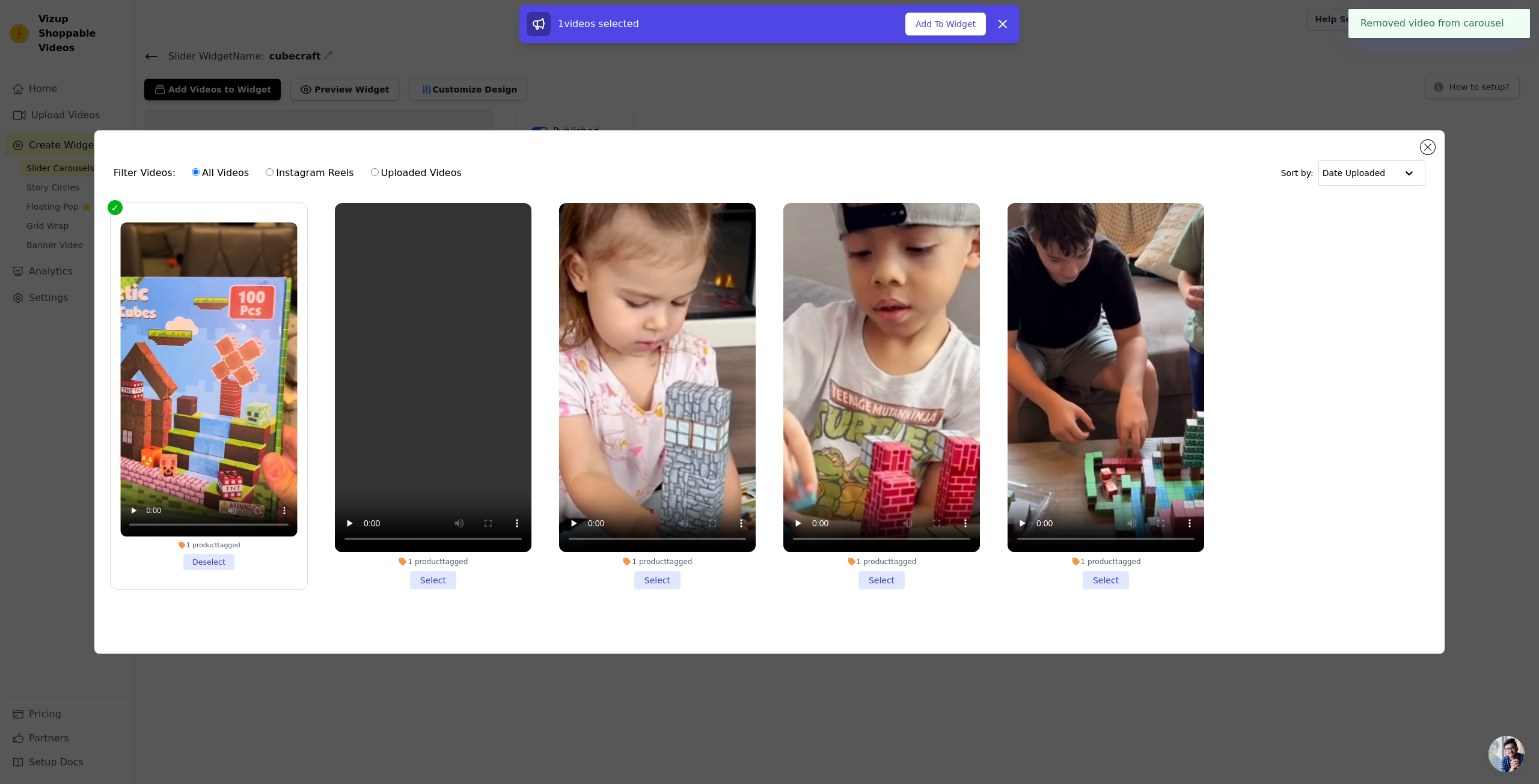
click at [425, 578] on li "1 product tagged Select" at bounding box center [433, 396] width 196 height 387
click at [0, 0] on input "1 product tagged Select" at bounding box center [0, 0] width 0 height 0
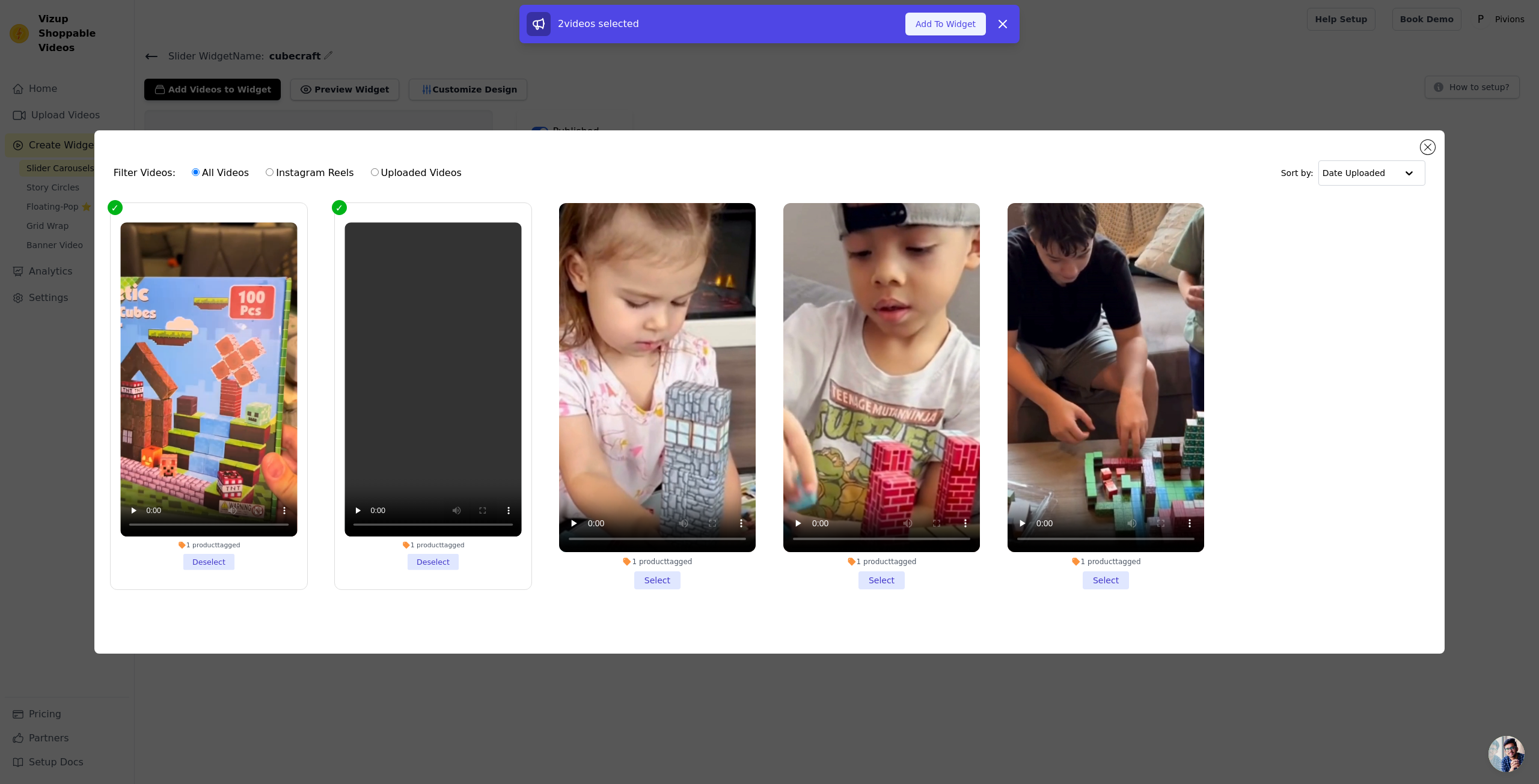
click at [935, 32] on button "Add To Widget" at bounding box center [945, 23] width 80 height 23
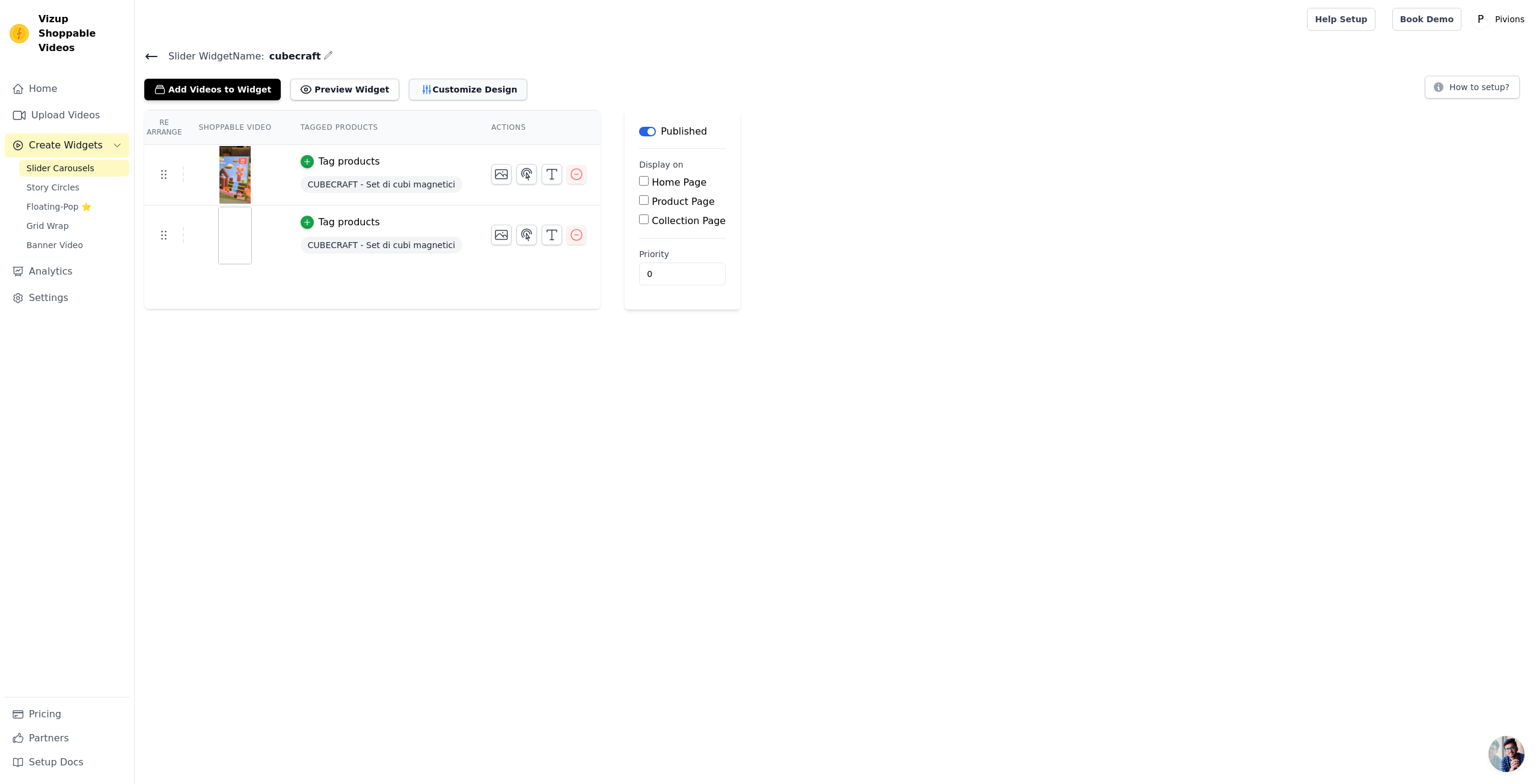
click at [428, 98] on button "Customize Design" at bounding box center [468, 90] width 118 height 22
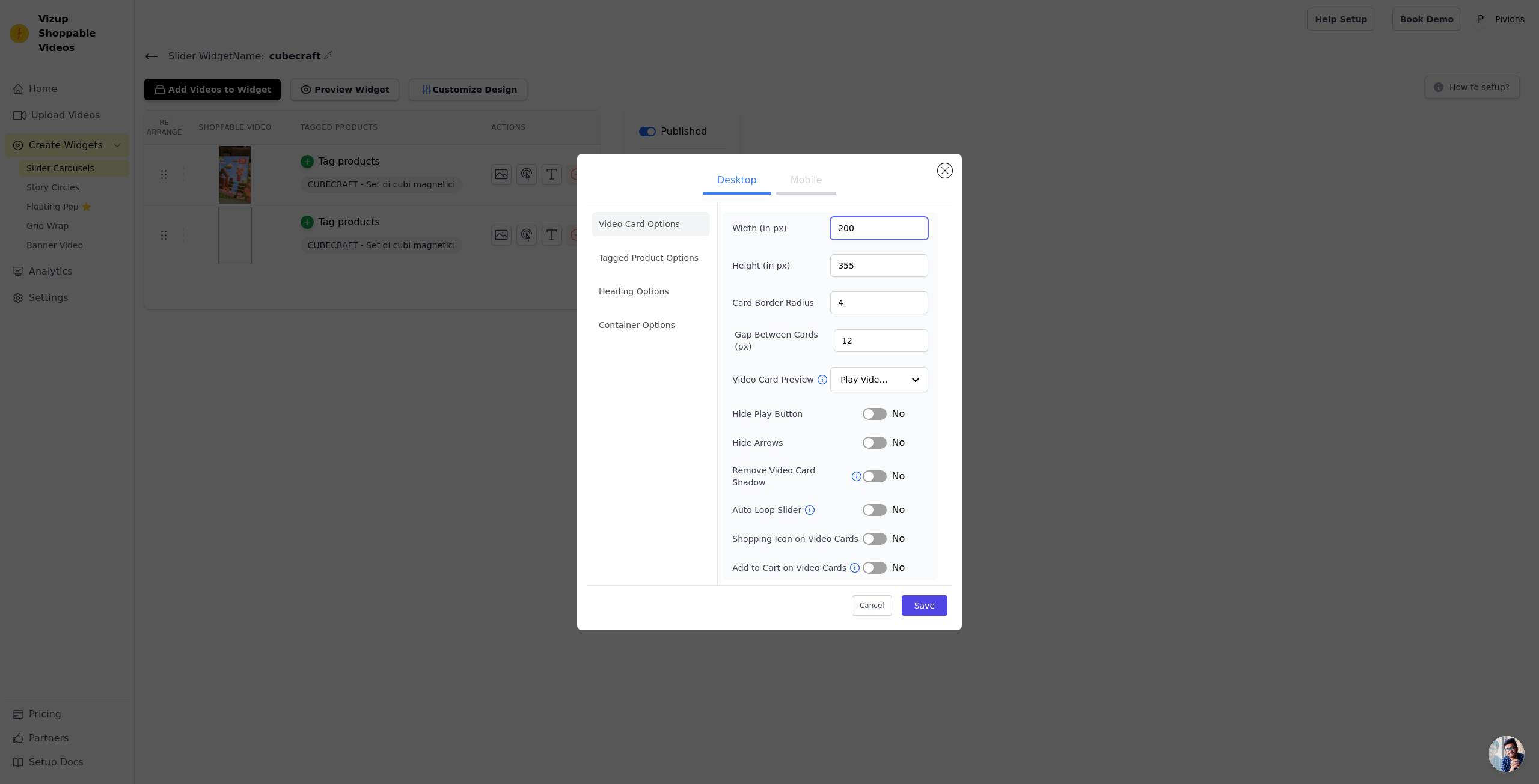
drag, startPoint x: 861, startPoint y: 233, endPoint x: 810, endPoint y: 233, distance: 51.0
click at [810, 233] on div "Width (in px) 200" at bounding box center [830, 228] width 196 height 23
type input "150"
click at [863, 266] on input "355" at bounding box center [879, 265] width 98 height 23
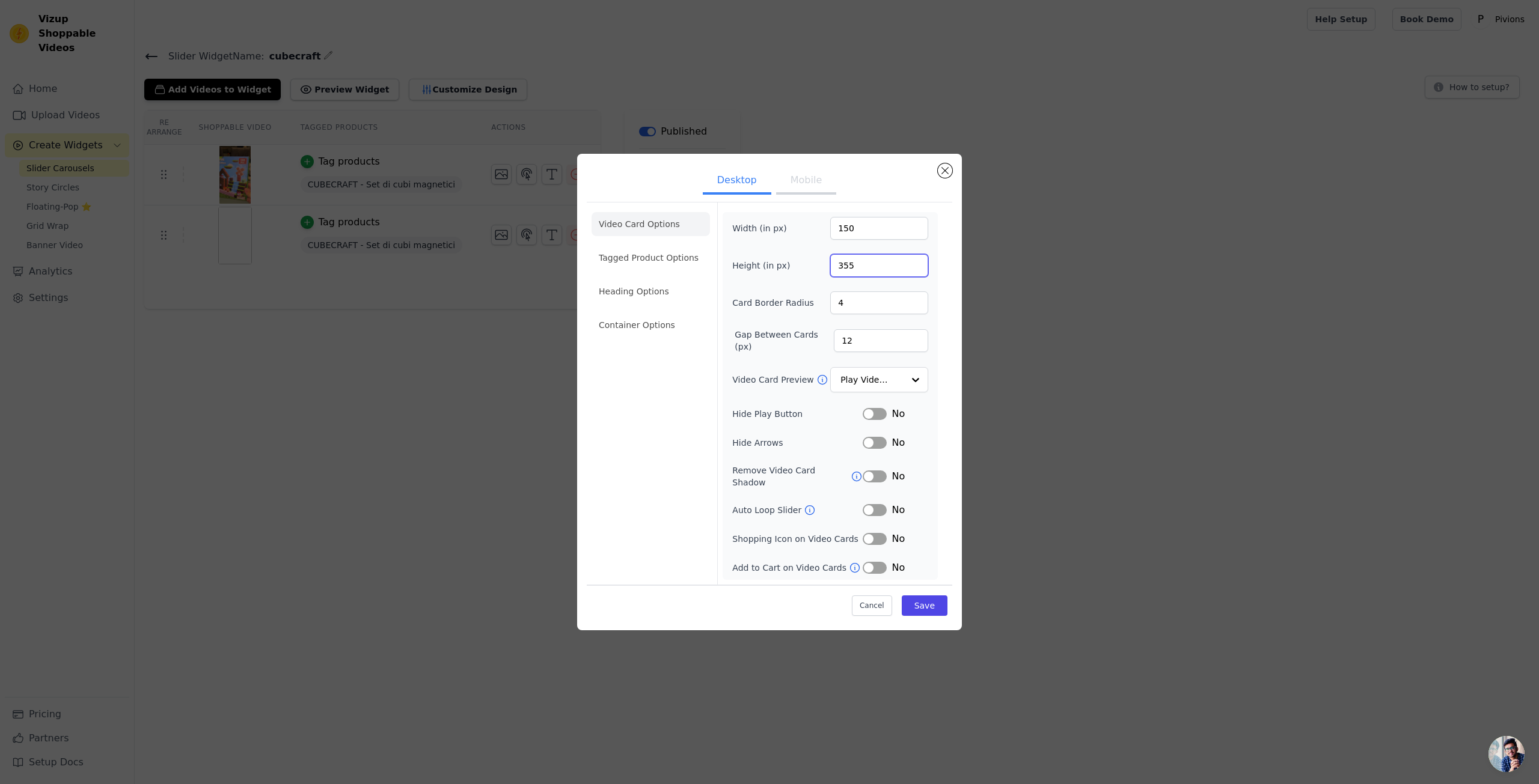
click at [863, 266] on input "355" at bounding box center [879, 265] width 98 height 23
type input "255"
click at [813, 190] on button "Mobile" at bounding box center [806, 182] width 60 height 26
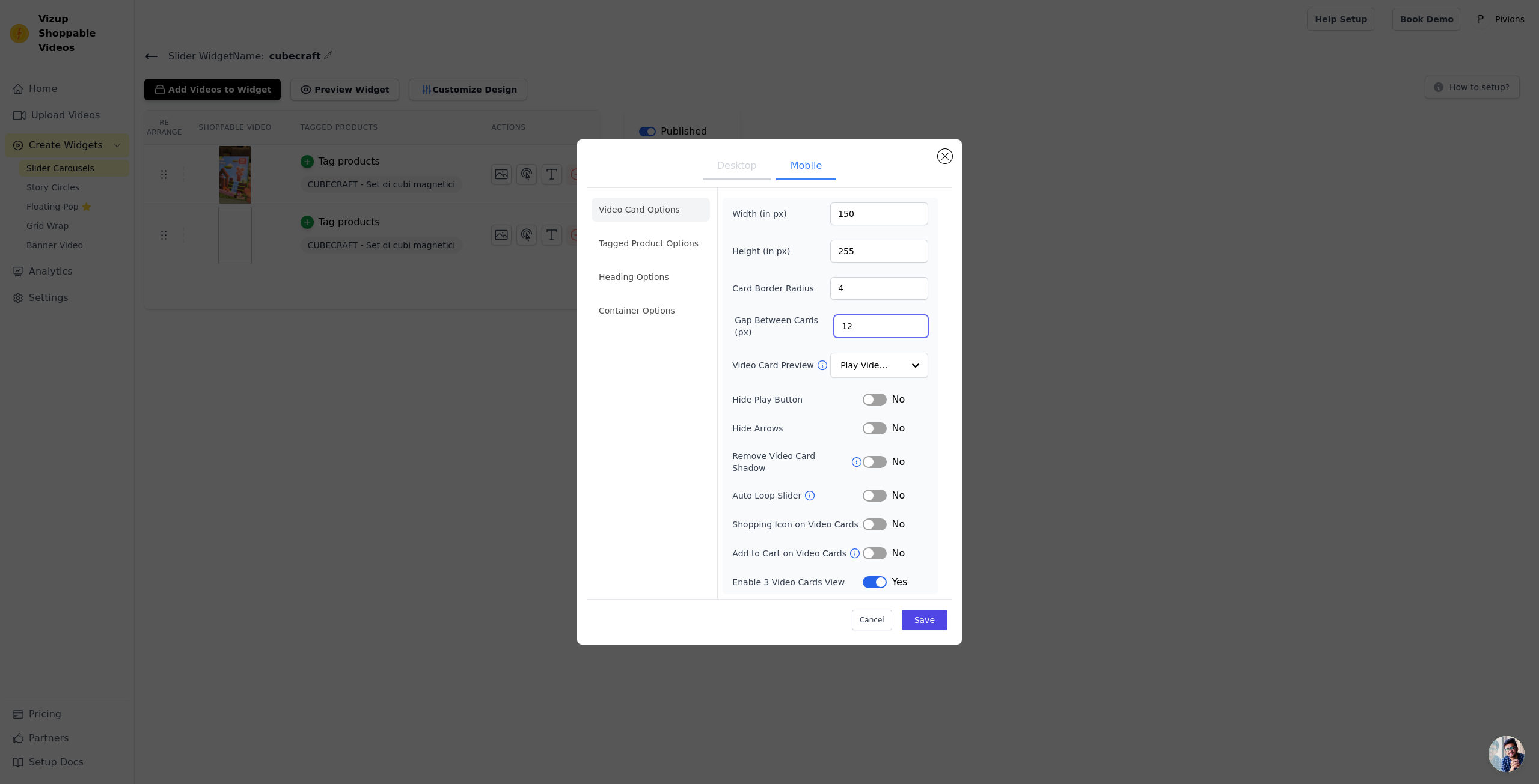
click at [870, 338] on input "12" at bounding box center [880, 326] width 94 height 23
click at [879, 362] on input "Video Card Preview" at bounding box center [871, 365] width 62 height 24
click at [943, 480] on div "Video Card Options Tagged Product Options Heading Options Container Options Wid…" at bounding box center [769, 393] width 366 height 411
click at [689, 261] on ul "Video Card Options Tagged Product Options Heading Options Container Options" at bounding box center [651, 260] width 118 height 135
click at [671, 248] on li "Tagged Product Options" at bounding box center [651, 243] width 118 height 24
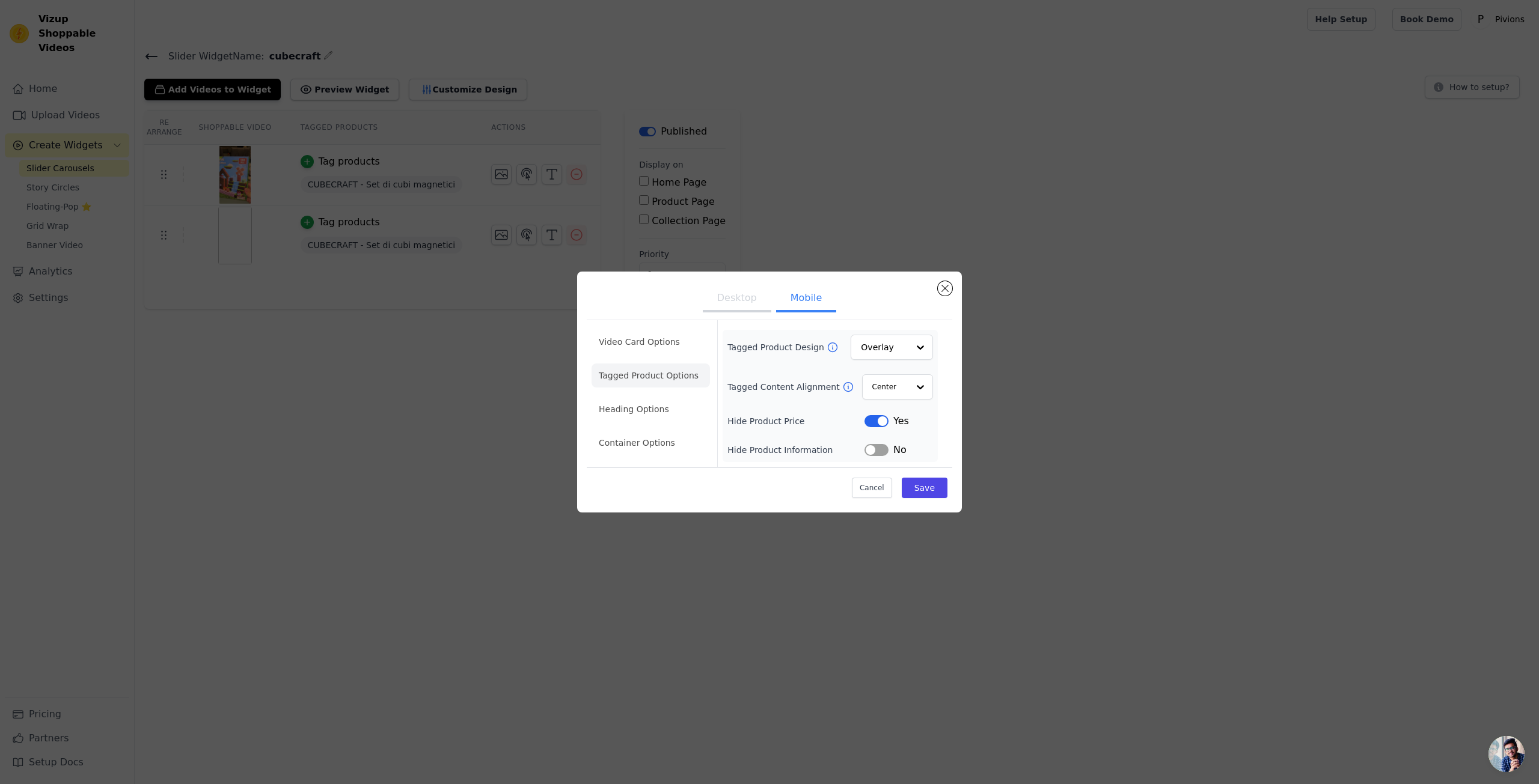
drag, startPoint x: 624, startPoint y: 411, endPoint x: 514, endPoint y: 383, distance: 113.5
click at [622, 411] on li "Heading Options" at bounding box center [651, 408] width 118 height 24
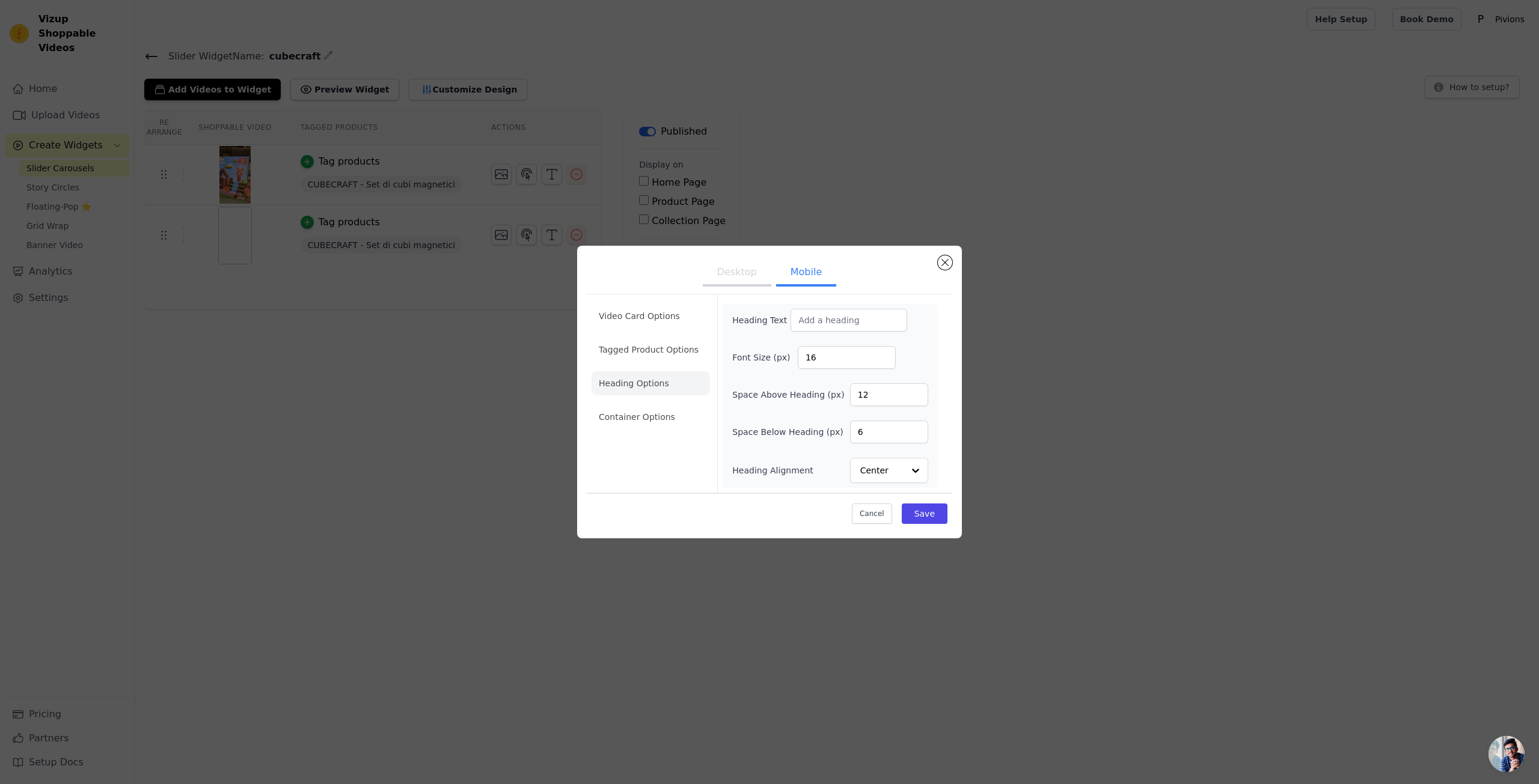
drag, startPoint x: 642, startPoint y: 416, endPoint x: 665, endPoint y: 420, distance: 23.3
click at [643, 416] on li "Container Options" at bounding box center [651, 416] width 118 height 24
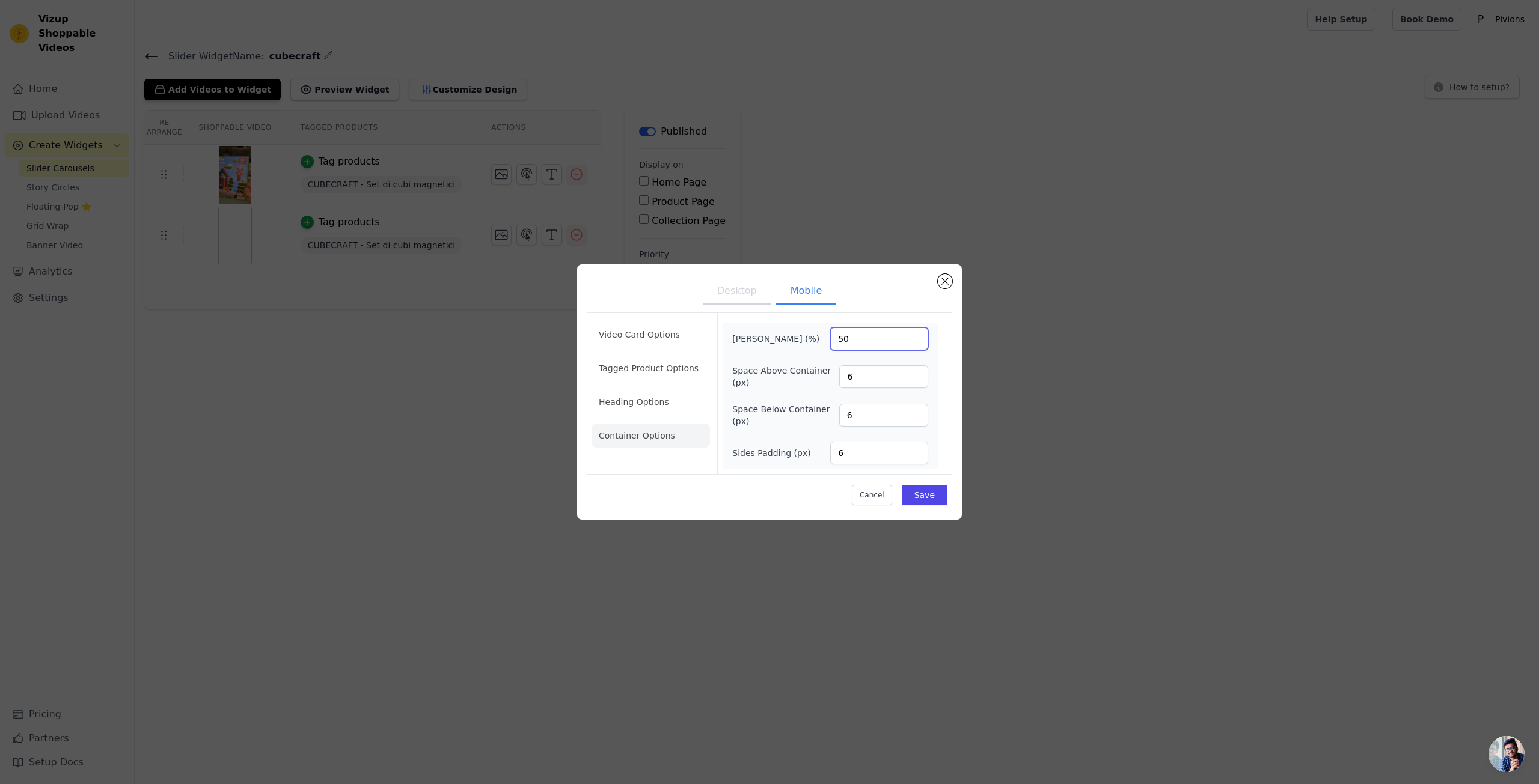
drag, startPoint x: 868, startPoint y: 335, endPoint x: 796, endPoint y: 333, distance: 72.0
click at [796, 333] on div "Max Width (%) 50" at bounding box center [830, 338] width 196 height 23
type input "100"
click at [929, 498] on button "Save" at bounding box center [925, 495] width 46 height 20
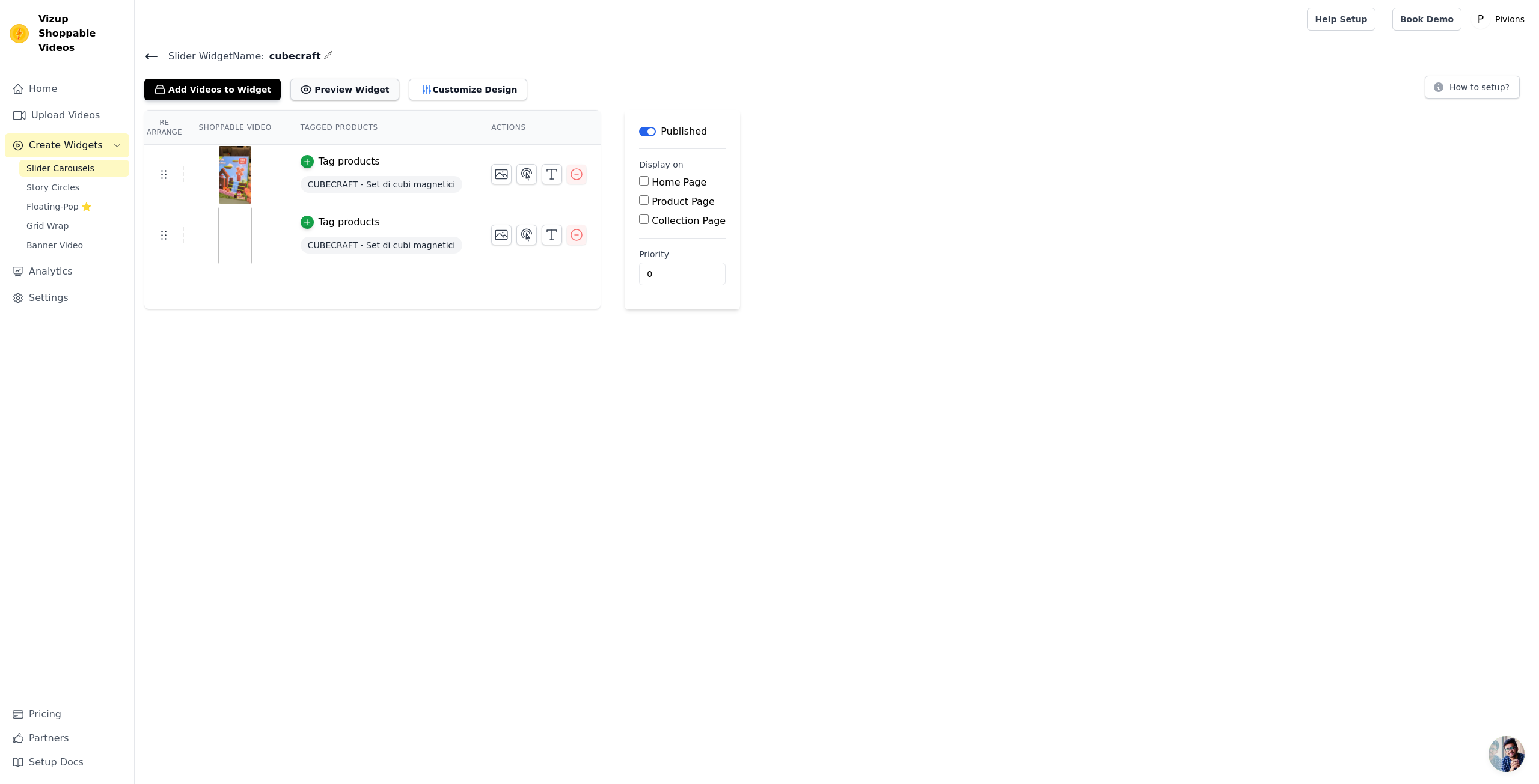
click at [338, 91] on button "Preview Widget" at bounding box center [344, 90] width 108 height 22
click at [435, 89] on button "Customize Design" at bounding box center [468, 90] width 118 height 22
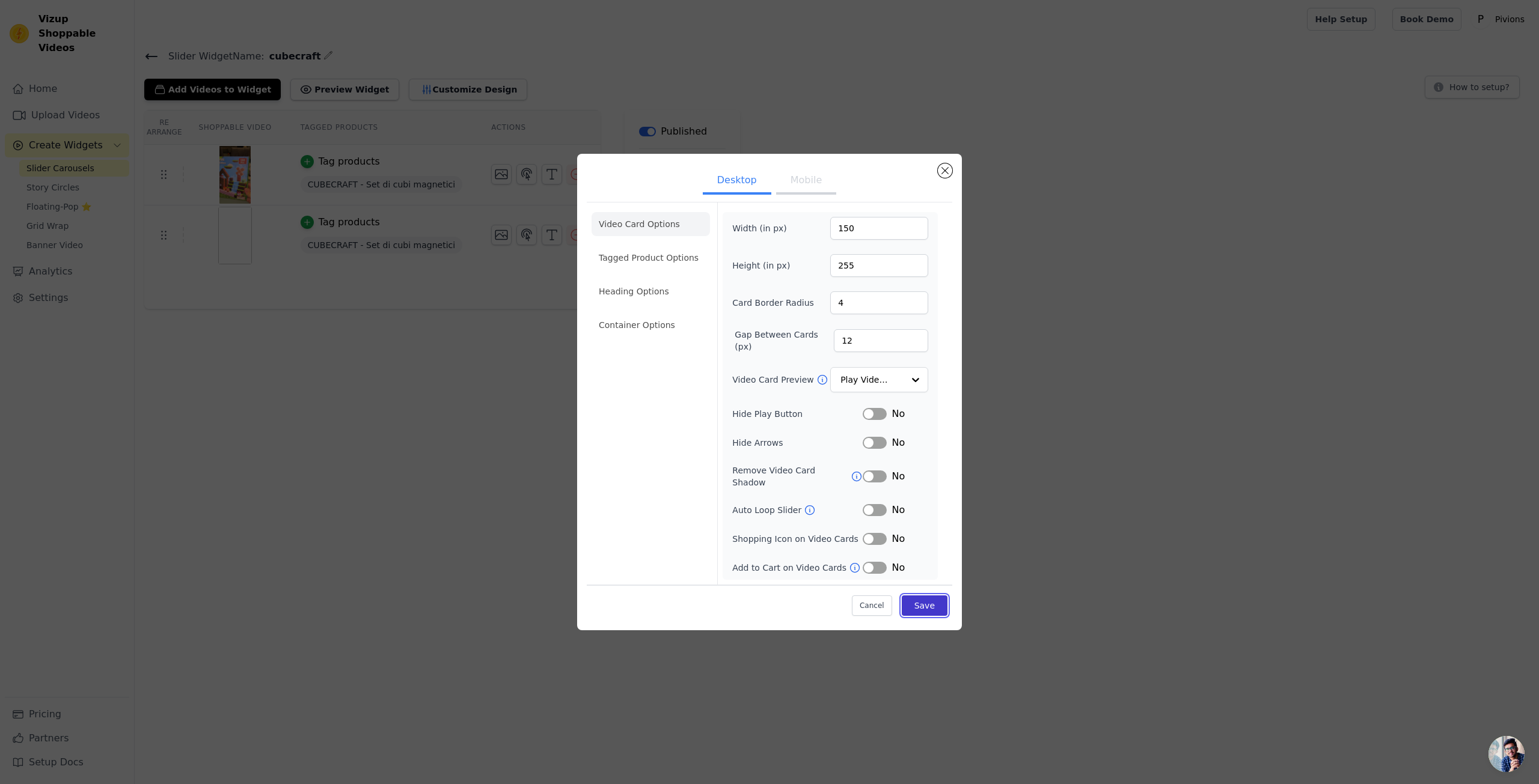
click at [938, 605] on button "Save" at bounding box center [925, 605] width 46 height 20
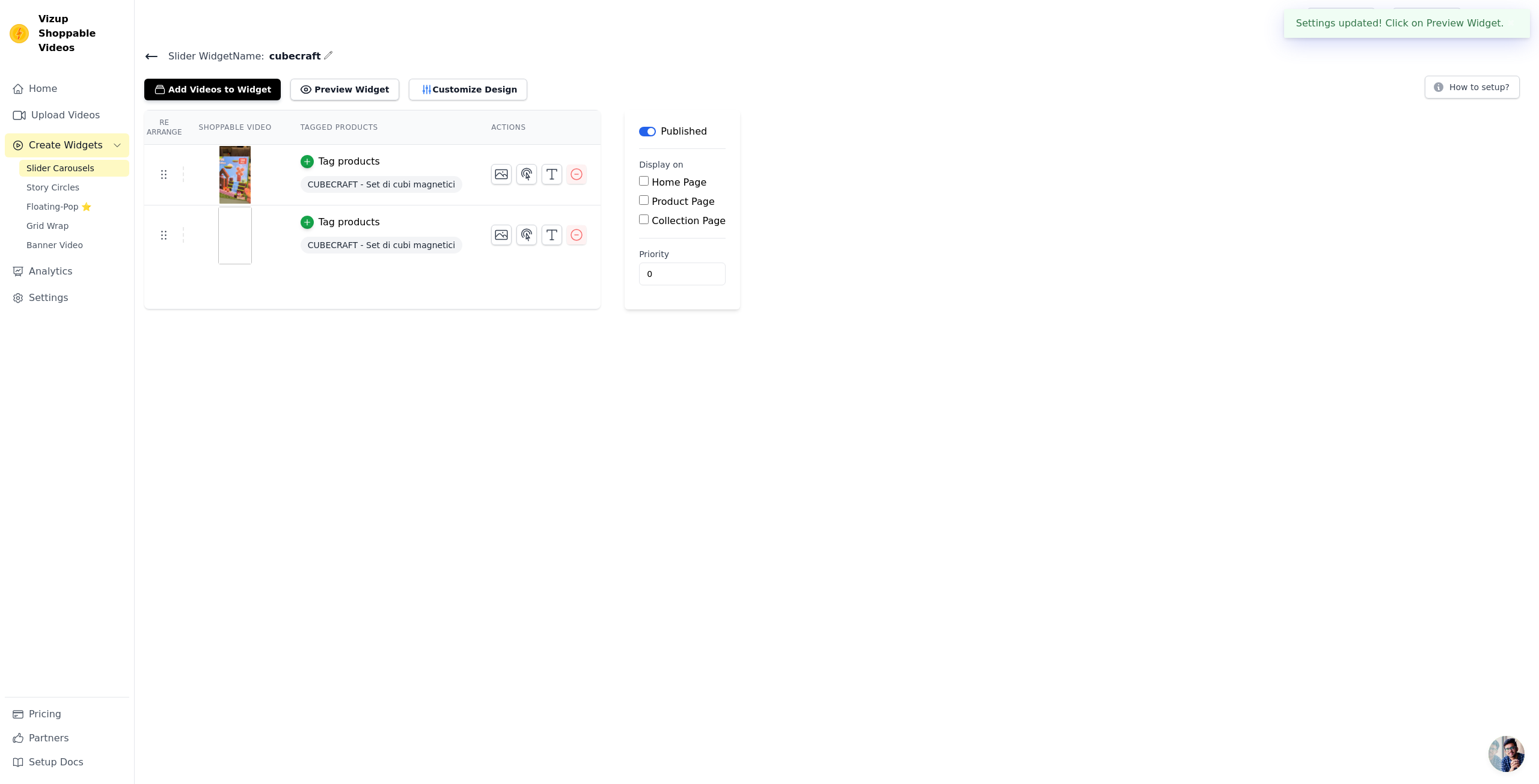
click at [639, 209] on div "Home Page Product Page Collection Page" at bounding box center [682, 202] width 87 height 53
click at [639, 201] on input "Product Page" at bounding box center [644, 200] width 9 height 9
checkbox input "true"
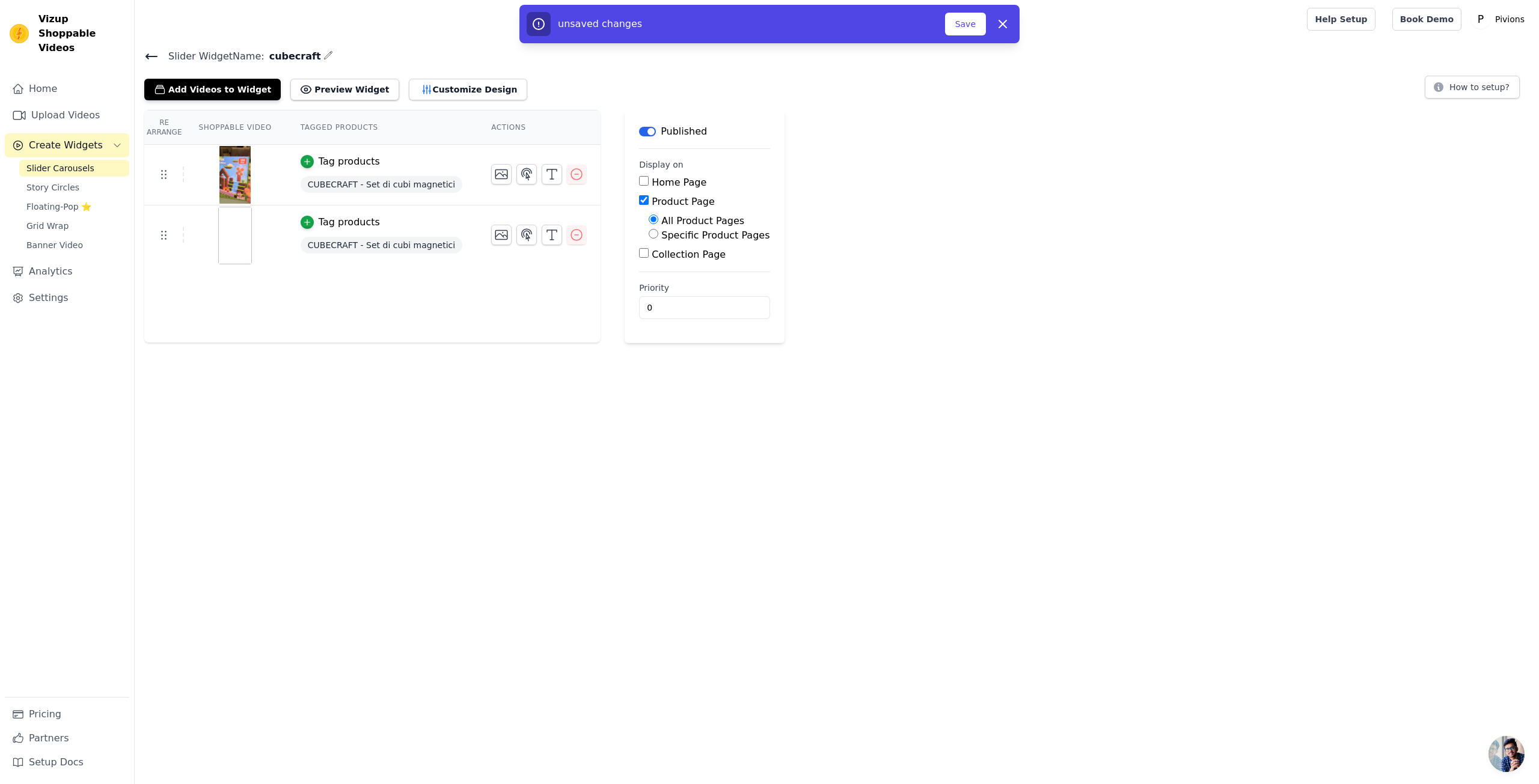
click at [649, 231] on input "Specific Product Pages" at bounding box center [653, 233] width 9 height 9
radio input "true"
click at [669, 260] on button "Select Products" at bounding box center [689, 263] width 80 height 20
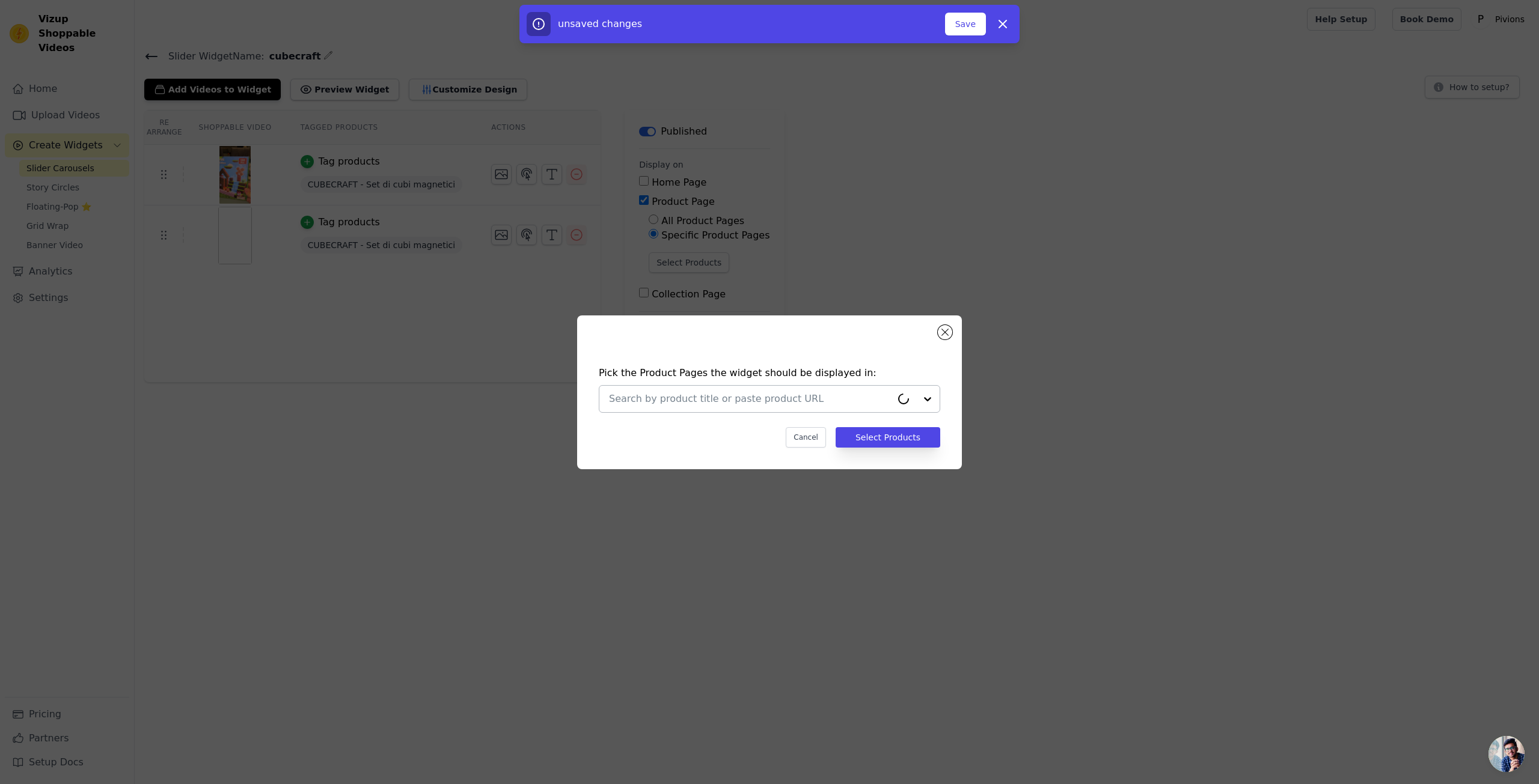
click at [757, 397] on input "text" at bounding box center [749, 399] width 282 height 15
click at [786, 437] on div "CUBECRAFT - Set di cubi magnetici" at bounding box center [769, 427] width 317 height 24
click at [873, 444] on button "Select Products" at bounding box center [887, 438] width 104 height 20
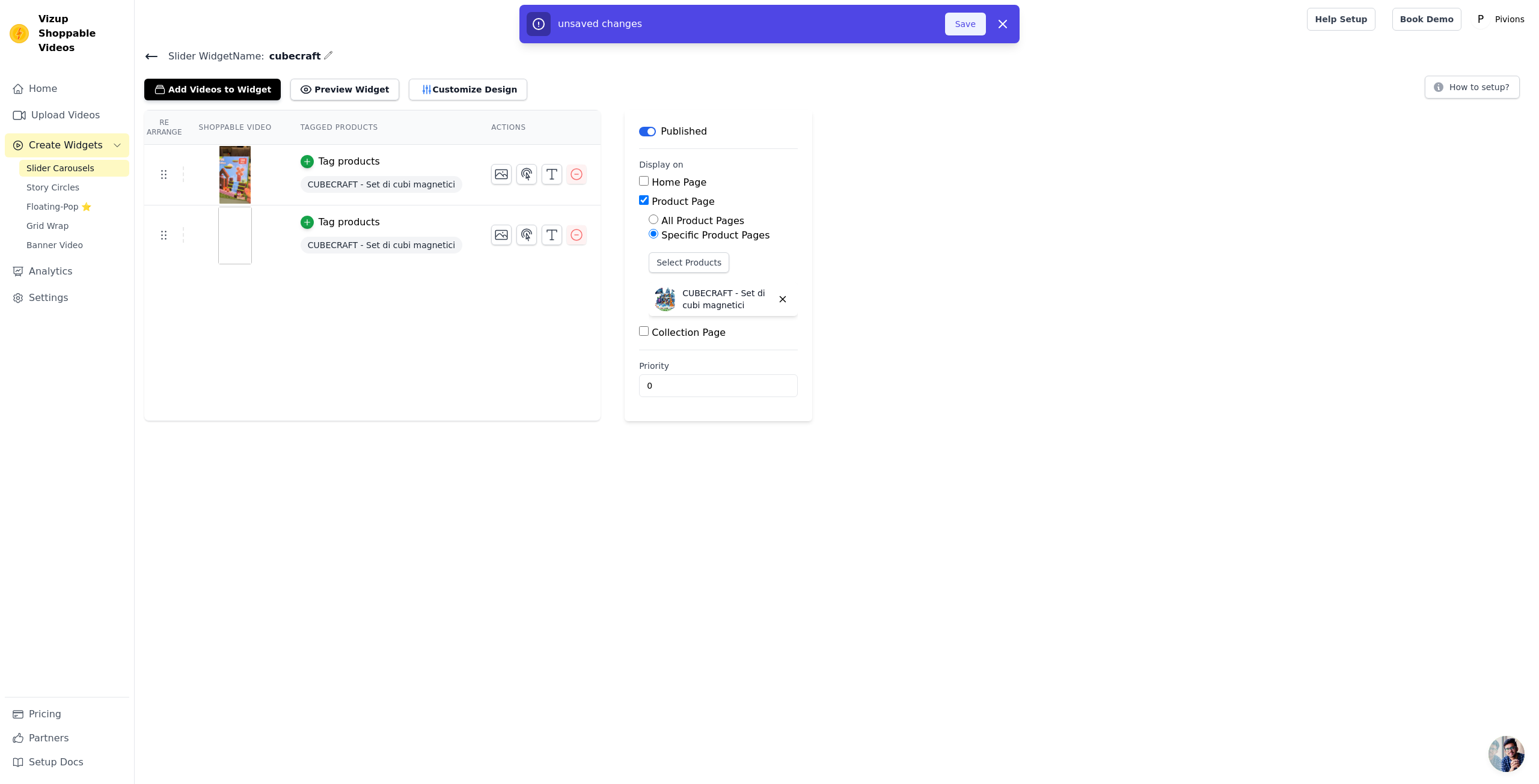
click at [960, 25] on button "Save" at bounding box center [965, 23] width 41 height 23
click at [966, 31] on button "Save" at bounding box center [965, 23] width 41 height 23
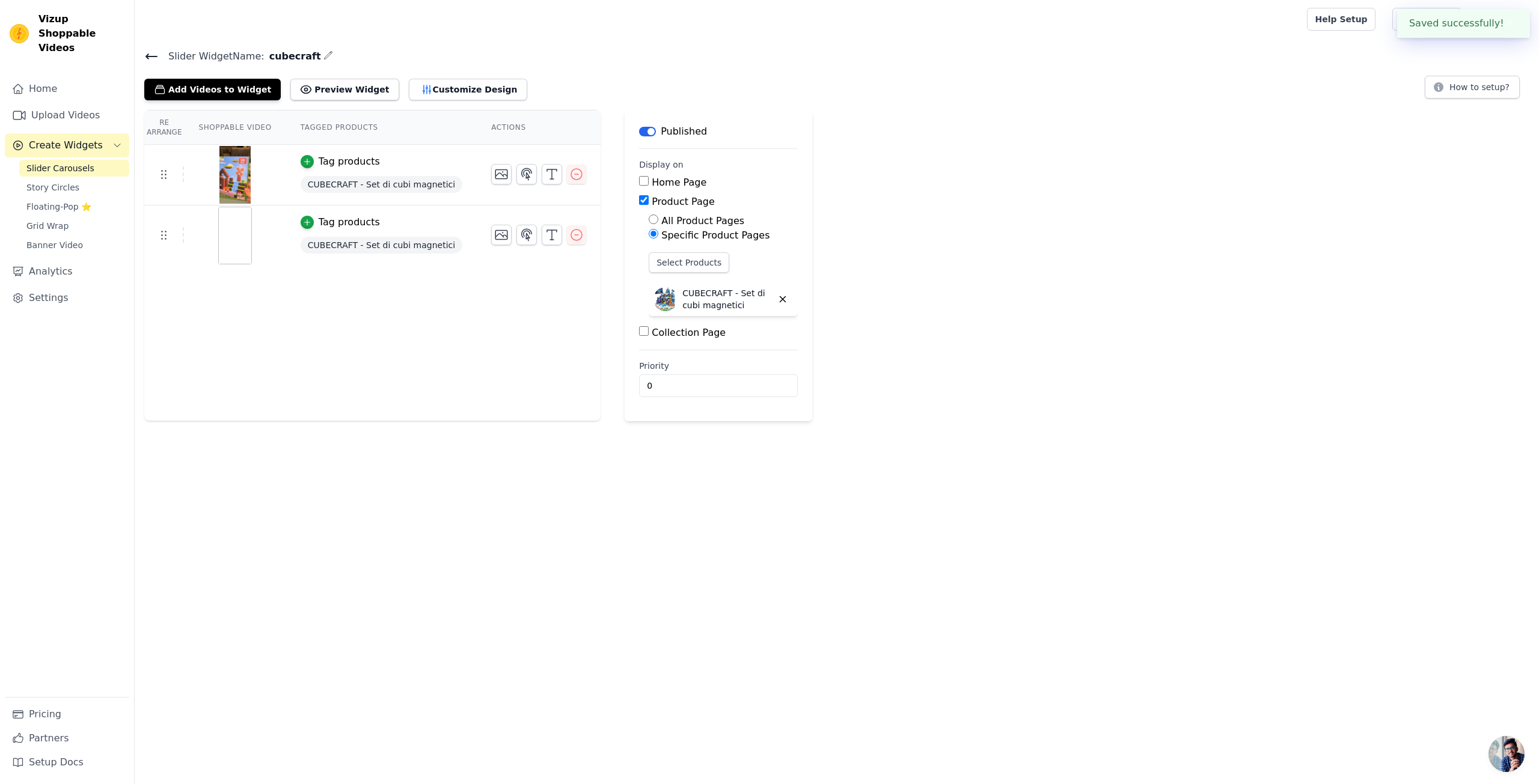
click at [971, 28] on div at bounding box center [718, 19] width 1148 height 39
click at [441, 90] on button "Customize Design" at bounding box center [468, 90] width 118 height 22
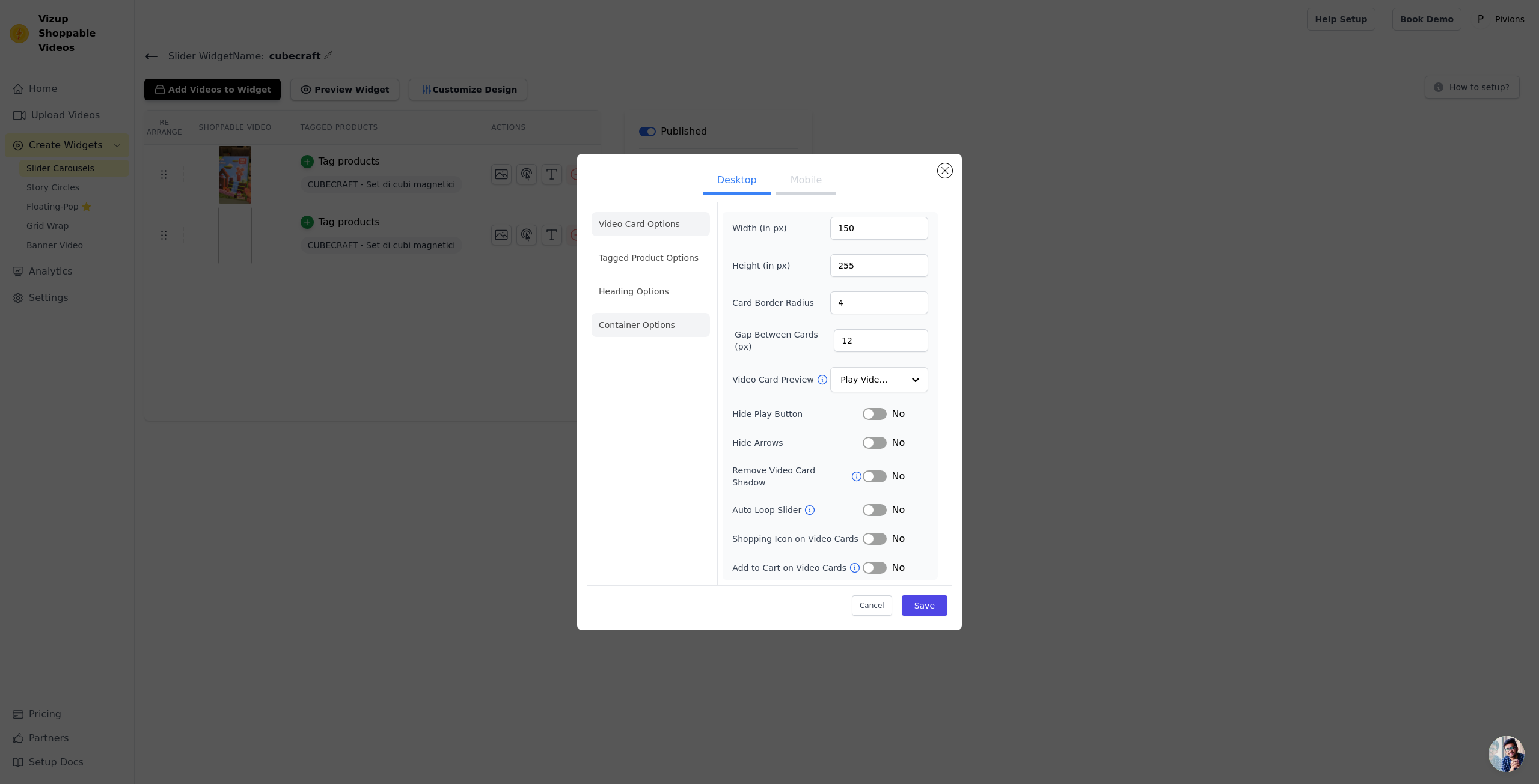
click at [644, 337] on li "Container Options" at bounding box center [651, 325] width 118 height 24
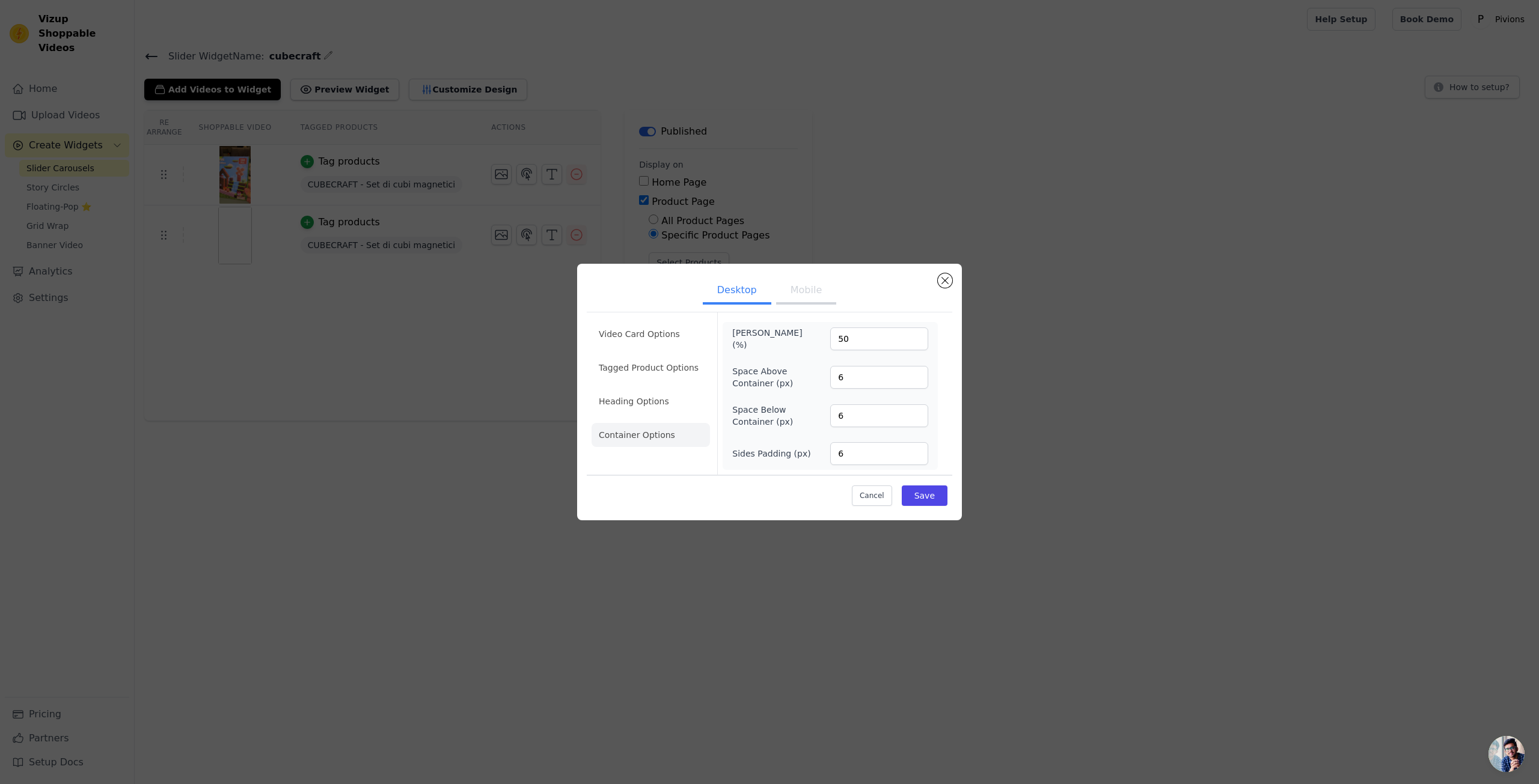
click at [953, 275] on div "Desktop Mobile Video Card Options Tagged Product Options Heading Options Contai…" at bounding box center [769, 392] width 385 height 257
click at [939, 281] on button "Close modal" at bounding box center [945, 281] width 15 height 15
